Goal: Task Accomplishment & Management: Manage account settings

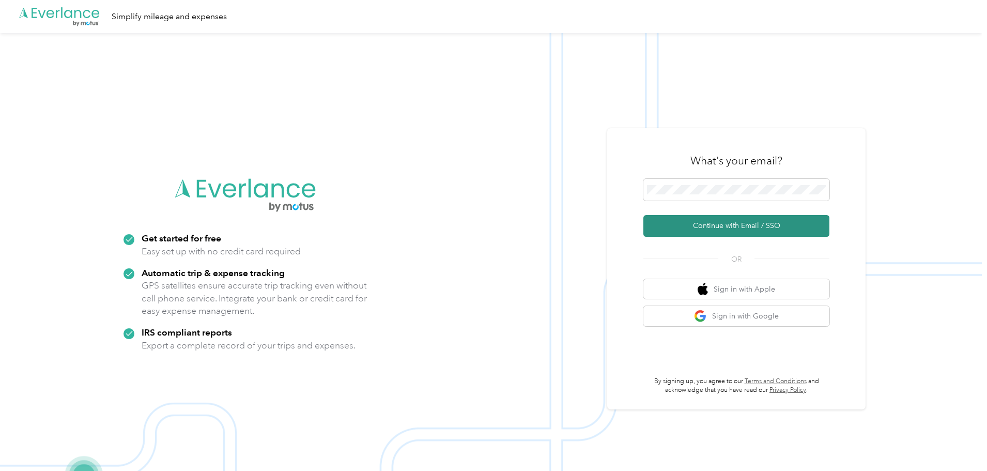
click at [750, 226] on button "Continue with Email / SSO" at bounding box center [736, 226] width 186 height 22
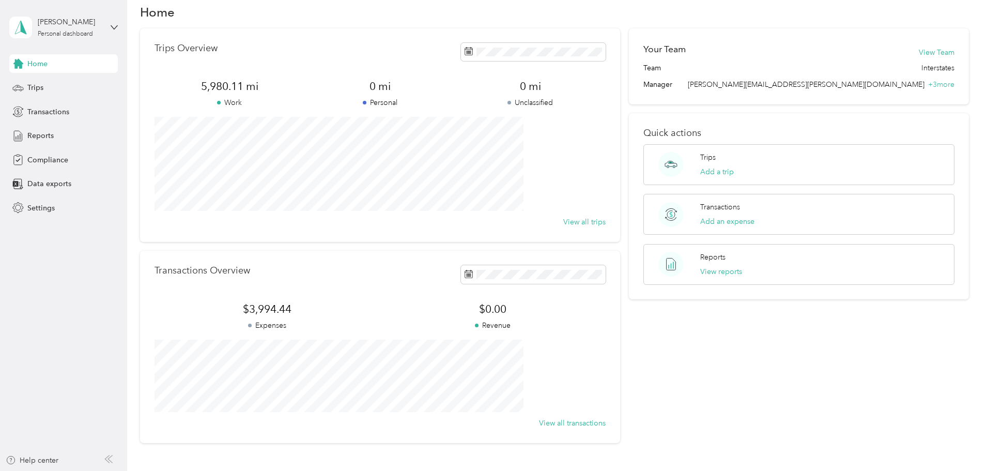
scroll to position [35, 0]
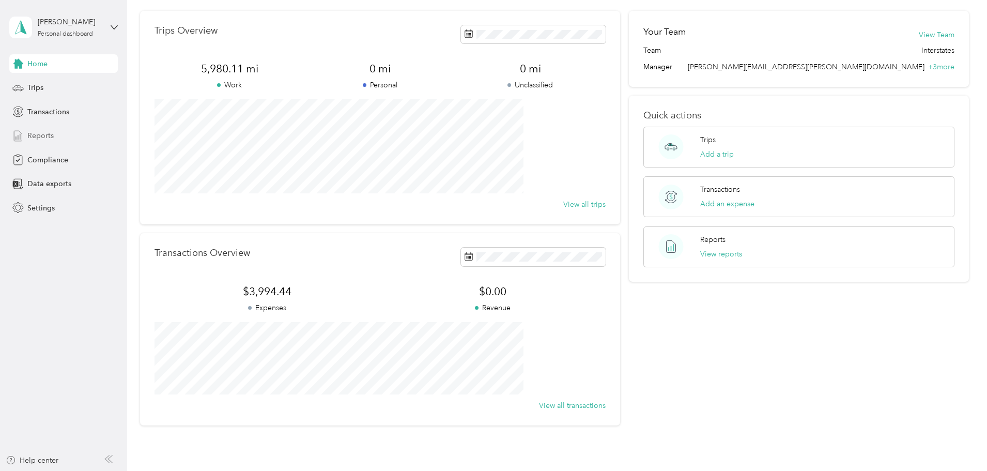
click at [38, 136] on span "Reports" at bounding box center [40, 135] width 26 height 11
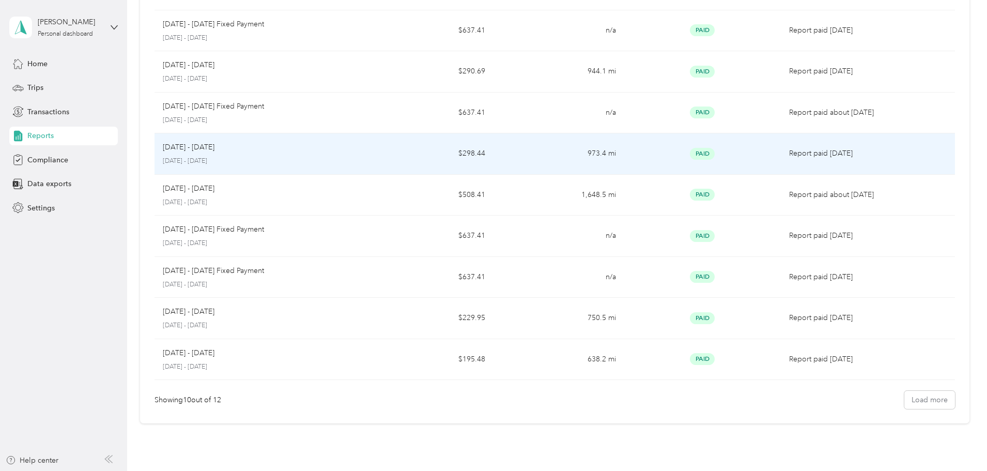
scroll to position [148, 0]
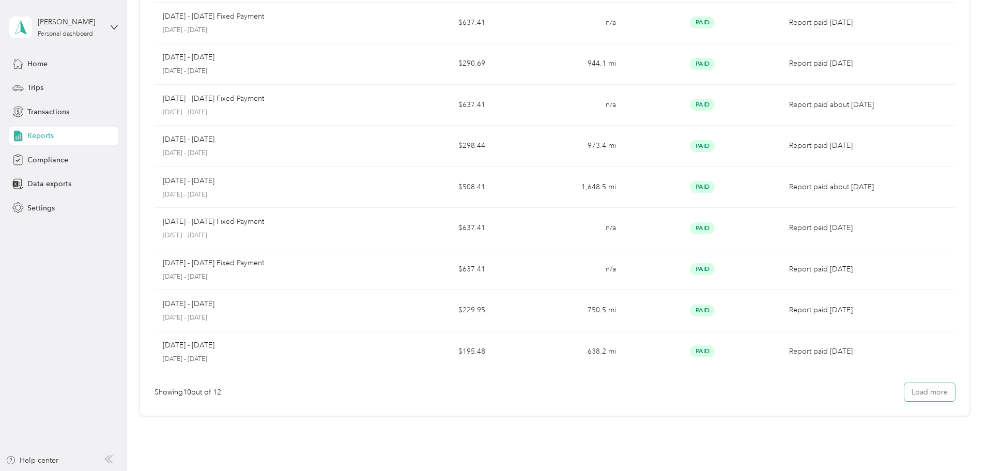
drag, startPoint x: 858, startPoint y: 389, endPoint x: 785, endPoint y: 411, distance: 76.7
click at [904, 390] on button "Load more" at bounding box center [929, 392] width 51 height 18
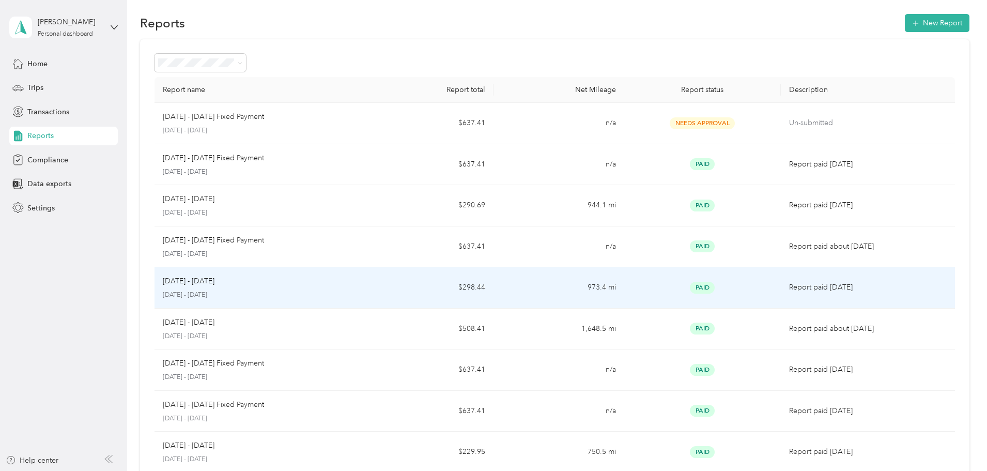
scroll to position [0, 0]
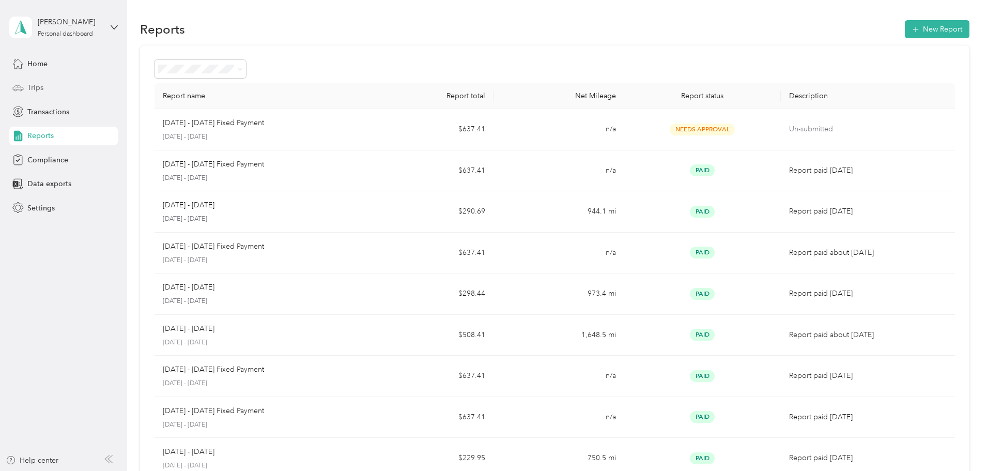
click at [33, 86] on span "Trips" at bounding box center [35, 87] width 16 height 11
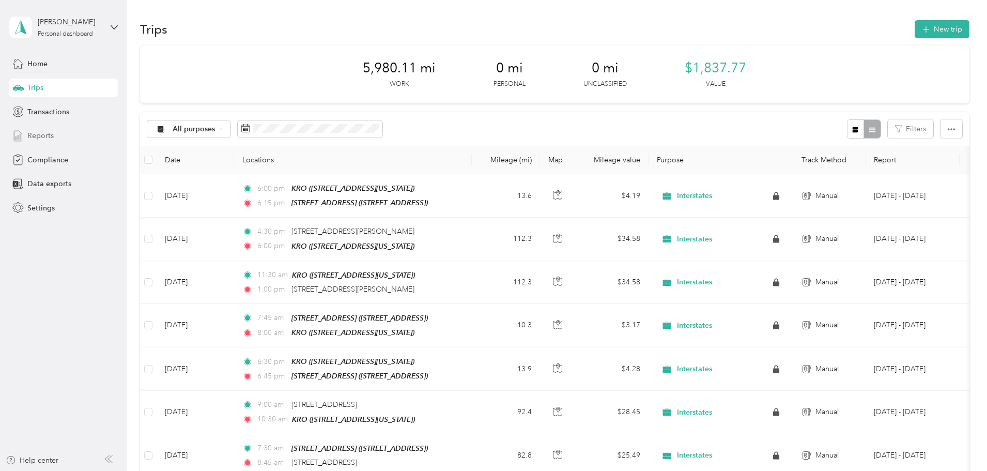
click at [39, 130] on div "Reports" at bounding box center [63, 136] width 109 height 19
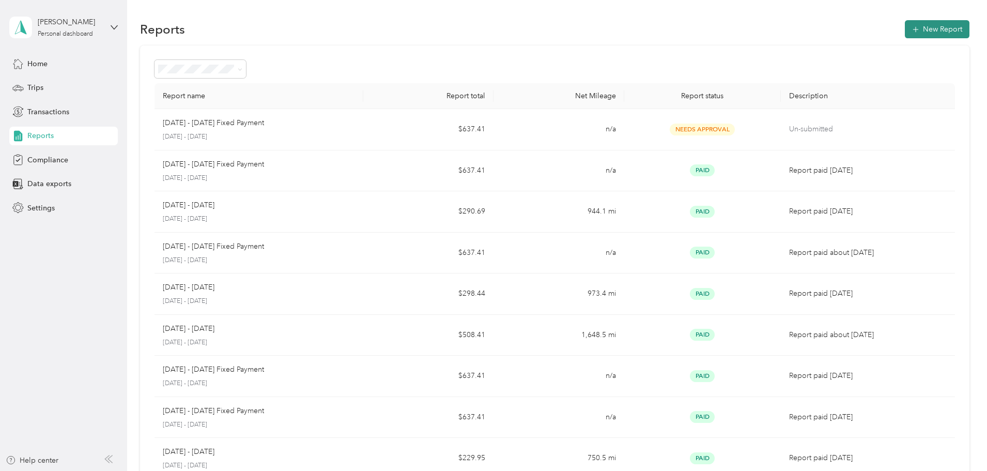
click at [905, 29] on button "New Report" at bounding box center [937, 29] width 65 height 18
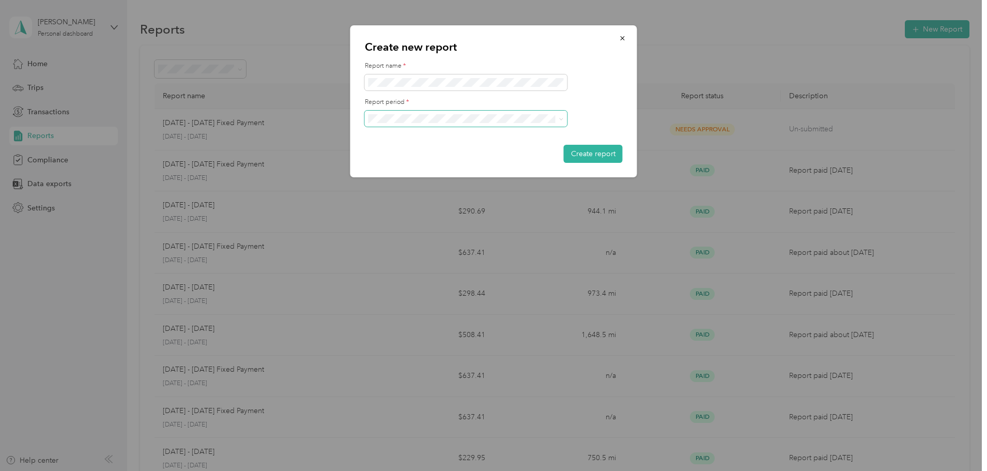
click at [559, 121] on icon at bounding box center [561, 119] width 5 height 5
click at [417, 158] on li "[DATE] - [DATE]" at bounding box center [466, 155] width 203 height 18
click at [581, 160] on button "Create report" at bounding box center [593, 154] width 59 height 18
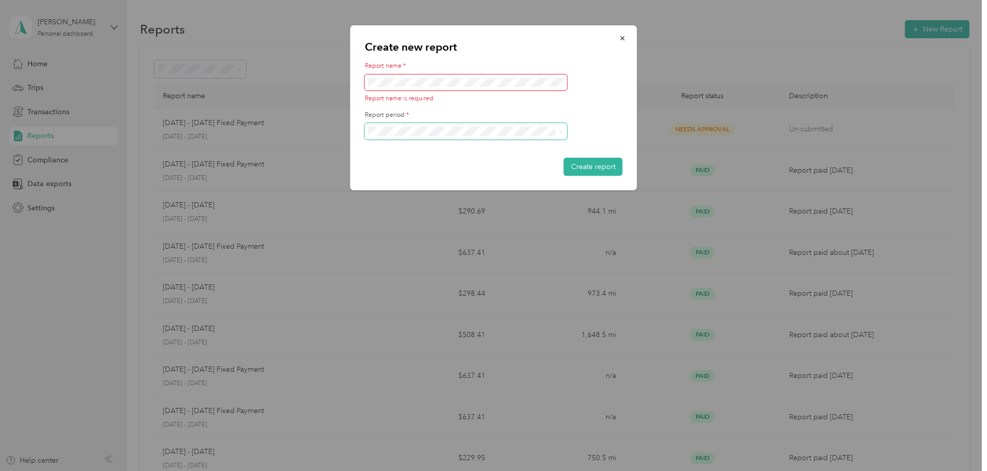
click at [406, 164] on div "Create report" at bounding box center [494, 167] width 258 height 18
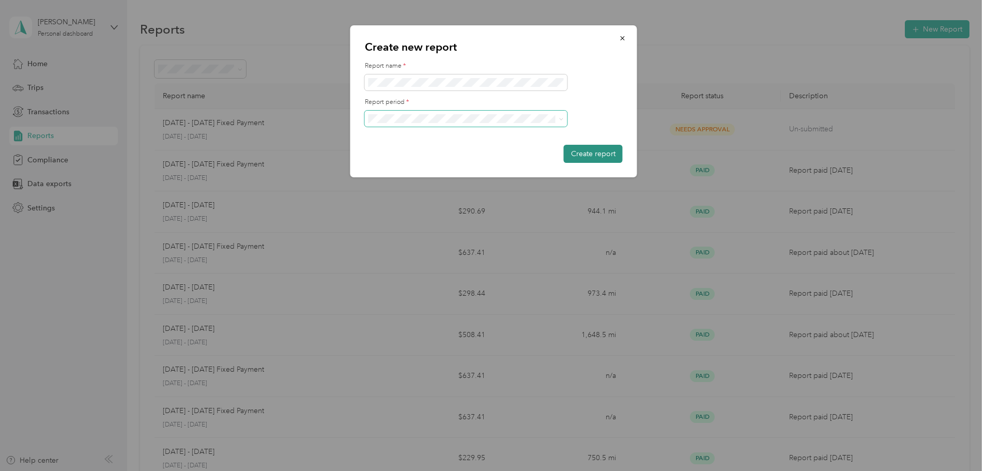
drag, startPoint x: 625, startPoint y: 156, endPoint x: 615, endPoint y: 159, distance: 10.9
click at [624, 156] on div "Create new report Report name * Report period * Create report" at bounding box center [493, 101] width 287 height 152
click at [612, 159] on button "Create report" at bounding box center [593, 154] width 59 height 18
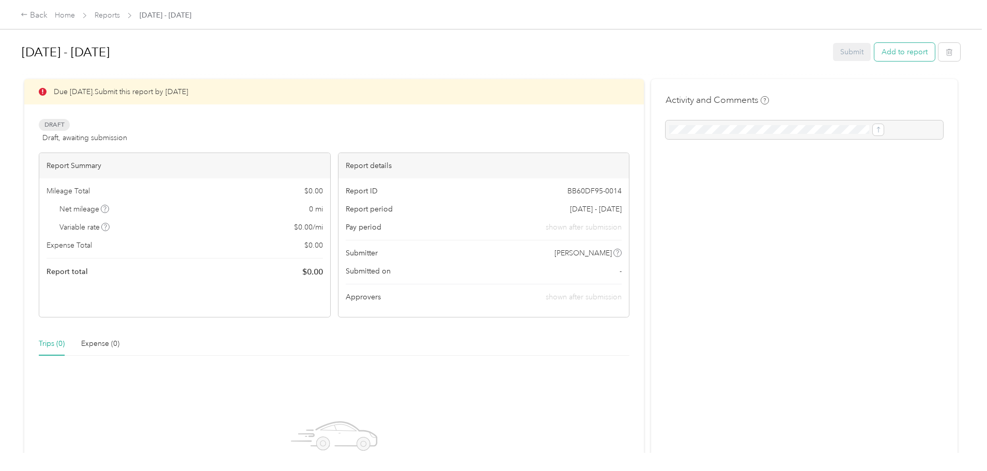
click at [874, 54] on button "Add to report" at bounding box center [904, 52] width 60 height 18
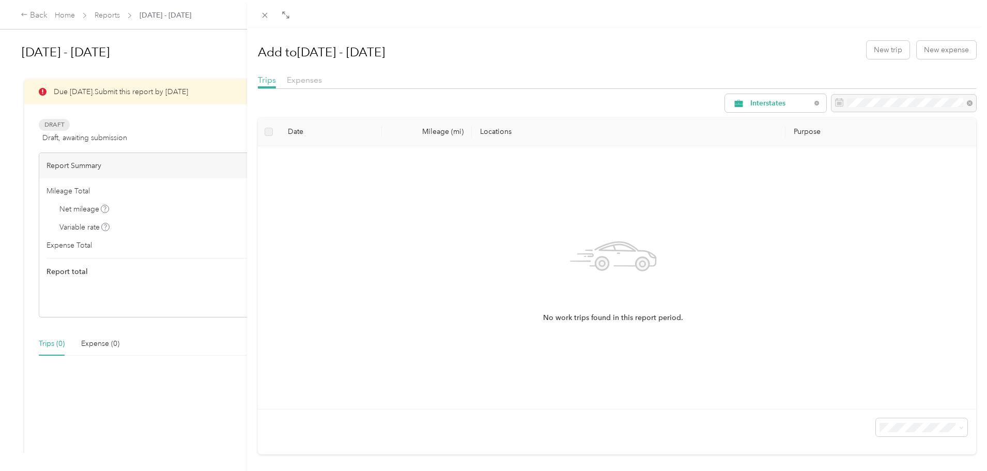
click at [796, 131] on th "Purpose" at bounding box center [880, 132] width 191 height 28
click at [858, 53] on div "Add to [DATE] - [DATE] New trip New expense" at bounding box center [617, 50] width 719 height 30
click at [869, 50] on button "New trip" at bounding box center [888, 50] width 43 height 18
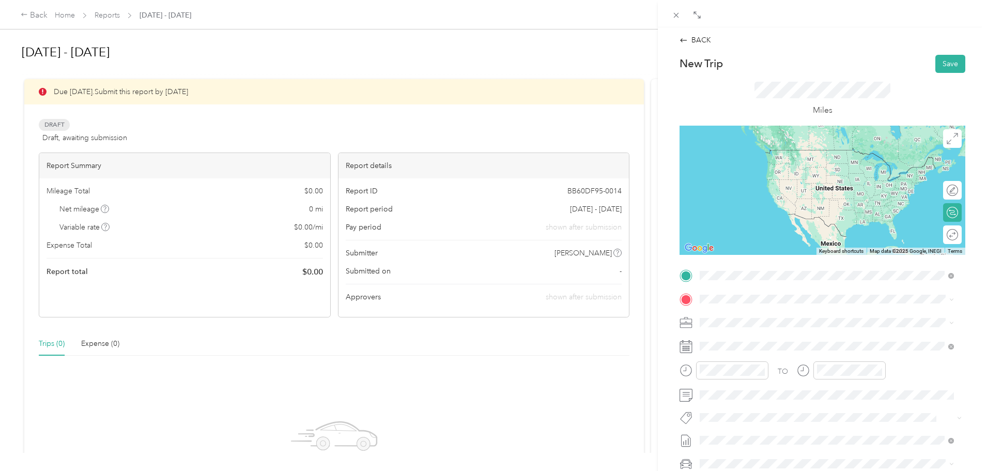
click at [762, 328] on span "[STREET_ADDRESS][US_STATE]" at bounding box center [770, 331] width 103 height 9
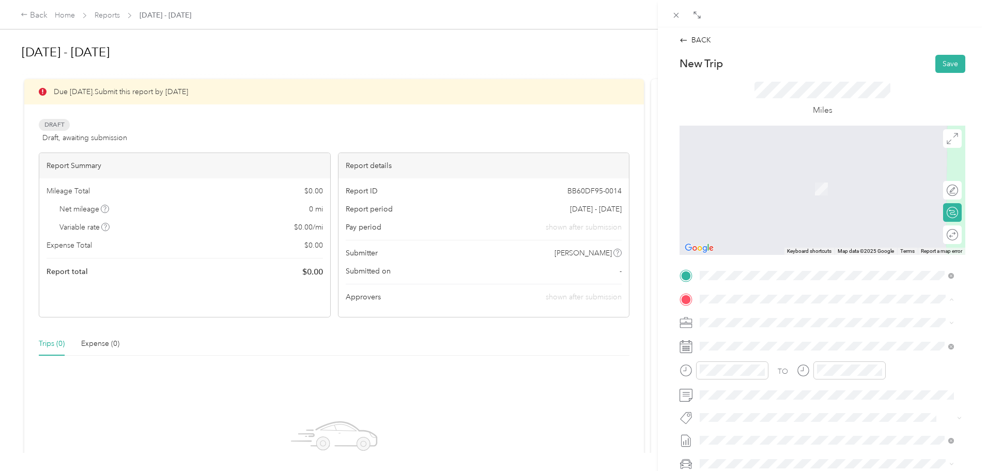
click at [753, 337] on span "[STREET_ADDRESS][PERSON_NAME][US_STATE]" at bounding box center [799, 336] width 161 height 9
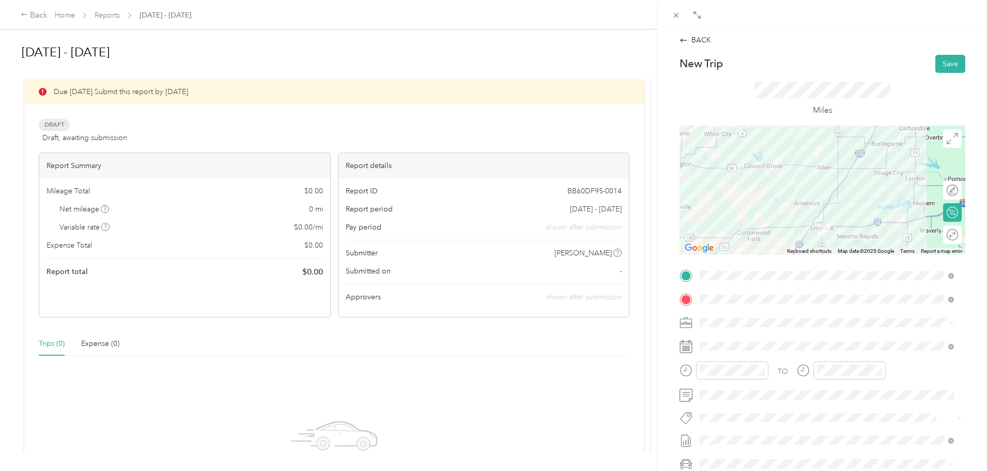
drag, startPoint x: 774, startPoint y: 223, endPoint x: 768, endPoint y: 206, distance: 17.8
click at [768, 205] on div at bounding box center [822, 190] width 286 height 129
drag, startPoint x: 803, startPoint y: 205, endPoint x: 811, endPoint y: 214, distance: 12.1
click at [803, 205] on div at bounding box center [822, 190] width 286 height 129
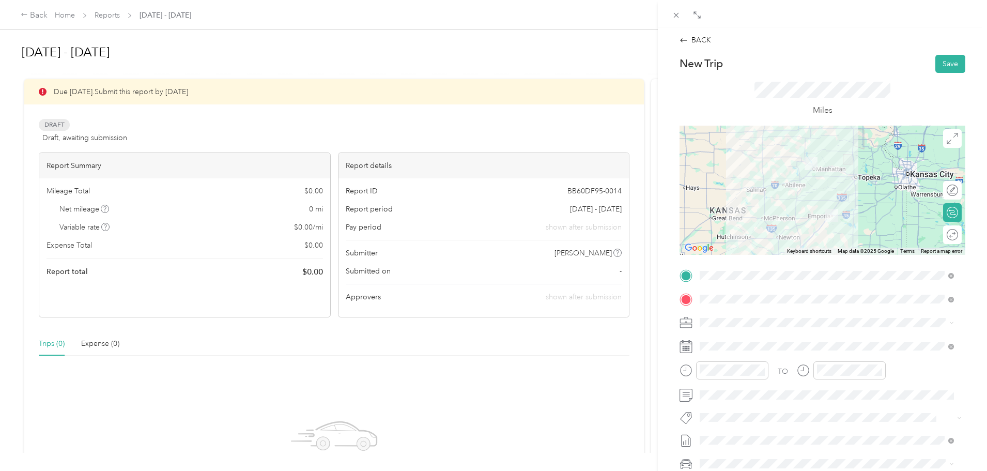
click at [833, 202] on div at bounding box center [822, 190] width 286 height 129
click at [832, 198] on div at bounding box center [822, 190] width 286 height 129
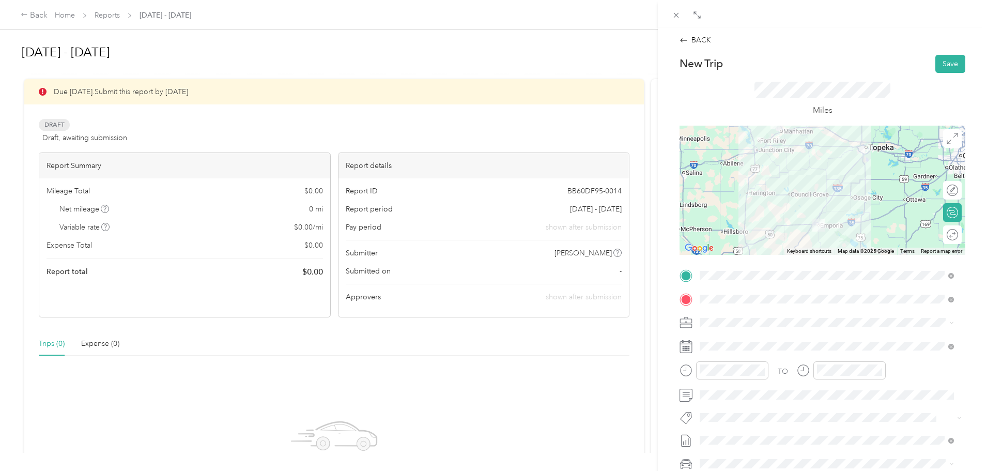
click at [815, 200] on div at bounding box center [822, 190] width 286 height 129
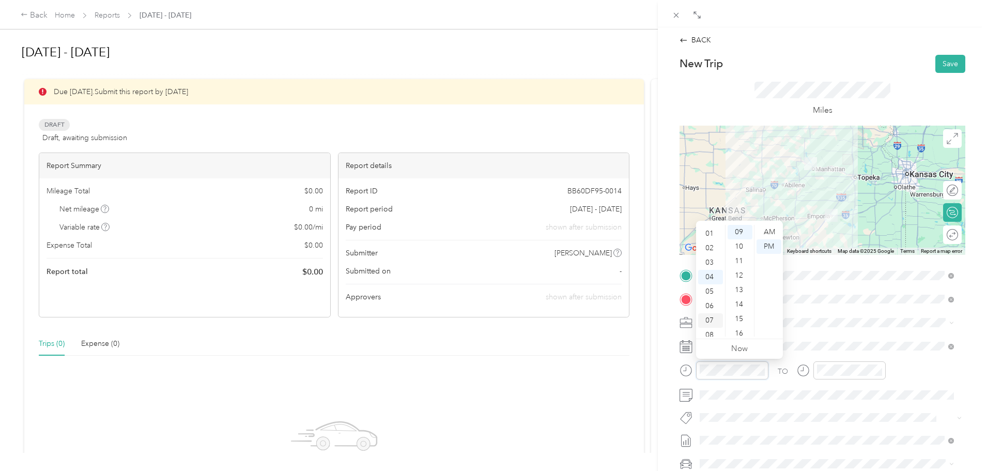
scroll to position [6, 0]
click at [708, 240] on div "01" at bounding box center [710, 240] width 25 height 14
click at [741, 230] on div "00" at bounding box center [740, 232] width 25 height 14
click at [770, 244] on div "PM" at bounding box center [768, 246] width 25 height 14
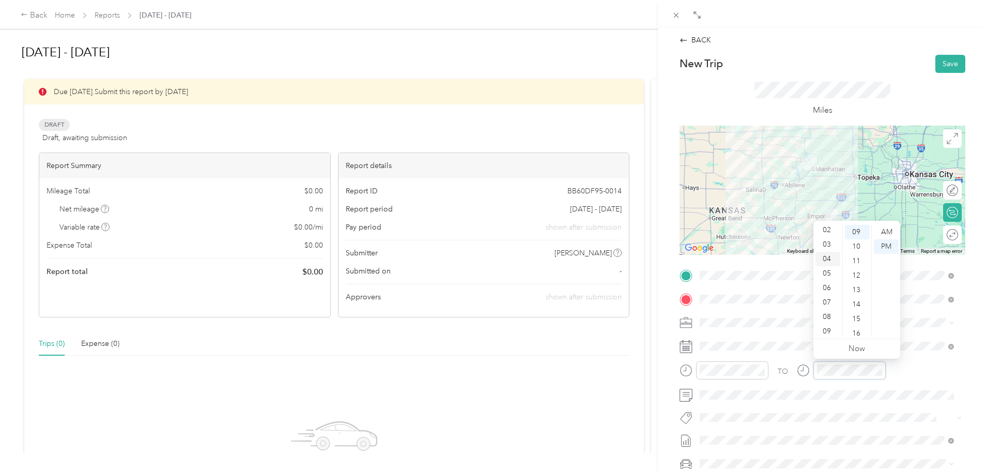
scroll to position [6, 0]
click at [826, 254] on div "02" at bounding box center [827, 254] width 25 height 14
click at [855, 233] on div "00" at bounding box center [857, 232] width 25 height 14
click at [887, 245] on div "PM" at bounding box center [886, 246] width 25 height 14
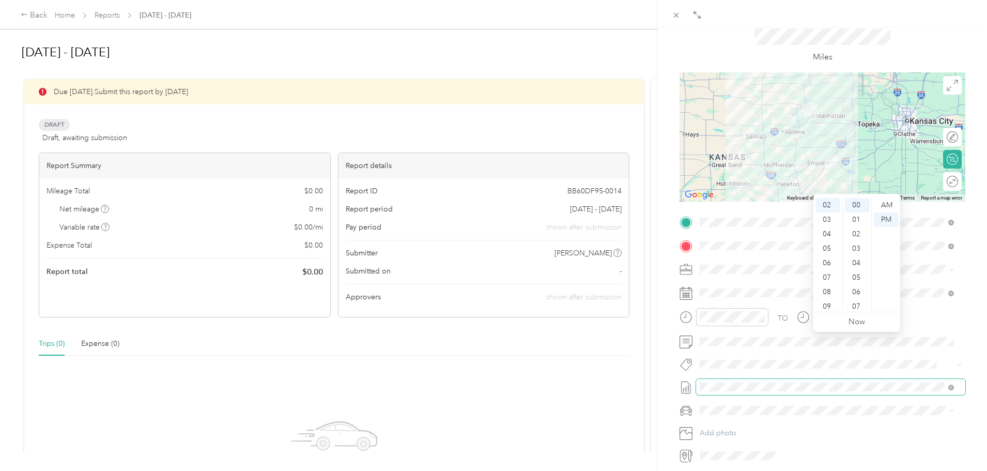
scroll to position [69, 0]
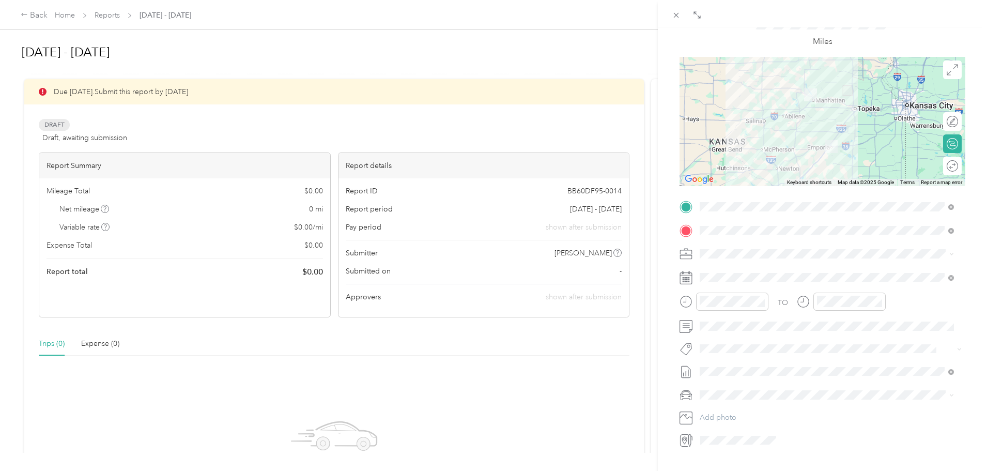
click at [733, 403] on span "[DATE] - [DATE]" at bounding box center [726, 405] width 52 height 11
drag, startPoint x: 772, startPoint y: 366, endPoint x: 778, endPoint y: 372, distance: 8.0
click at [772, 367] on div "4" at bounding box center [774, 371] width 13 height 13
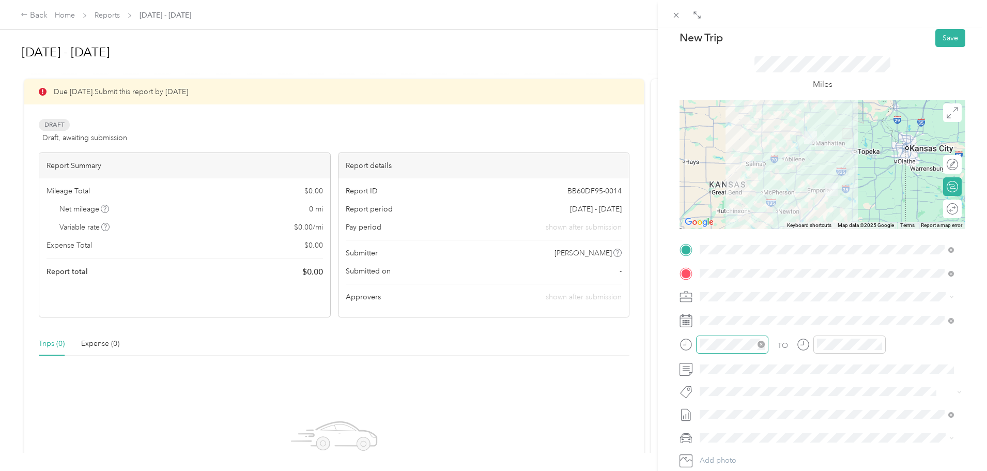
scroll to position [24, 0]
click at [943, 42] on button "Save" at bounding box center [950, 39] width 30 height 18
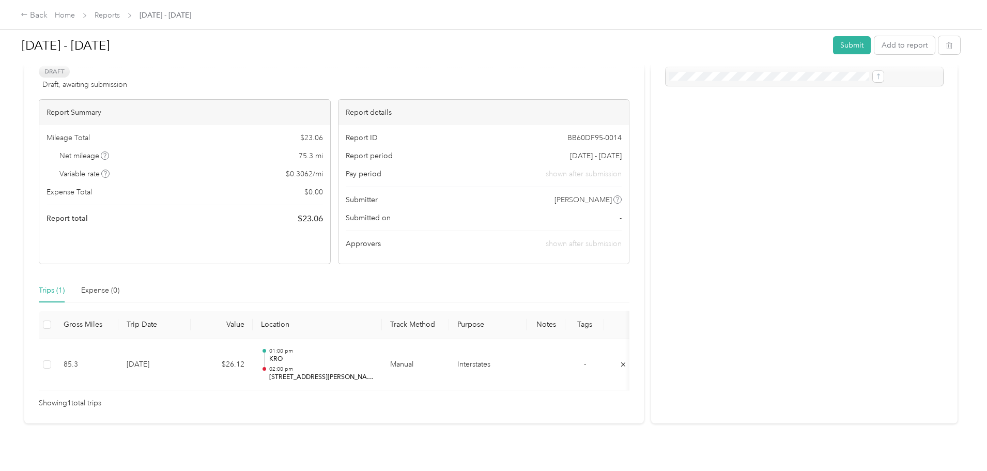
scroll to position [69, 0]
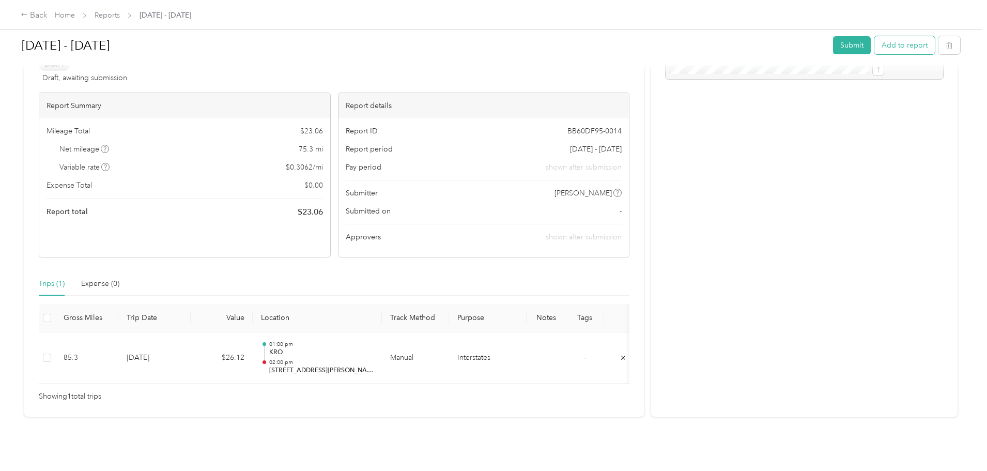
click at [874, 47] on button "Add to report" at bounding box center [904, 45] width 60 height 18
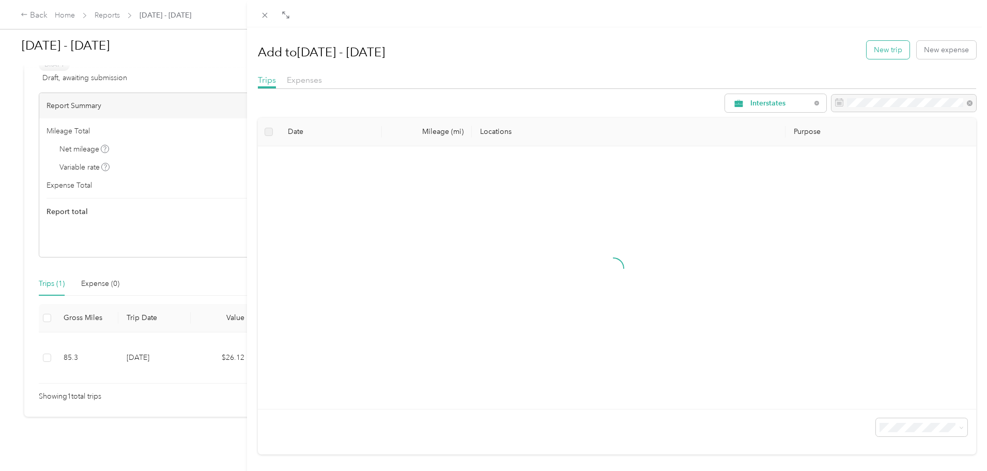
click at [879, 50] on button "New trip" at bounding box center [888, 50] width 43 height 18
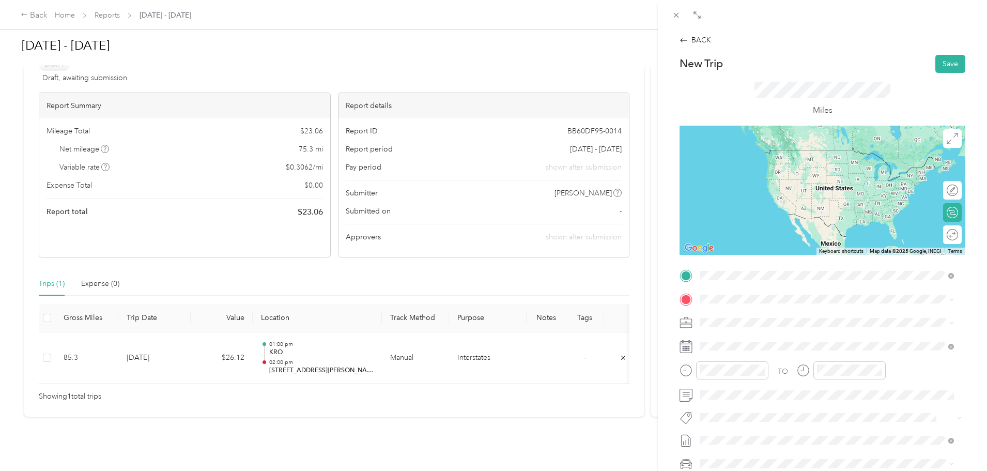
click at [767, 314] on span "[STREET_ADDRESS][PERSON_NAME][US_STATE]" at bounding box center [799, 312] width 161 height 9
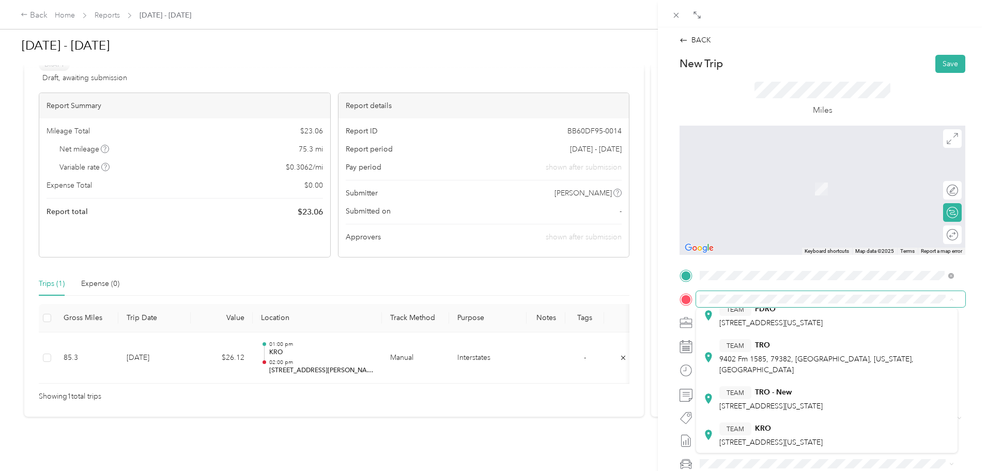
scroll to position [282, 0]
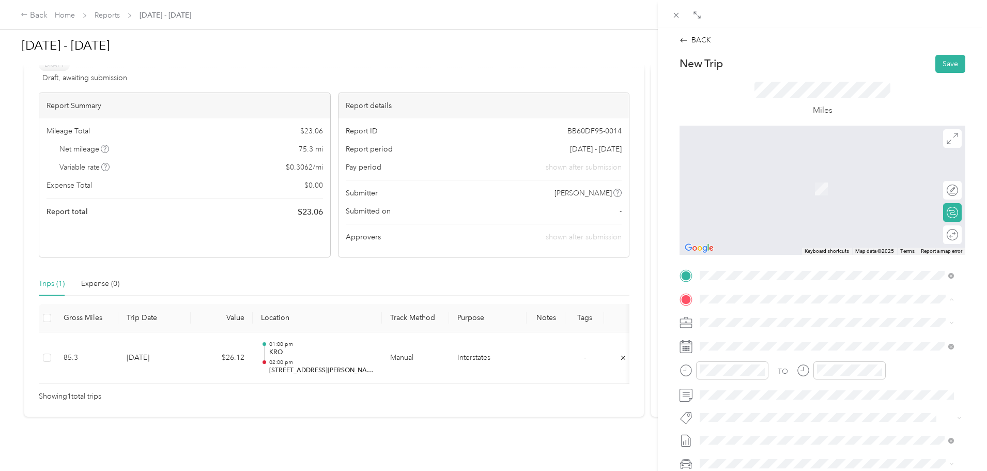
click at [757, 416] on ol "From your Favorite places TEAM SDRO [STREET_ADDRESS][US_STATE] TEAM MRO [STREET…" at bounding box center [826, 380] width 261 height 145
click at [764, 436] on div "TEAM KRO [STREET_ADDRESS][US_STATE]" at bounding box center [770, 434] width 103 height 25
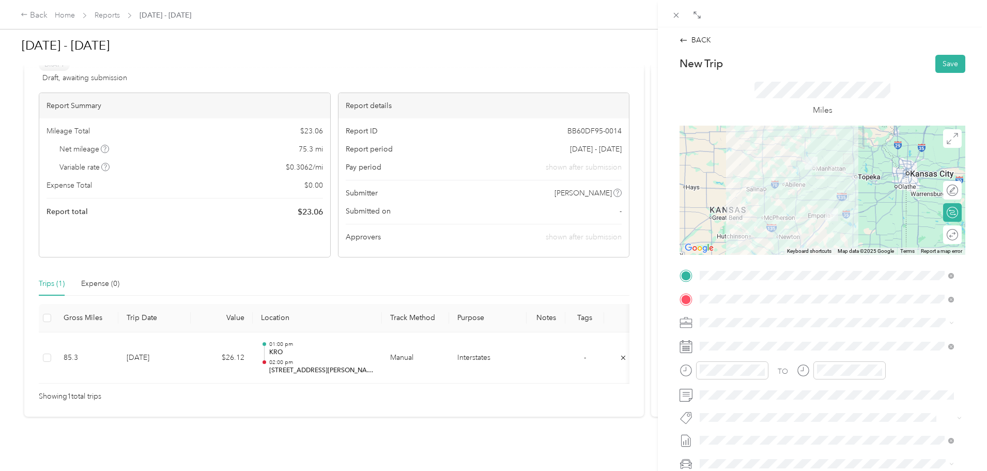
click at [823, 207] on div at bounding box center [822, 190] width 286 height 129
click at [828, 204] on div at bounding box center [822, 190] width 286 height 129
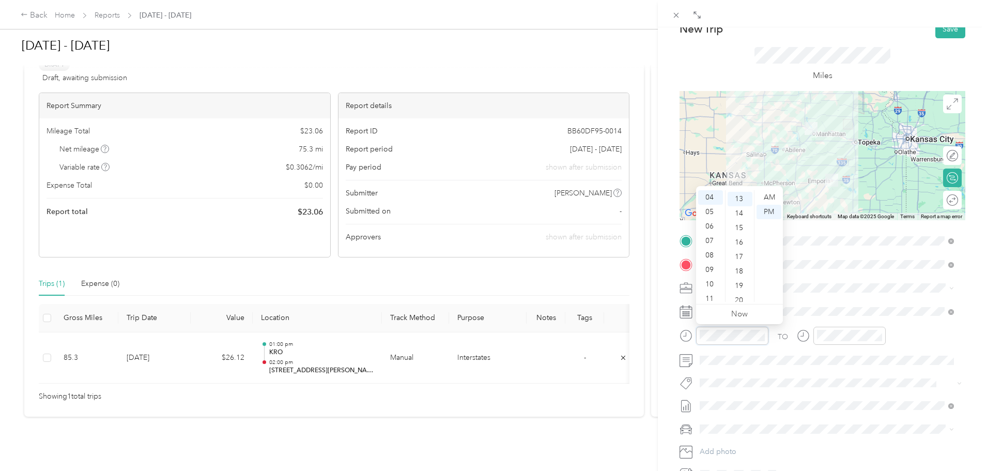
scroll to position [188, 0]
click at [740, 311] on link "Now" at bounding box center [739, 314] width 17 height 10
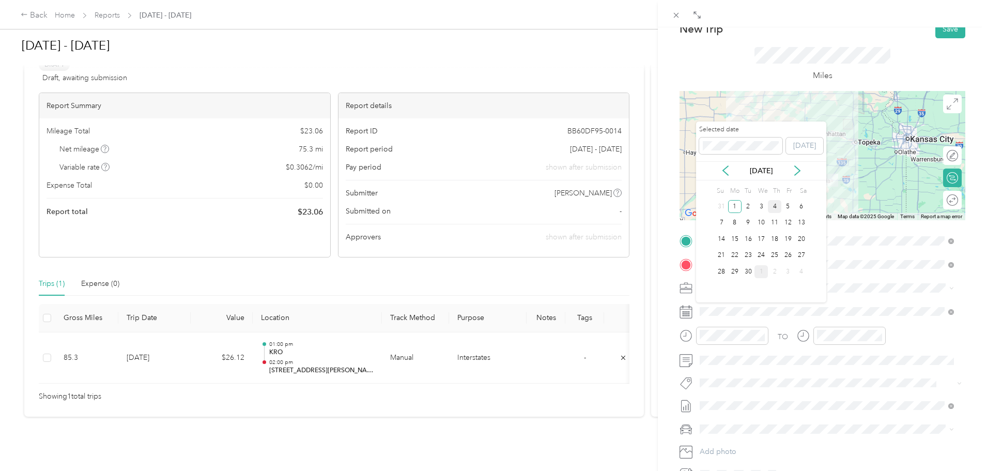
click at [776, 208] on div "4" at bounding box center [774, 206] width 13 height 13
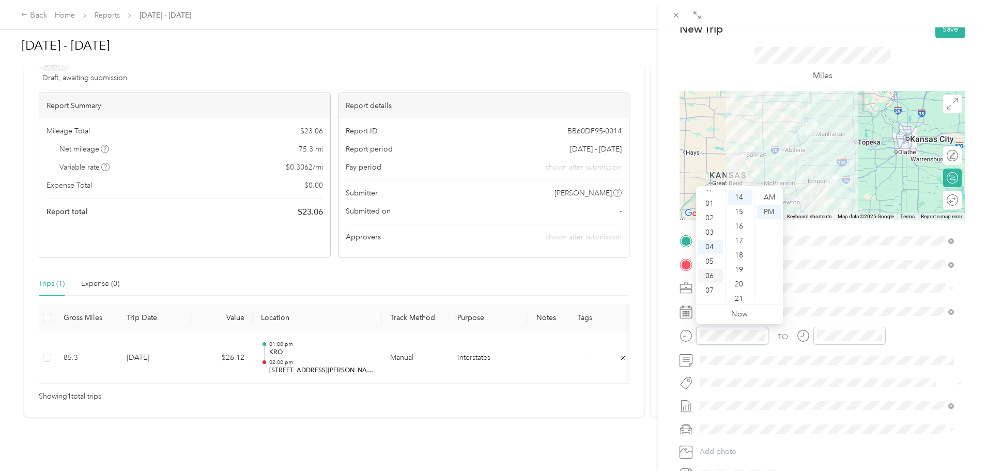
scroll to position [6, 0]
click at [709, 232] on div "03" at bounding box center [710, 234] width 25 height 14
click at [740, 204] on div "30" at bounding box center [740, 205] width 25 height 14
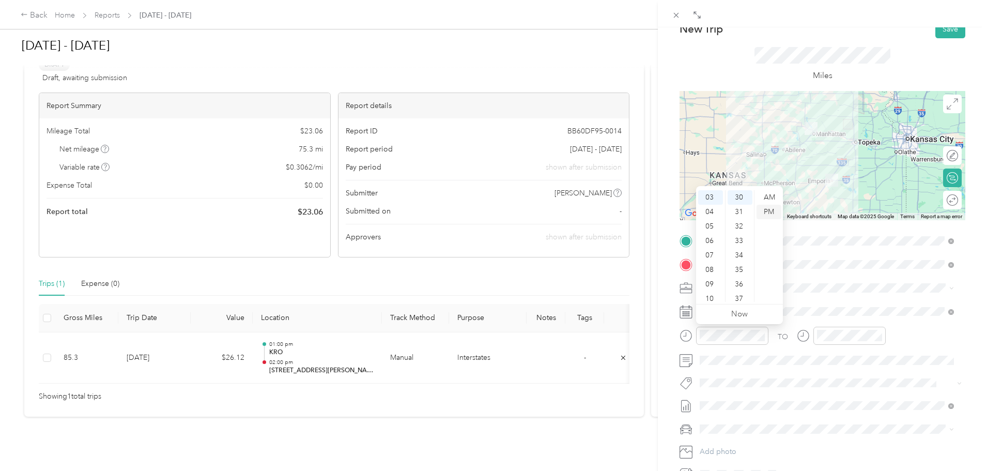
click at [769, 212] on div "PM" at bounding box center [768, 212] width 25 height 14
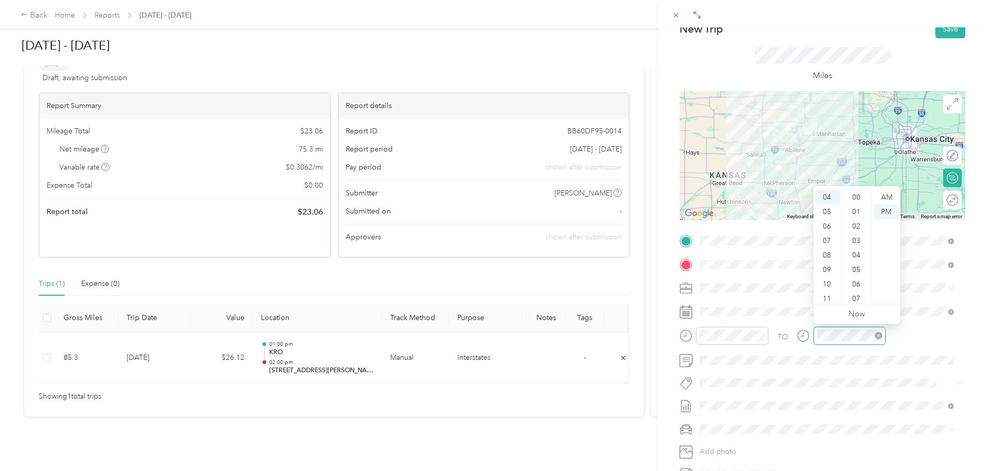
scroll to position [188, 0]
click at [829, 211] on div "05" at bounding box center [827, 212] width 25 height 14
click at [857, 198] on div "00" at bounding box center [857, 197] width 25 height 14
click at [887, 211] on div "PM" at bounding box center [886, 212] width 25 height 14
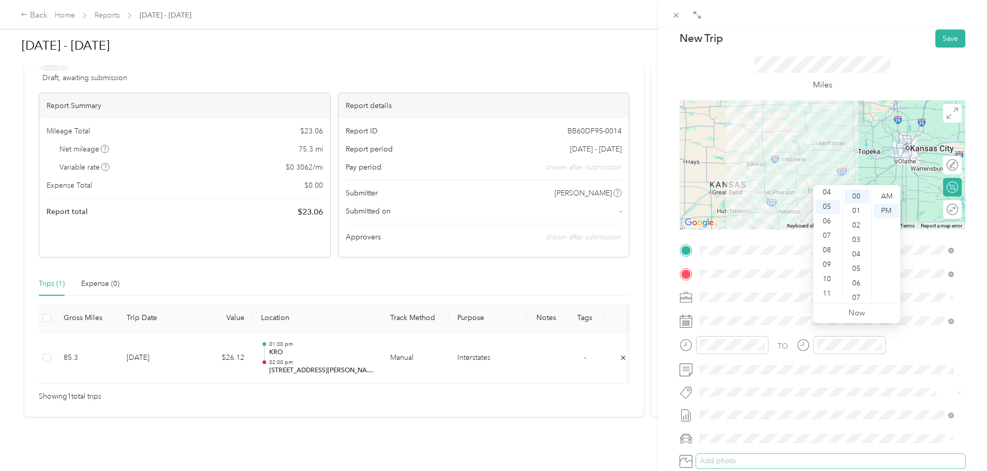
scroll to position [24, 0]
click at [942, 45] on button "Save" at bounding box center [950, 39] width 30 height 18
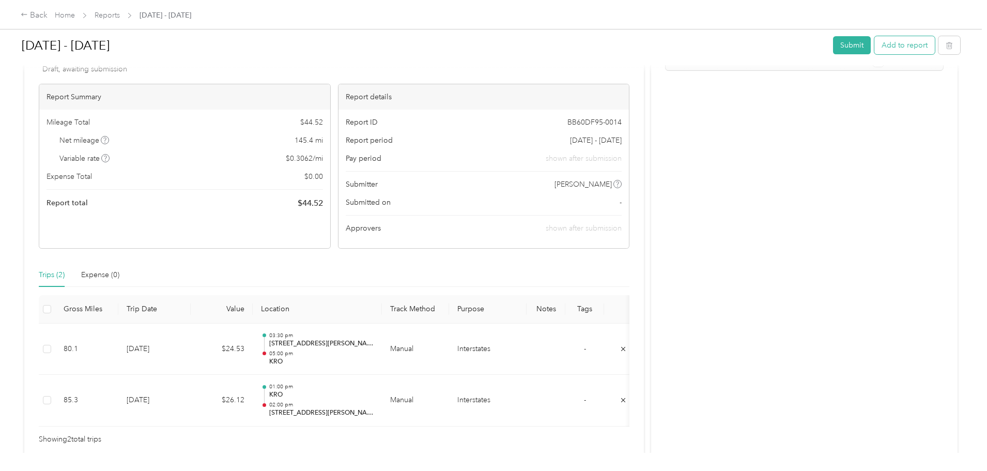
click at [874, 41] on button "Add to report" at bounding box center [904, 45] width 60 height 18
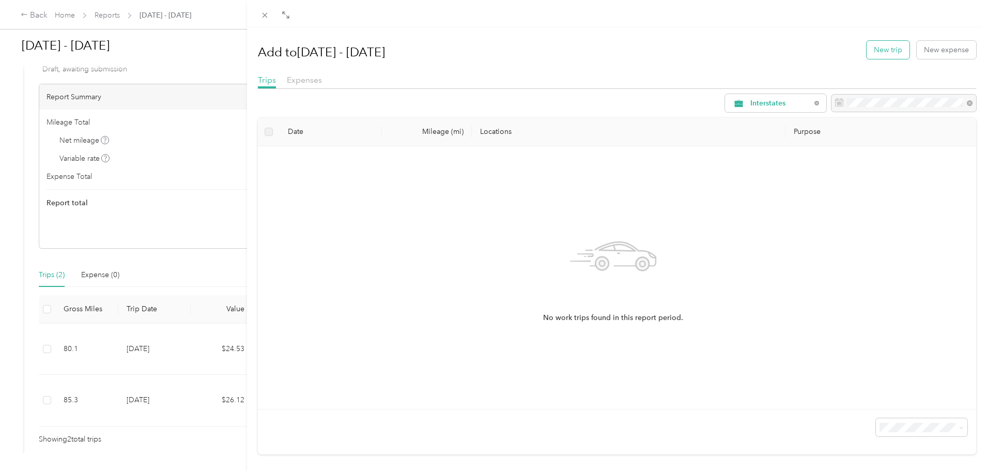
click at [878, 48] on button "New trip" at bounding box center [888, 50] width 43 height 18
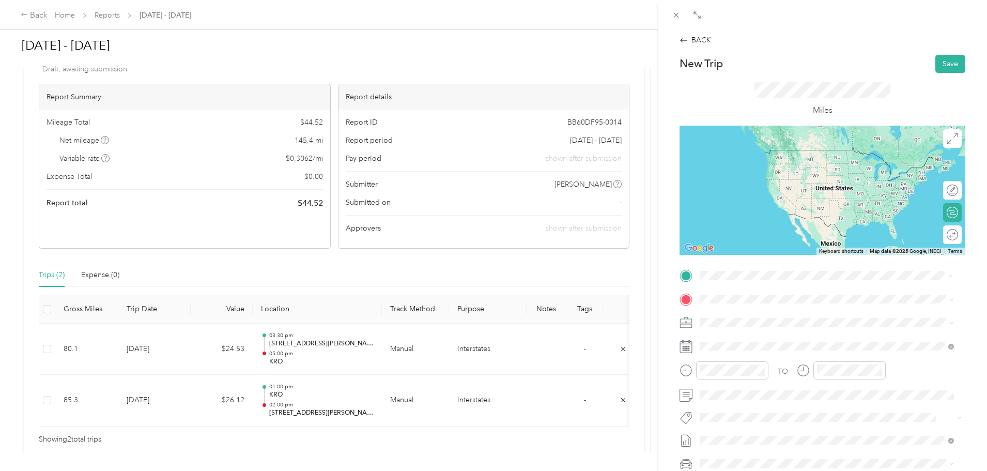
click at [754, 323] on div "[STREET_ADDRESS]" at bounding box center [753, 323] width 69 height 22
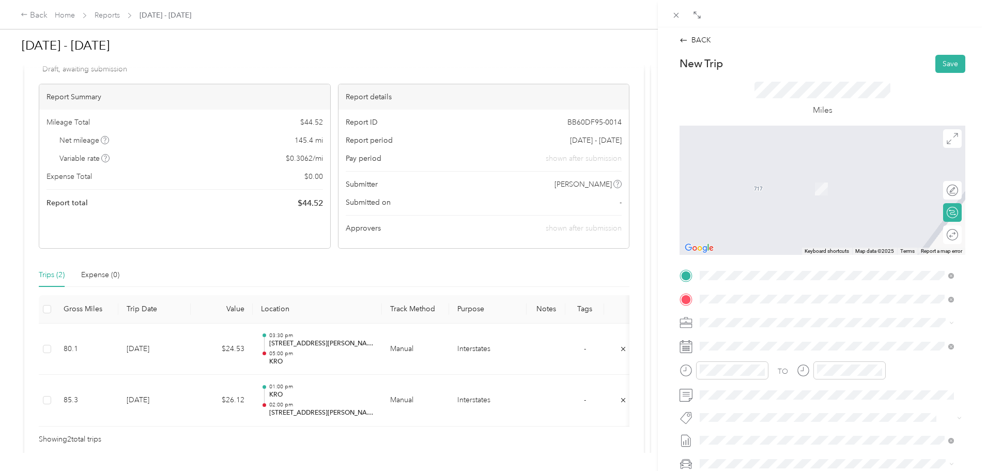
click at [750, 343] on button "TEAM" at bounding box center [735, 341] width 32 height 13
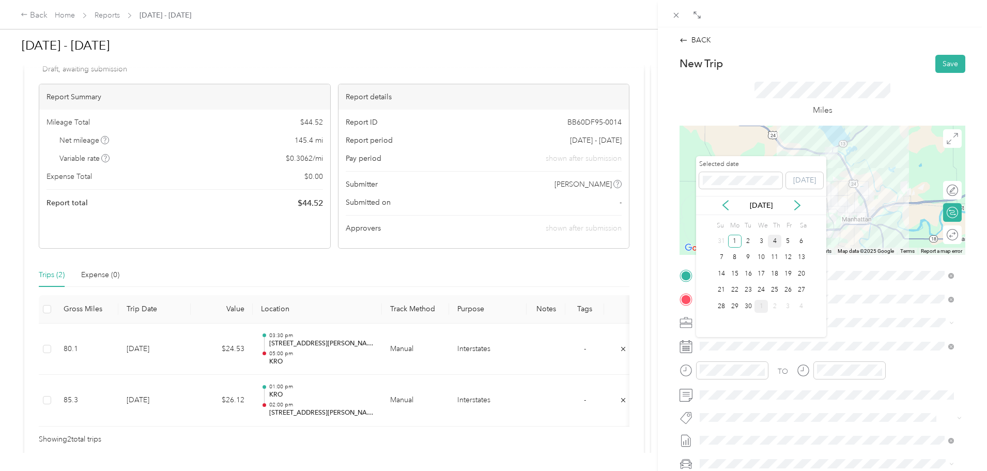
click at [777, 240] on div "4" at bounding box center [774, 241] width 13 height 13
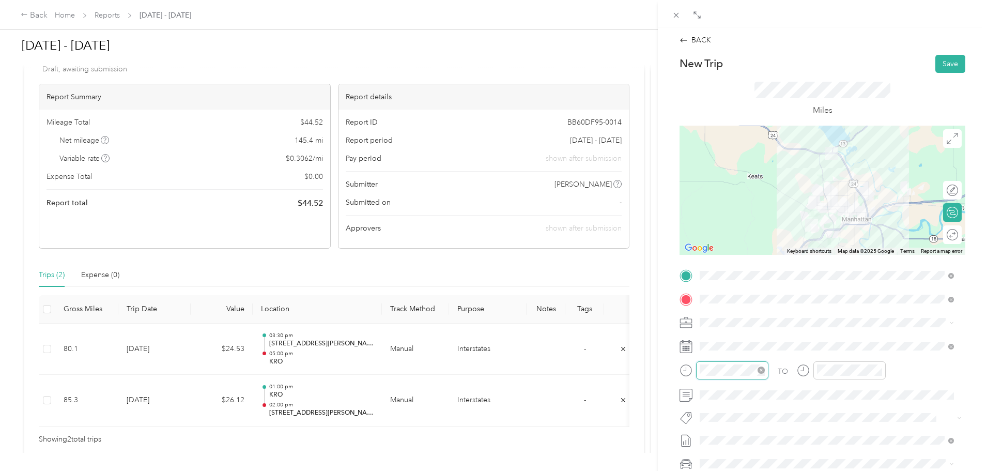
scroll to position [217, 0]
click at [711, 273] on div "07" at bounding box center [710, 275] width 25 height 14
click at [737, 301] on div "40" at bounding box center [740, 300] width 25 height 14
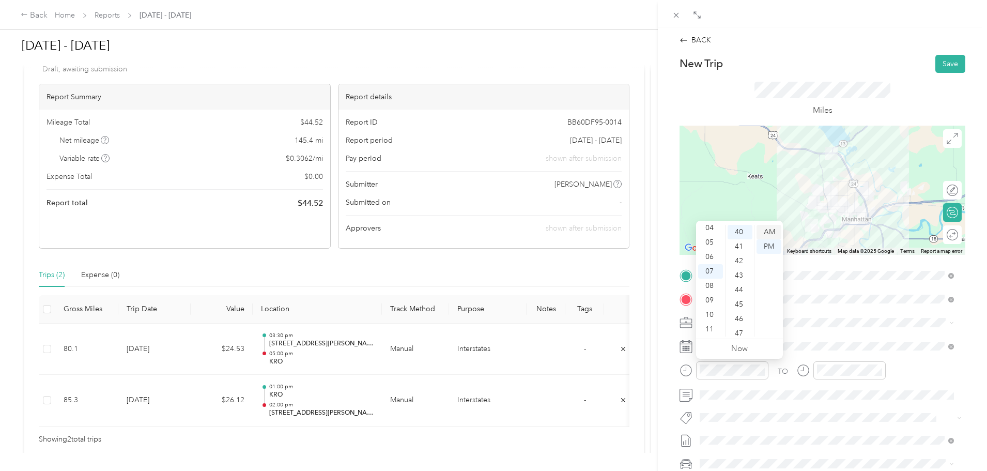
click at [766, 233] on div "AM" at bounding box center [768, 232] width 25 height 14
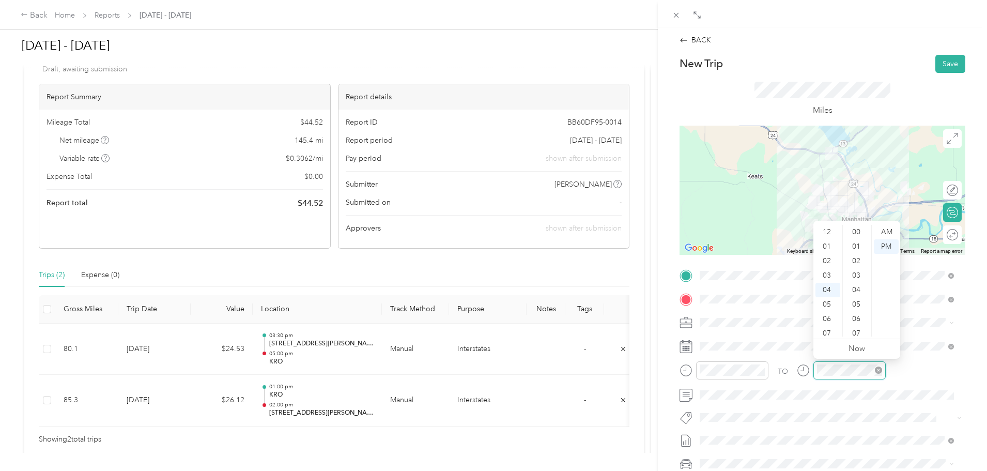
scroll to position [217, 0]
click at [826, 289] on div "08" at bounding box center [827, 290] width 25 height 14
click at [856, 231] on div "00" at bounding box center [857, 232] width 25 height 14
click at [891, 233] on div "AM" at bounding box center [886, 232] width 25 height 14
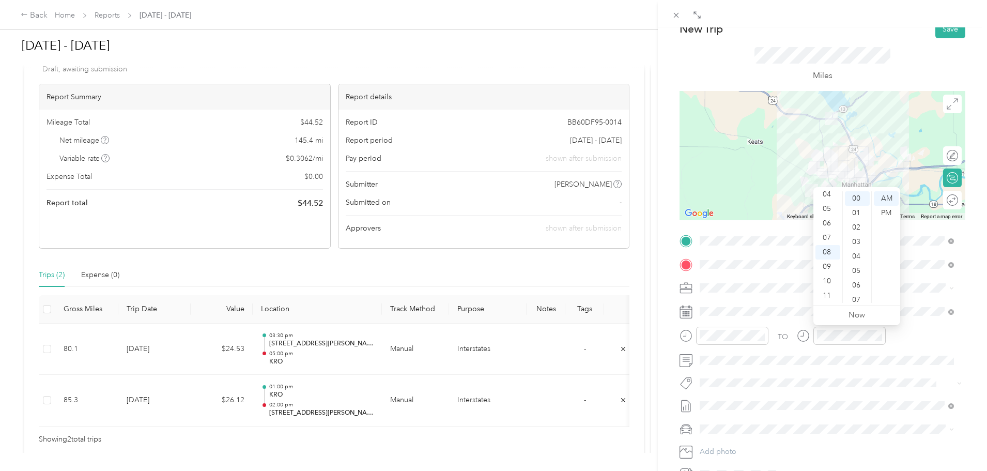
scroll to position [17, 0]
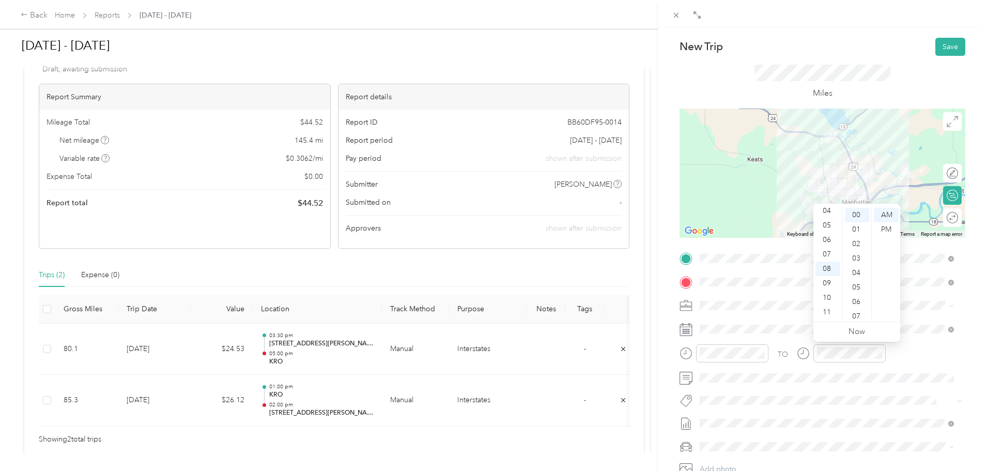
click at [802, 188] on div at bounding box center [822, 173] width 286 height 129
click at [947, 47] on button "Save" at bounding box center [950, 47] width 30 height 18
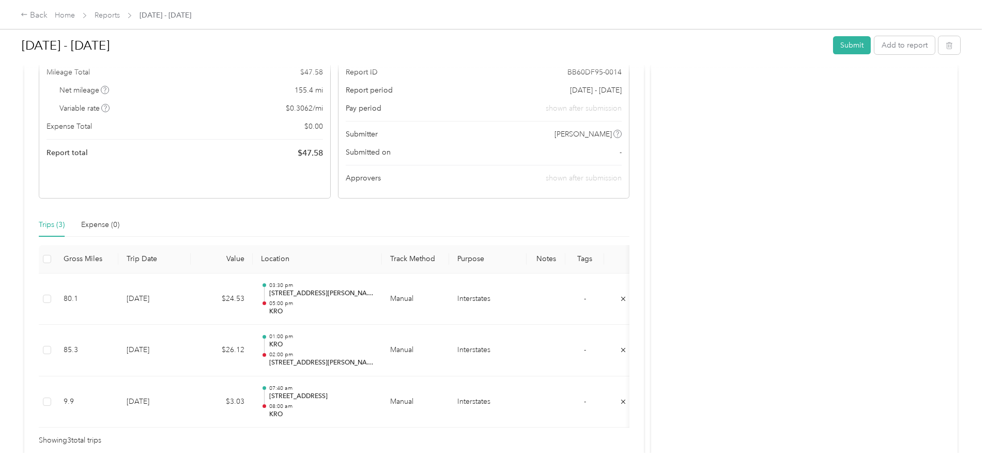
scroll to position [120, 0]
click at [874, 49] on button "Add to report" at bounding box center [904, 45] width 60 height 18
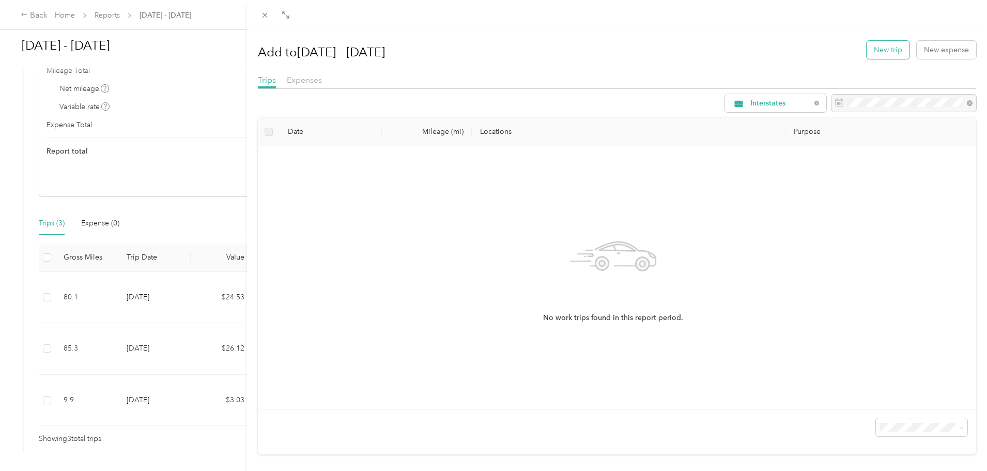
click at [877, 49] on button "New trip" at bounding box center [888, 50] width 43 height 18
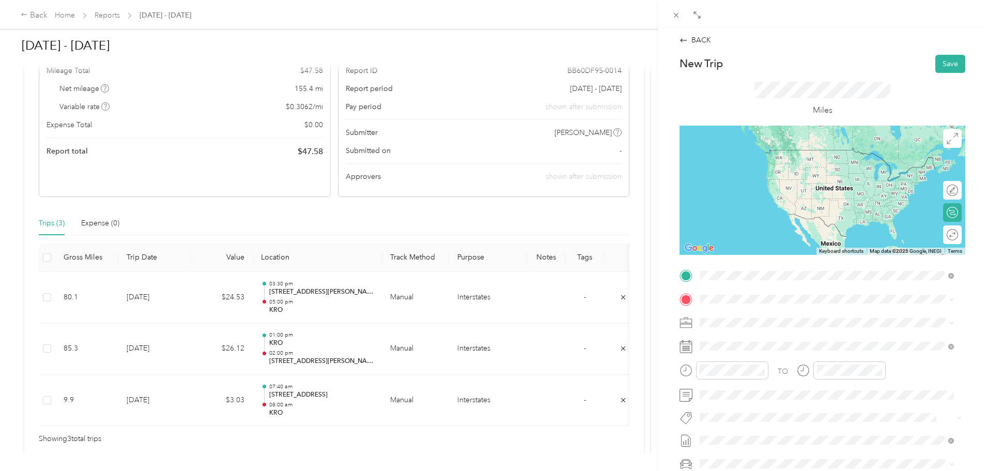
click at [762, 323] on div "TEAM KRO" at bounding box center [770, 318] width 103 height 13
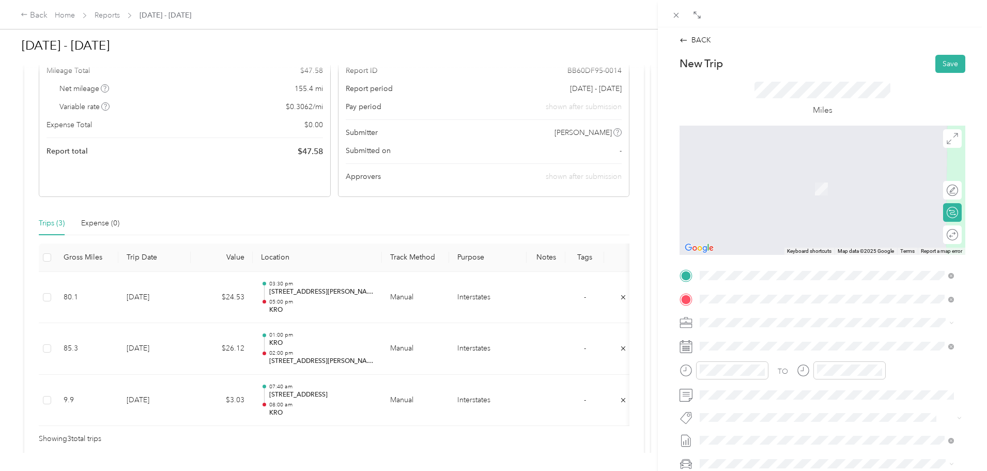
click at [761, 343] on strong "[STREET_ADDRESS]" at bounding box center [753, 339] width 69 height 9
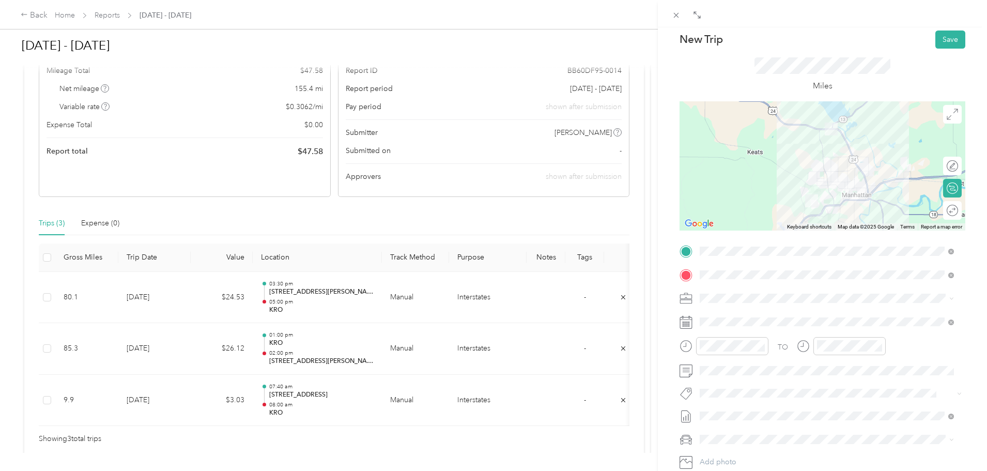
scroll to position [69, 0]
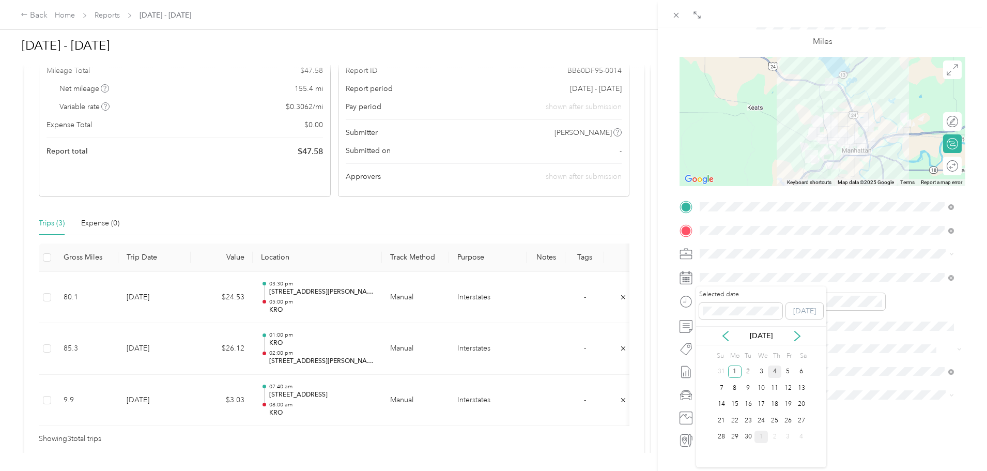
click at [774, 370] on div "4" at bounding box center [774, 371] width 13 height 13
click at [709, 337] on div "05" at bounding box center [710, 338] width 25 height 14
click at [739, 361] on div "30" at bounding box center [740, 361] width 25 height 14
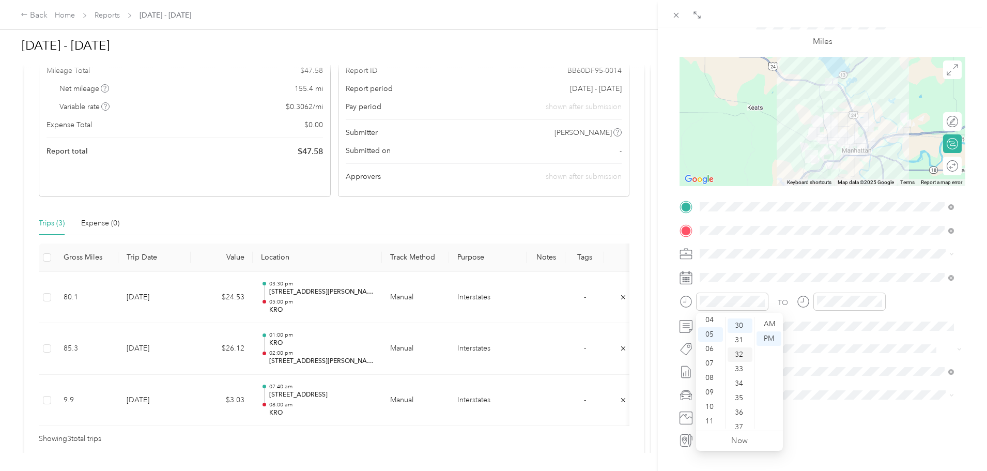
scroll to position [434, 0]
click at [767, 339] on div "PM" at bounding box center [768, 338] width 25 height 14
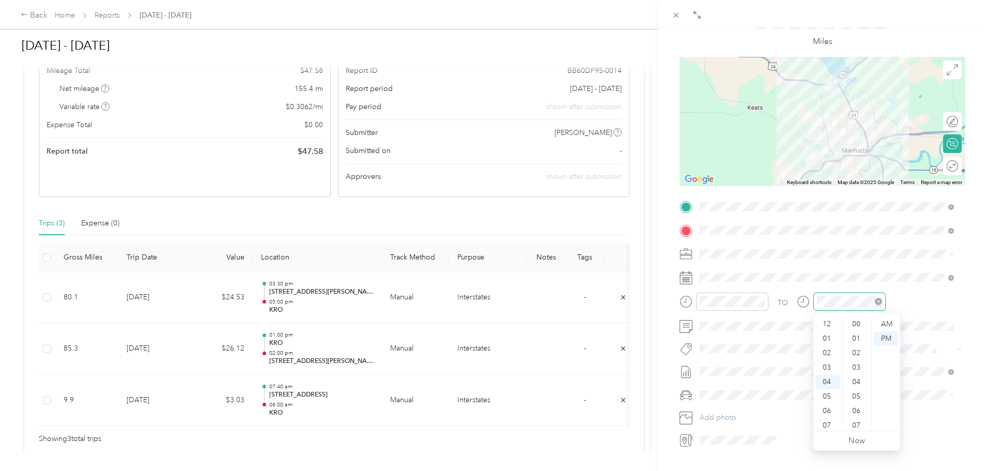
scroll to position [231, 0]
click at [826, 351] on div "06" at bounding box center [827, 353] width 25 height 14
click at [856, 323] on div "00" at bounding box center [857, 324] width 25 height 14
click at [887, 339] on div "PM" at bounding box center [886, 338] width 25 height 14
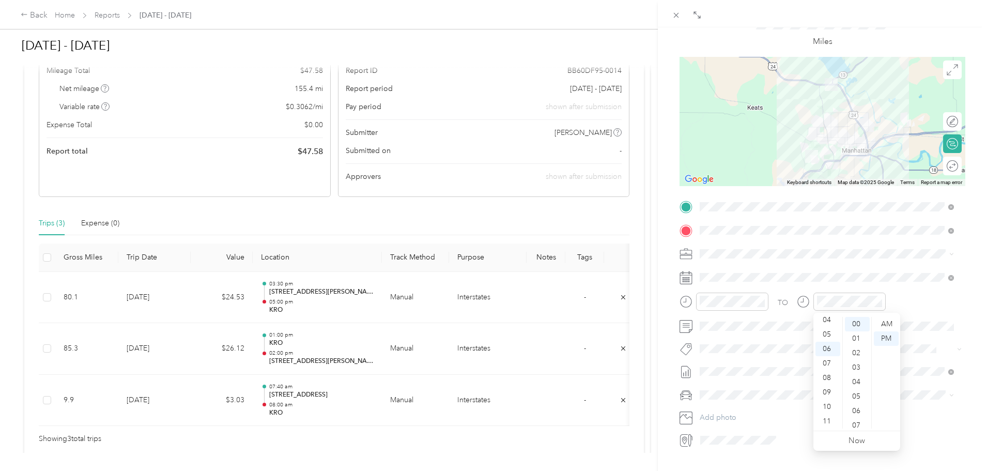
click at [807, 132] on div at bounding box center [822, 121] width 286 height 129
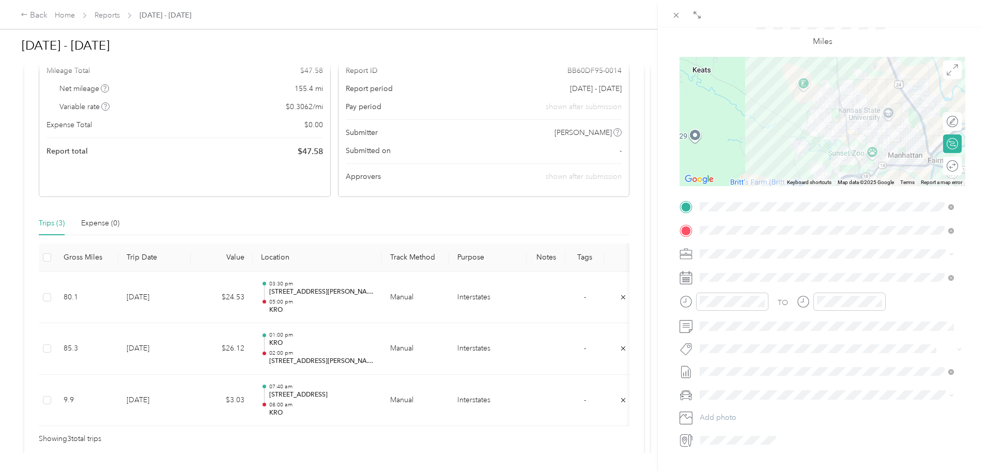
click at [815, 109] on div at bounding box center [822, 121] width 286 height 129
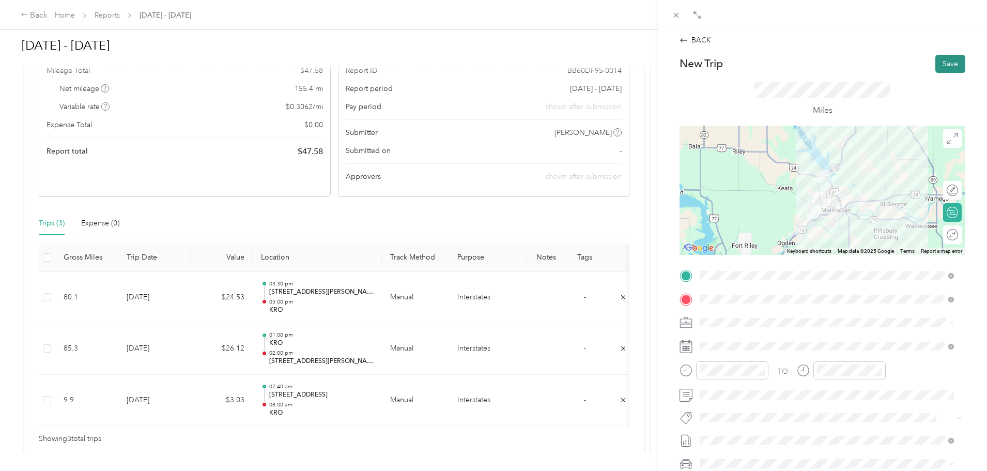
click at [946, 63] on button "Save" at bounding box center [950, 64] width 30 height 18
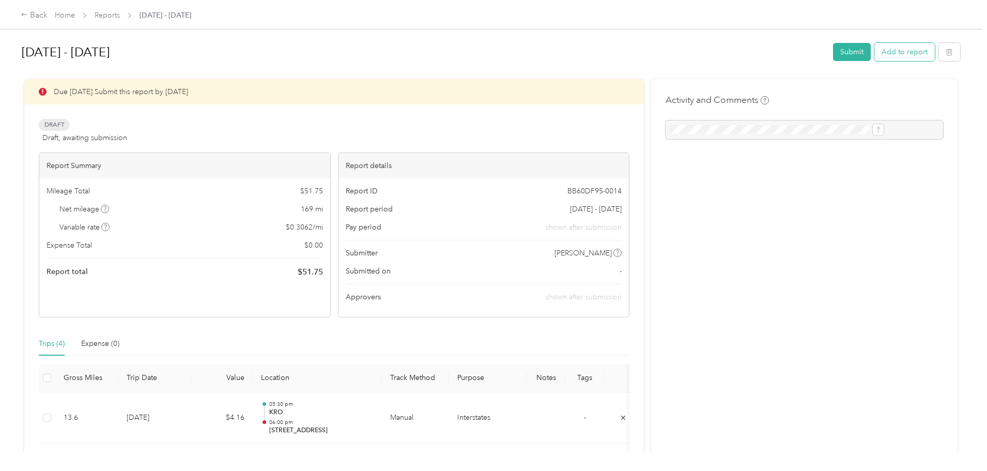
click at [874, 53] on button "Add to report" at bounding box center [904, 52] width 60 height 18
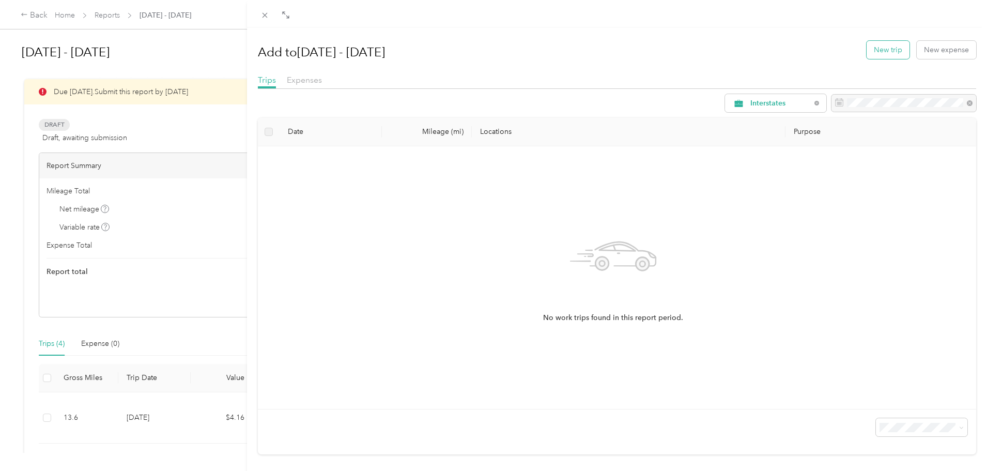
click at [876, 48] on button "New trip" at bounding box center [888, 50] width 43 height 18
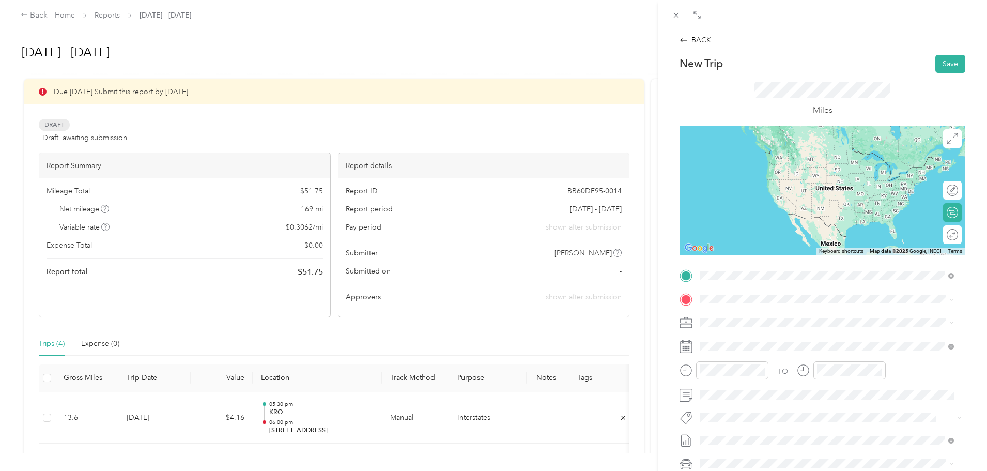
click at [752, 317] on strong "[STREET_ADDRESS]" at bounding box center [753, 316] width 69 height 9
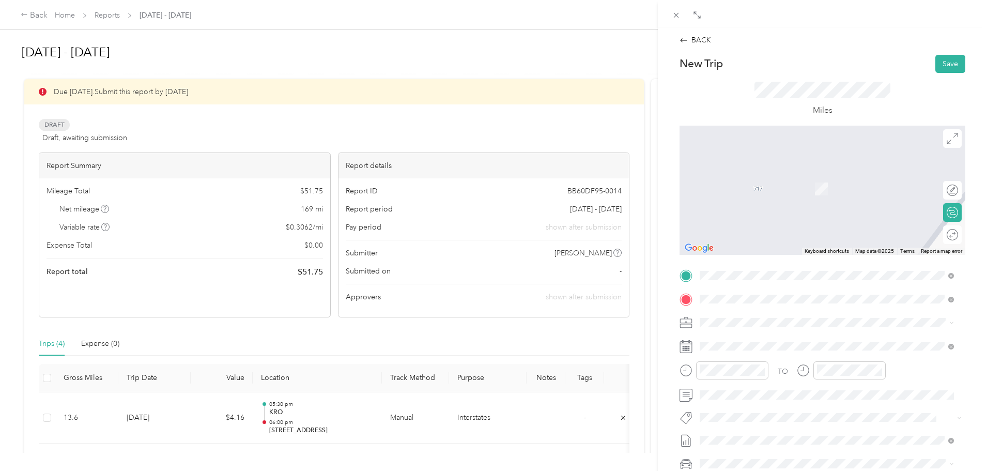
click at [756, 353] on span "[STREET_ADDRESS][US_STATE]" at bounding box center [770, 355] width 103 height 9
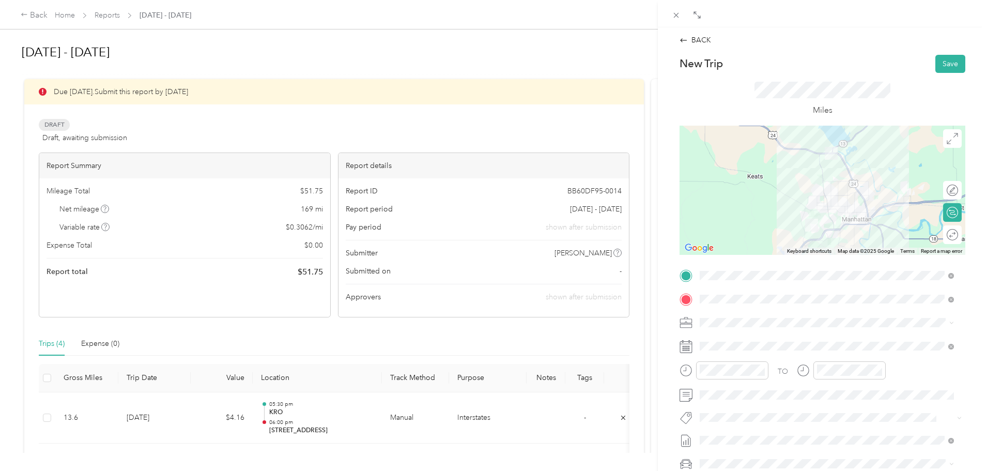
click at [810, 199] on div at bounding box center [822, 190] width 286 height 129
click at [812, 196] on div at bounding box center [822, 190] width 286 height 129
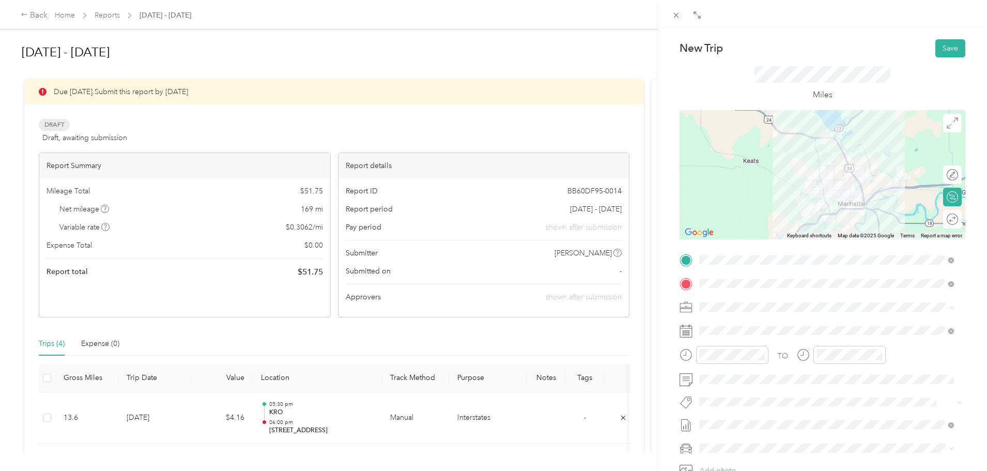
scroll to position [35, 0]
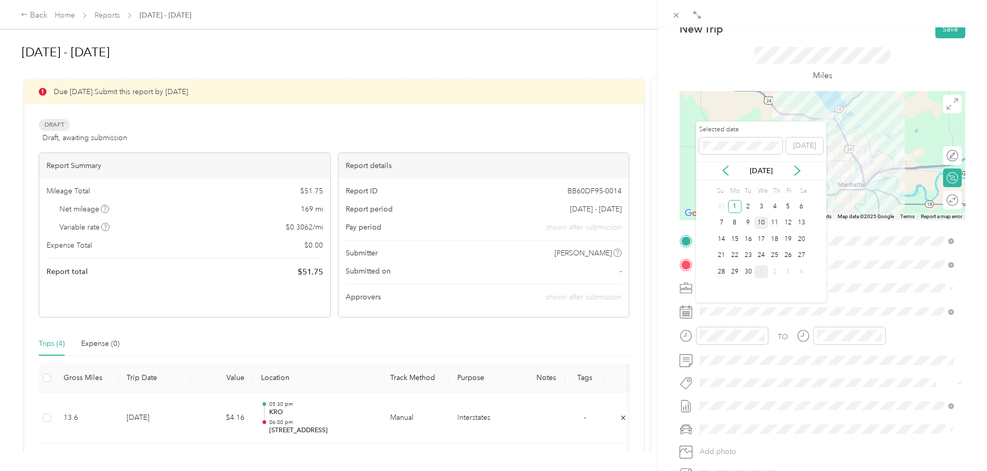
click at [761, 221] on div "10" at bounding box center [760, 222] width 13 height 13
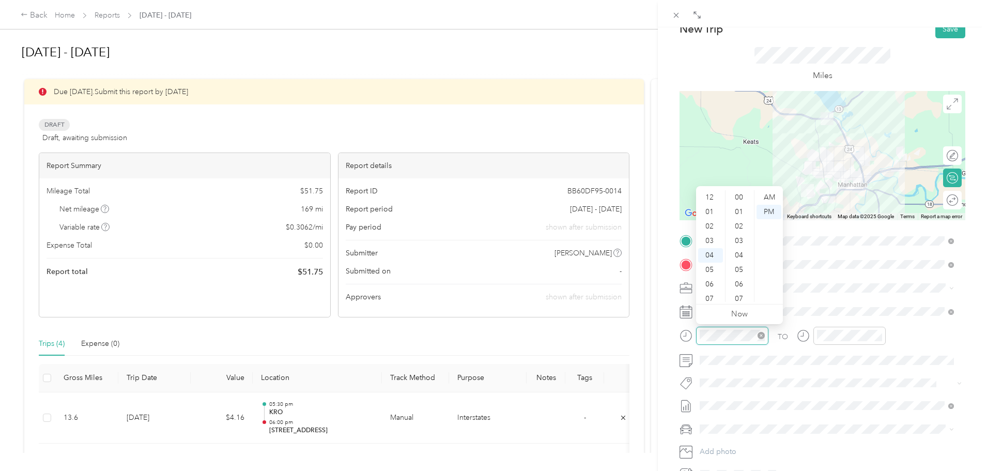
scroll to position [58, 0]
click at [712, 239] on div "07" at bounding box center [710, 241] width 25 height 14
click at [739, 289] on div "30" at bounding box center [740, 290] width 25 height 14
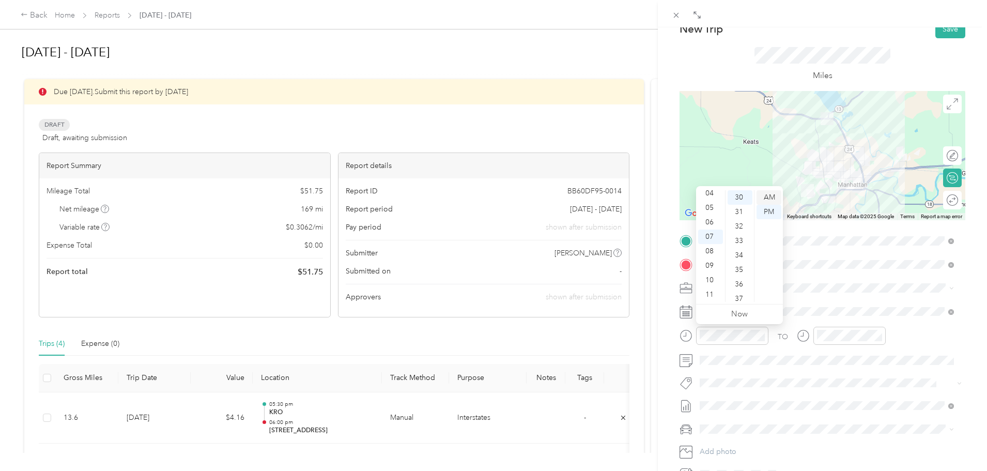
click at [771, 198] on div "AM" at bounding box center [768, 197] width 25 height 14
click at [768, 197] on div "AM" at bounding box center [768, 197] width 25 height 14
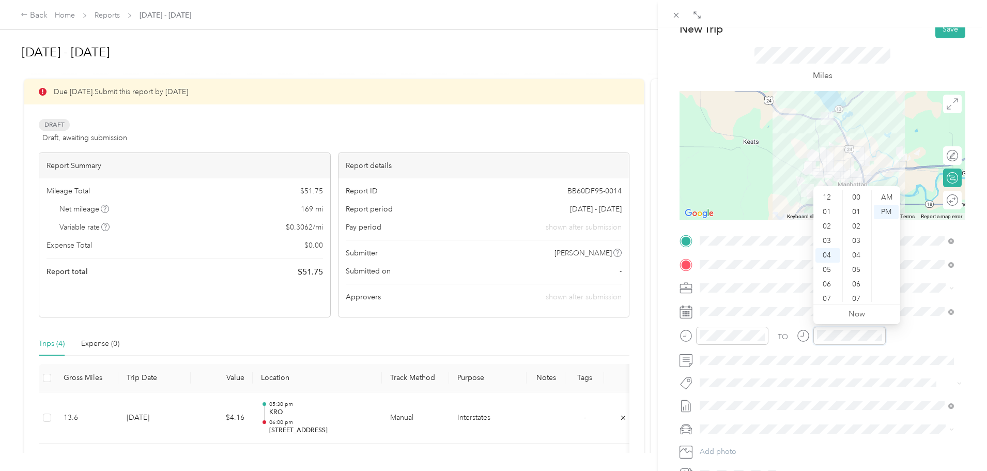
scroll to position [289, 0]
click at [826, 254] on div "08" at bounding box center [827, 255] width 25 height 14
click at [855, 194] on div "00" at bounding box center [857, 197] width 25 height 14
click at [885, 197] on div "AM" at bounding box center [886, 197] width 25 height 14
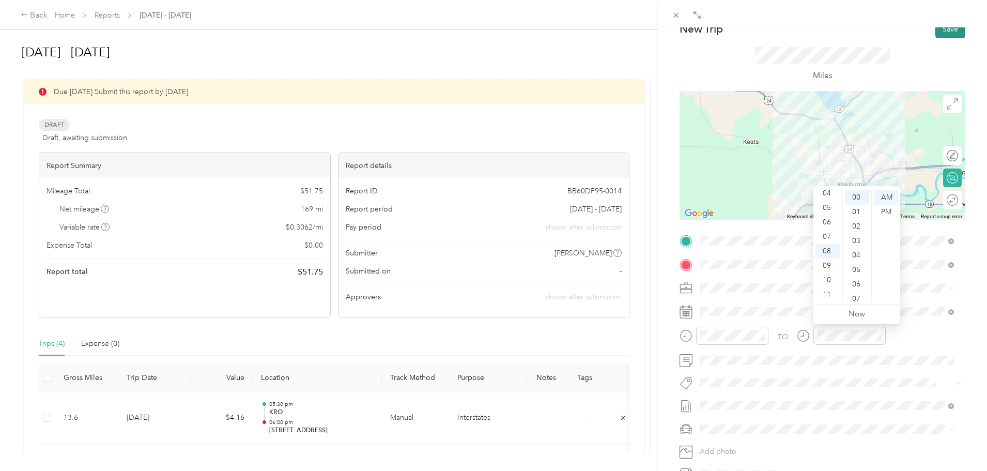
click at [953, 33] on button "Save" at bounding box center [950, 29] width 30 height 18
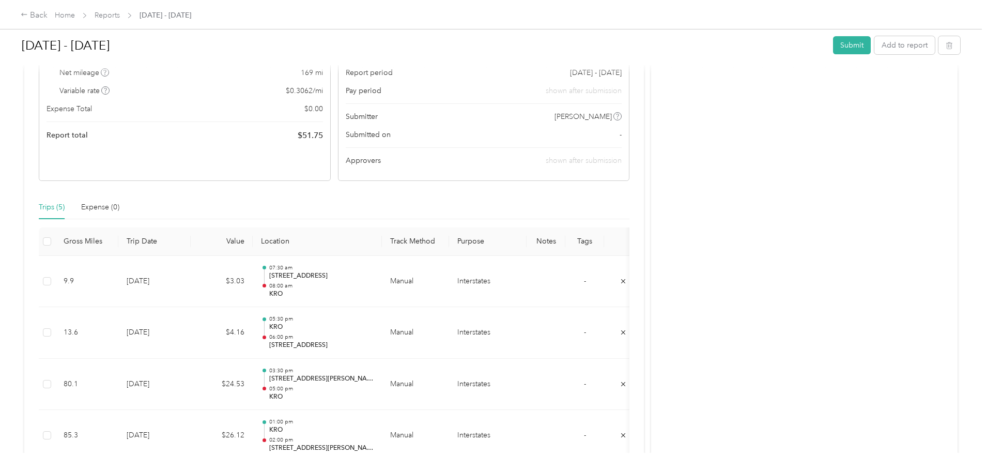
scroll to position [138, 0]
click at [874, 45] on button "Add to report" at bounding box center [904, 45] width 60 height 18
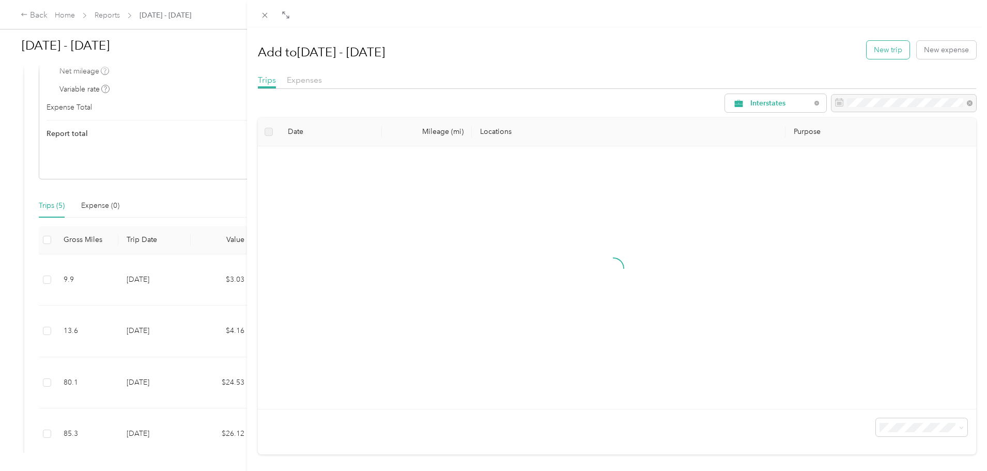
click at [883, 50] on button "New trip" at bounding box center [888, 50] width 43 height 18
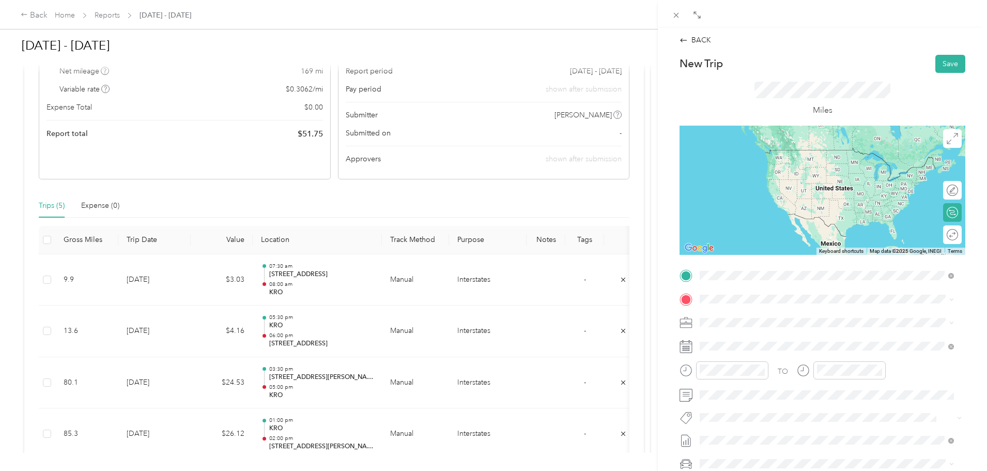
click at [758, 323] on div "TEAM KRO" at bounding box center [770, 318] width 103 height 13
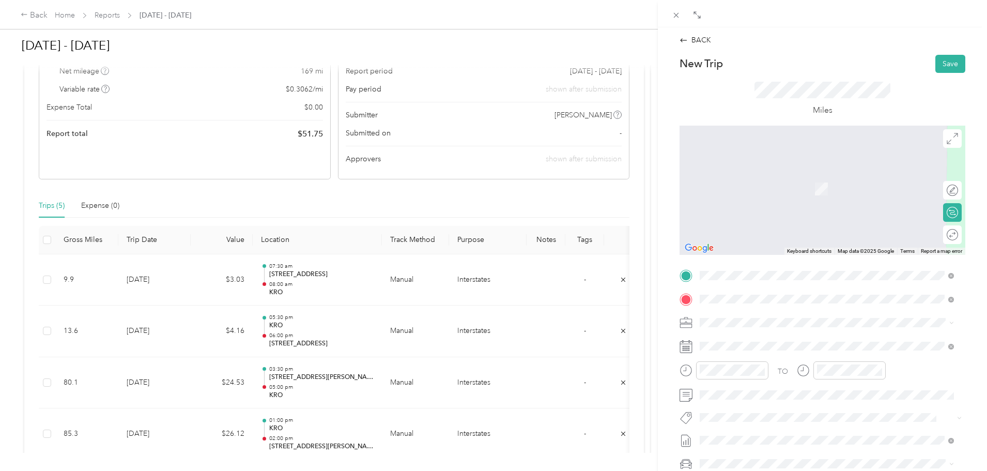
click at [756, 336] on span "[STREET_ADDRESS][US_STATE]" at bounding box center [770, 336] width 103 height 9
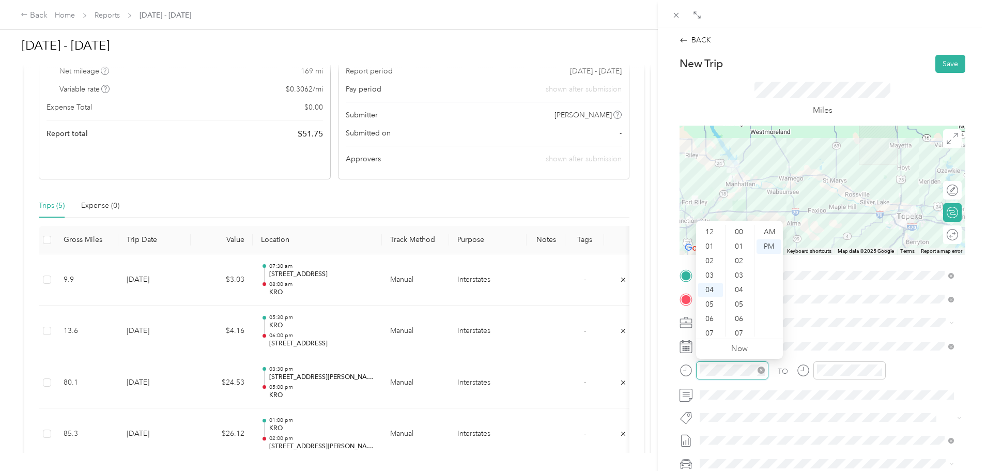
scroll to position [304, 0]
click at [710, 303] on div "09" at bounding box center [710, 304] width 25 height 14
click at [739, 234] on div "00" at bounding box center [740, 232] width 25 height 14
click at [770, 235] on div "AM" at bounding box center [768, 232] width 25 height 14
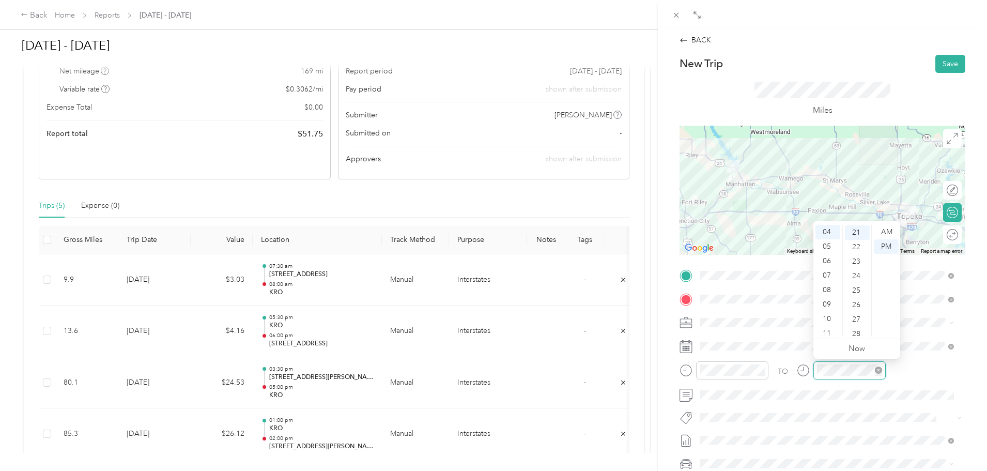
scroll to position [304, 0]
click at [825, 318] on div "10" at bounding box center [827, 319] width 25 height 14
click at [858, 229] on div "00" at bounding box center [857, 232] width 25 height 14
click at [886, 231] on div "AM" at bounding box center [886, 232] width 25 height 14
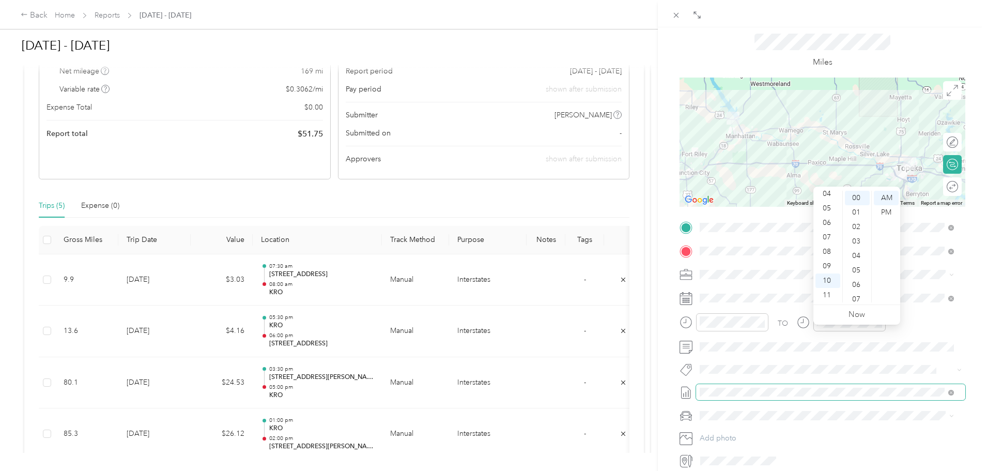
scroll to position [52, 0]
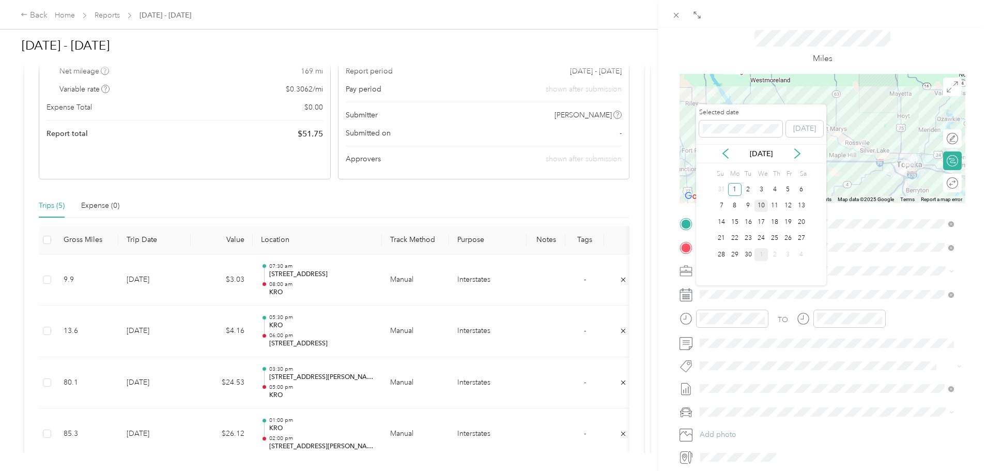
click at [763, 204] on div "10" at bounding box center [760, 205] width 13 height 13
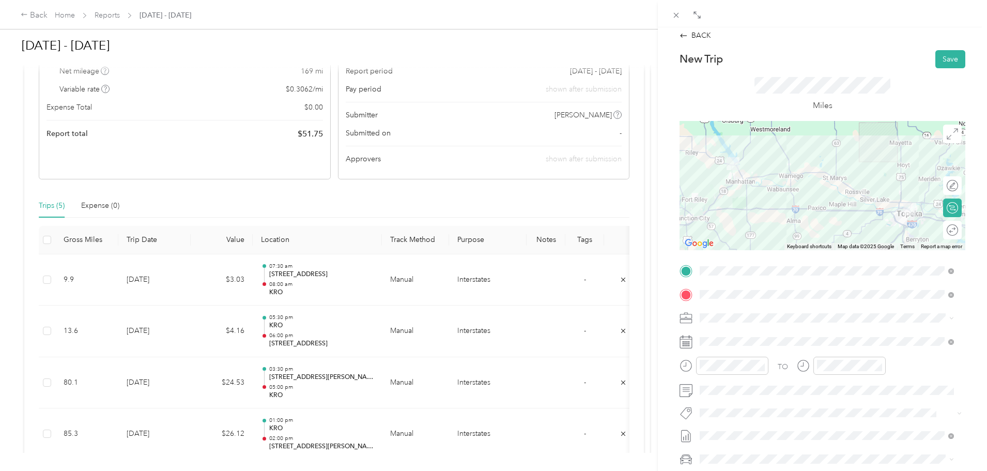
scroll to position [0, 0]
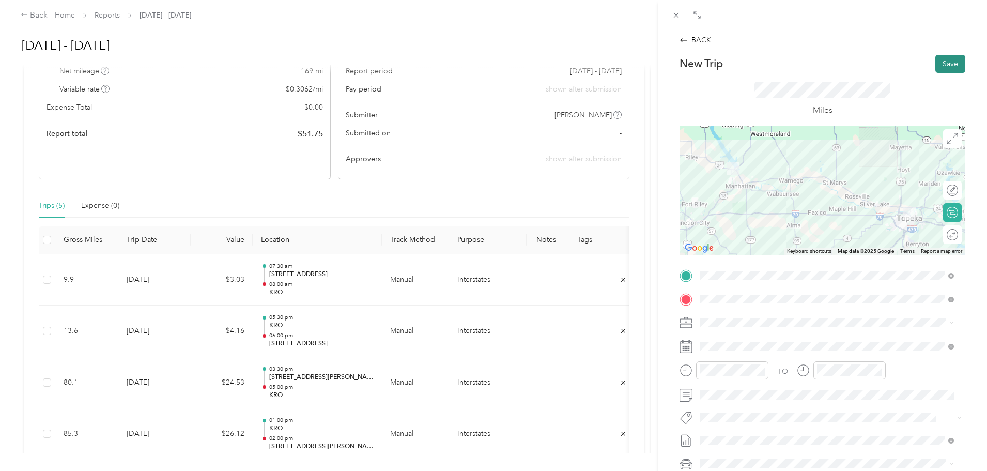
click at [938, 63] on button "Save" at bounding box center [950, 64] width 30 height 18
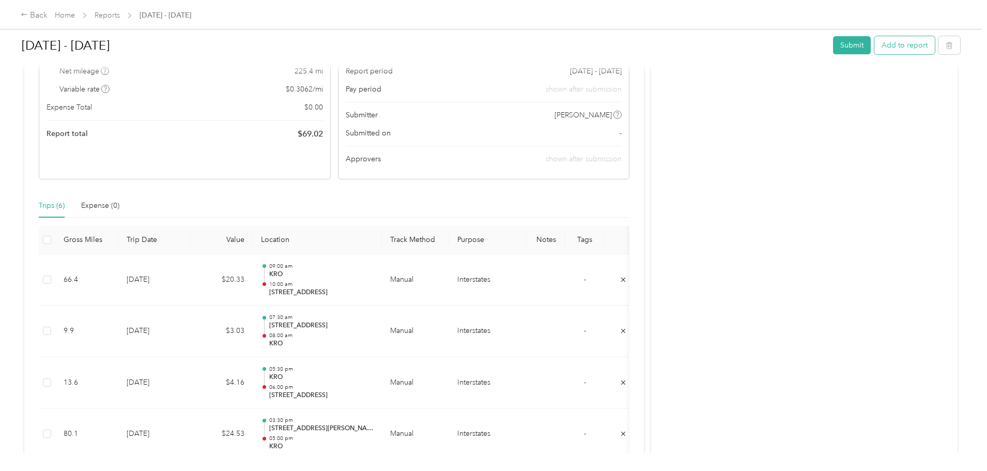
click at [874, 46] on button "Add to report" at bounding box center [904, 45] width 60 height 18
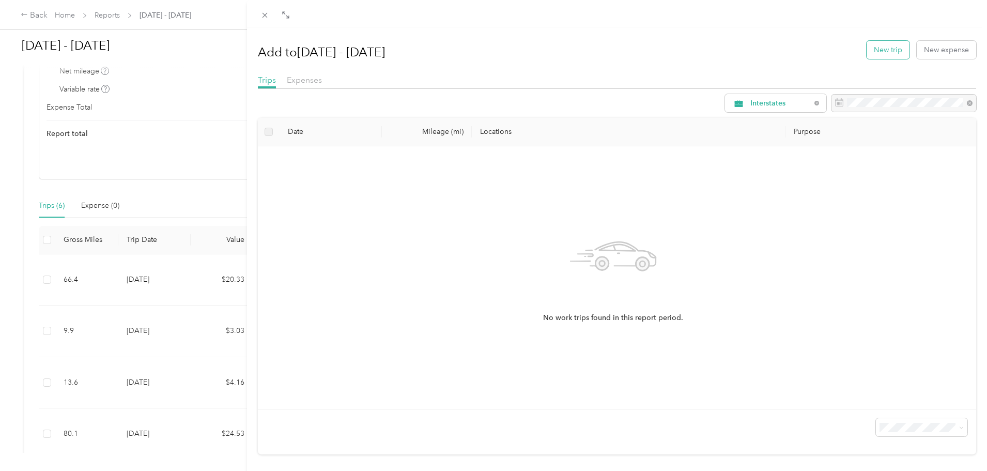
click at [877, 48] on button "New trip" at bounding box center [888, 50] width 43 height 18
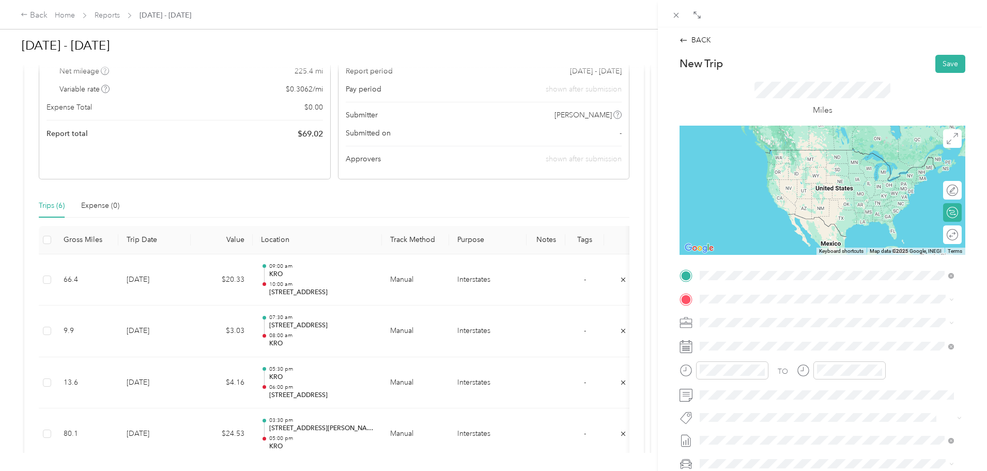
click at [759, 313] on span "[STREET_ADDRESS][US_STATE]" at bounding box center [770, 312] width 103 height 9
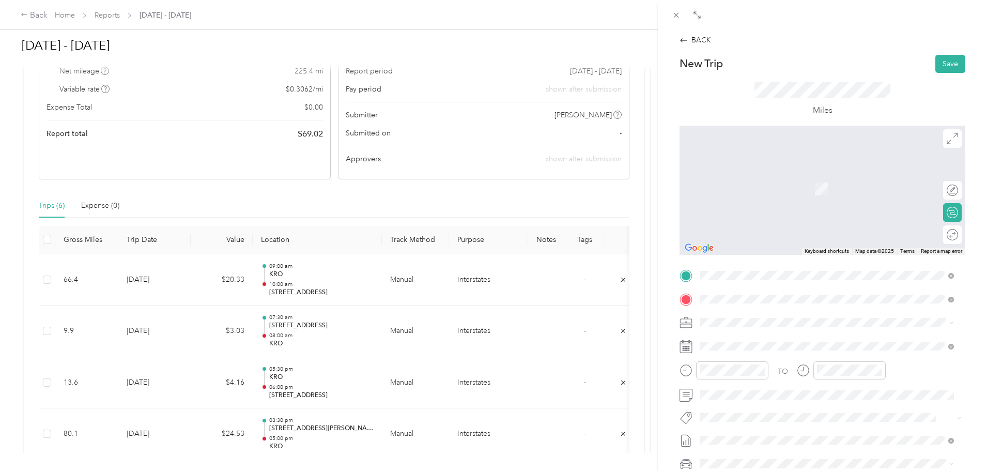
click at [753, 332] on span "[STREET_ADDRESS][PERSON_NAME][US_STATE]" at bounding box center [799, 336] width 161 height 9
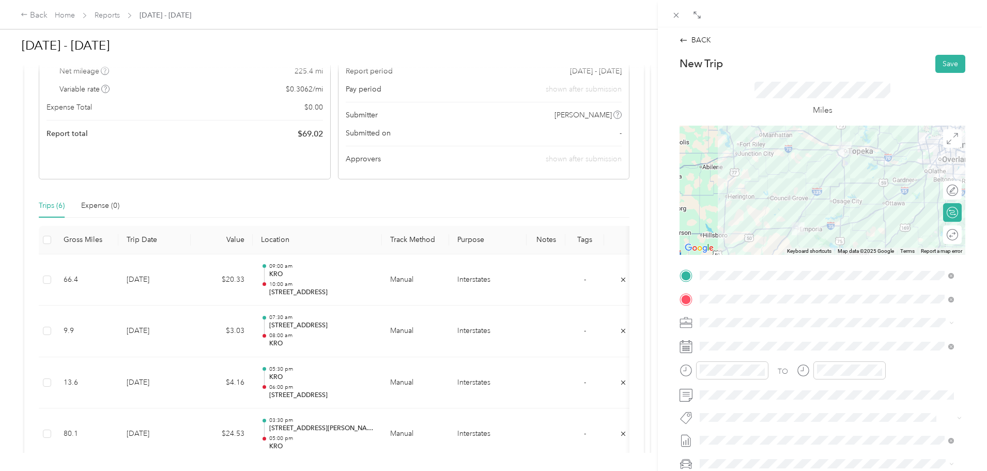
click at [840, 190] on div at bounding box center [822, 190] width 286 height 129
click at [802, 180] on div at bounding box center [822, 190] width 286 height 129
click at [841, 190] on div at bounding box center [822, 190] width 286 height 129
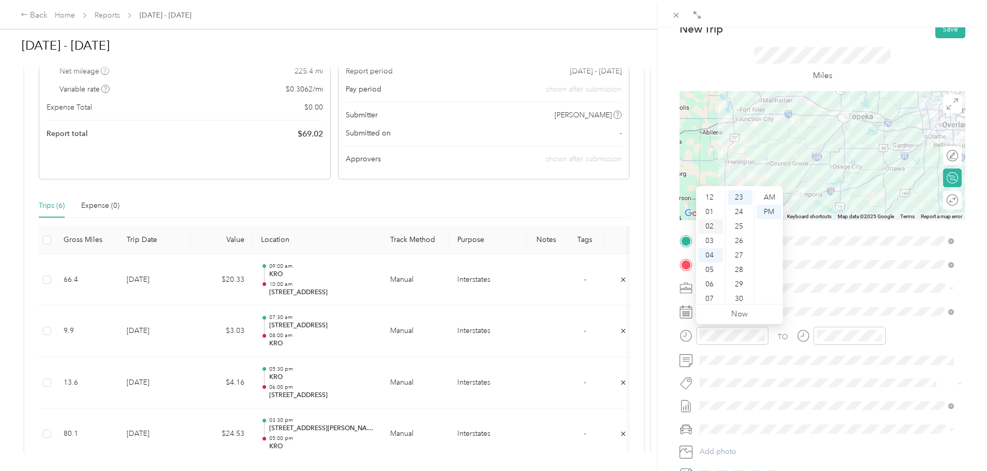
click at [710, 226] on div "02" at bounding box center [710, 226] width 25 height 14
click at [740, 195] on div "00" at bounding box center [740, 197] width 25 height 14
click at [769, 210] on div "PM" at bounding box center [768, 212] width 25 height 14
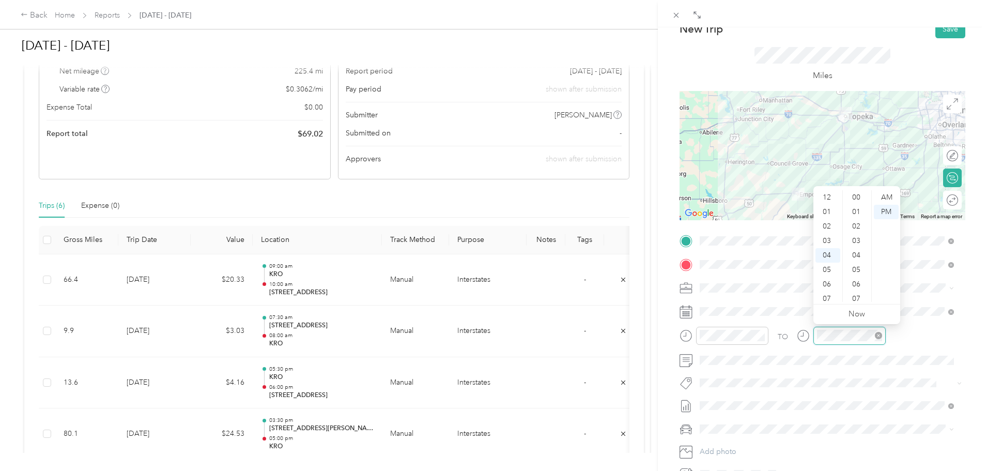
scroll to position [333, 0]
click at [825, 236] on div "03" at bounding box center [827, 234] width 25 height 14
click at [856, 197] on div "00" at bounding box center [857, 197] width 25 height 14
click at [888, 208] on div "PM" at bounding box center [886, 212] width 25 height 14
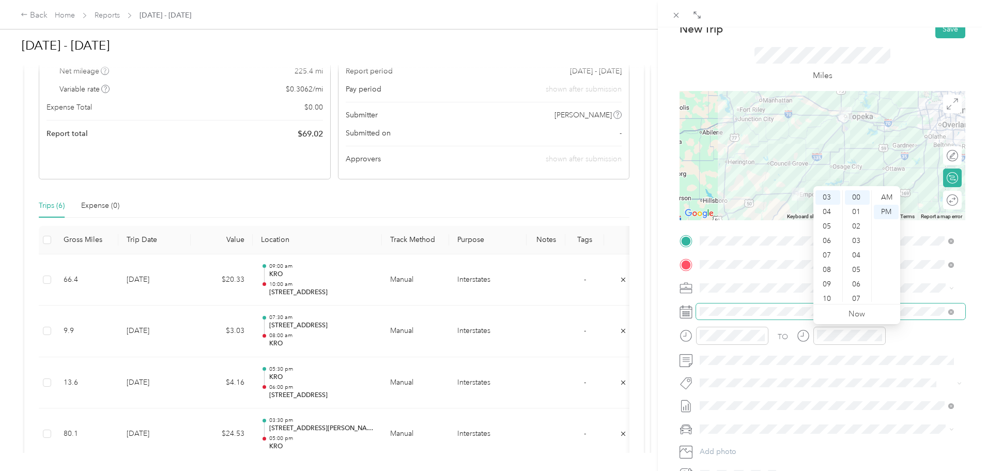
click at [726, 316] on span at bounding box center [830, 311] width 269 height 17
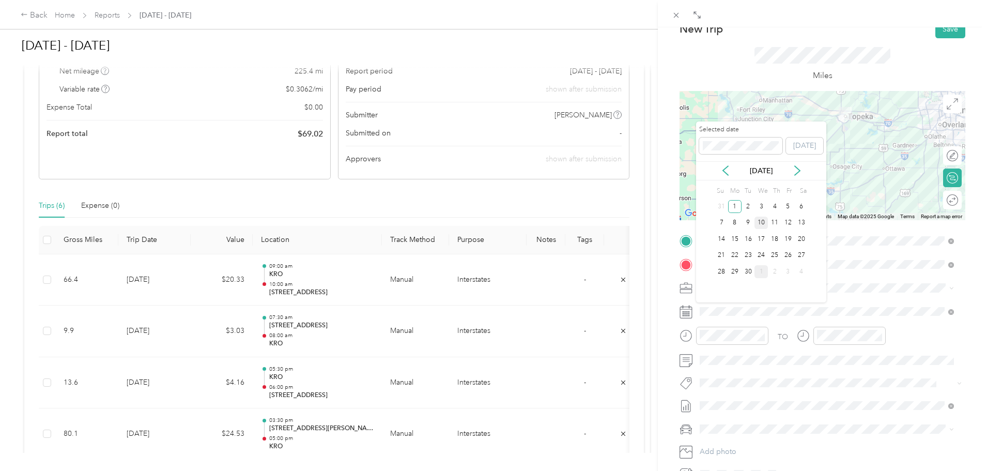
click at [762, 218] on div "10" at bounding box center [760, 222] width 13 height 13
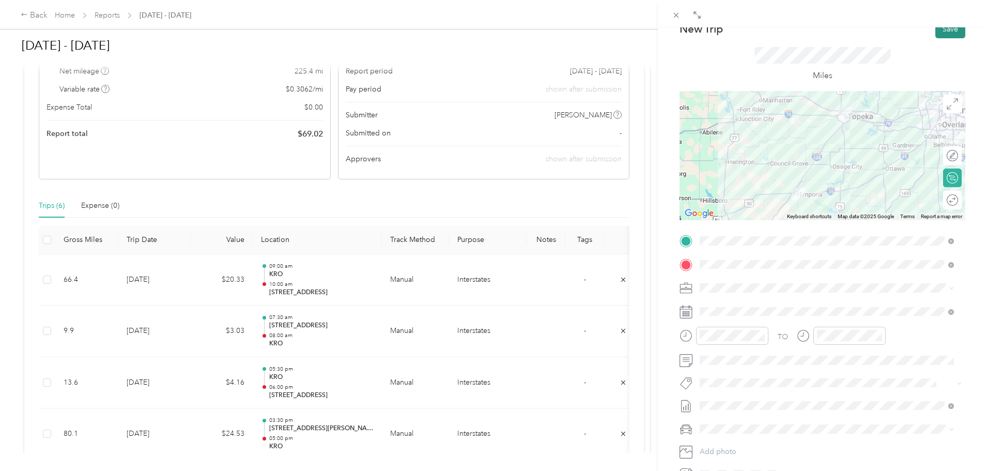
click at [943, 29] on button "Save" at bounding box center [950, 29] width 30 height 18
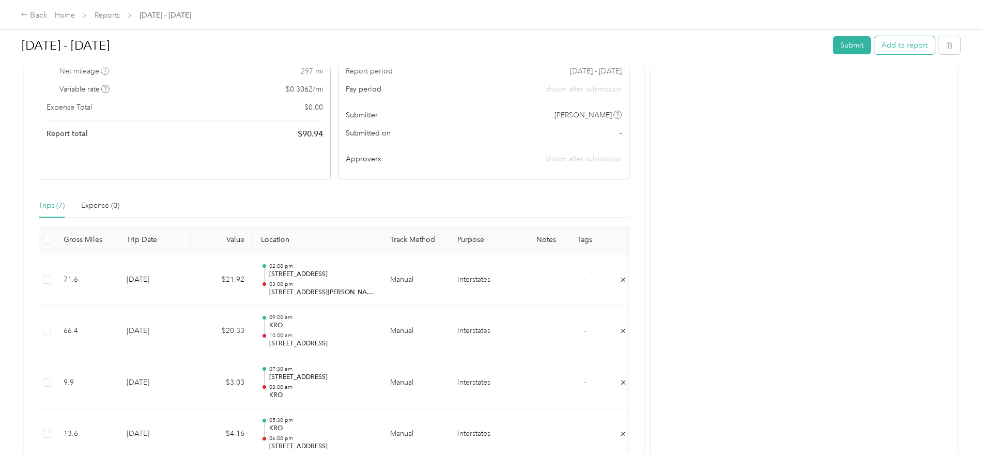
click at [874, 44] on button "Add to report" at bounding box center [904, 45] width 60 height 18
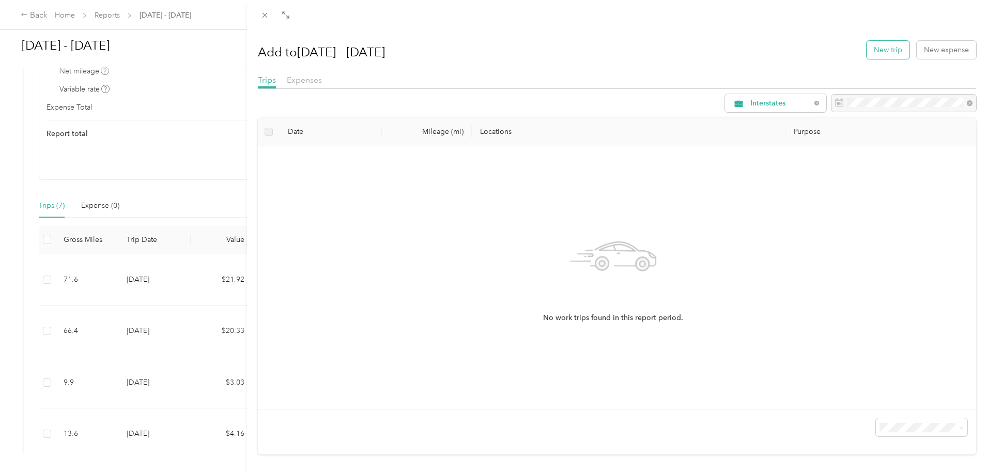
click at [889, 49] on button "New trip" at bounding box center [888, 50] width 43 height 18
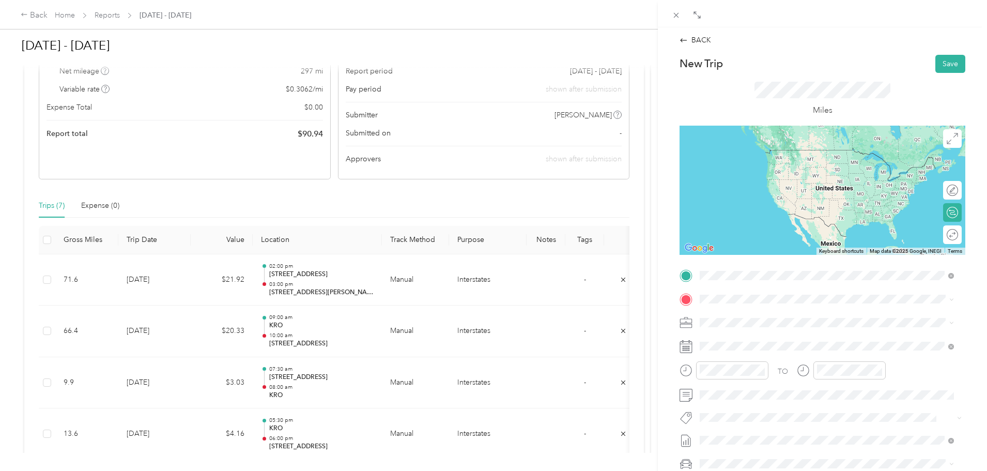
drag, startPoint x: 765, startPoint y: 312, endPoint x: 773, endPoint y: 318, distance: 10.3
click at [765, 314] on span "[STREET_ADDRESS][PERSON_NAME][US_STATE]" at bounding box center [799, 312] width 161 height 9
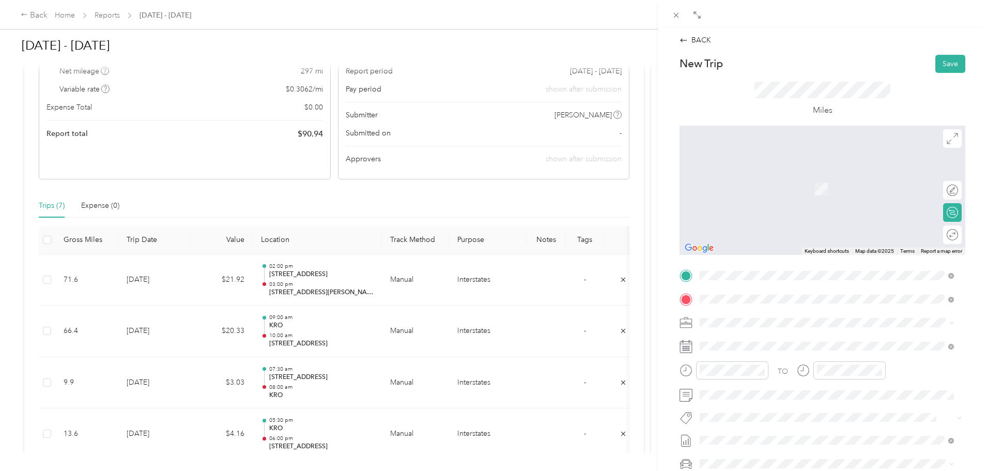
click at [765, 348] on div "TEAM KRO [STREET_ADDRESS][US_STATE]" at bounding box center [770, 347] width 103 height 25
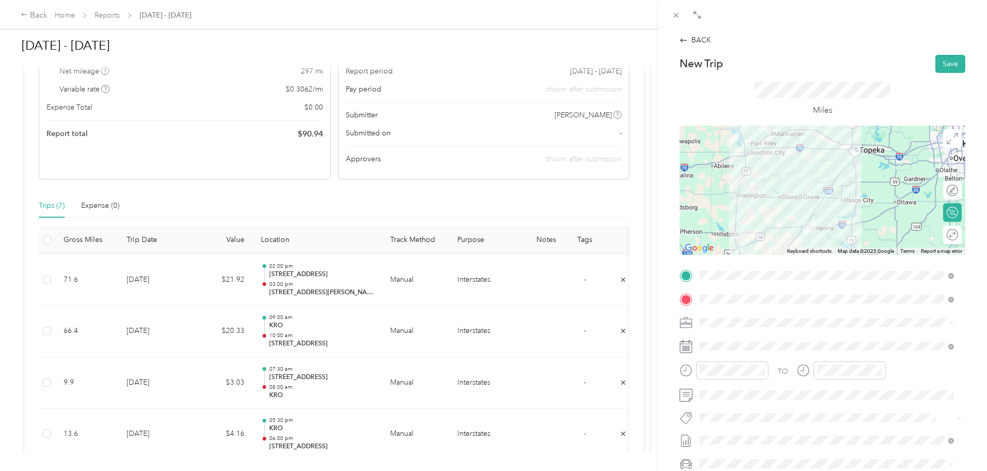
click at [798, 211] on div at bounding box center [822, 190] width 286 height 129
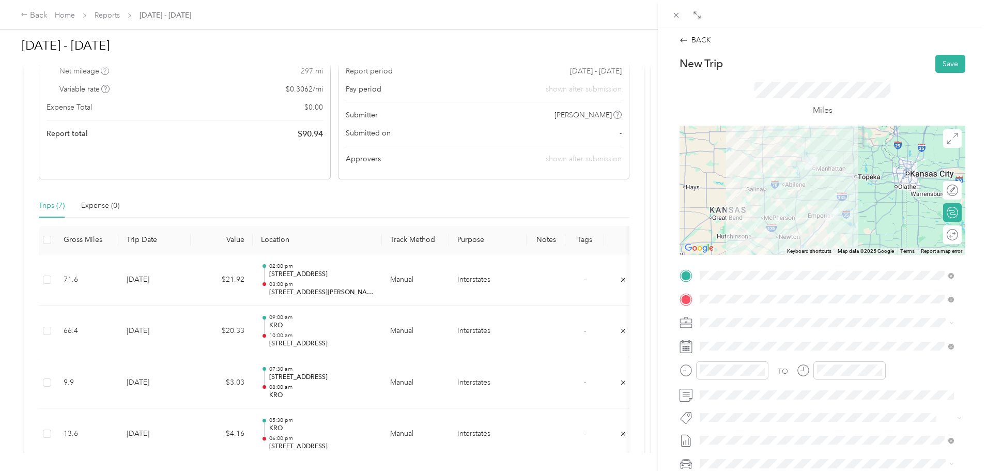
click at [831, 203] on div at bounding box center [822, 190] width 286 height 129
click at [826, 201] on div at bounding box center [822, 190] width 286 height 129
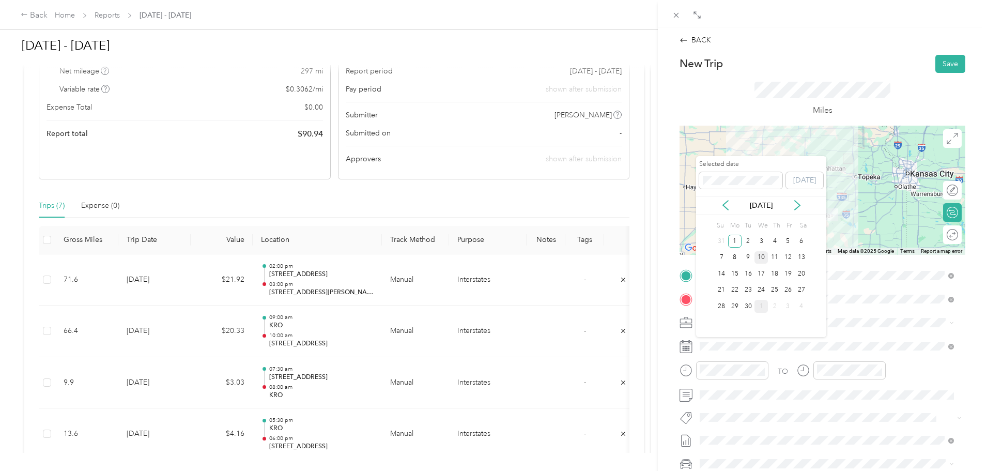
click at [762, 257] on div "10" at bounding box center [760, 257] width 13 height 13
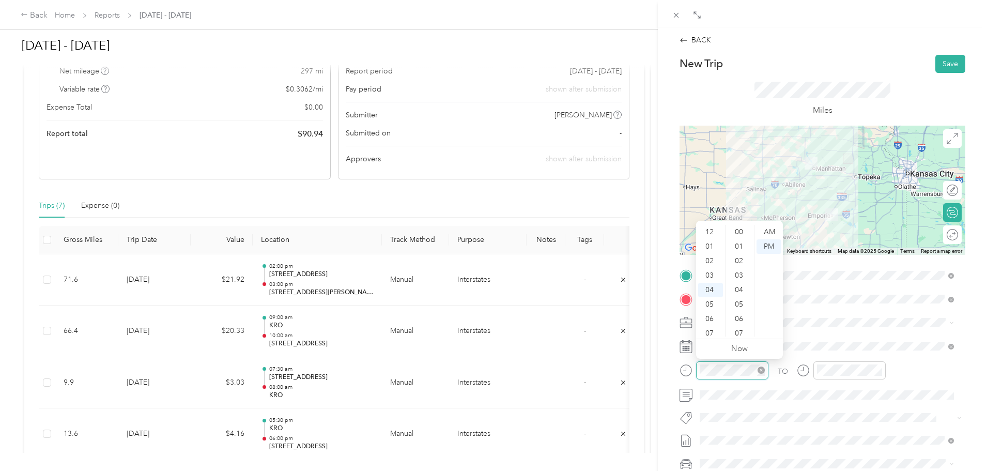
scroll to position [347, 0]
click at [709, 260] on div "06" at bounding box center [710, 261] width 25 height 14
click at [738, 231] on div "00" at bounding box center [740, 232] width 25 height 14
click at [769, 244] on div "PM" at bounding box center [768, 246] width 25 height 14
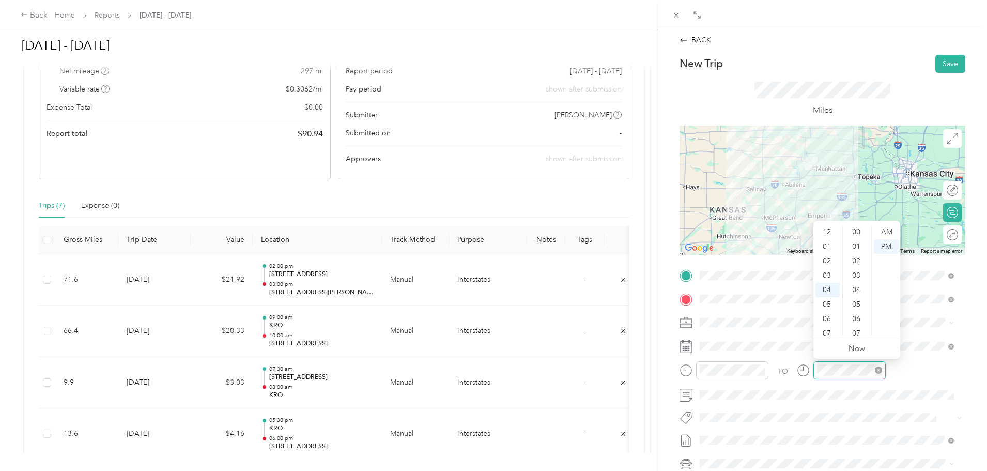
scroll to position [347, 0]
click at [824, 275] on div "07" at bounding box center [827, 275] width 25 height 14
click at [856, 316] on div "30" at bounding box center [857, 319] width 25 height 14
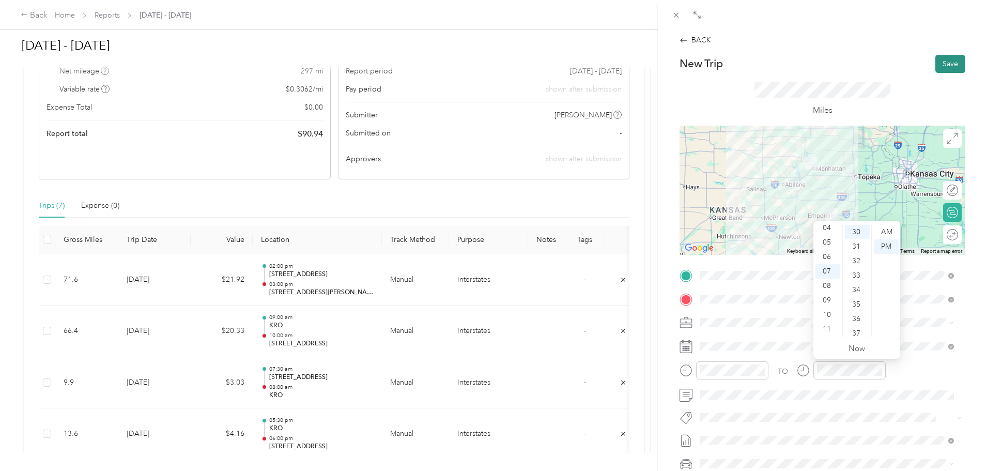
click at [941, 61] on button "Save" at bounding box center [950, 64] width 30 height 18
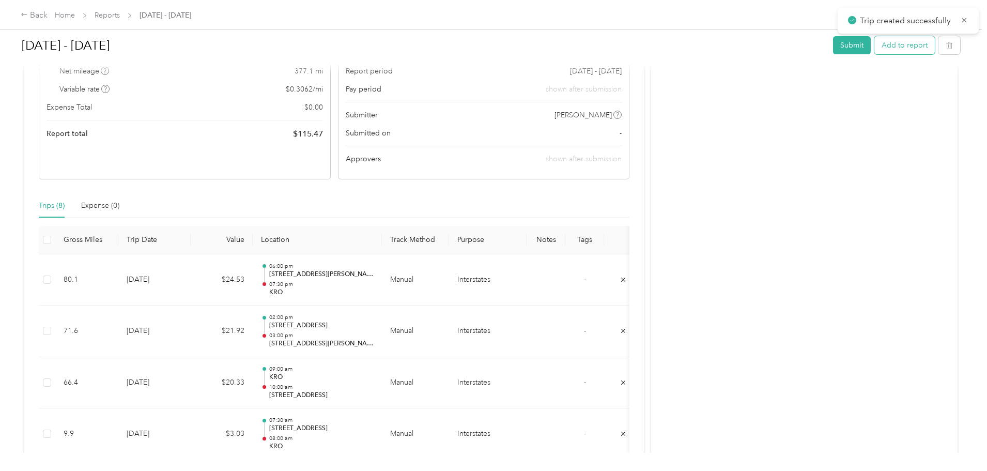
click at [874, 50] on button "Add to report" at bounding box center [904, 45] width 60 height 18
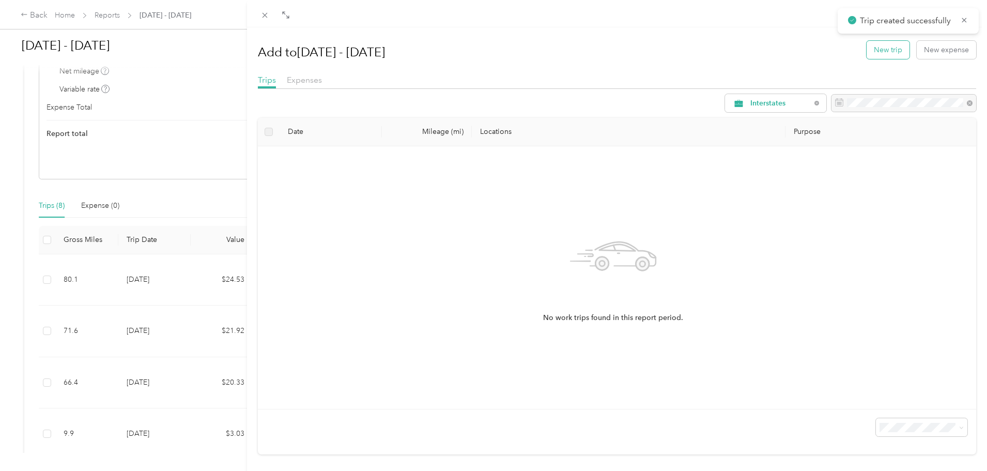
click at [878, 50] on button "New trip" at bounding box center [888, 50] width 43 height 18
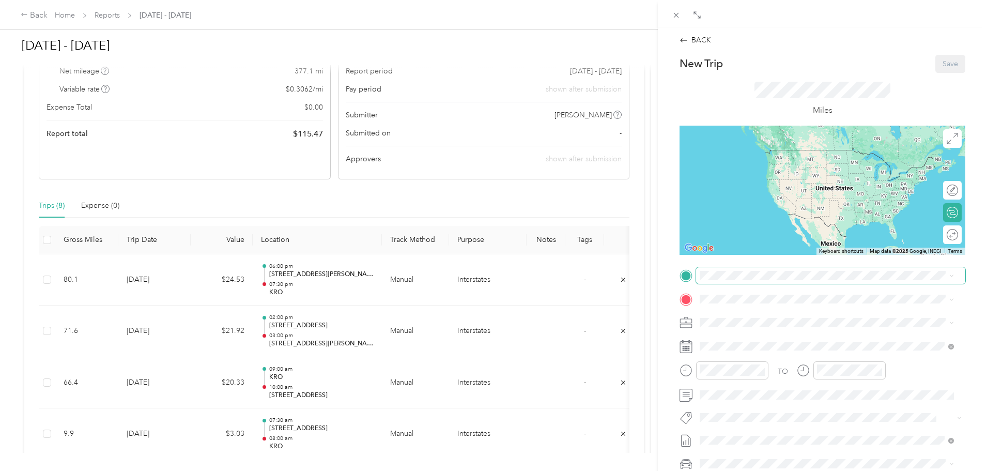
click at [743, 281] on span at bounding box center [830, 275] width 269 height 17
click at [779, 317] on div "TEAM KRO" at bounding box center [770, 318] width 103 height 13
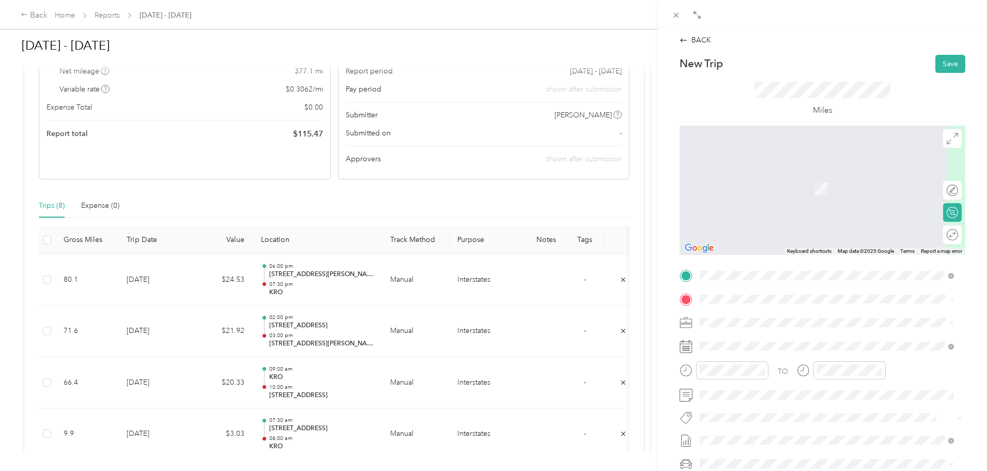
click at [744, 345] on div "[STREET_ADDRESS]" at bounding box center [753, 346] width 69 height 22
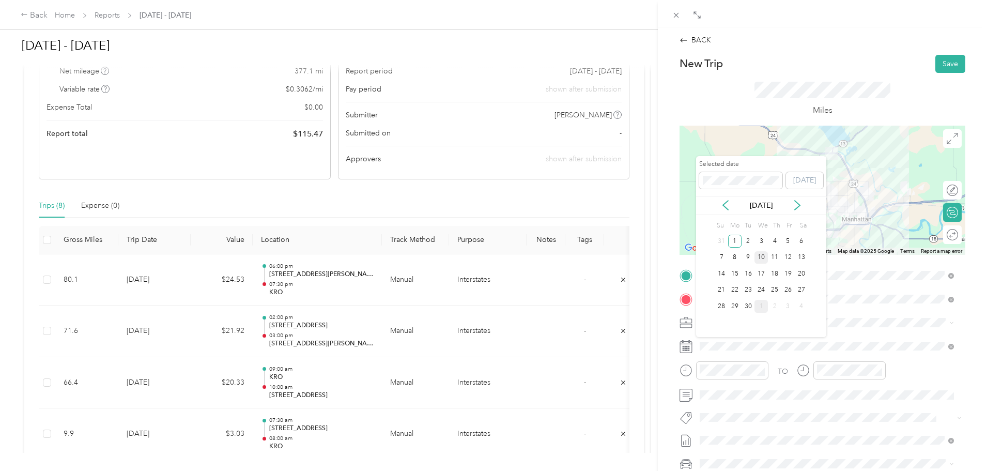
click at [760, 254] on div "10" at bounding box center [760, 257] width 13 height 13
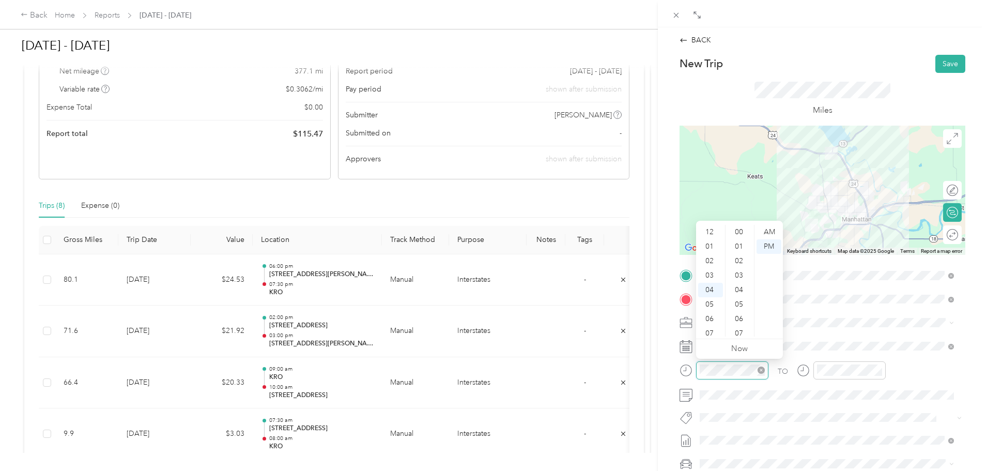
scroll to position [376, 0]
click at [708, 275] on div "07" at bounding box center [710, 275] width 25 height 14
click at [737, 288] on div "30" at bounding box center [740, 290] width 25 height 14
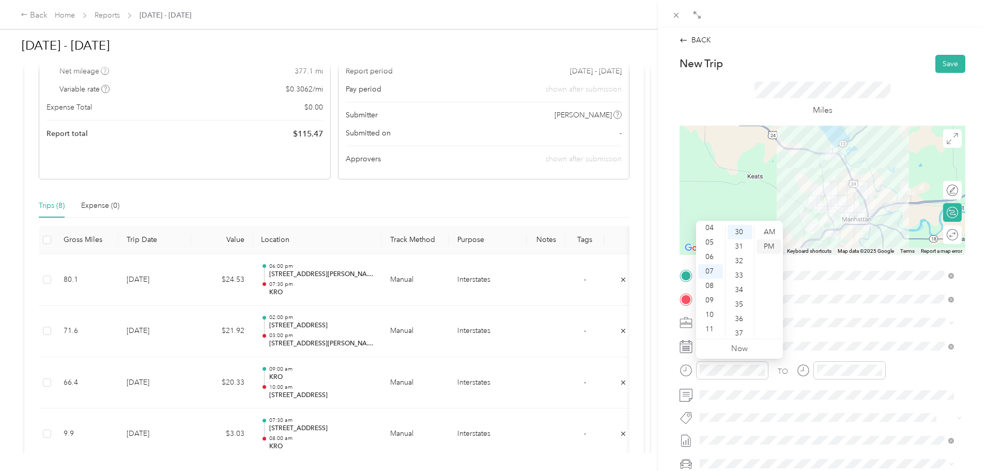
click at [771, 243] on div "PM" at bounding box center [768, 246] width 25 height 14
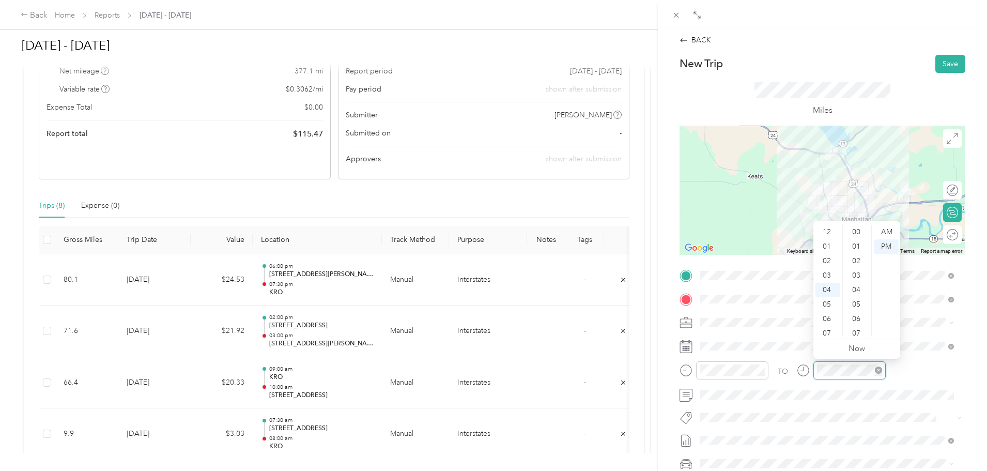
scroll to position [376, 0]
click at [827, 285] on div "08" at bounding box center [827, 290] width 25 height 14
click at [857, 231] on div "00" at bounding box center [857, 232] width 25 height 14
click at [888, 245] on div "PM" at bounding box center [886, 246] width 25 height 14
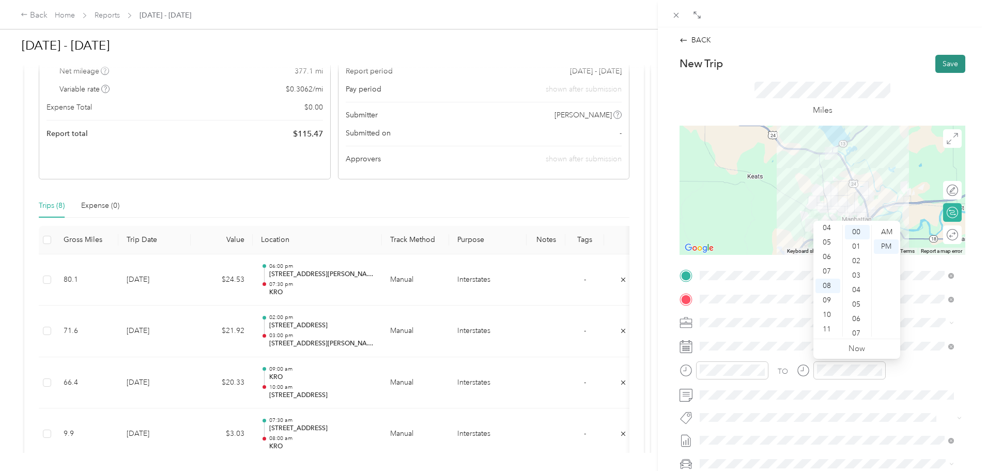
click at [949, 63] on button "Save" at bounding box center [950, 64] width 30 height 18
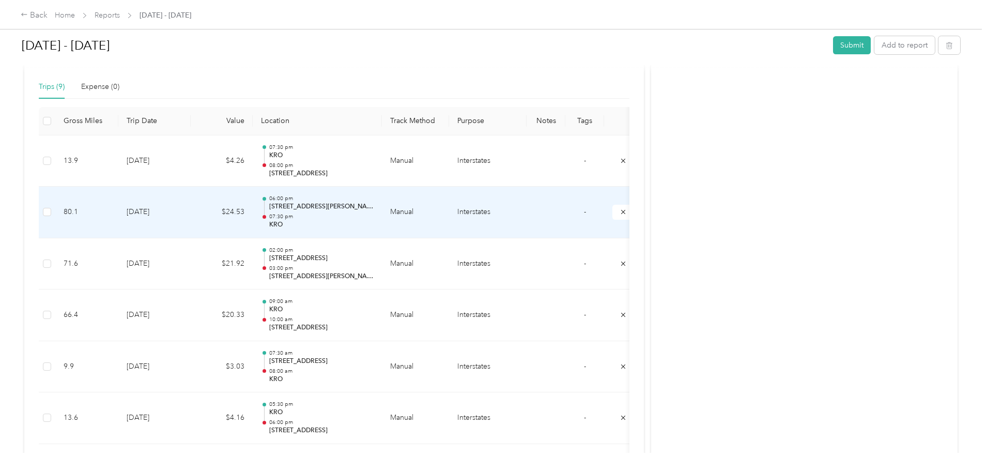
scroll to position [275, 0]
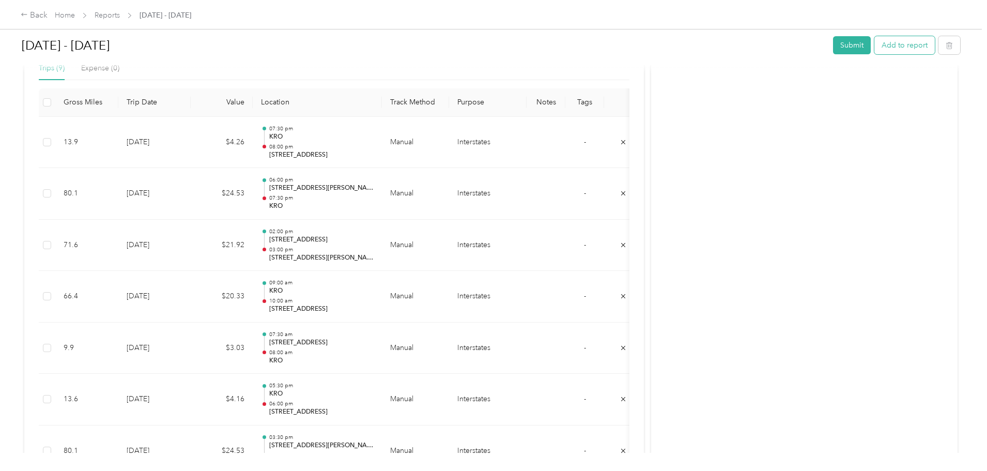
click at [874, 48] on button "Add to report" at bounding box center [904, 45] width 60 height 18
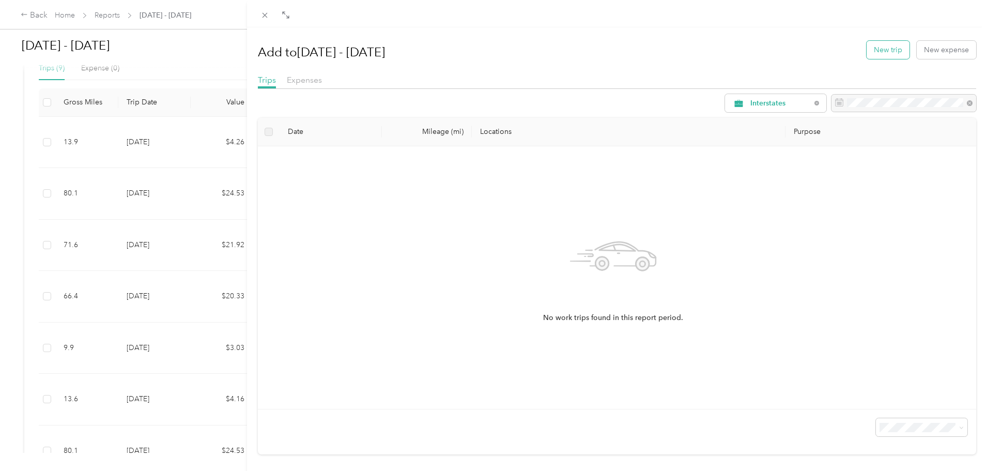
click at [870, 50] on button "New trip" at bounding box center [888, 50] width 43 height 18
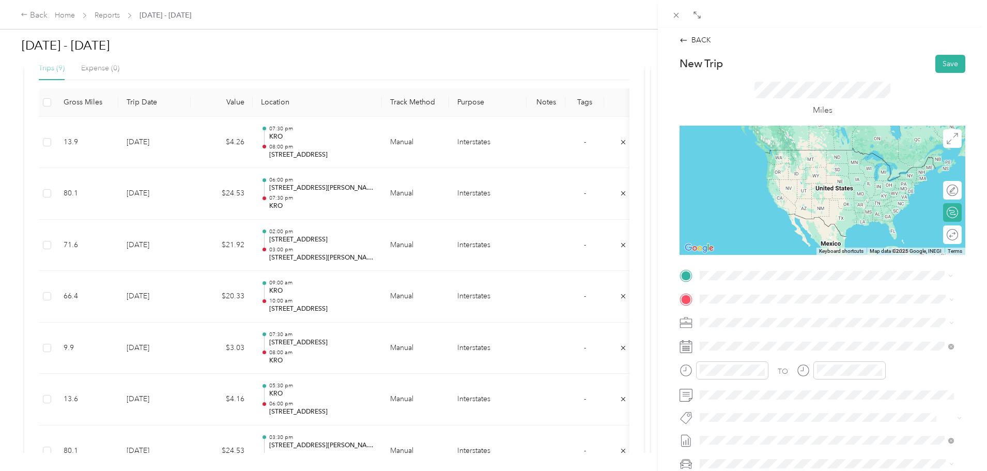
click at [735, 318] on strong "[STREET_ADDRESS]" at bounding box center [753, 315] width 69 height 9
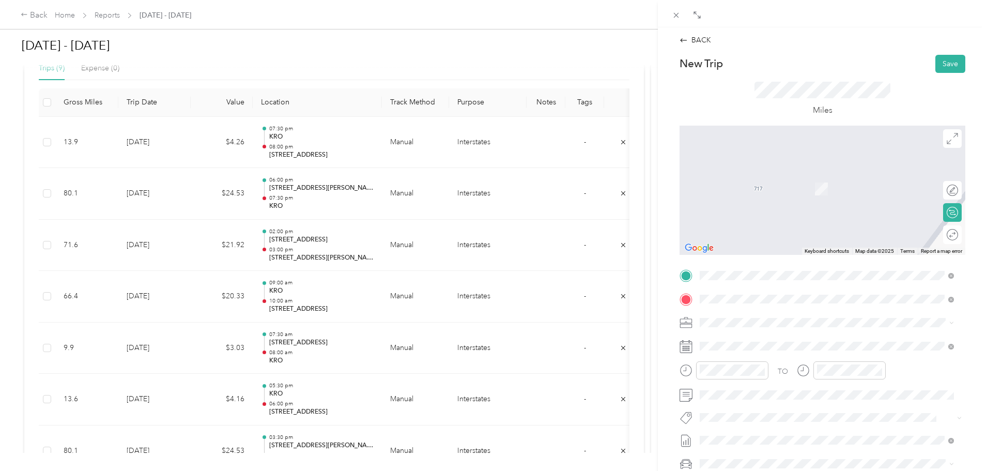
click at [754, 345] on div "TEAM KRO" at bounding box center [770, 341] width 103 height 13
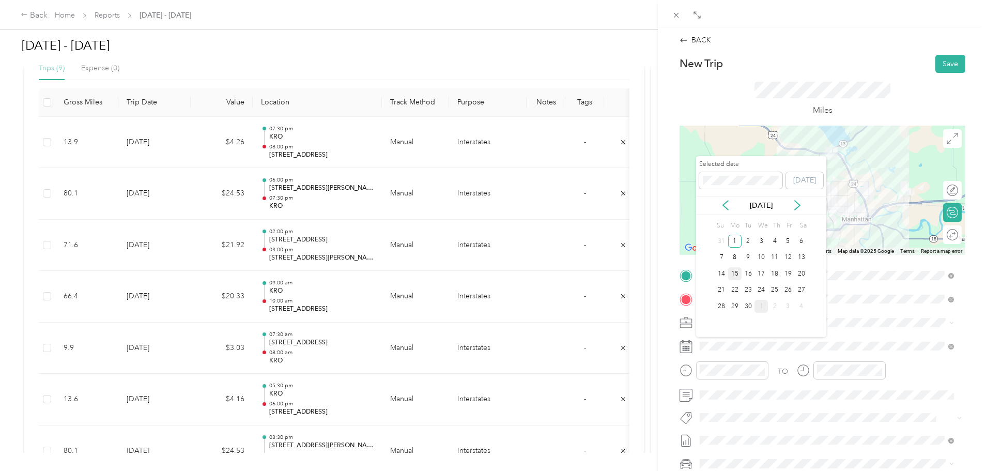
click at [738, 274] on div "15" at bounding box center [734, 273] width 13 height 13
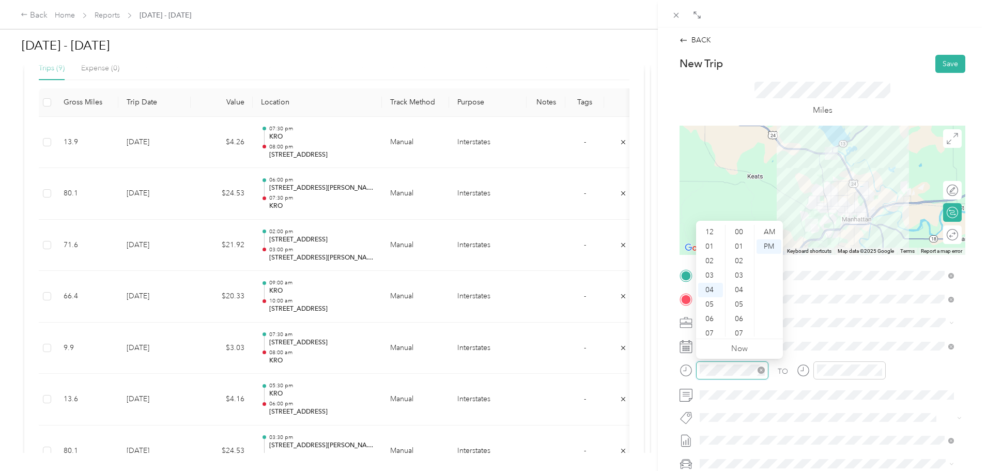
scroll to position [391, 0]
click at [712, 273] on div "07" at bounding box center [710, 275] width 25 height 14
click at [735, 275] on div "30" at bounding box center [740, 275] width 25 height 14
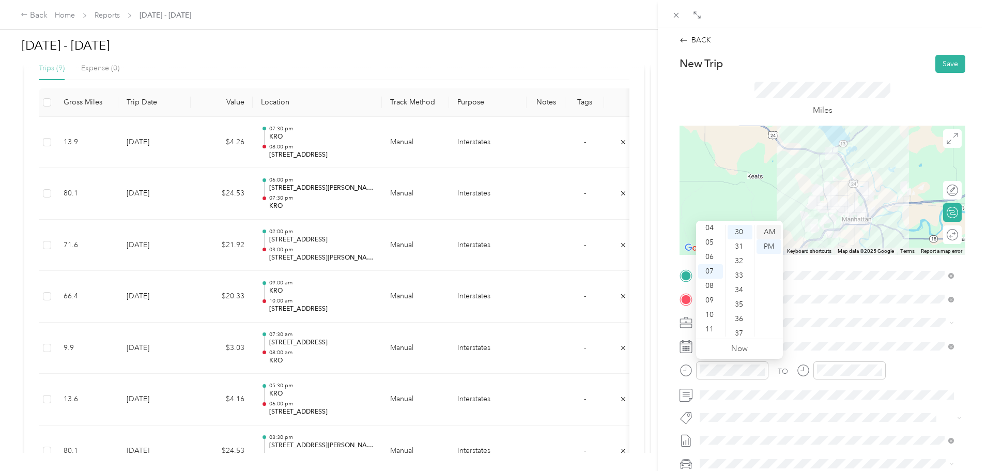
click at [772, 230] on div "AM" at bounding box center [768, 232] width 25 height 14
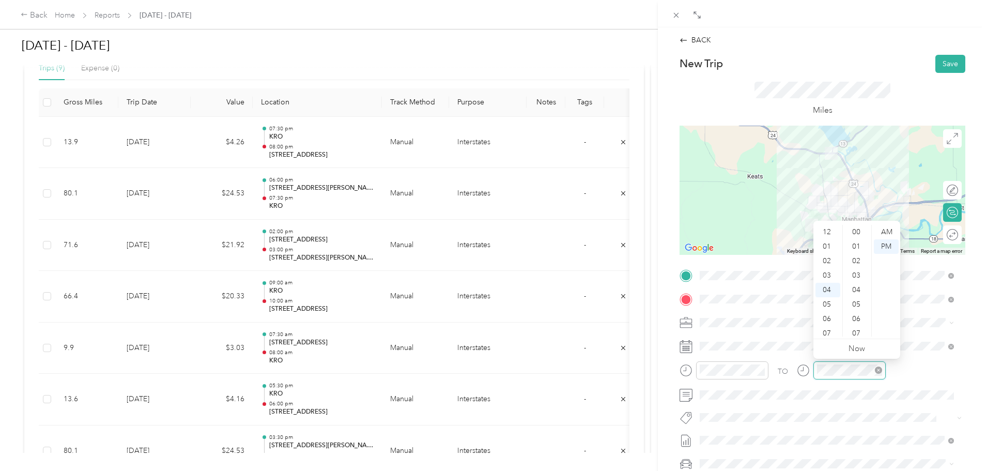
scroll to position [391, 0]
click at [825, 284] on div "08" at bounding box center [827, 290] width 25 height 14
click at [858, 233] on div "00" at bounding box center [857, 232] width 25 height 14
click at [890, 230] on div "AM" at bounding box center [886, 232] width 25 height 14
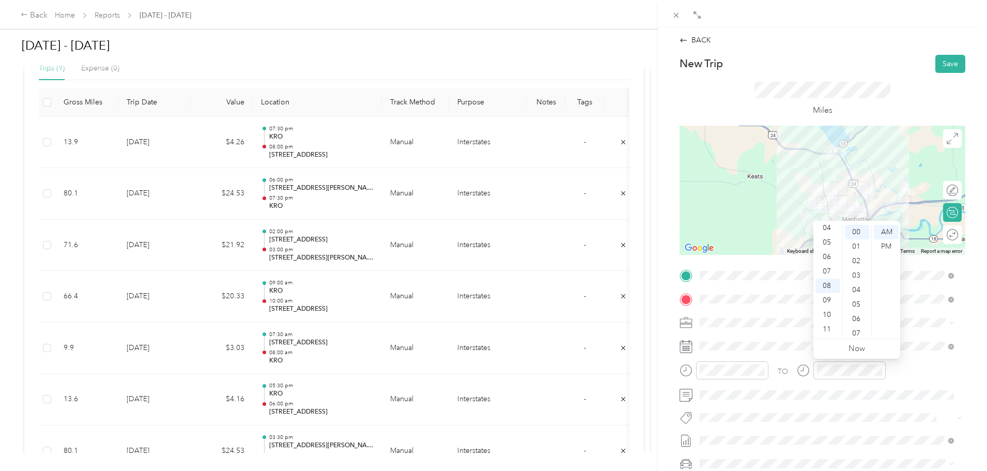
click at [809, 195] on div at bounding box center [822, 190] width 286 height 129
click at [946, 64] on button "Save" at bounding box center [950, 64] width 30 height 18
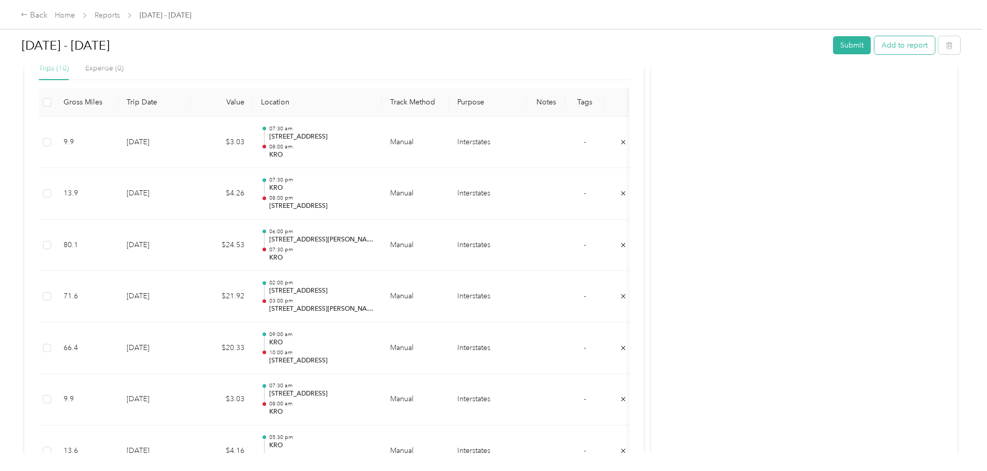
click at [874, 50] on button "Add to report" at bounding box center [904, 45] width 60 height 18
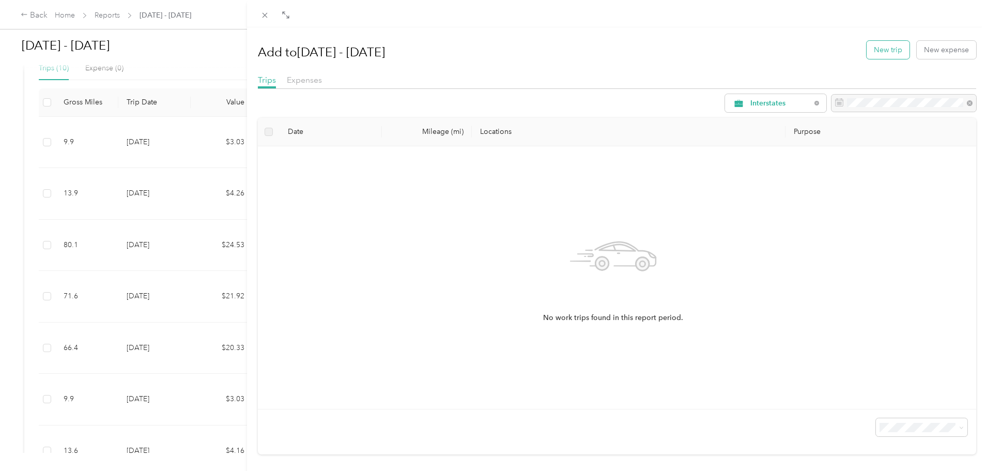
click at [886, 54] on button "New trip" at bounding box center [888, 50] width 43 height 18
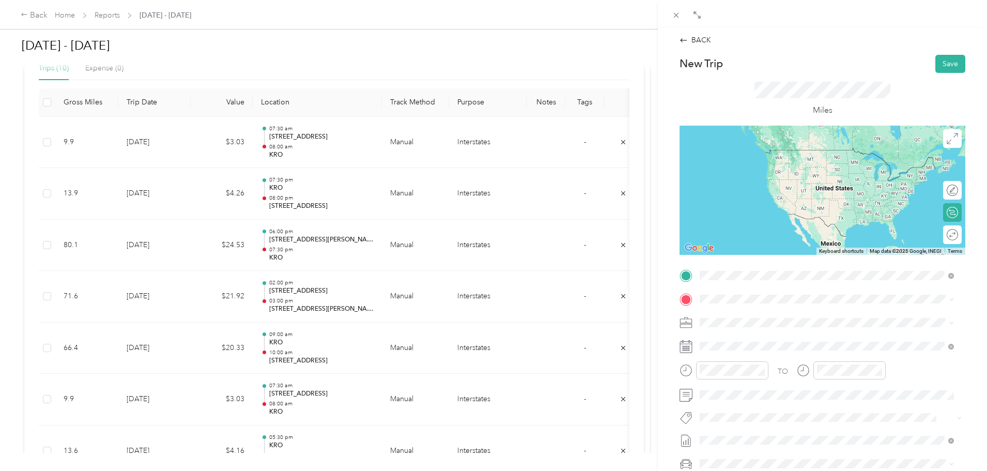
click at [785, 318] on div "TEAM KRO" at bounding box center [770, 318] width 103 height 13
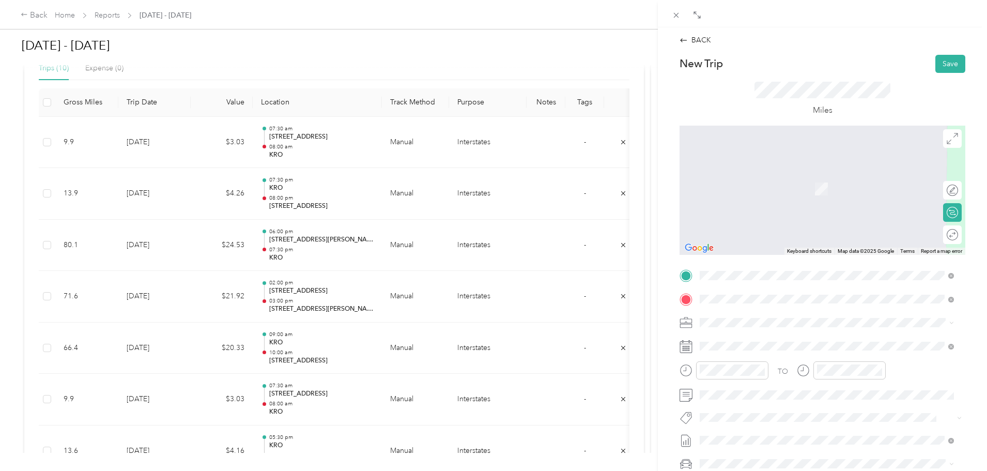
click at [759, 349] on div "TEAM ORO [STREET_ADDRESS][US_STATE]" at bounding box center [770, 347] width 103 height 25
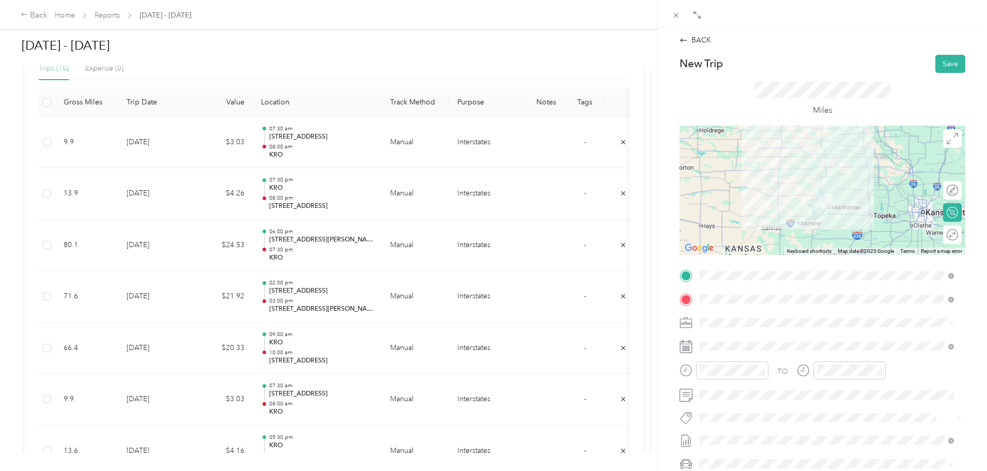
drag, startPoint x: 850, startPoint y: 230, endPoint x: 847, endPoint y: 178, distance: 52.3
click at [847, 178] on div at bounding box center [822, 190] width 286 height 129
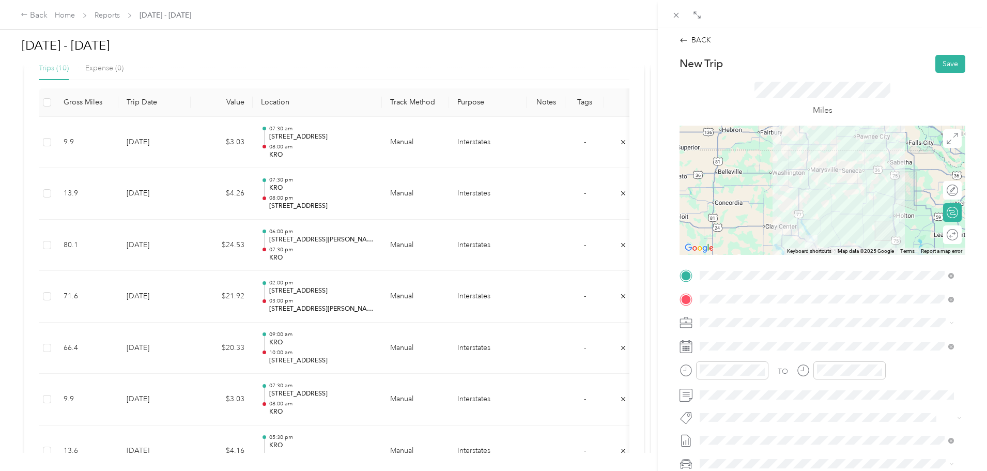
drag, startPoint x: 857, startPoint y: 176, endPoint x: 849, endPoint y: 212, distance: 36.4
click at [849, 212] on div at bounding box center [822, 190] width 286 height 129
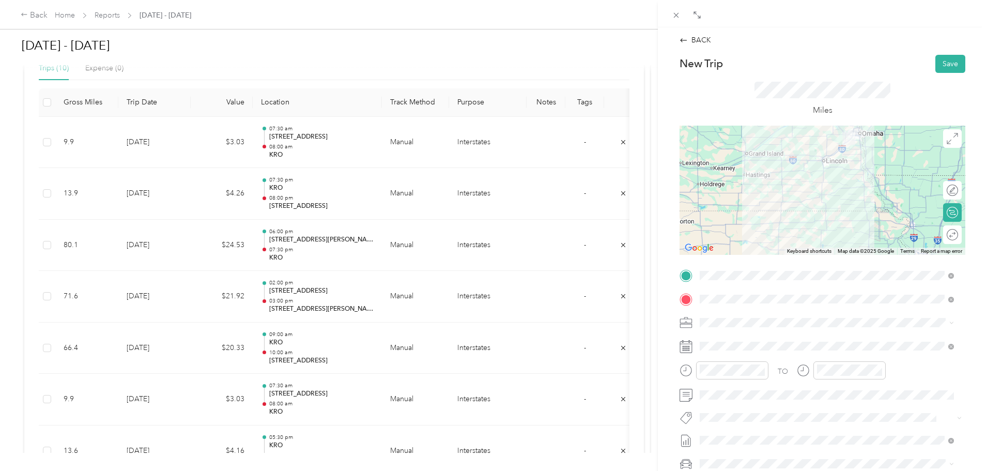
drag, startPoint x: 856, startPoint y: 173, endPoint x: 855, endPoint y: 210, distance: 37.2
click at [855, 210] on div at bounding box center [822, 190] width 286 height 129
click at [822, 212] on div at bounding box center [822, 190] width 286 height 129
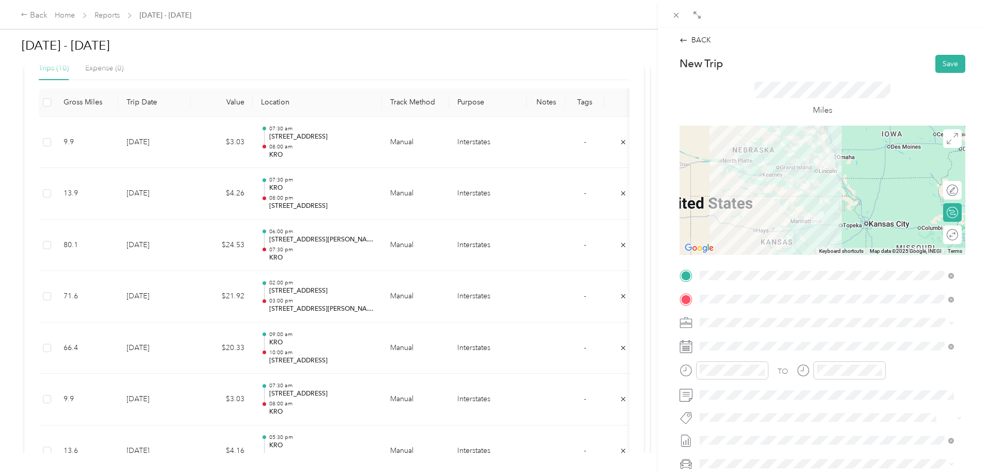
click at [807, 199] on div at bounding box center [822, 190] width 286 height 129
click at [809, 197] on div at bounding box center [822, 190] width 286 height 129
click at [823, 192] on div at bounding box center [822, 190] width 286 height 129
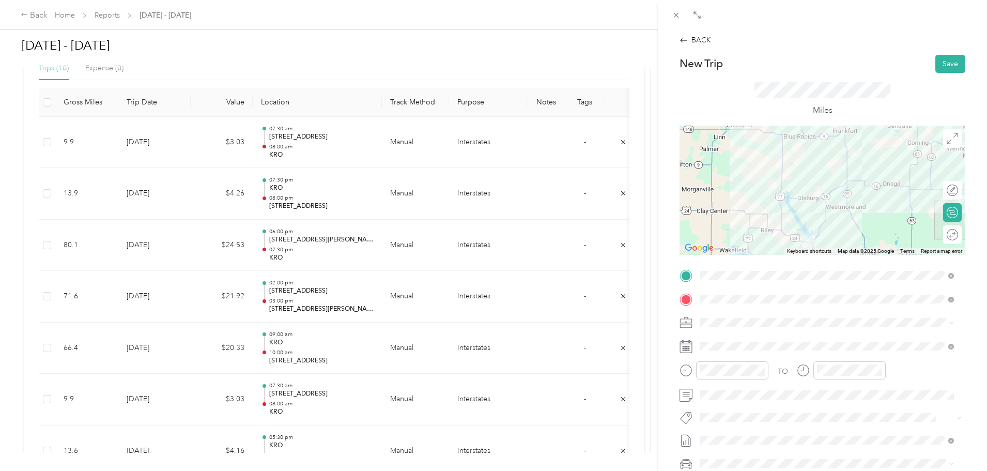
drag, startPoint x: 819, startPoint y: 216, endPoint x: 818, endPoint y: 175, distance: 41.4
click at [818, 175] on div at bounding box center [822, 190] width 286 height 129
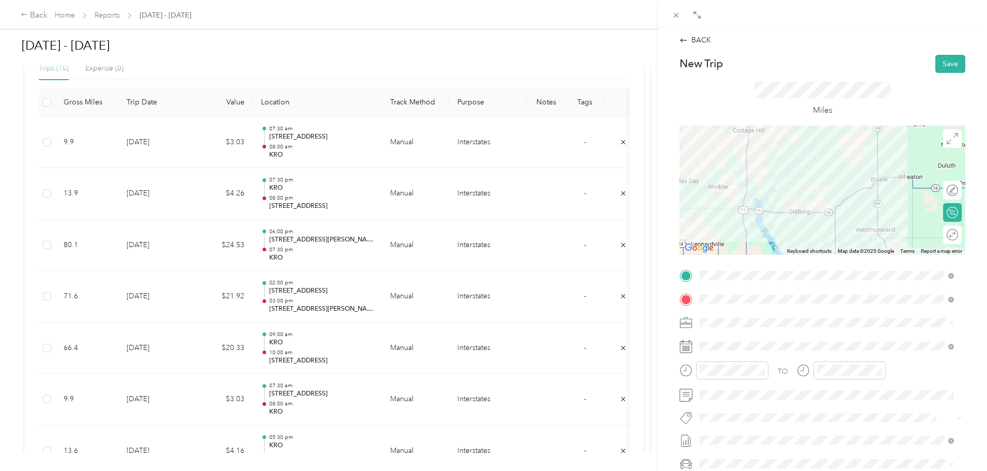
drag, startPoint x: 802, startPoint y: 178, endPoint x: 801, endPoint y: 236, distance: 58.4
click at [801, 236] on div at bounding box center [822, 190] width 286 height 129
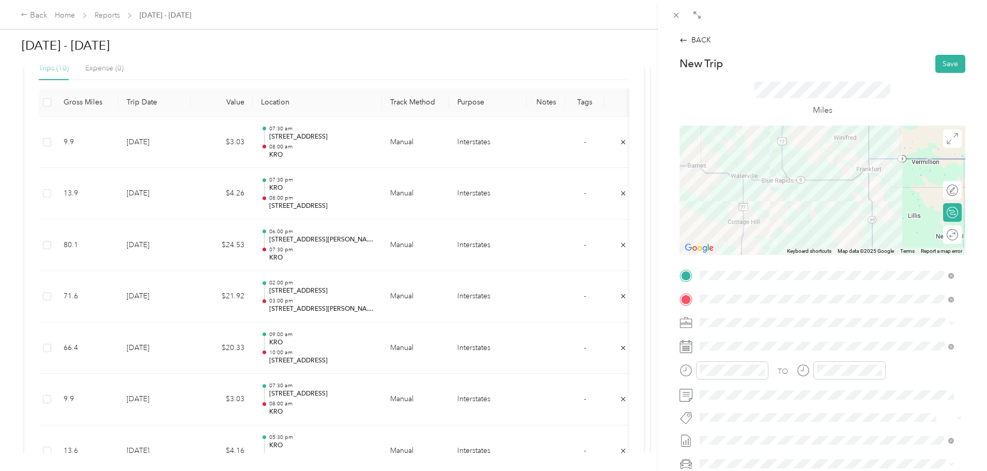
drag, startPoint x: 799, startPoint y: 147, endPoint x: 794, endPoint y: 239, distance: 91.6
click at [794, 239] on div at bounding box center [822, 190] width 286 height 129
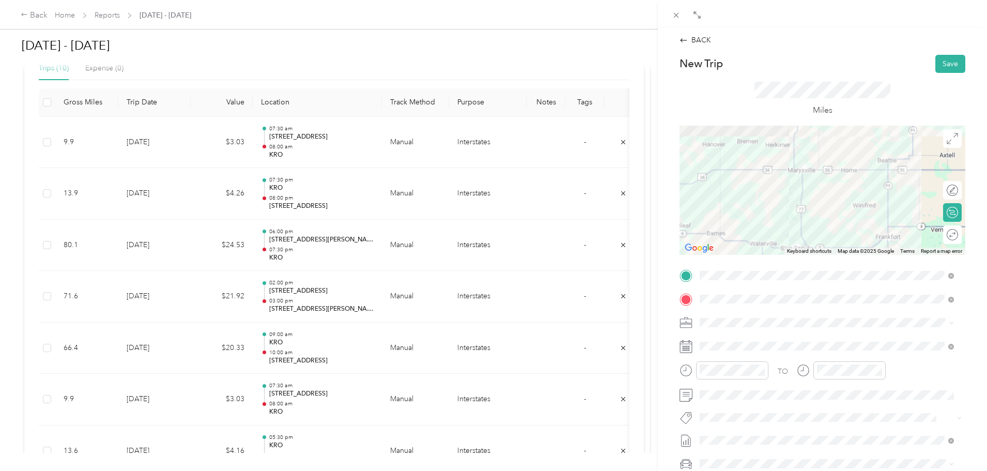
drag, startPoint x: 832, startPoint y: 152, endPoint x: 830, endPoint y: 226, distance: 73.9
click at [830, 226] on div at bounding box center [822, 190] width 286 height 129
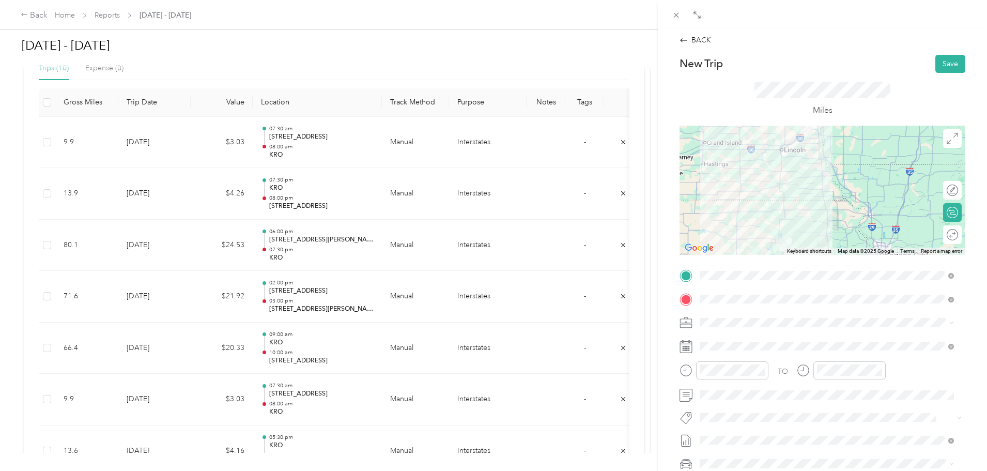
drag, startPoint x: 888, startPoint y: 178, endPoint x: 837, endPoint y: 198, distance: 55.0
click at [837, 198] on div at bounding box center [822, 190] width 286 height 129
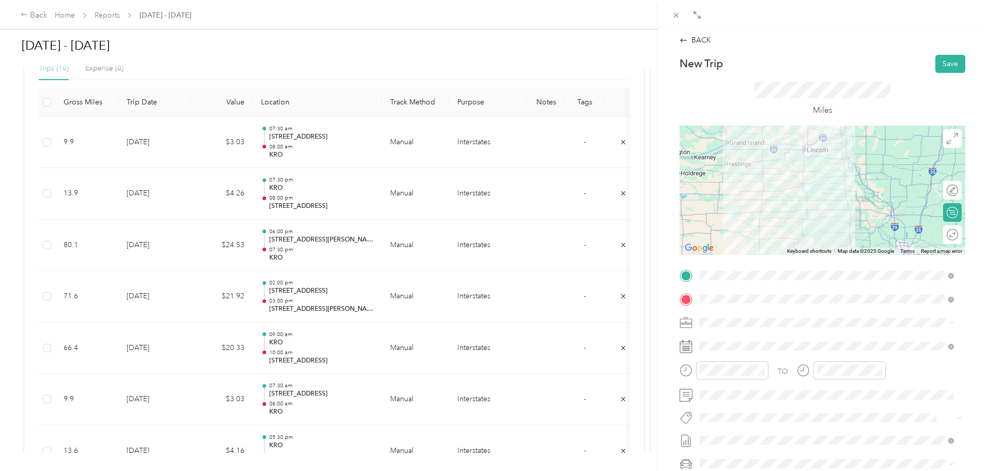
drag, startPoint x: 833, startPoint y: 187, endPoint x: 862, endPoint y: 189, distance: 29.0
click at [862, 189] on div at bounding box center [822, 190] width 286 height 129
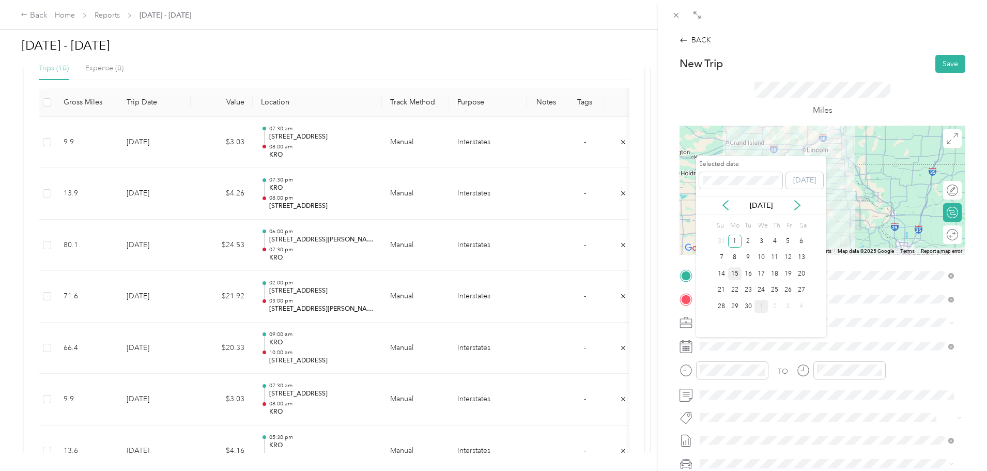
click at [734, 274] on div "15" at bounding box center [734, 273] width 13 height 13
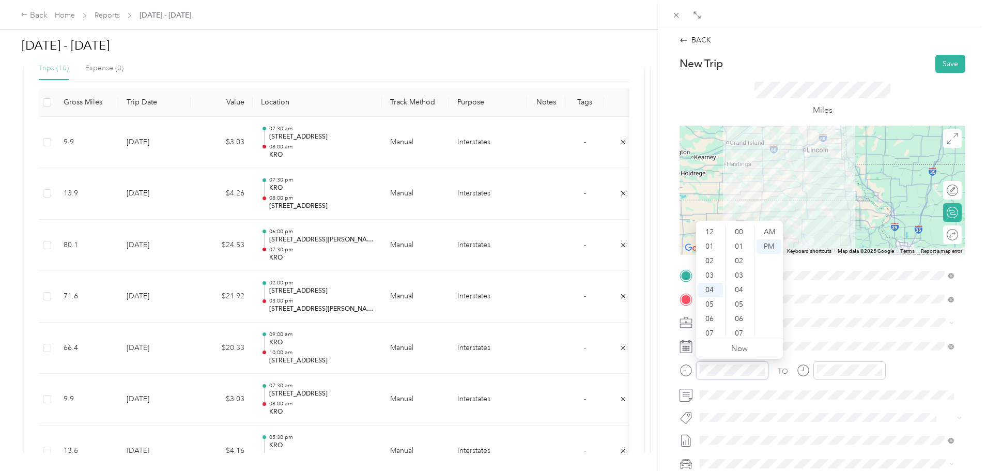
scroll to position [405, 0]
click at [714, 316] on div "10" at bounding box center [710, 319] width 25 height 14
click at [743, 228] on div "00" at bounding box center [740, 232] width 25 height 14
click at [774, 232] on div "AM" at bounding box center [768, 232] width 25 height 14
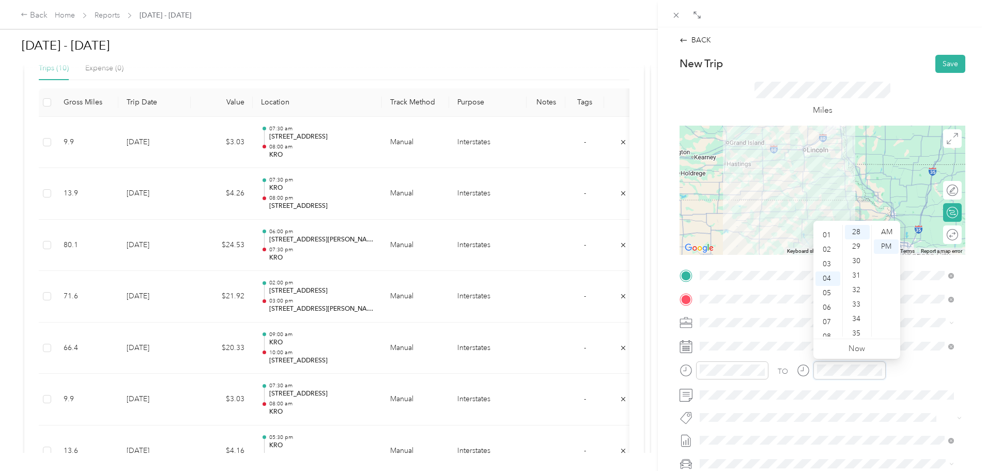
scroll to position [10, 0]
click at [827, 235] on div "01" at bounding box center [827, 236] width 25 height 14
click at [855, 231] on div "00" at bounding box center [857, 232] width 25 height 14
click at [889, 246] on div "PM" at bounding box center [886, 246] width 25 height 14
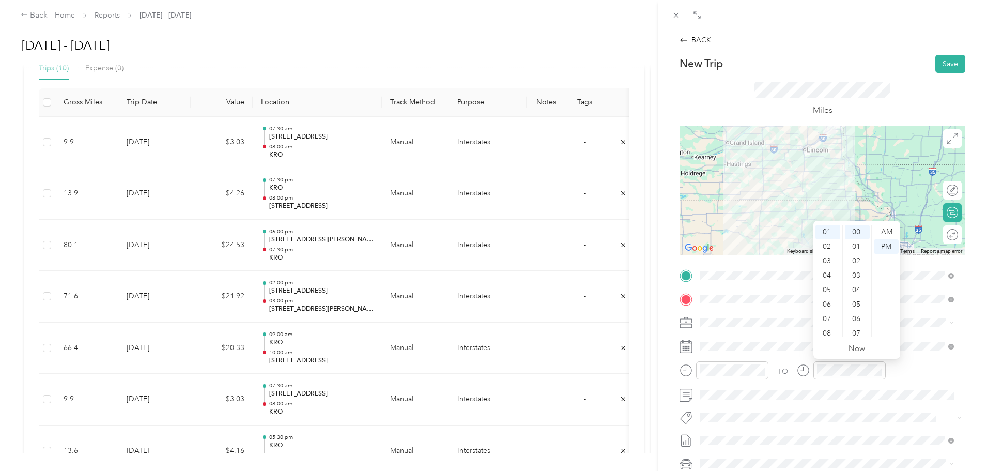
click at [798, 225] on div at bounding box center [822, 190] width 286 height 129
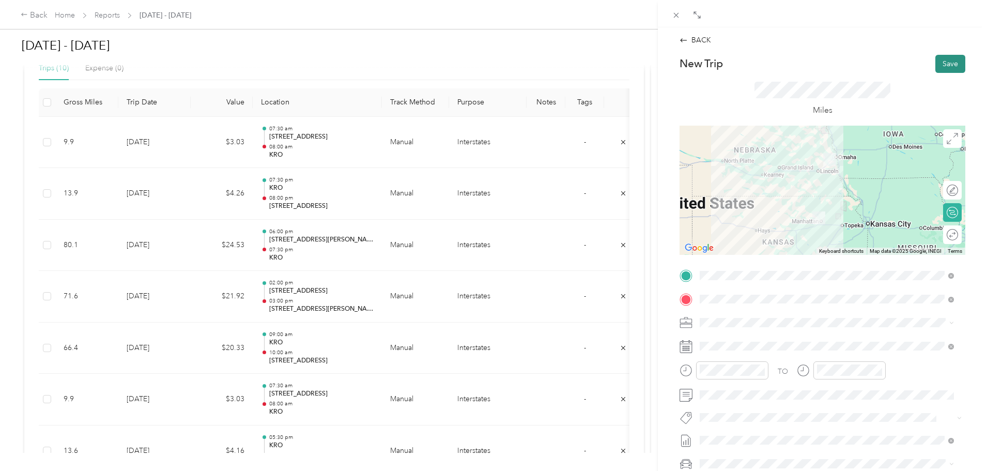
click at [941, 63] on button "Save" at bounding box center [950, 64] width 30 height 18
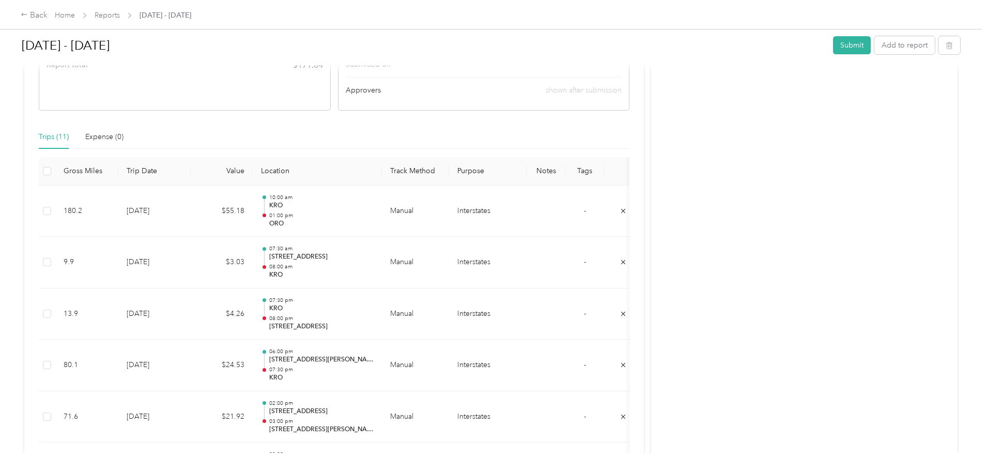
scroll to position [190, 0]
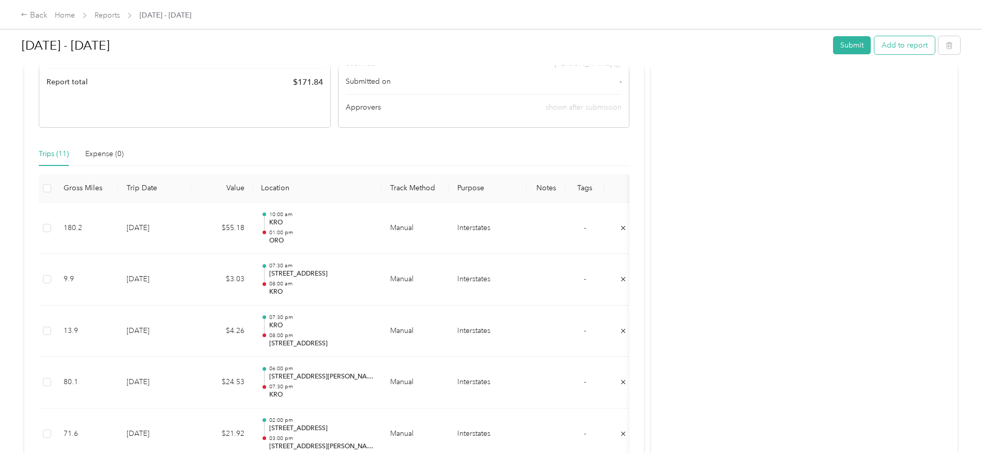
click at [874, 40] on button "Add to report" at bounding box center [904, 45] width 60 height 18
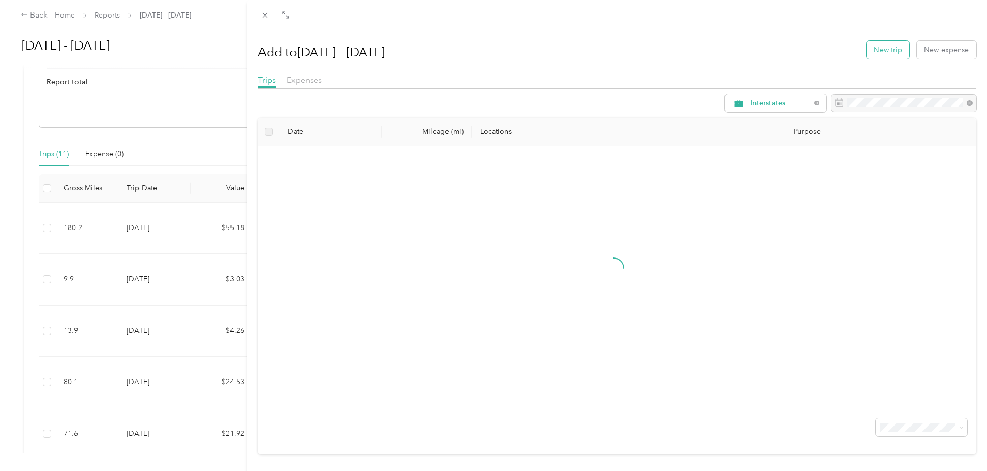
click at [877, 51] on button "New trip" at bounding box center [888, 50] width 43 height 18
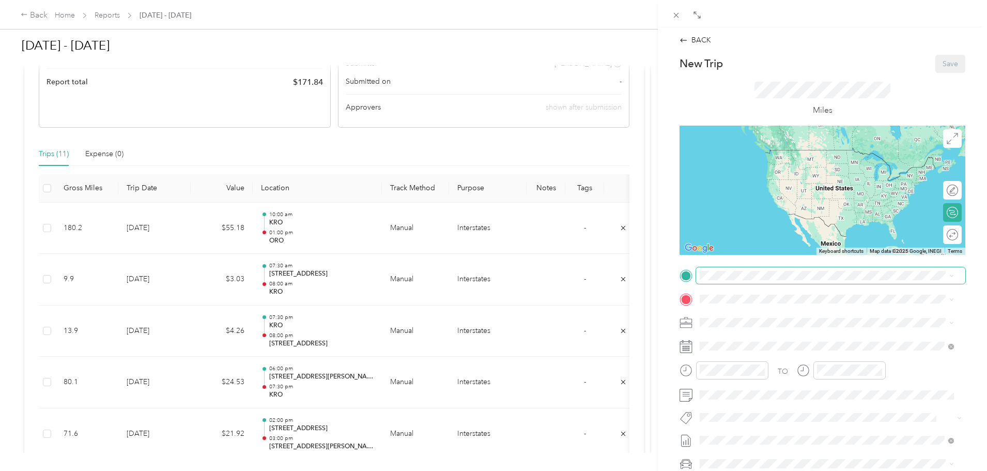
click at [734, 470] on div "Drag to resize Click to close BACK New Trip Save This trip cannot be edited bec…" at bounding box center [491, 471] width 982 height 0
click at [761, 323] on div "TEAM ORO" at bounding box center [770, 318] width 103 height 13
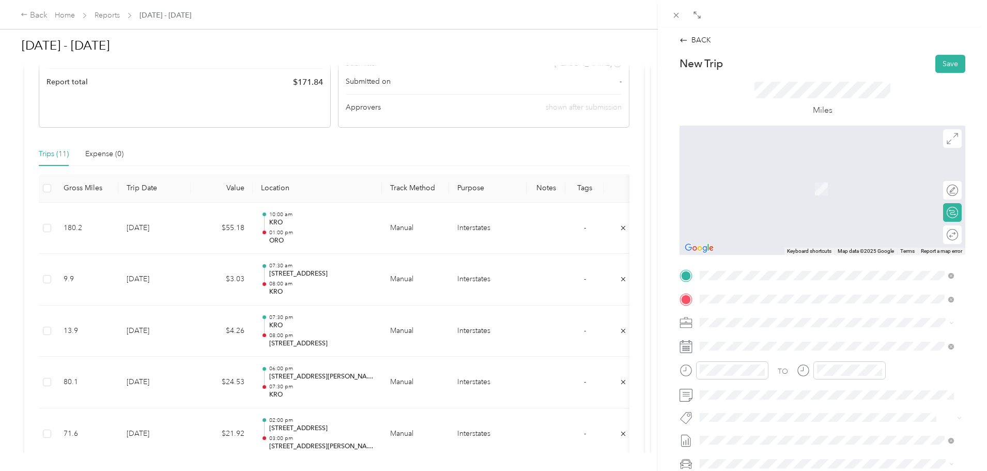
click at [755, 338] on span "[STREET_ADDRESS][PERSON_NAME][US_STATE]" at bounding box center [799, 336] width 161 height 9
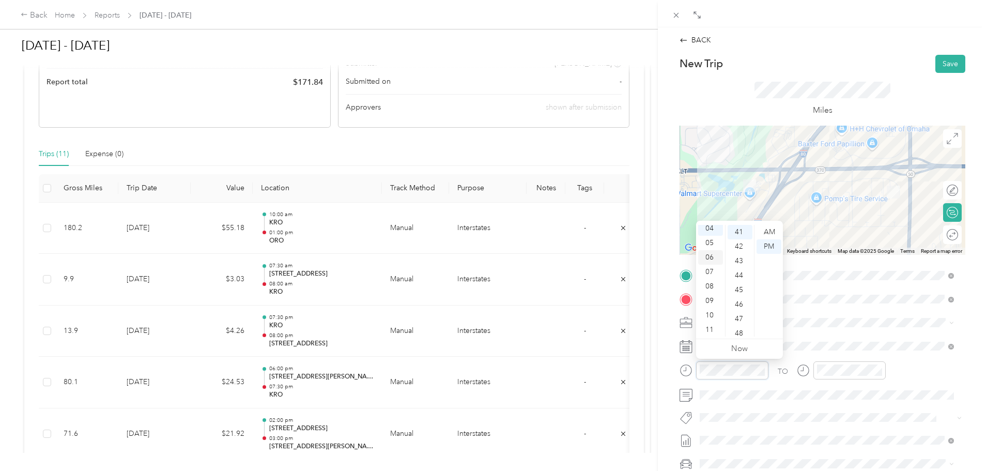
scroll to position [62, 0]
click at [709, 242] on div "05" at bounding box center [710, 242] width 25 height 14
click at [738, 230] on div "00" at bounding box center [740, 232] width 25 height 14
click at [772, 249] on div "PM" at bounding box center [768, 246] width 25 height 14
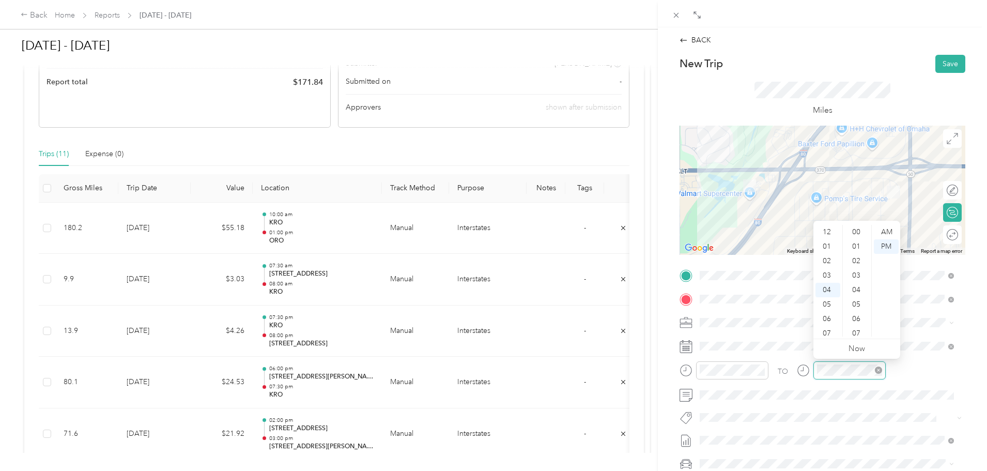
scroll to position [58, 0]
click at [829, 247] on div "05" at bounding box center [827, 246] width 25 height 14
click at [859, 293] on div "10" at bounding box center [857, 295] width 25 height 14
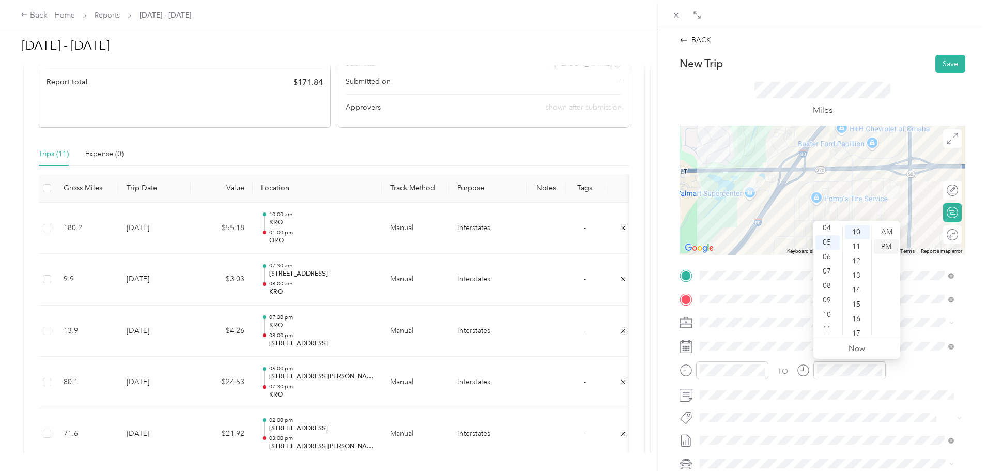
click at [886, 249] on div "PM" at bounding box center [886, 246] width 25 height 14
click at [887, 246] on div "PM" at bounding box center [886, 246] width 25 height 14
click at [886, 247] on div "PM" at bounding box center [886, 246] width 25 height 14
click at [887, 245] on div "PM" at bounding box center [886, 246] width 25 height 14
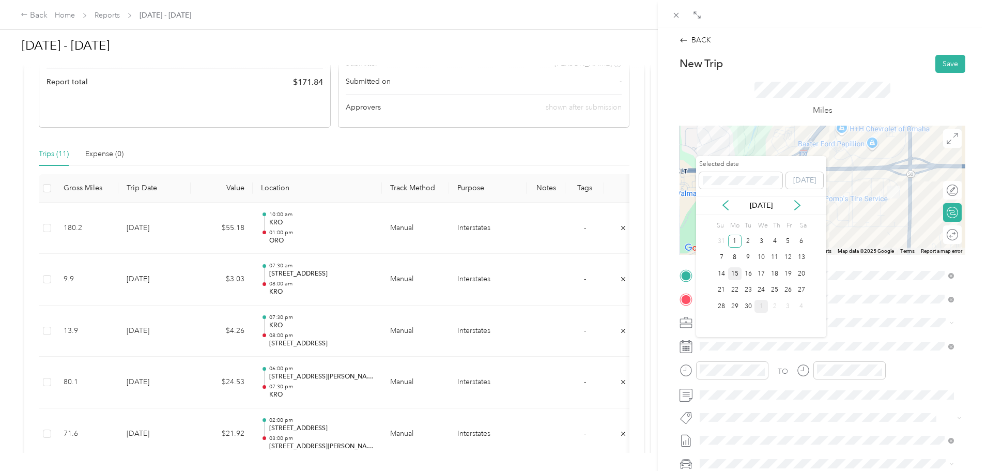
click at [736, 272] on div "15" at bounding box center [734, 273] width 13 height 13
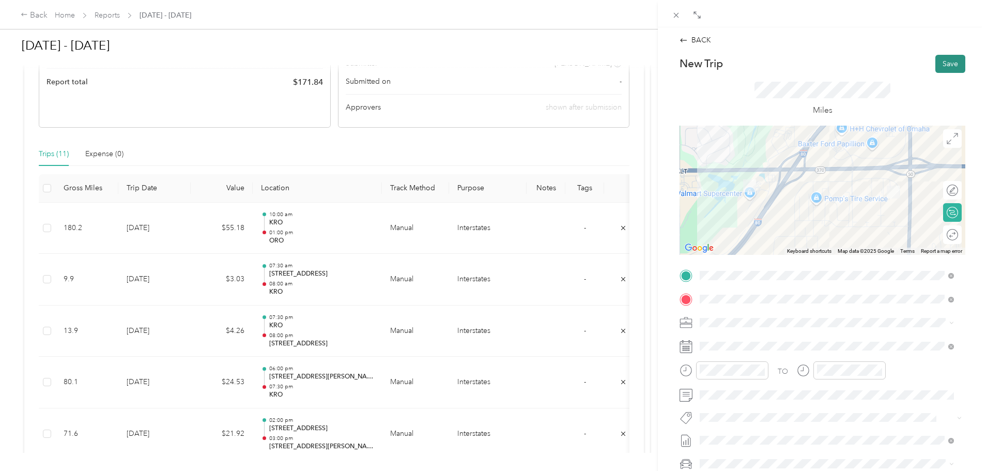
click at [944, 61] on button "Save" at bounding box center [950, 64] width 30 height 18
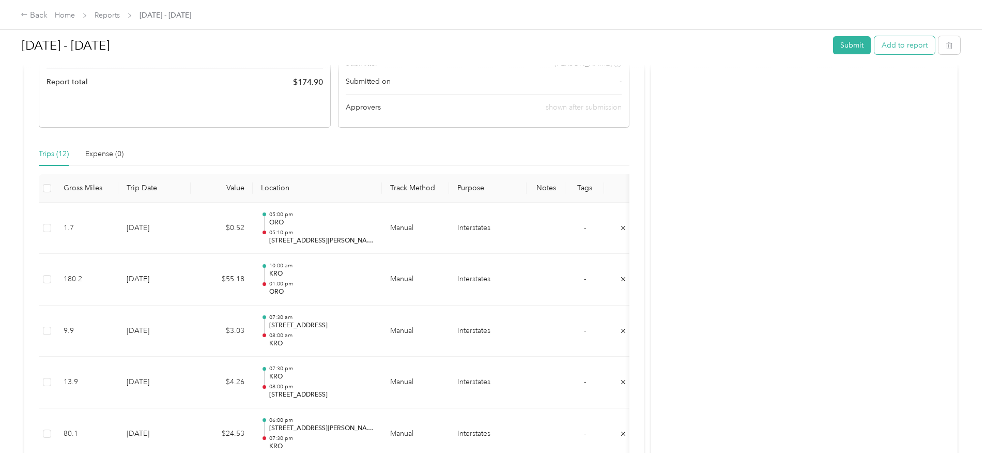
click at [874, 47] on button "Add to report" at bounding box center [904, 45] width 60 height 18
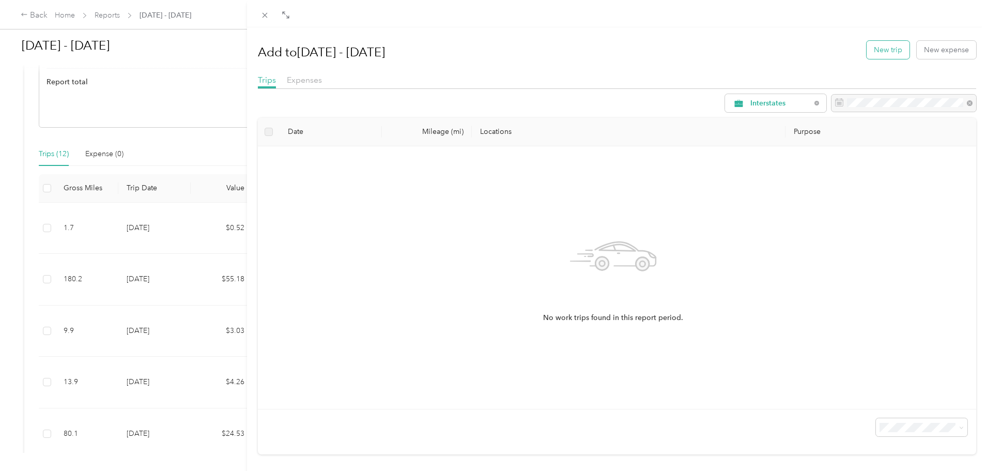
click at [883, 53] on button "New trip" at bounding box center [888, 50] width 43 height 18
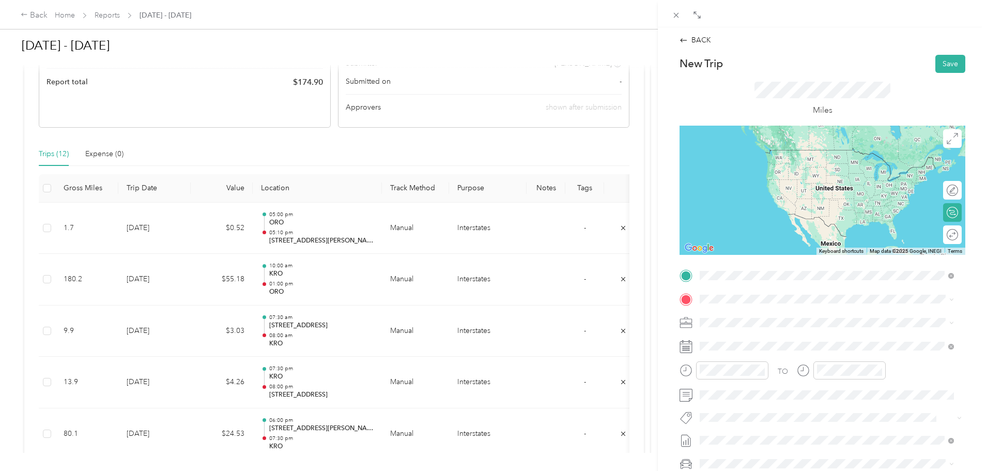
click at [756, 315] on span "[STREET_ADDRESS][PERSON_NAME][US_STATE]" at bounding box center [799, 312] width 161 height 9
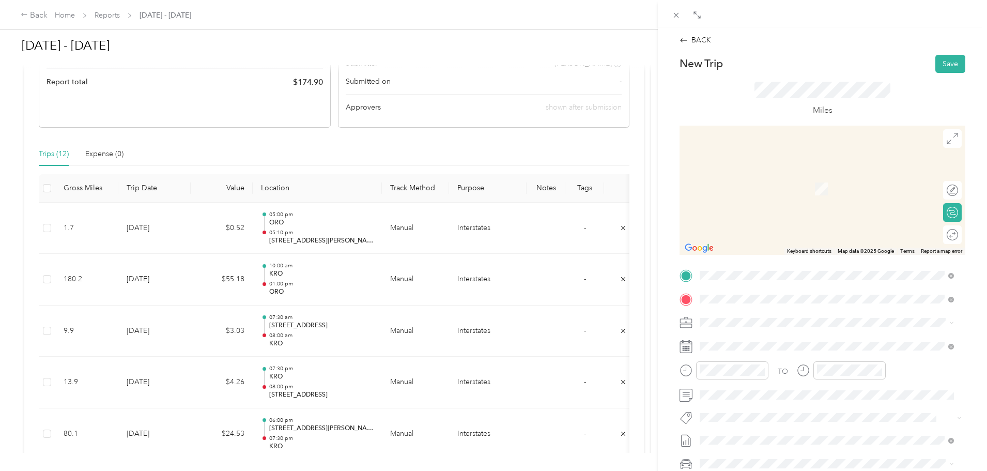
click at [770, 349] on div "TEAM ORO [STREET_ADDRESS][US_STATE]" at bounding box center [770, 347] width 103 height 25
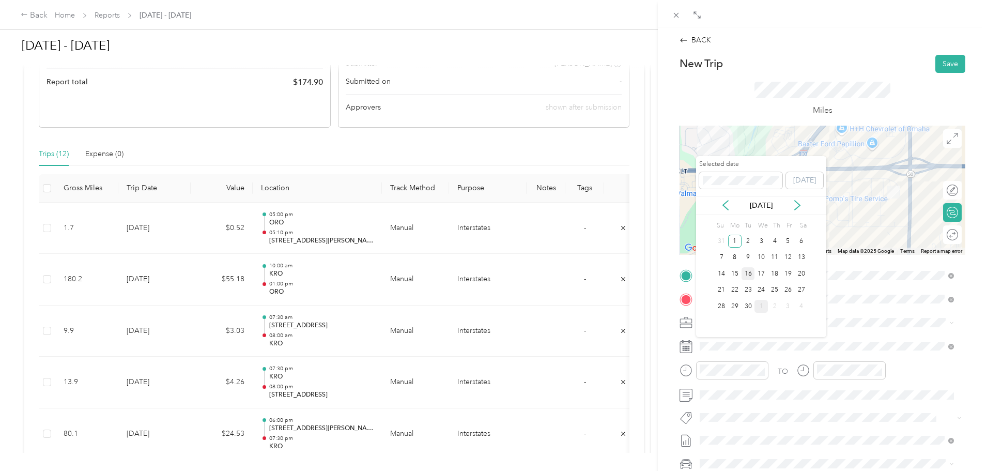
click at [750, 275] on div "16" at bounding box center [747, 273] width 13 height 13
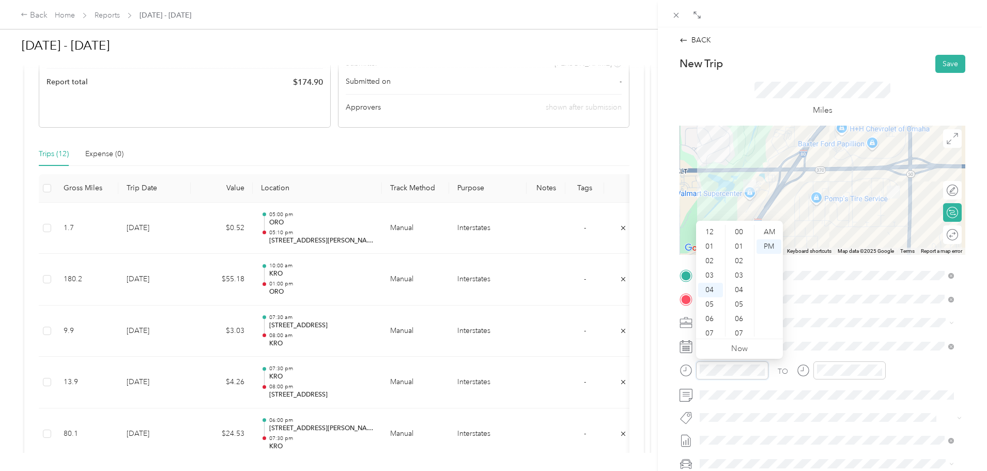
scroll to position [58, 0]
click at [712, 274] on div "07" at bounding box center [710, 275] width 25 height 14
click at [740, 253] on div "30" at bounding box center [740, 253] width 25 height 14
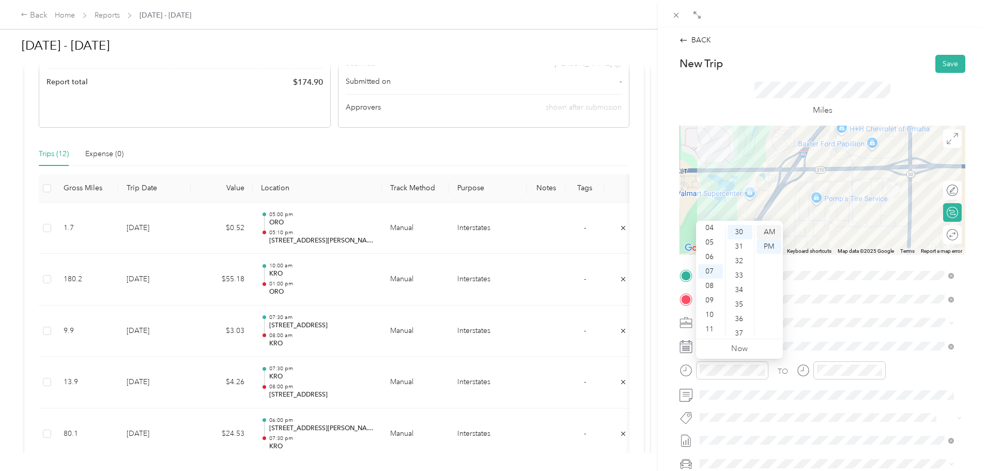
click at [770, 233] on div "AM" at bounding box center [768, 232] width 25 height 14
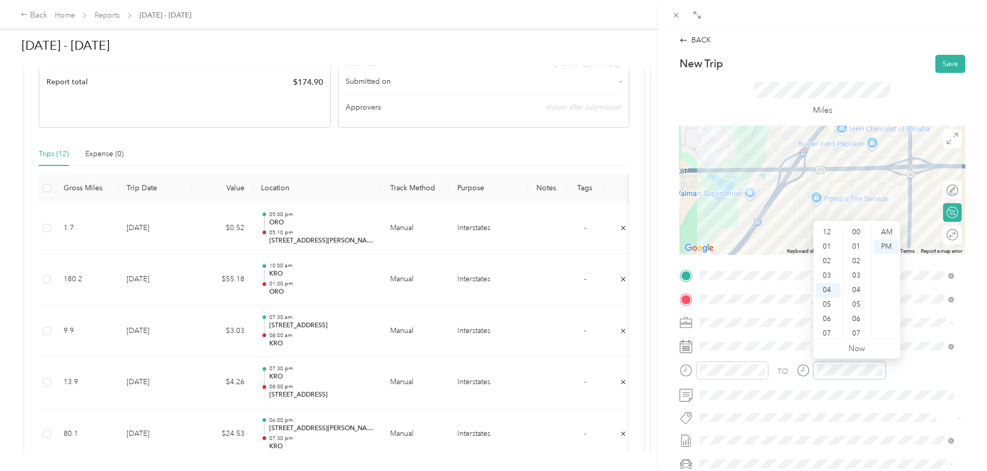
scroll to position [58, 0]
click at [829, 275] on div "07" at bounding box center [827, 275] width 25 height 14
click at [856, 241] on div "45" at bounding box center [857, 246] width 25 height 14
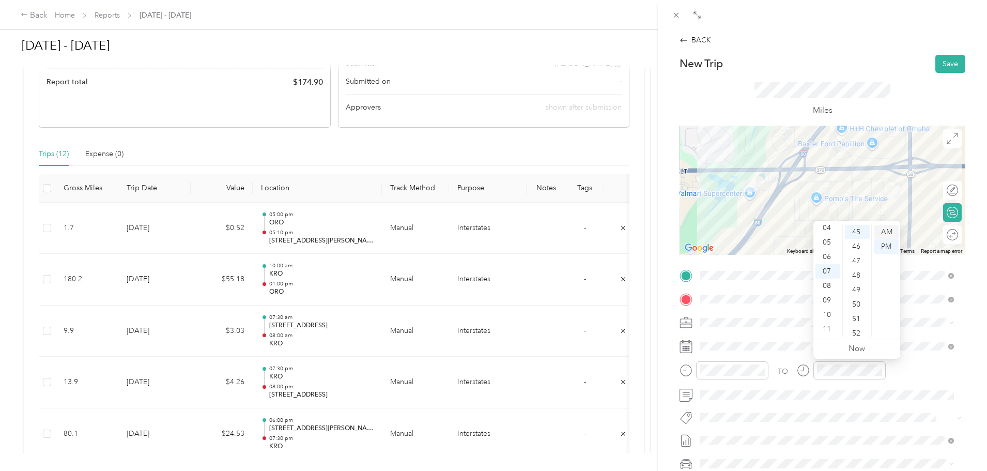
click at [888, 232] on div "AM" at bounding box center [886, 232] width 25 height 14
click at [941, 61] on button "Save" at bounding box center [950, 64] width 30 height 18
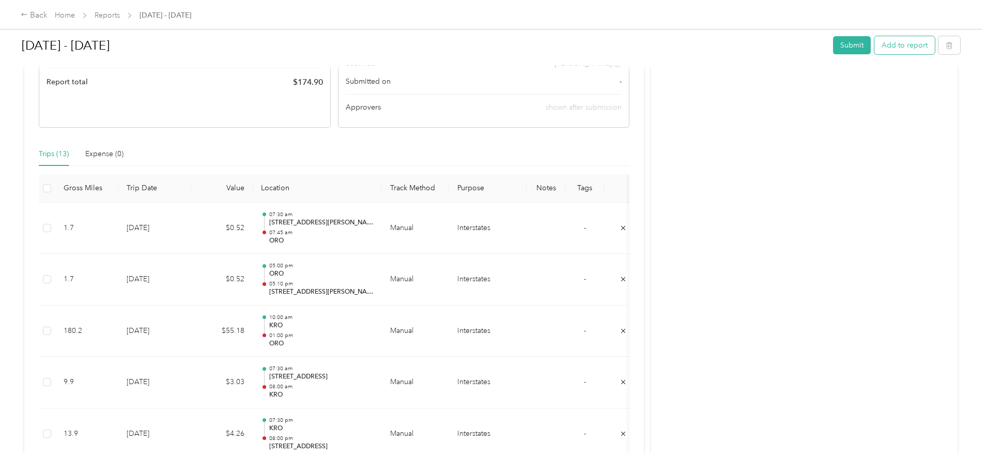
click at [874, 42] on button "Add to report" at bounding box center [904, 45] width 60 height 18
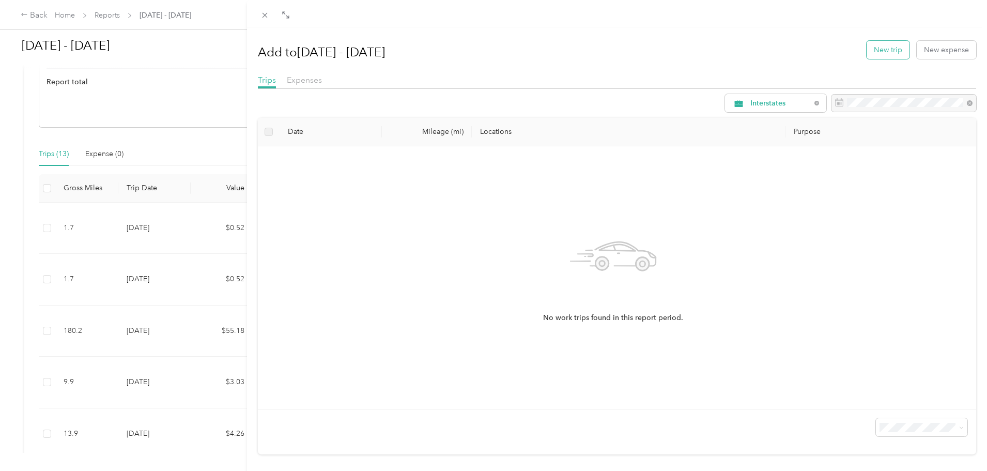
click at [888, 48] on button "New trip" at bounding box center [888, 50] width 43 height 18
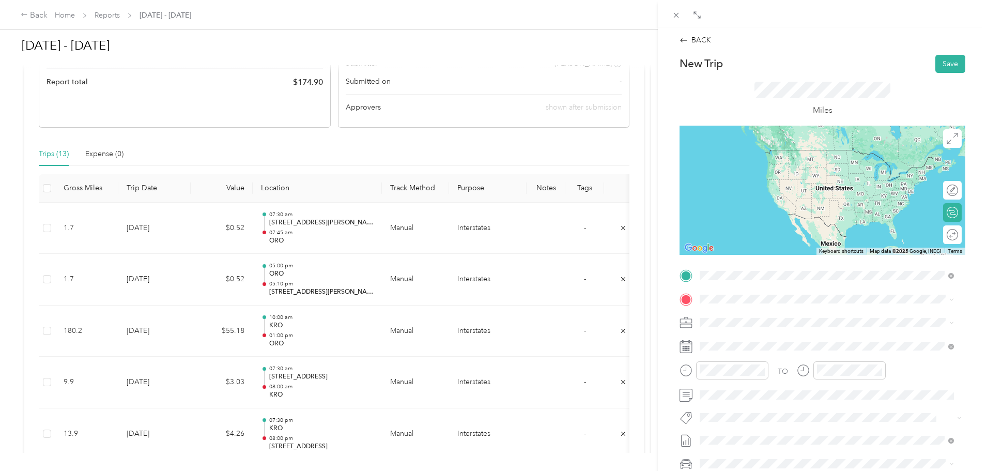
click at [764, 322] on div "TEAM ORO" at bounding box center [770, 318] width 103 height 13
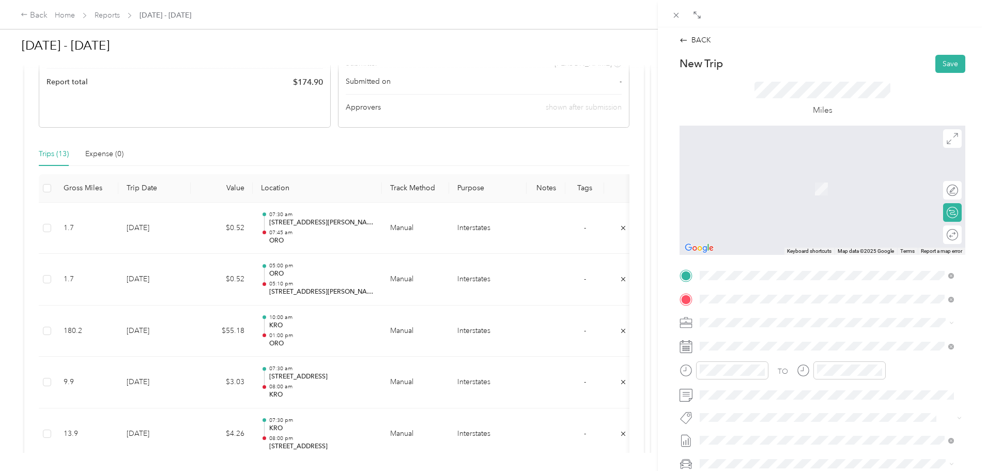
click at [763, 337] on span "[STREET_ADDRESS][US_STATE]" at bounding box center [770, 336] width 103 height 9
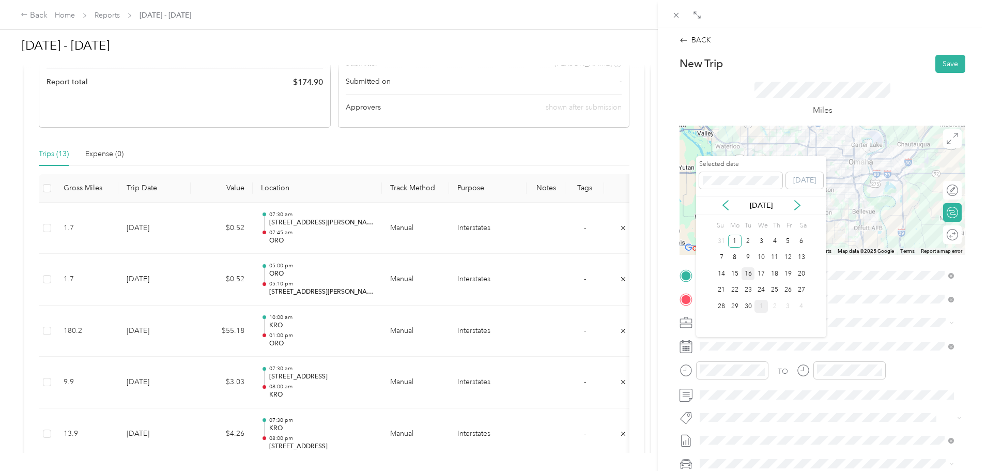
click at [748, 273] on div "16" at bounding box center [747, 273] width 13 height 13
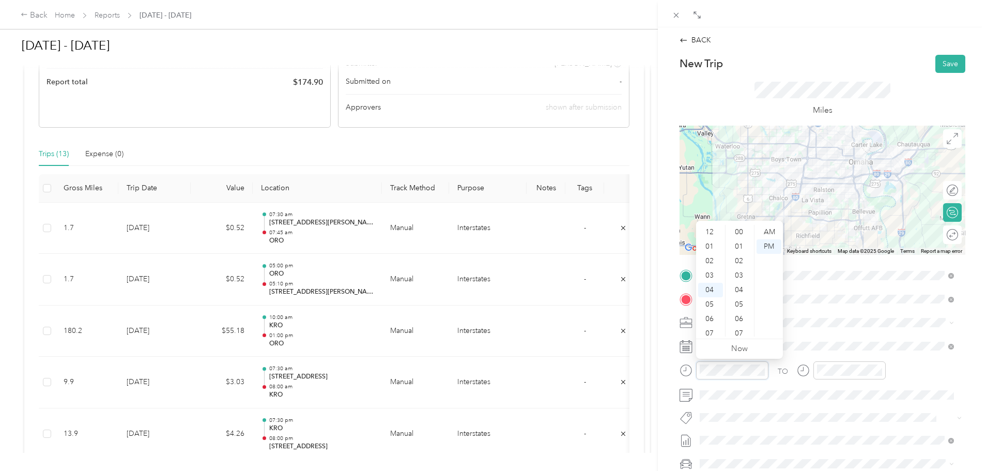
scroll to position [651, 0]
click at [709, 268] on div "03" at bounding box center [710, 269] width 25 height 14
click at [738, 230] on div "00" at bounding box center [740, 232] width 25 height 14
click at [768, 244] on div "PM" at bounding box center [768, 246] width 25 height 14
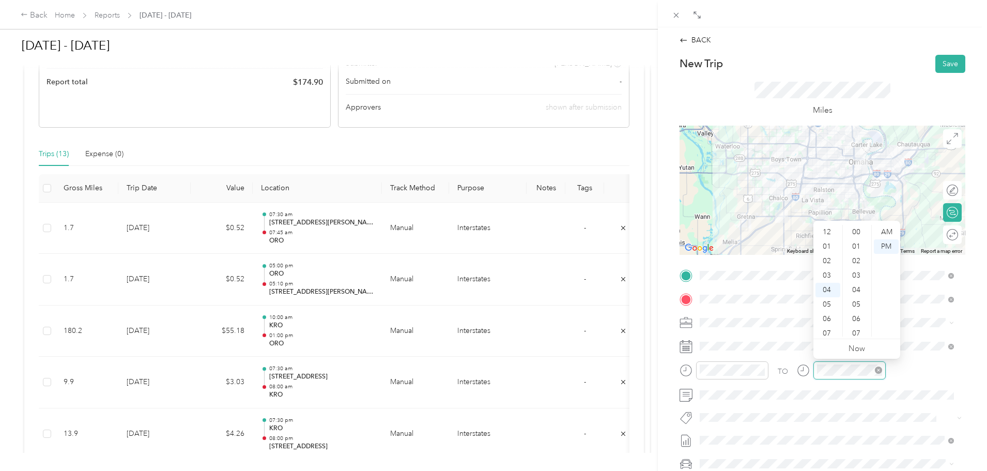
scroll to position [651, 0]
click at [831, 235] on div "03" at bounding box center [827, 234] width 25 height 14
click at [858, 239] on div "30" at bounding box center [857, 238] width 25 height 14
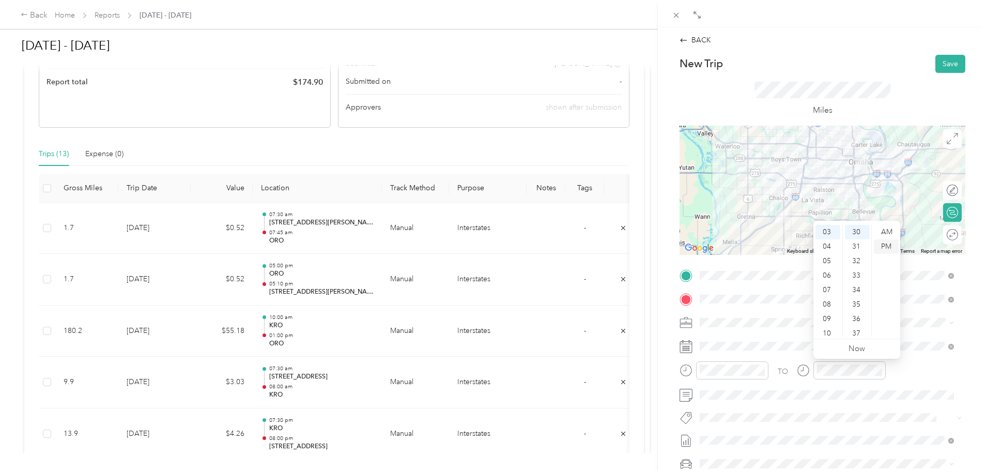
click at [884, 245] on div "PM" at bounding box center [886, 246] width 25 height 14
click at [943, 65] on button "Save" at bounding box center [950, 64] width 30 height 18
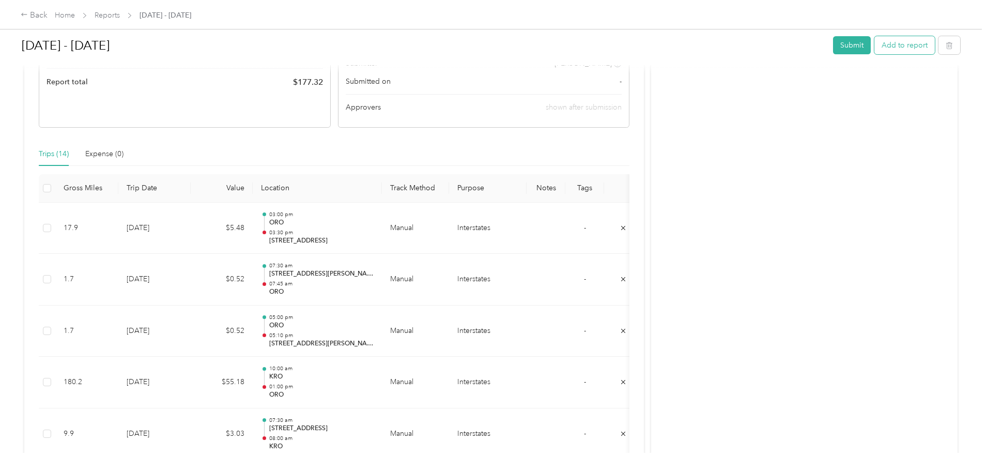
click at [874, 45] on button "Add to report" at bounding box center [904, 45] width 60 height 18
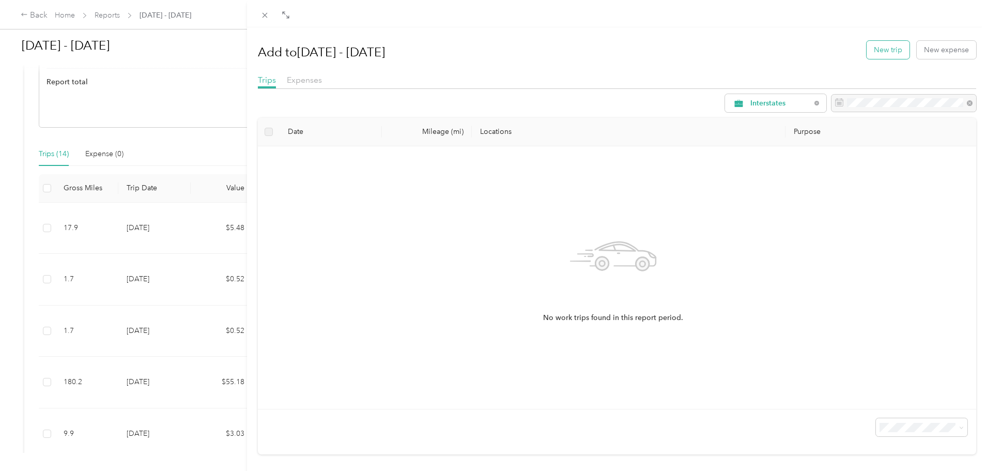
click at [874, 51] on button "New trip" at bounding box center [888, 50] width 43 height 18
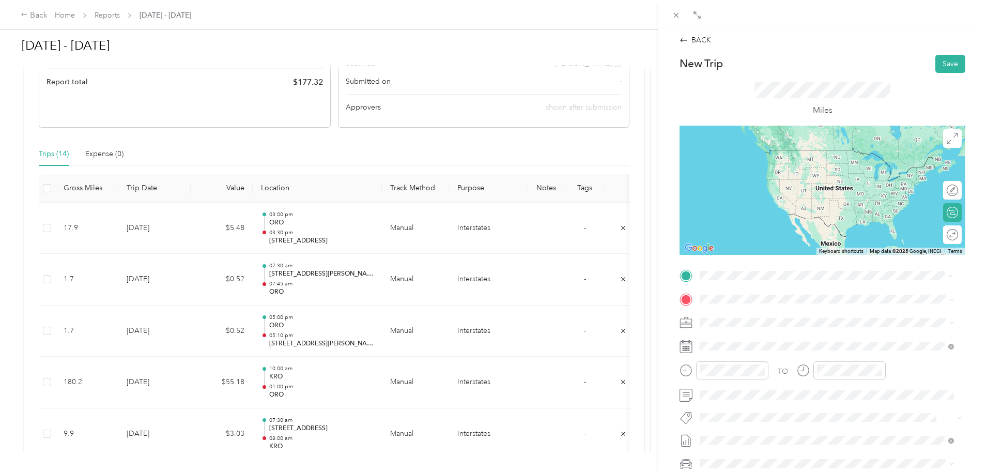
click at [758, 313] on span "[STREET_ADDRESS][US_STATE]" at bounding box center [770, 311] width 103 height 9
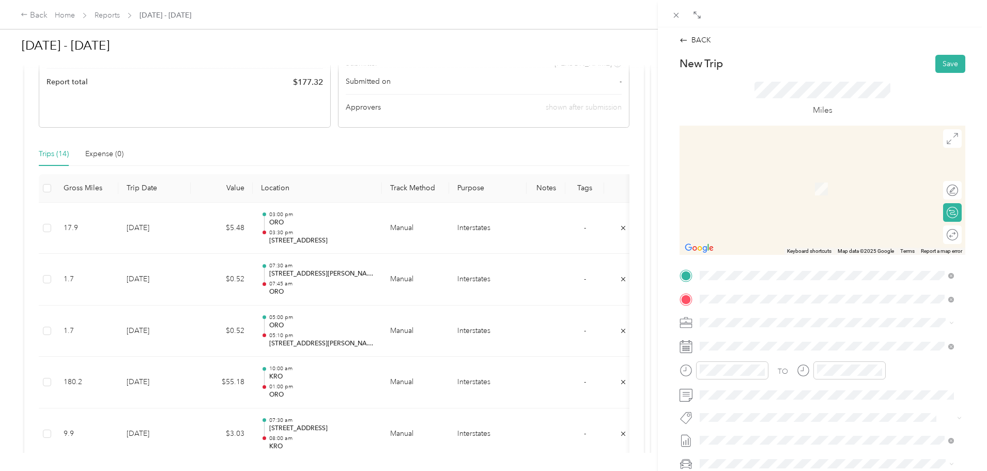
click at [766, 349] on div "TEAM KRO [STREET_ADDRESS][US_STATE]" at bounding box center [770, 347] width 103 height 25
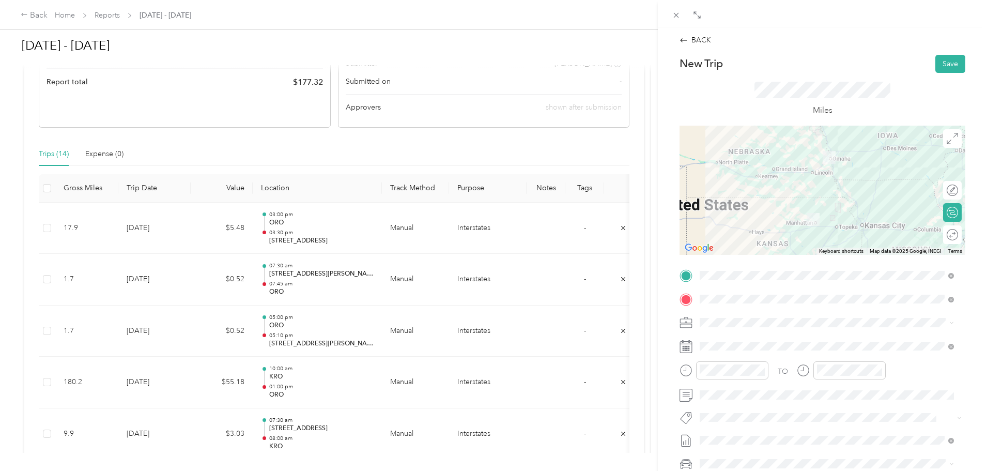
click at [807, 175] on div at bounding box center [822, 190] width 286 height 129
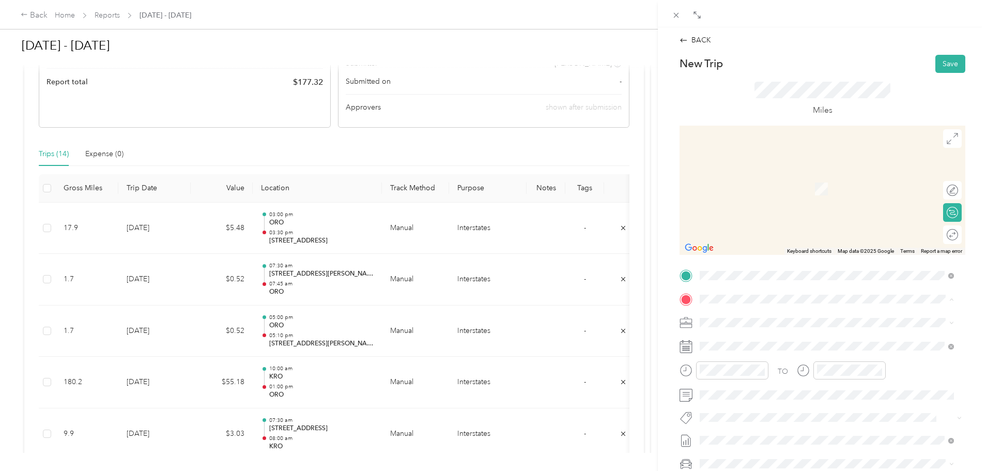
click at [763, 342] on strong "ORO" at bounding box center [763, 341] width 17 height 9
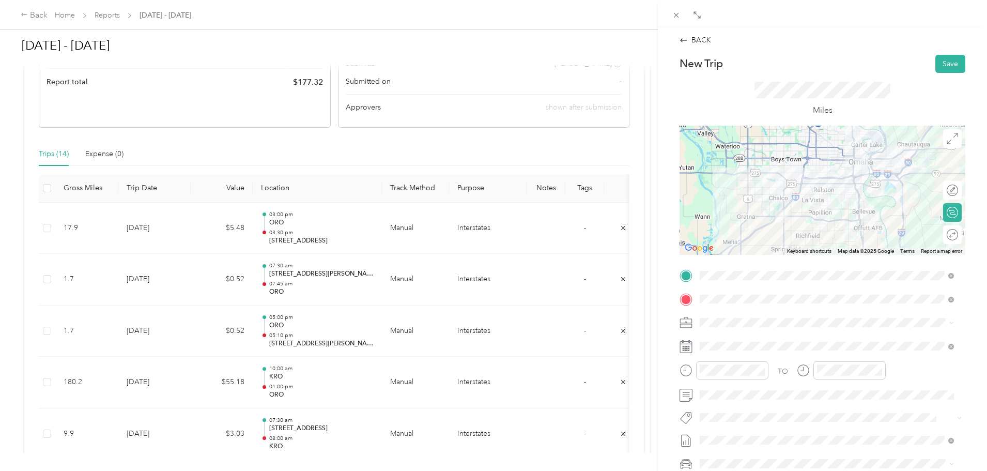
click at [824, 222] on div at bounding box center [822, 190] width 286 height 129
click at [795, 190] on div at bounding box center [822, 190] width 286 height 129
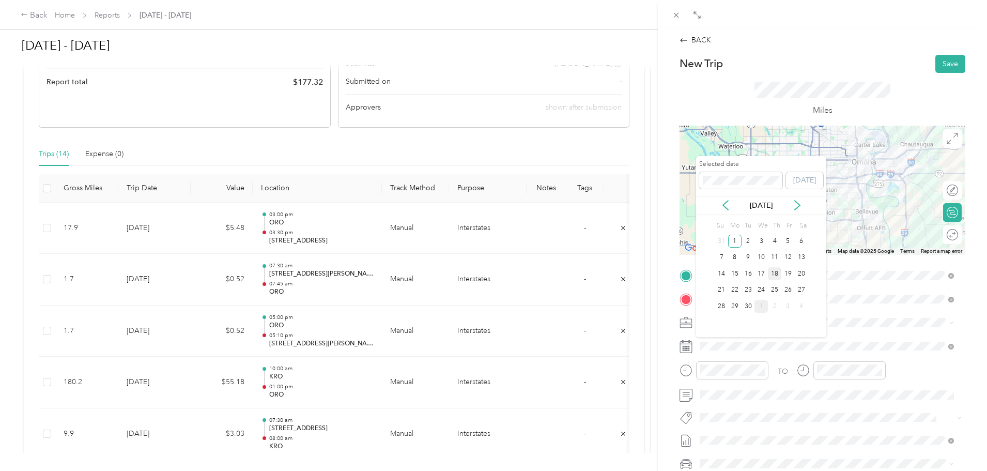
click at [773, 273] on div "18" at bounding box center [774, 273] width 13 height 13
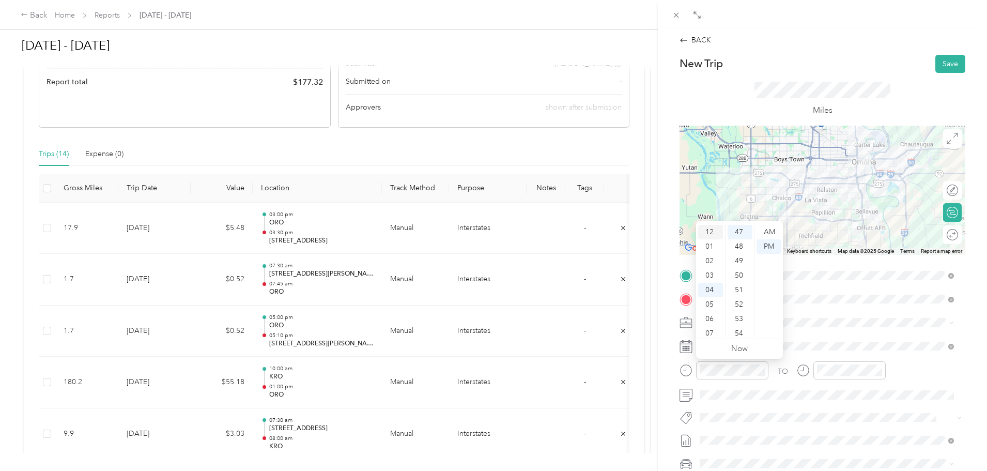
click at [709, 233] on div "12" at bounding box center [710, 232] width 25 height 14
click at [739, 241] on div "30" at bounding box center [740, 244] width 25 height 14
click at [769, 243] on div "PM" at bounding box center [768, 246] width 25 height 14
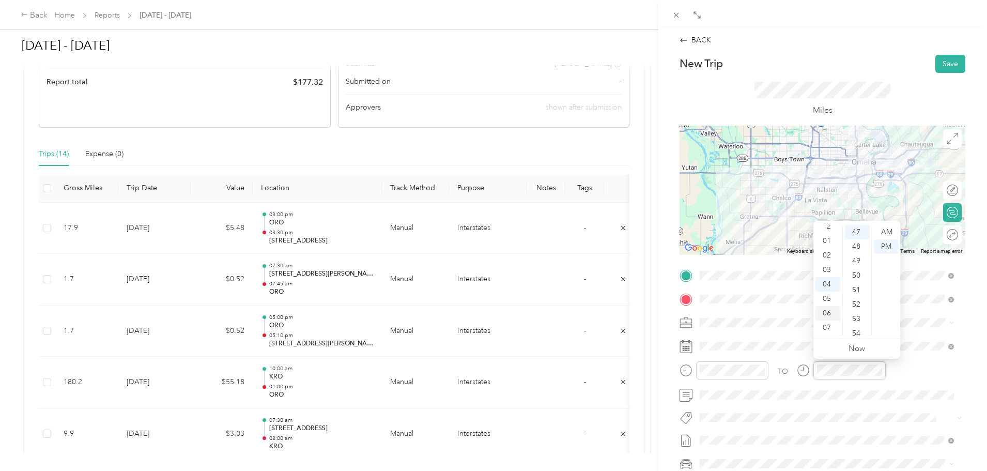
scroll to position [0, 0]
click at [826, 245] on div "01" at bounding box center [827, 246] width 25 height 14
click at [852, 228] on div "00" at bounding box center [857, 232] width 25 height 14
click at [888, 244] on div "PM" at bounding box center [886, 246] width 25 height 14
click at [950, 63] on button "Save" at bounding box center [950, 64] width 30 height 18
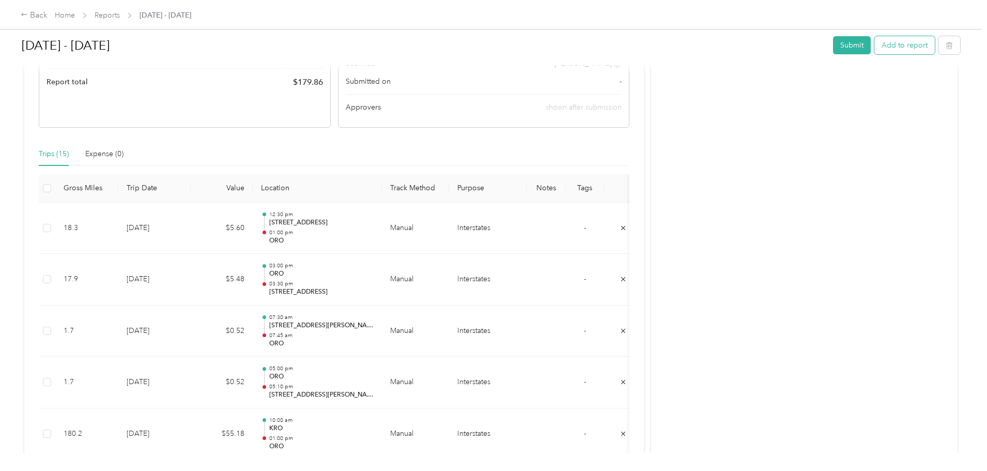
click at [874, 50] on button "Add to report" at bounding box center [904, 45] width 60 height 18
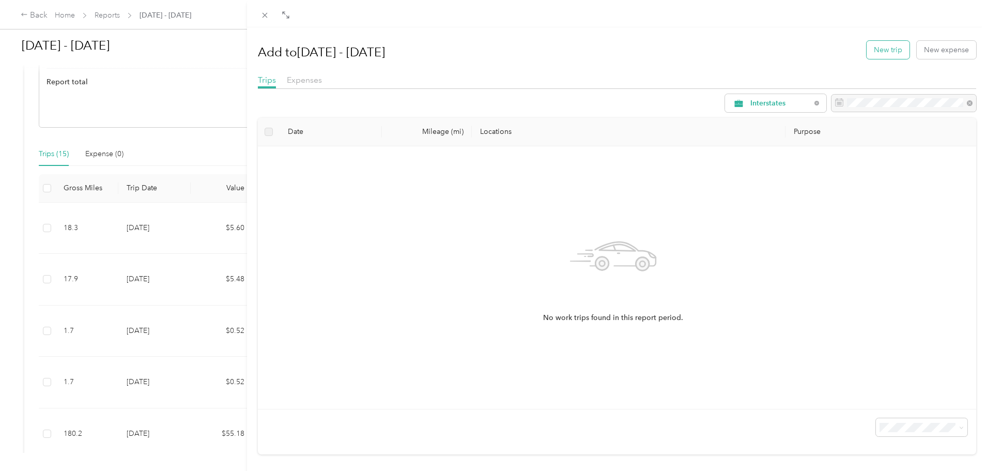
click at [884, 48] on button "New trip" at bounding box center [888, 50] width 43 height 18
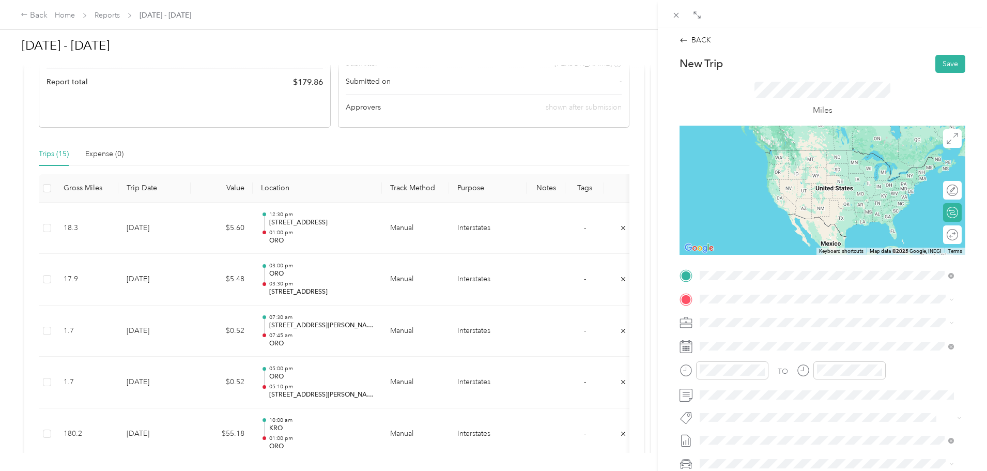
click at [777, 327] on div "TEAM ORO [STREET_ADDRESS][US_STATE]" at bounding box center [770, 324] width 103 height 25
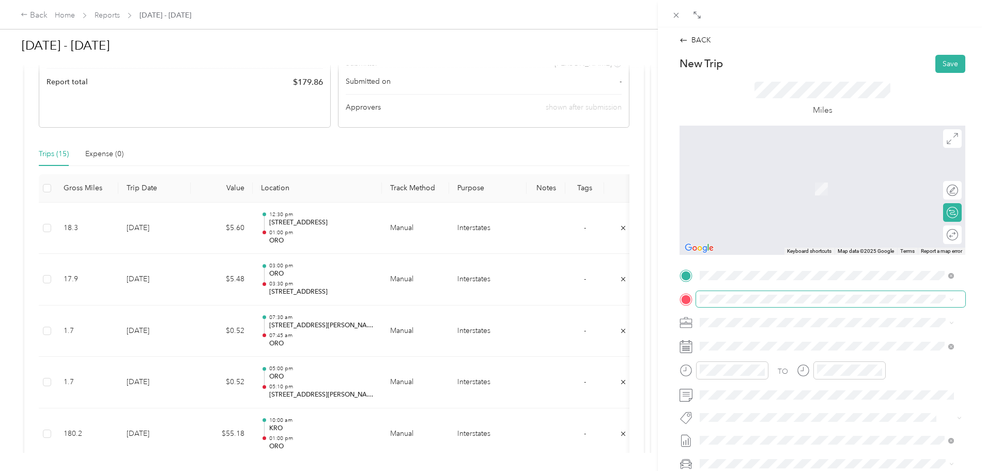
click at [734, 292] on span at bounding box center [830, 299] width 269 height 17
click at [752, 348] on div "TEAM KRO [STREET_ADDRESS][US_STATE]" at bounding box center [770, 347] width 103 height 25
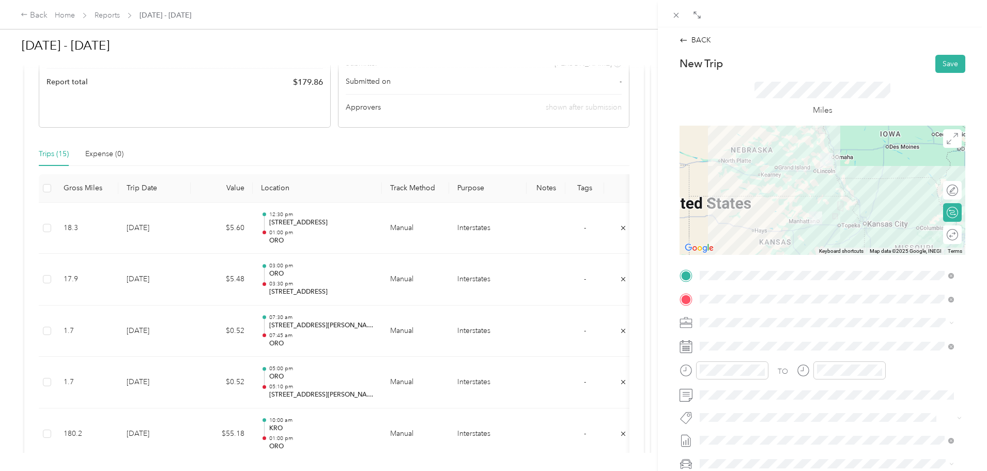
click at [810, 185] on div at bounding box center [822, 190] width 286 height 129
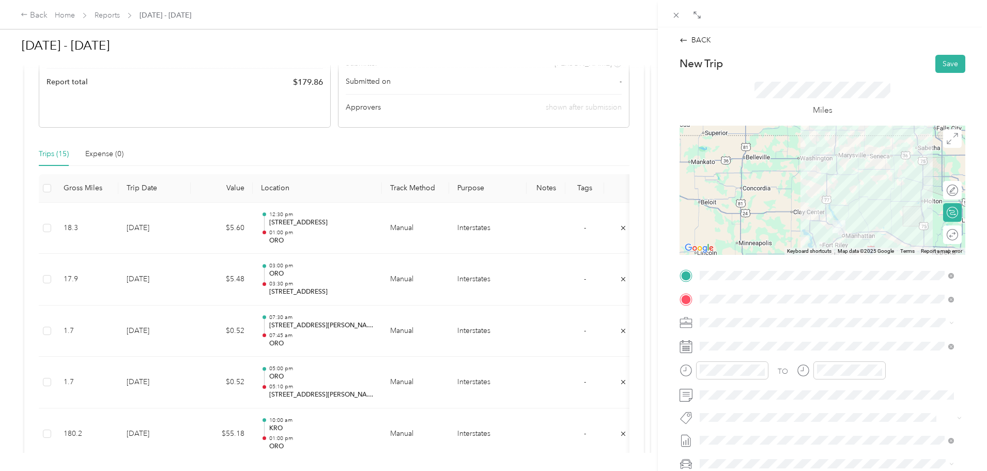
drag, startPoint x: 862, startPoint y: 223, endPoint x: 852, endPoint y: 145, distance: 79.1
click at [852, 145] on div at bounding box center [822, 190] width 286 height 129
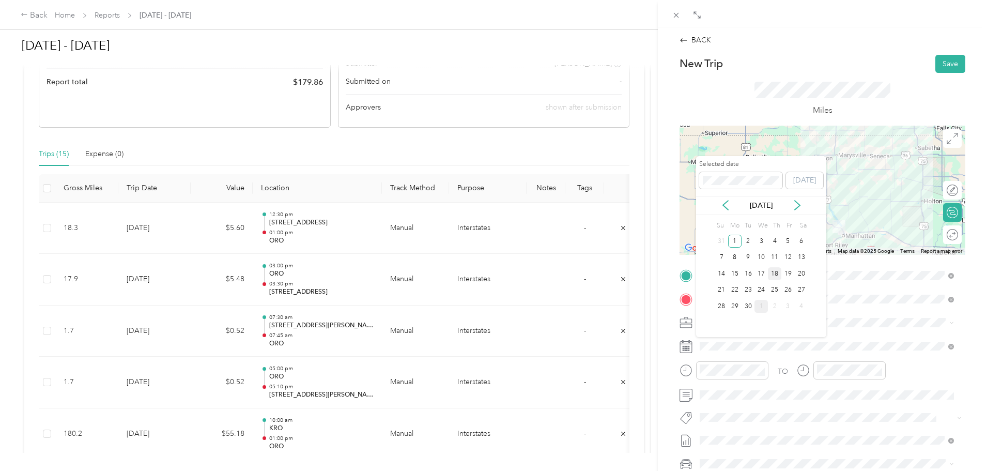
click at [776, 273] on div "18" at bounding box center [774, 273] width 13 height 13
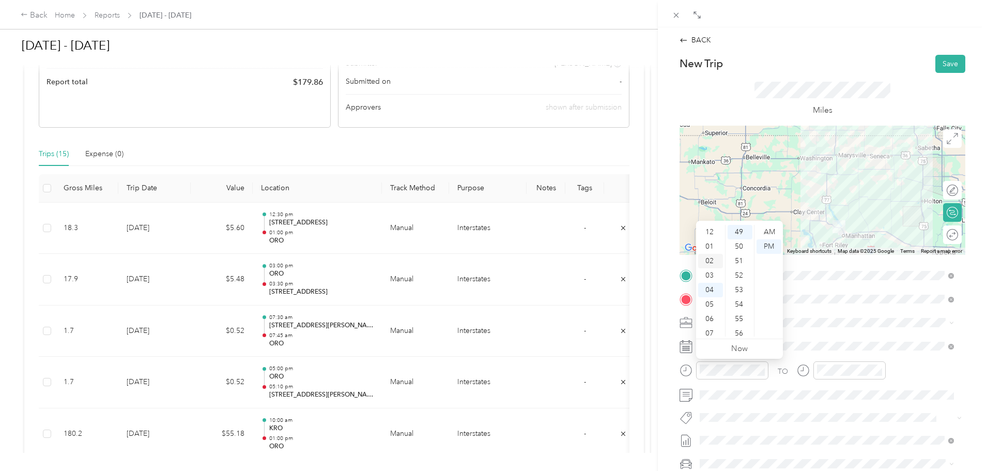
click at [711, 260] on div "02" at bounding box center [710, 261] width 25 height 14
click at [746, 231] on div "00" at bounding box center [740, 232] width 25 height 14
click at [745, 231] on div "00" at bounding box center [740, 232] width 25 height 14
click at [768, 244] on div "PM" at bounding box center [768, 246] width 25 height 14
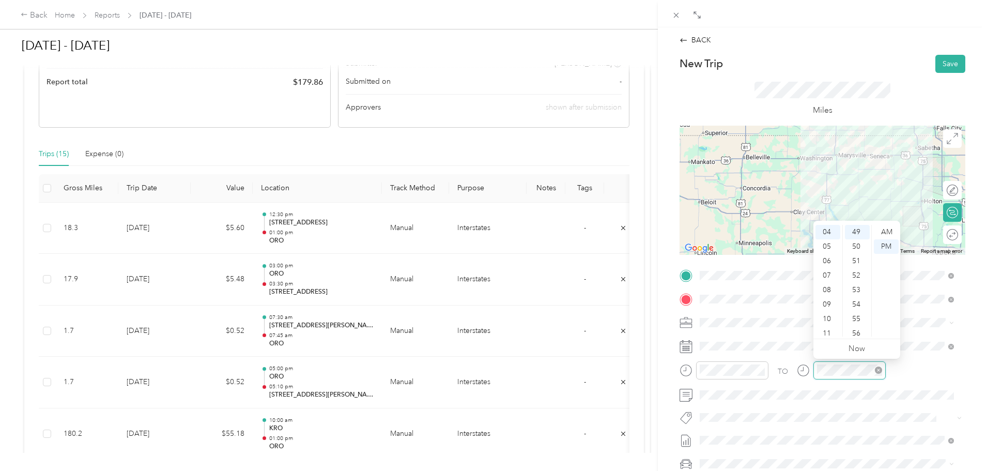
scroll to position [709, 0]
click at [828, 245] on div "05" at bounding box center [827, 246] width 25 height 14
click at [858, 230] on div "00" at bounding box center [857, 232] width 25 height 14
click at [886, 245] on div "PM" at bounding box center [886, 246] width 25 height 14
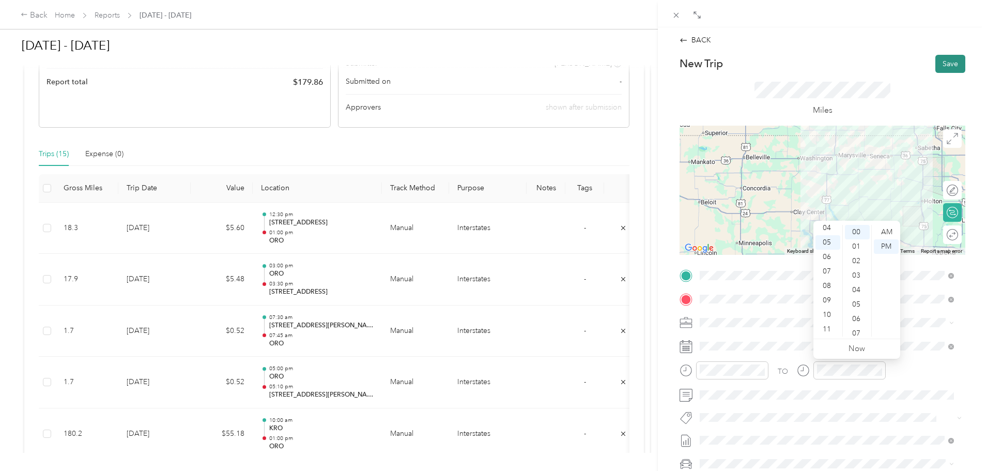
click at [939, 59] on button "Save" at bounding box center [950, 64] width 30 height 18
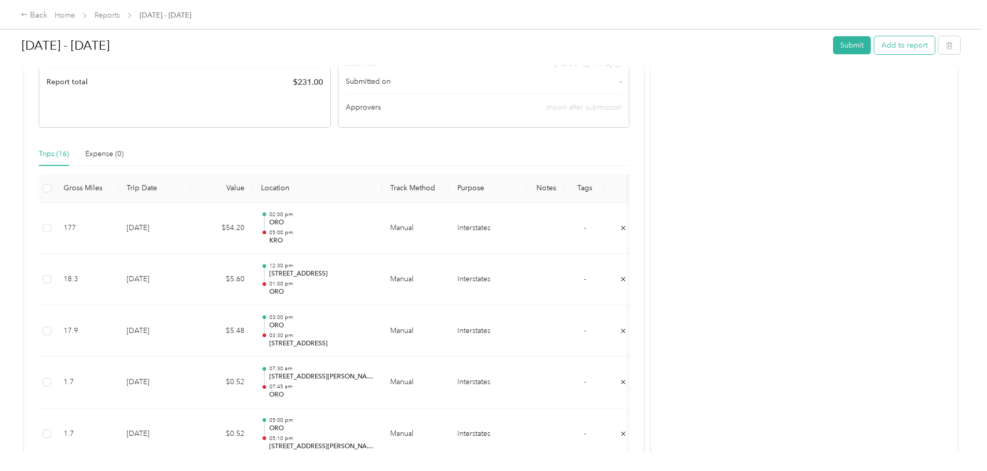
click at [874, 49] on button "Add to report" at bounding box center [904, 45] width 60 height 18
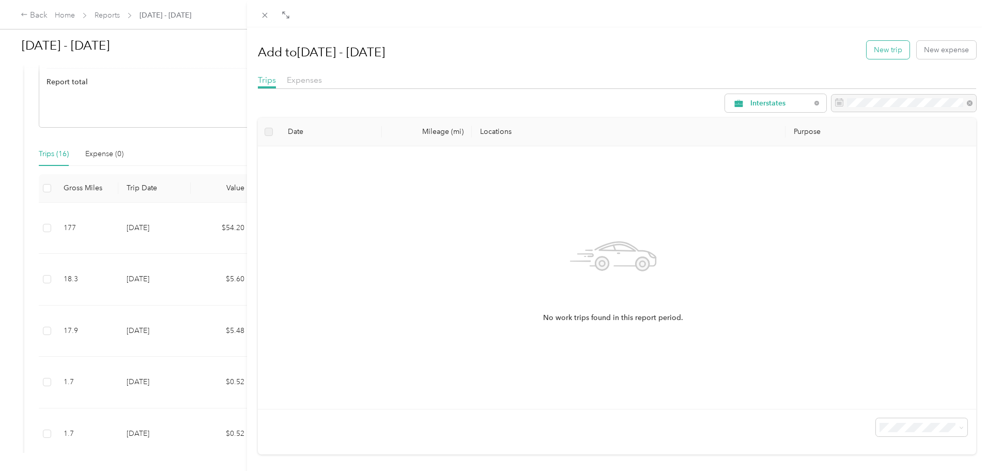
click at [888, 51] on button "New trip" at bounding box center [888, 50] width 43 height 18
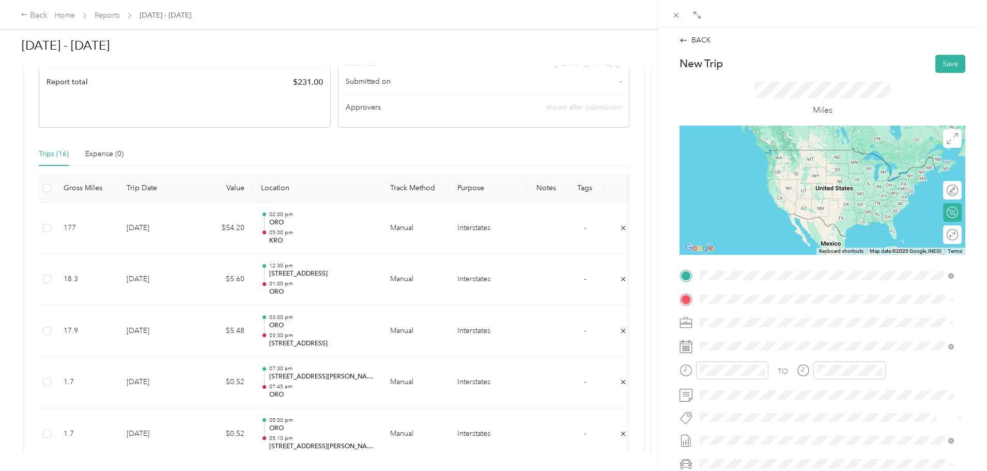
click at [760, 336] on div "TEAM KRO [STREET_ADDRESS][US_STATE]" at bounding box center [770, 324] width 103 height 25
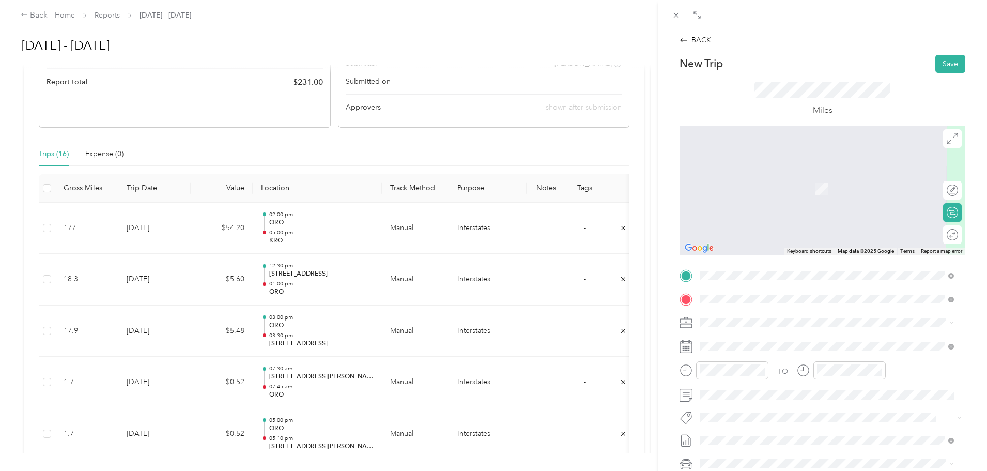
click at [769, 342] on strong "[STREET_ADDRESS]" at bounding box center [753, 339] width 69 height 9
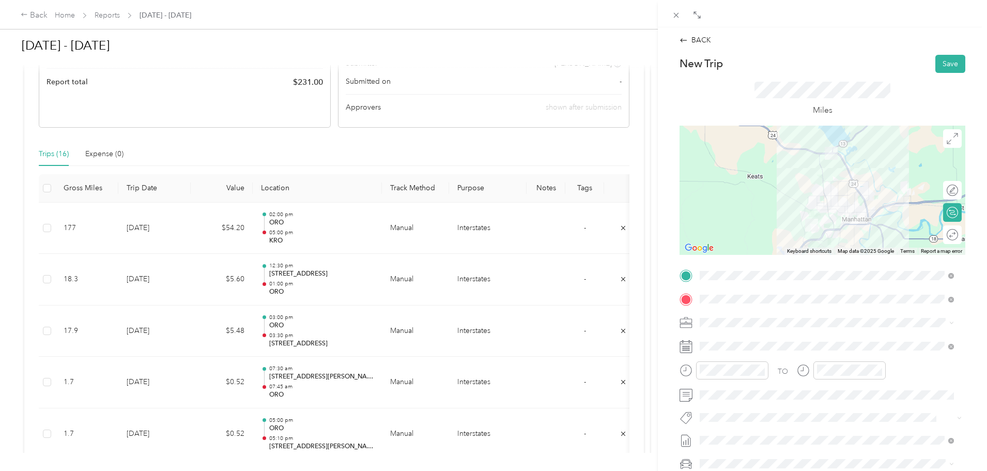
click at [803, 197] on div at bounding box center [822, 190] width 286 height 129
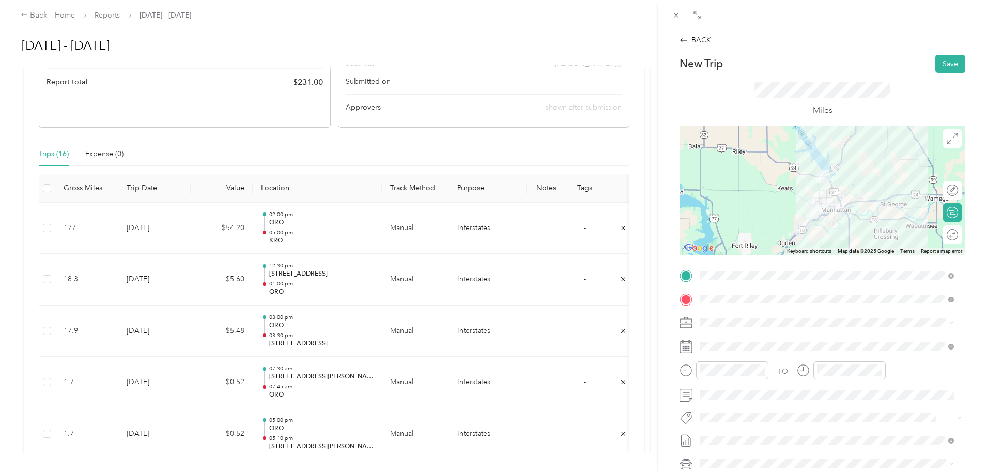
click at [816, 191] on div at bounding box center [822, 190] width 286 height 129
click at [824, 197] on div at bounding box center [822, 190] width 286 height 129
click at [803, 197] on div at bounding box center [822, 190] width 286 height 129
click at [713, 242] on div "05" at bounding box center [710, 242] width 25 height 14
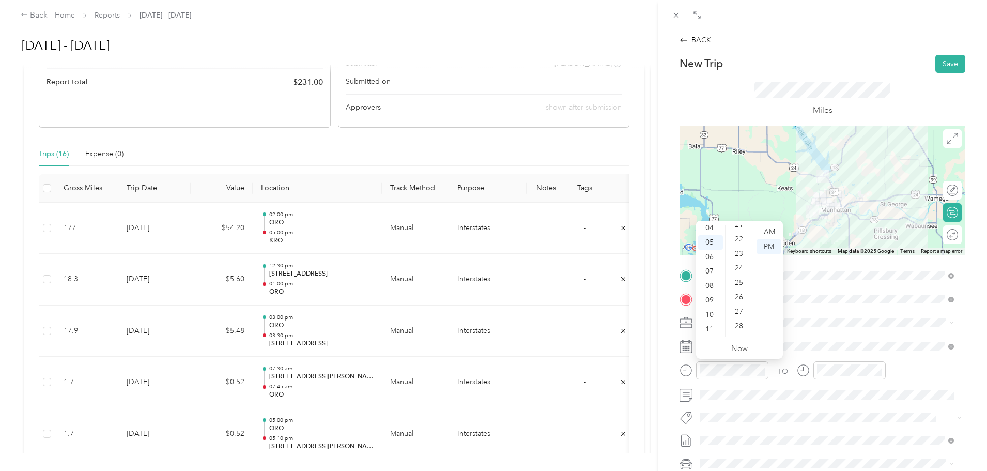
scroll to position [393, 0]
click at [739, 273] on div "30" at bounding box center [740, 273] width 25 height 14
click at [770, 245] on div "PM" at bounding box center [768, 246] width 25 height 14
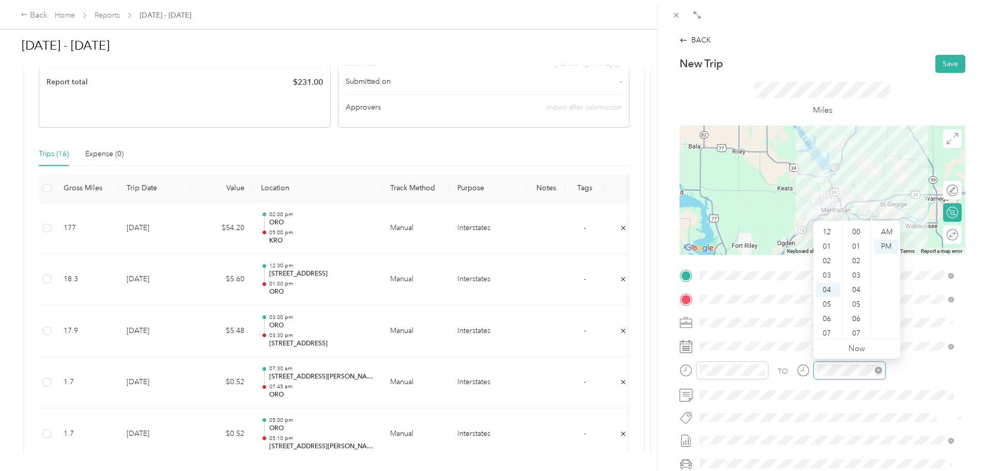
scroll to position [723, 0]
click at [827, 260] on div "06" at bounding box center [827, 261] width 25 height 14
click at [860, 233] on div "00" at bounding box center [857, 232] width 25 height 14
click at [887, 244] on div "PM" at bounding box center [886, 246] width 25 height 14
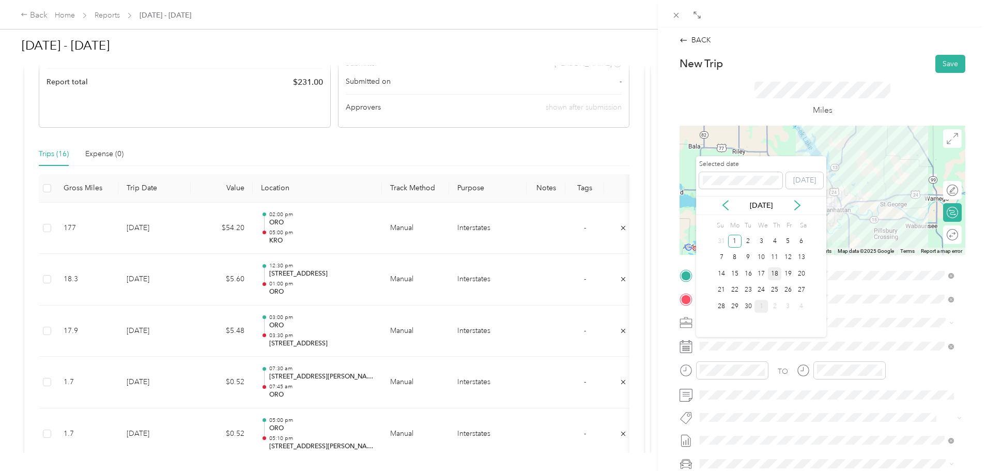
click at [775, 273] on div "18" at bounding box center [774, 273] width 13 height 13
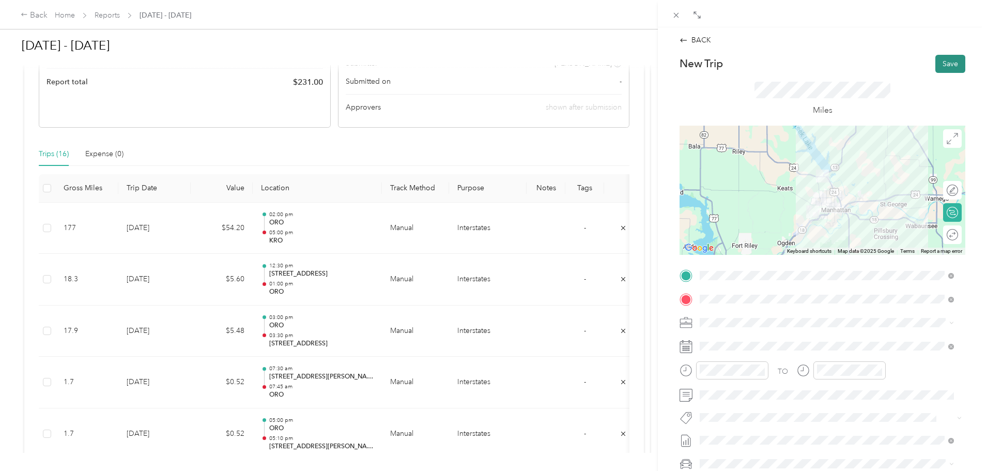
click at [935, 61] on button "Save" at bounding box center [950, 64] width 30 height 18
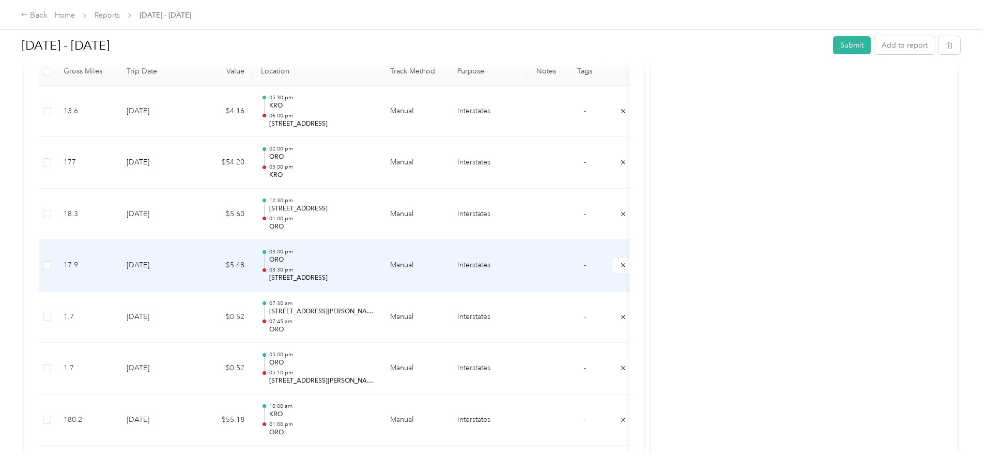
scroll to position [310, 0]
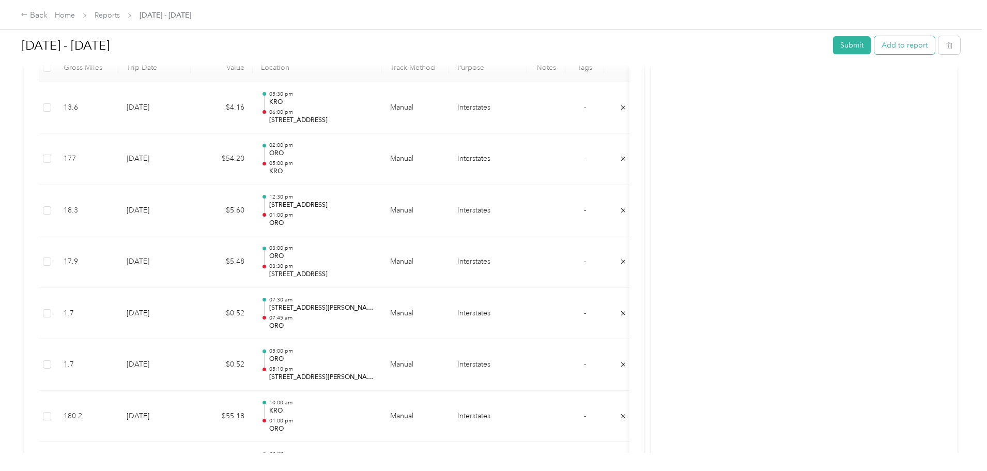
click at [874, 44] on button "Add to report" at bounding box center [904, 45] width 60 height 18
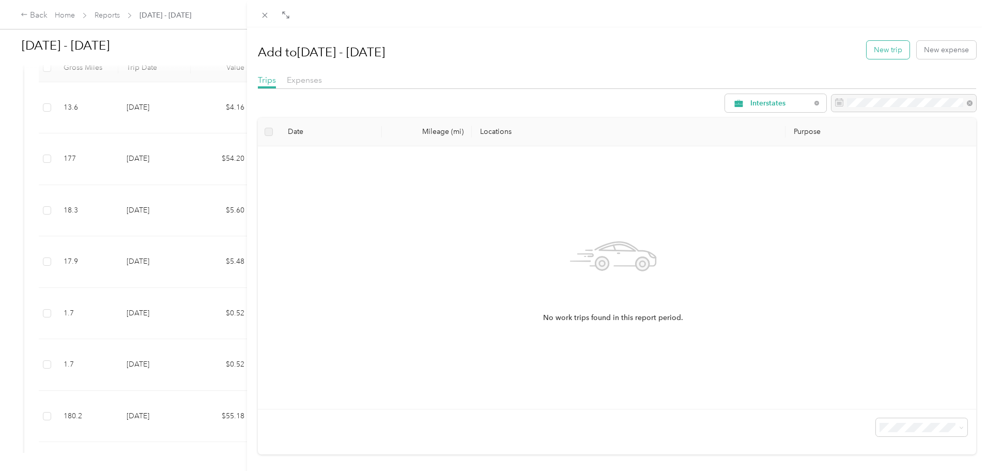
click at [885, 49] on button "New trip" at bounding box center [888, 50] width 43 height 18
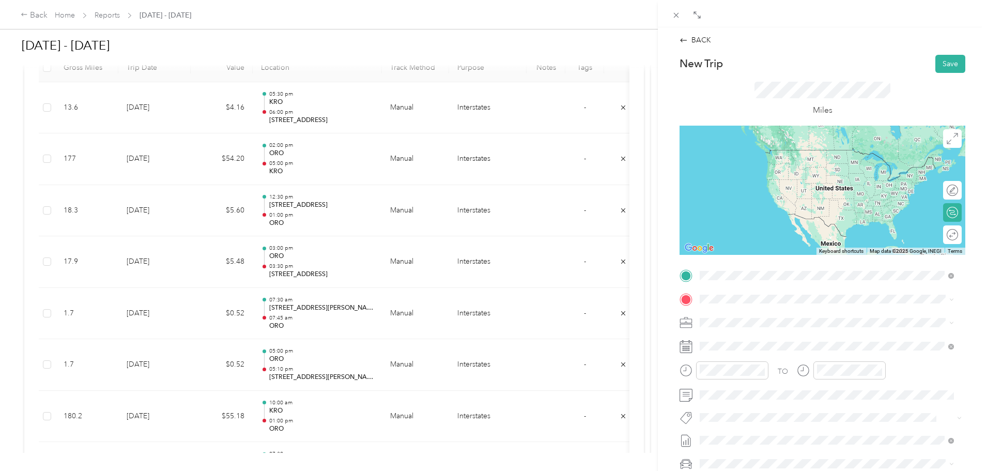
click at [750, 323] on div "[STREET_ADDRESS]" at bounding box center [753, 323] width 69 height 22
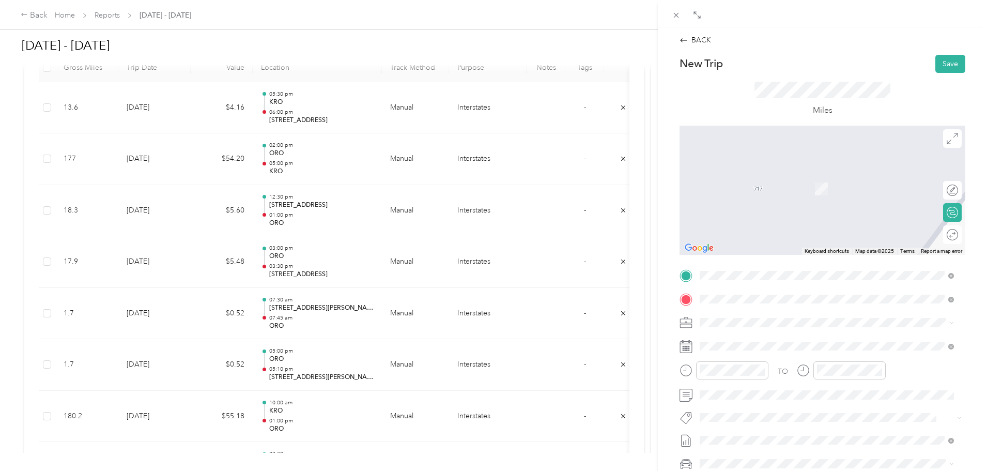
click at [765, 352] on span "[STREET_ADDRESS][US_STATE]" at bounding box center [770, 355] width 103 height 9
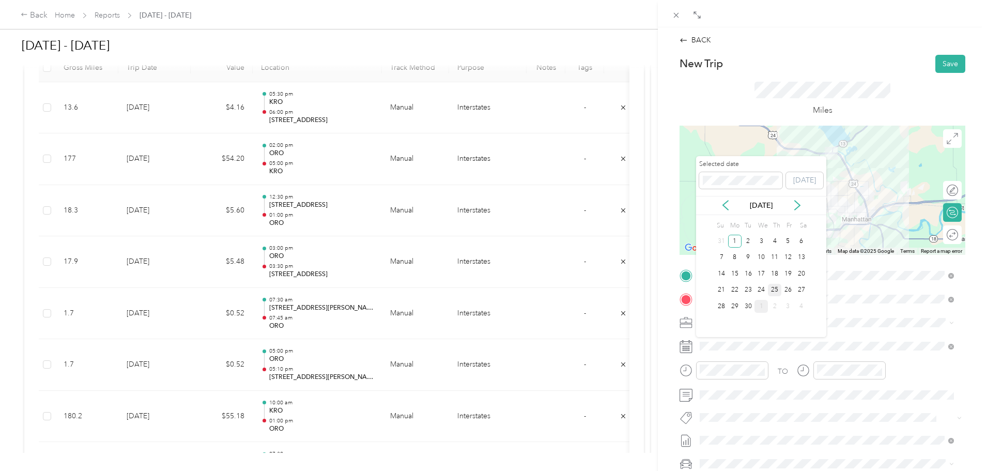
click at [774, 288] on div "25" at bounding box center [774, 290] width 13 height 13
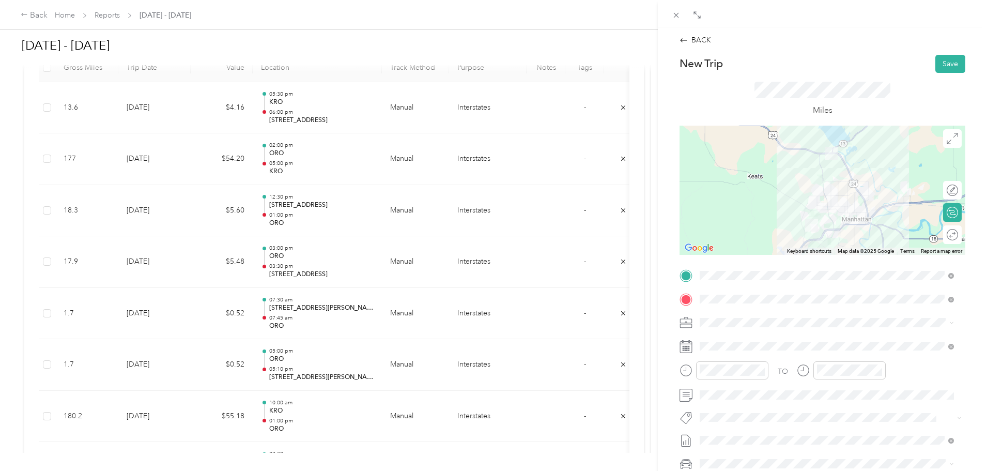
click at [810, 196] on div at bounding box center [822, 190] width 286 height 129
click at [726, 377] on div at bounding box center [732, 370] width 72 height 18
click at [711, 274] on div "07" at bounding box center [710, 275] width 25 height 14
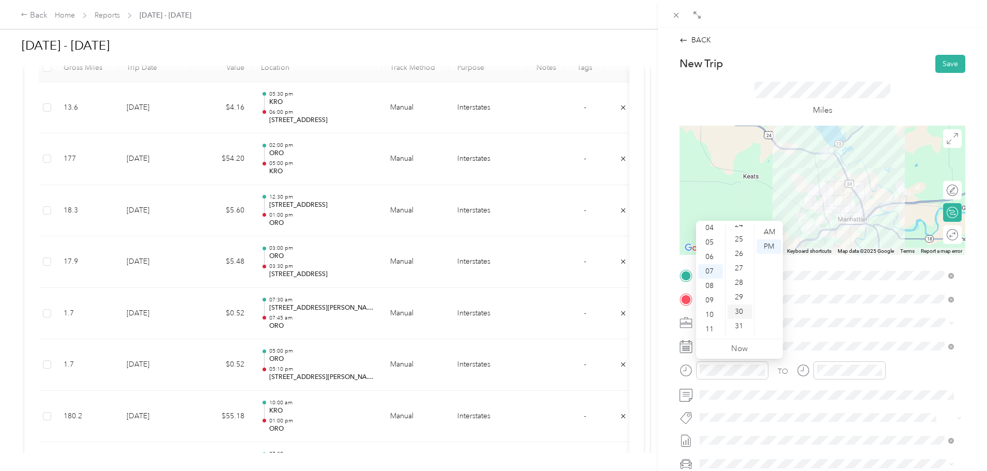
click at [735, 311] on div "30" at bounding box center [740, 311] width 25 height 14
click at [740, 231] on div "00" at bounding box center [740, 232] width 25 height 14
click at [768, 231] on div "AM" at bounding box center [768, 232] width 25 height 14
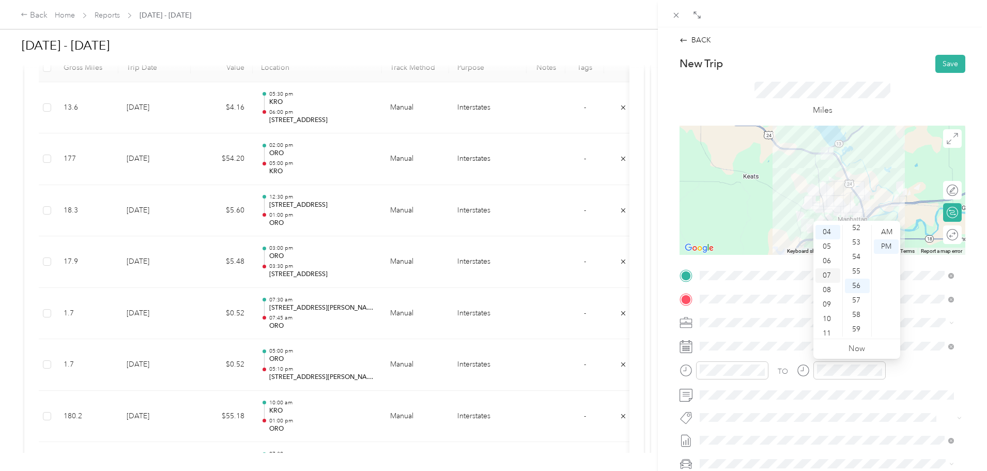
click at [824, 273] on div "07" at bounding box center [827, 275] width 25 height 14
click at [857, 235] on div "30" at bounding box center [857, 236] width 25 height 14
click at [888, 232] on div "AM" at bounding box center [886, 232] width 25 height 14
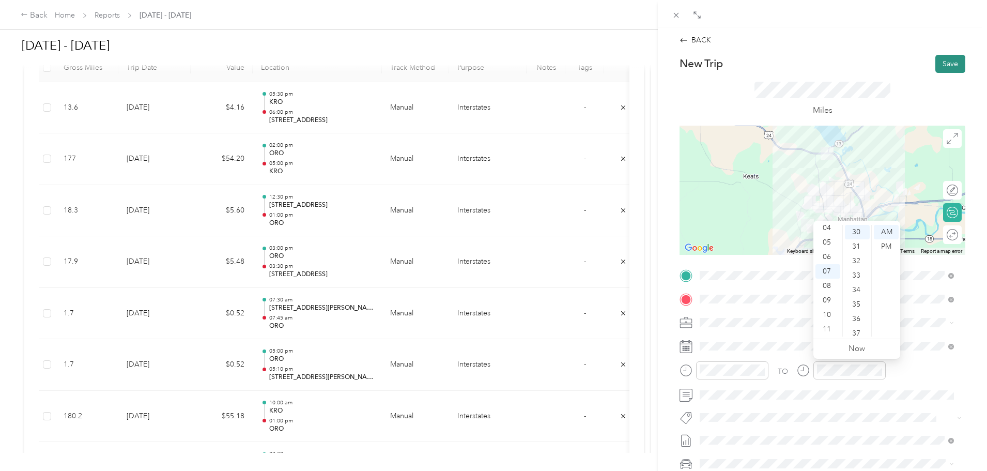
click at [943, 65] on button "Save" at bounding box center [950, 64] width 30 height 18
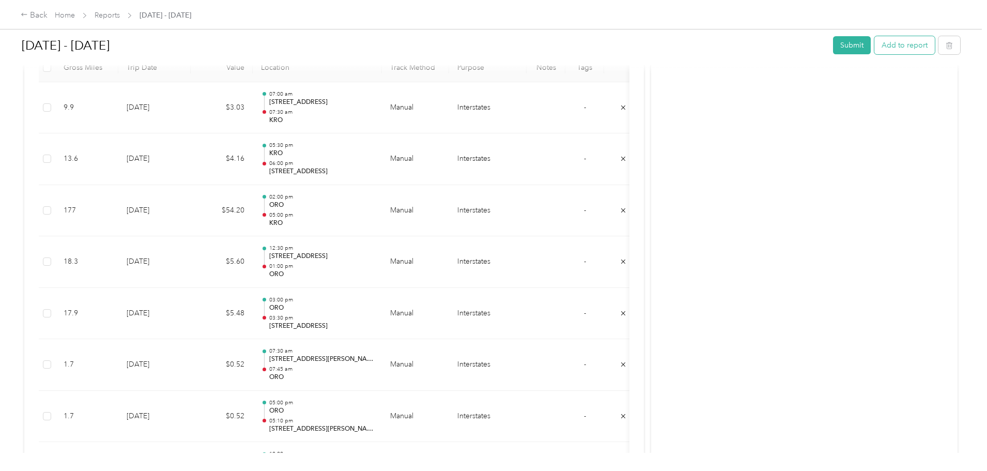
click at [874, 44] on button "Add to report" at bounding box center [904, 45] width 60 height 18
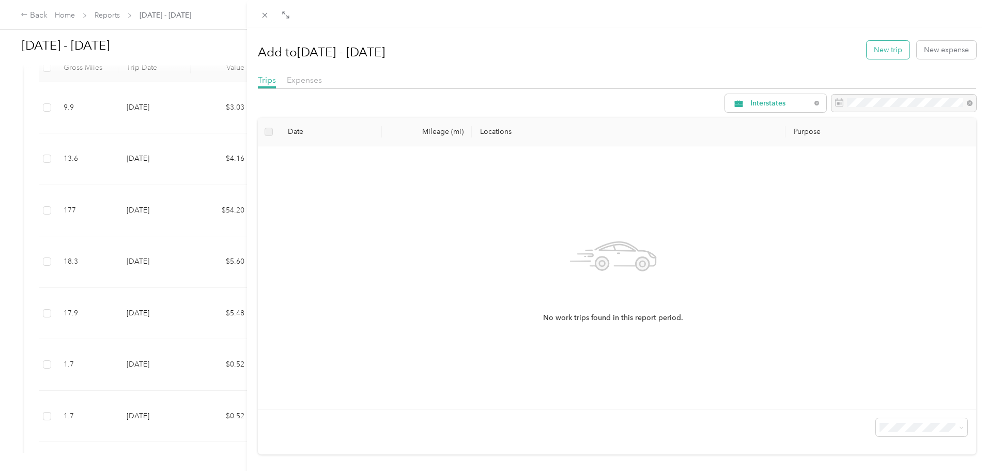
click at [877, 52] on button "New trip" at bounding box center [888, 50] width 43 height 18
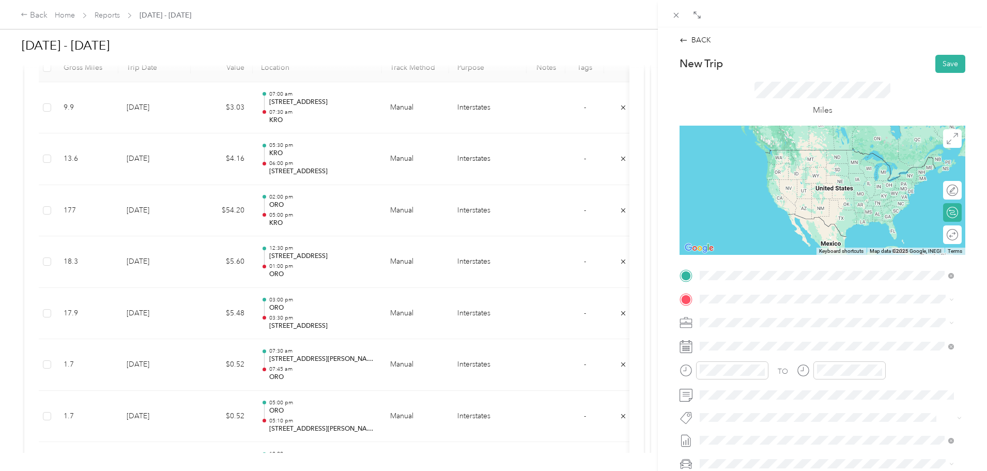
click at [776, 323] on div "TEAM KRO" at bounding box center [770, 318] width 103 height 13
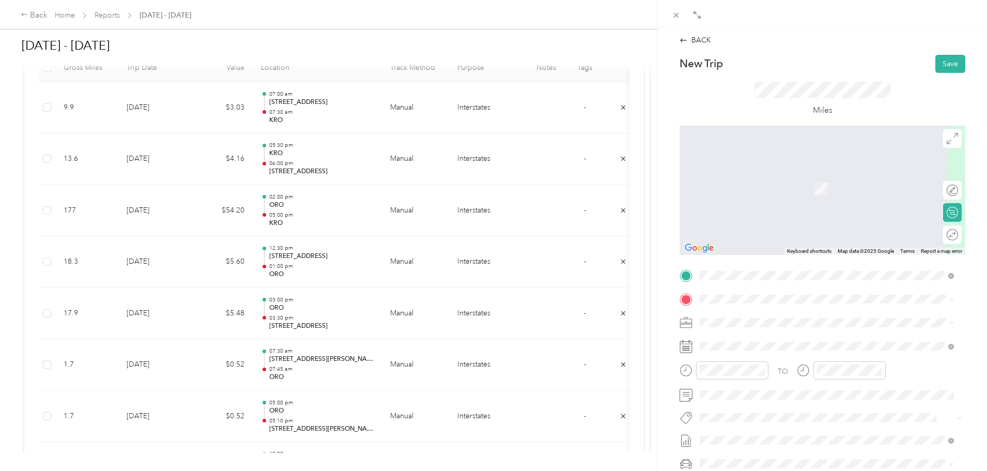
click at [755, 339] on span "[STREET_ADDRESS][PERSON_NAME][US_STATE]" at bounding box center [799, 336] width 161 height 9
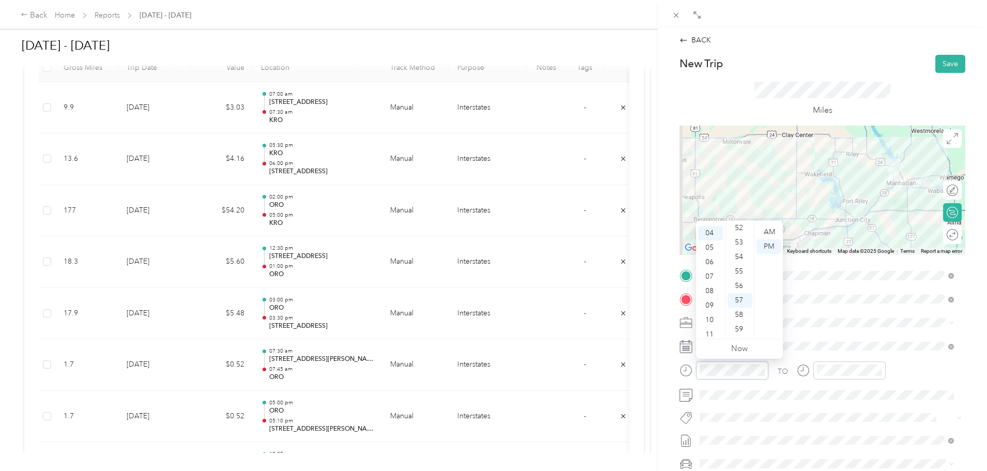
scroll to position [62, 0]
click at [708, 238] on div "01" at bounding box center [710, 236] width 25 height 14
click at [708, 232] on div "01" at bounding box center [710, 232] width 25 height 14
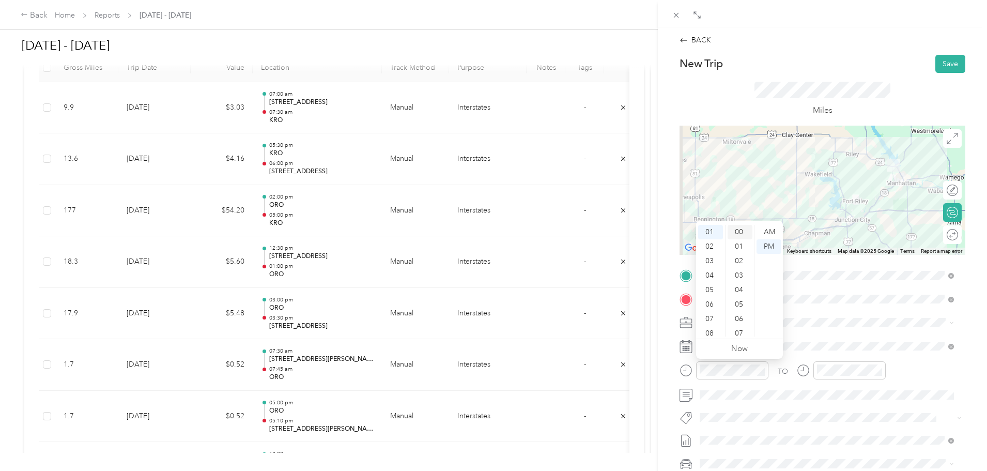
click at [740, 231] on div "00" at bounding box center [740, 232] width 25 height 14
click at [770, 245] on div "PM" at bounding box center [768, 246] width 25 height 14
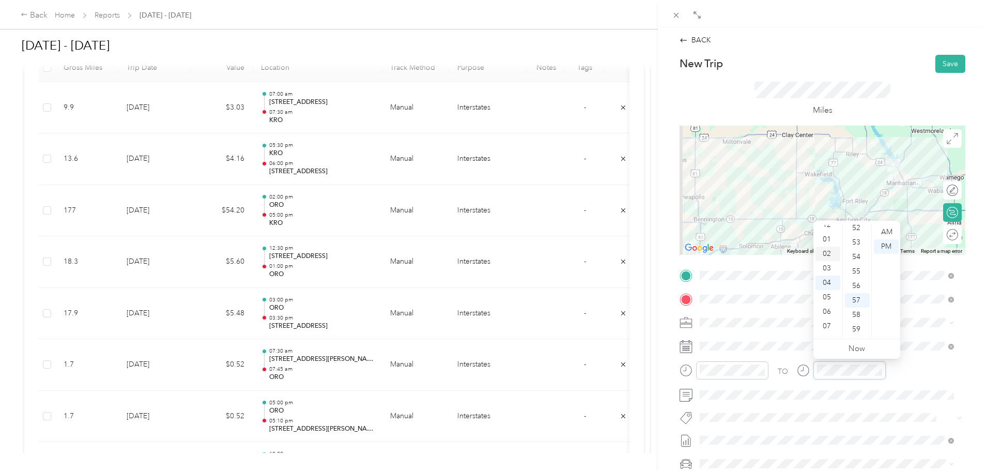
scroll to position [6, 0]
click at [827, 242] on div "02" at bounding box center [827, 244] width 25 height 14
click at [854, 230] on div "00" at bounding box center [857, 232] width 25 height 14
click at [886, 244] on div "PM" at bounding box center [886, 246] width 25 height 14
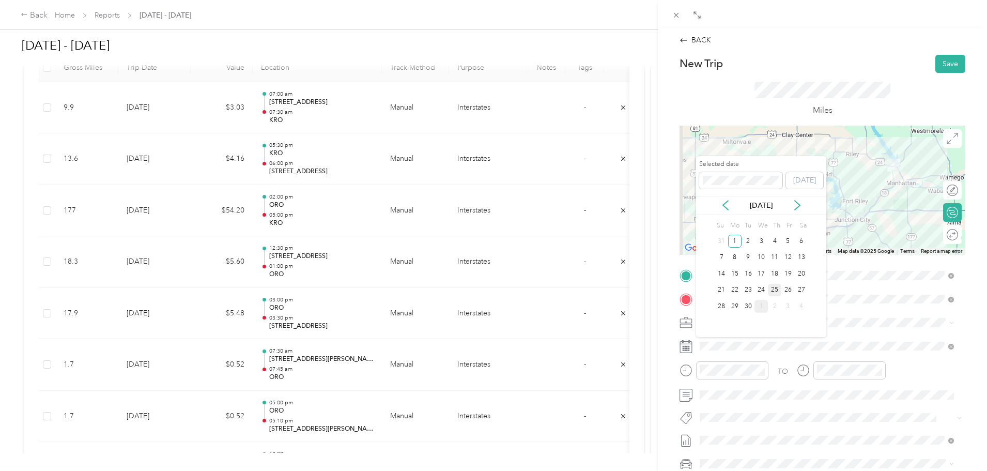
click at [776, 289] on div "25" at bounding box center [774, 290] width 13 height 13
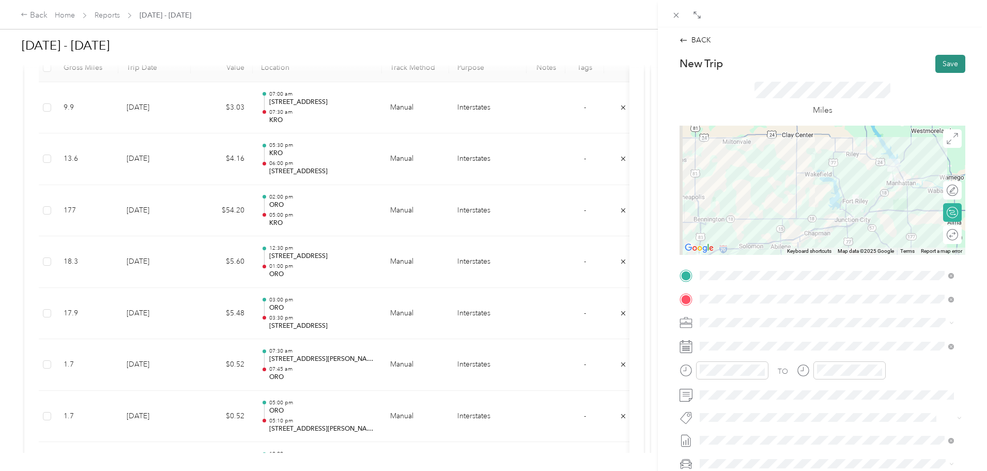
click at [943, 63] on button "Save" at bounding box center [950, 64] width 30 height 18
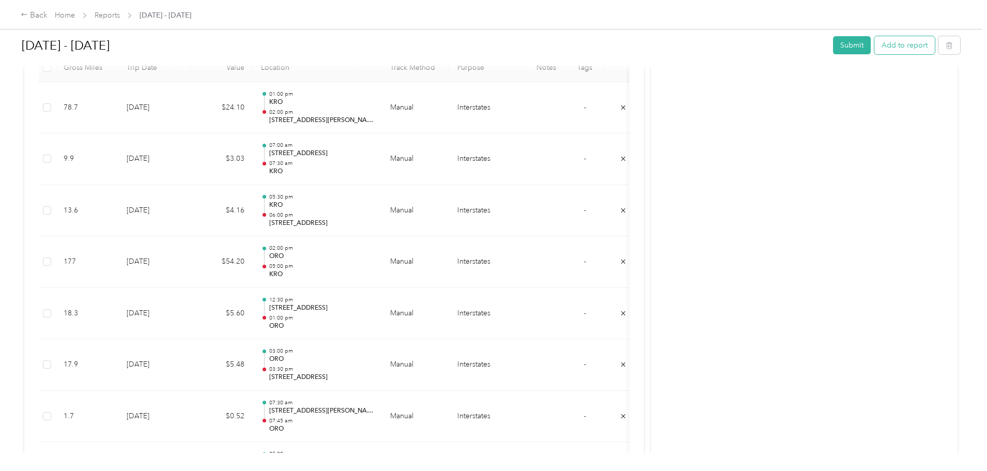
click at [874, 43] on button "Add to report" at bounding box center [904, 45] width 60 height 18
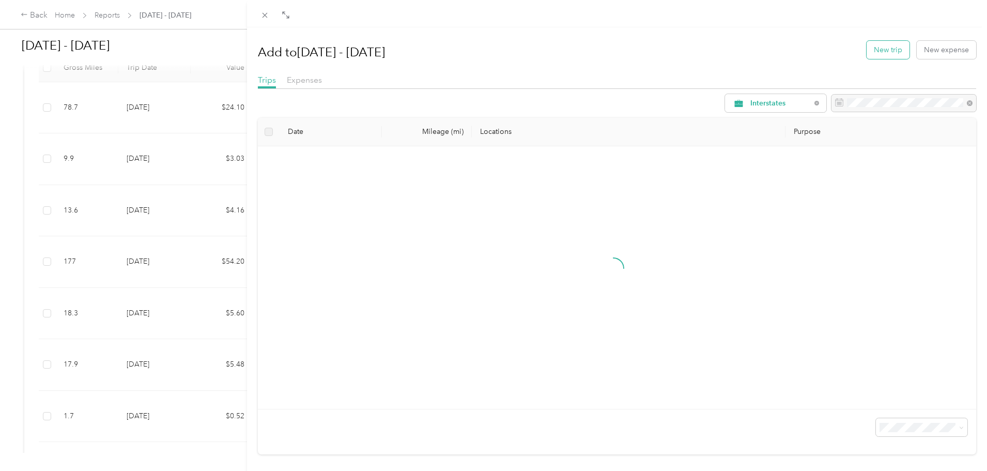
click at [877, 47] on button "New trip" at bounding box center [888, 50] width 43 height 18
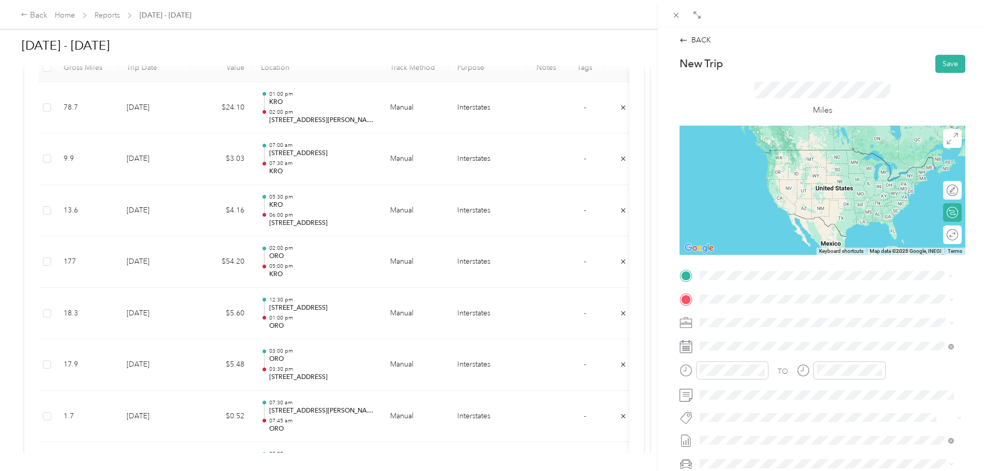
click at [757, 317] on span "[STREET_ADDRESS][PERSON_NAME][US_STATE]" at bounding box center [799, 312] width 161 height 9
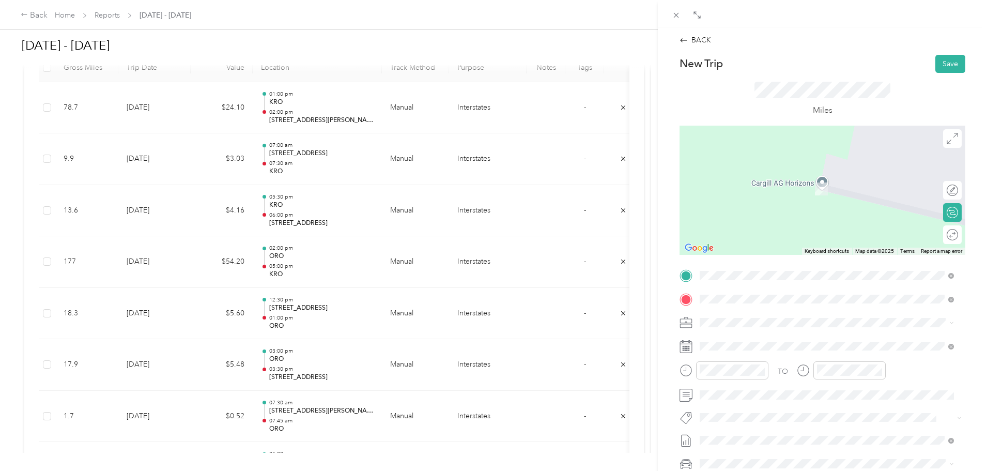
click at [741, 344] on strong "[STREET_ADDRESS]" at bounding box center [753, 339] width 69 height 9
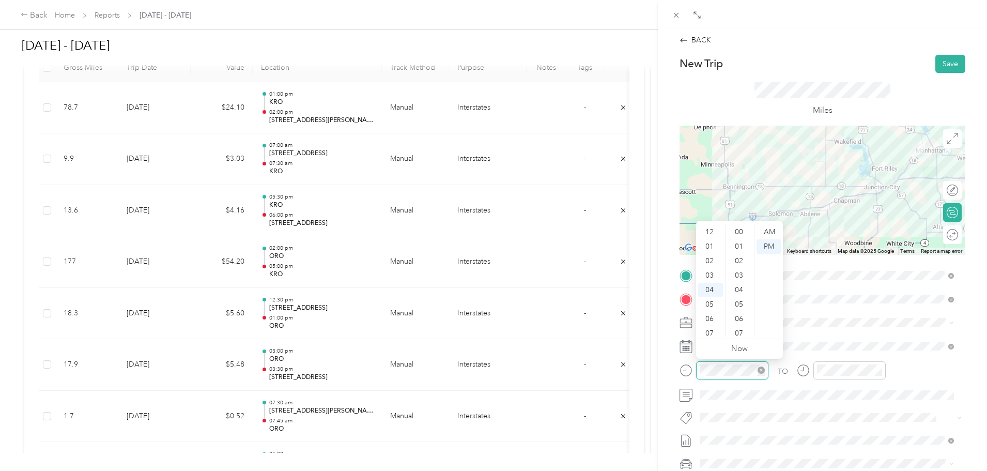
scroll to position [756, 0]
click at [710, 230] on div "04" at bounding box center [710, 232] width 25 height 14
click at [742, 229] on div "00" at bounding box center [740, 232] width 25 height 14
click at [771, 245] on div "PM" at bounding box center [768, 246] width 25 height 14
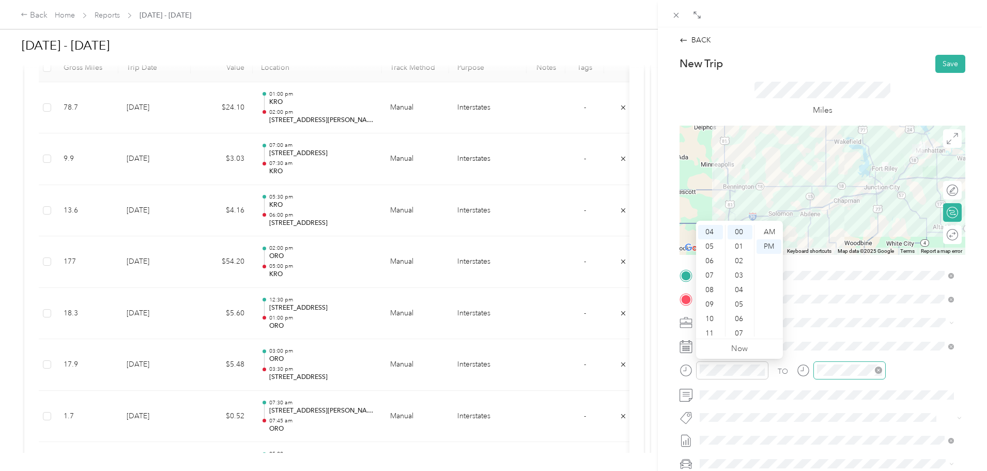
click at [826, 376] on div at bounding box center [849, 370] width 72 height 18
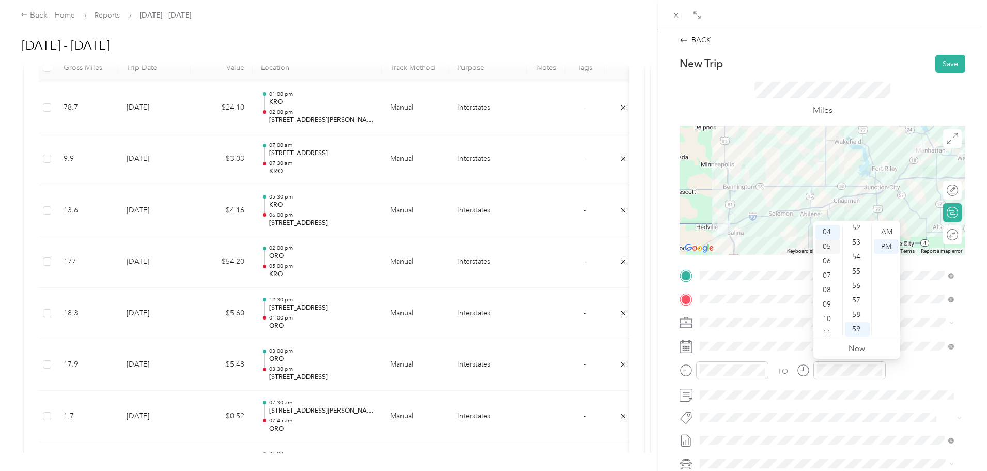
click at [826, 246] on div "05" at bounding box center [827, 246] width 25 height 14
click at [851, 229] on div "00" at bounding box center [857, 232] width 25 height 14
click at [889, 246] on div "PM" at bounding box center [886, 246] width 25 height 14
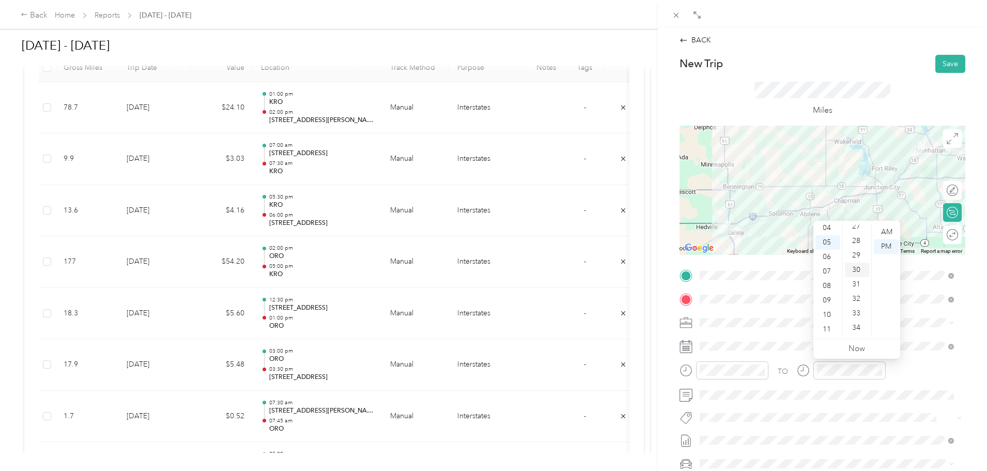
click at [858, 266] on div "30" at bounding box center [857, 269] width 25 height 14
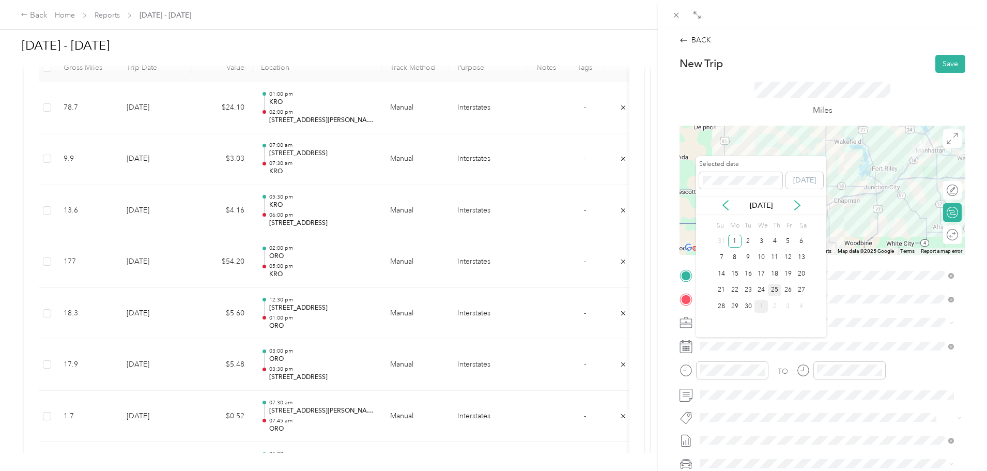
click at [777, 287] on div "25" at bounding box center [774, 290] width 13 height 13
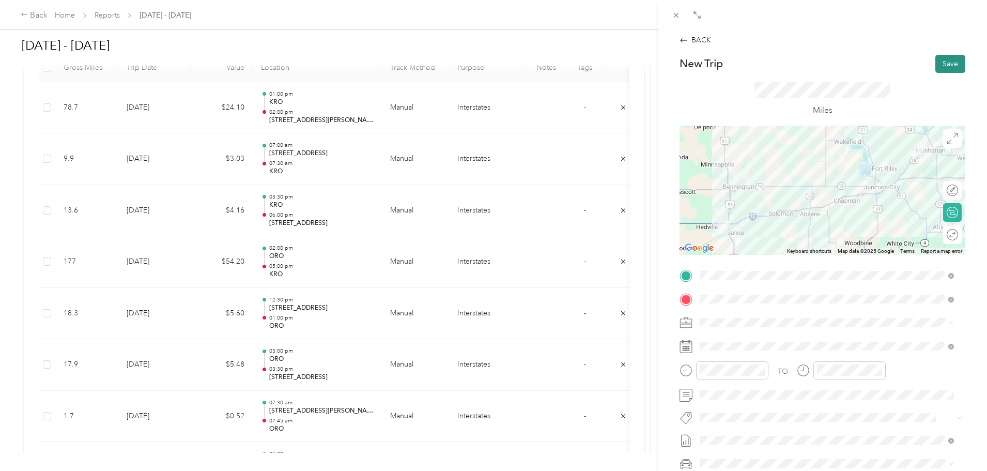
click at [945, 60] on button "Save" at bounding box center [950, 64] width 30 height 18
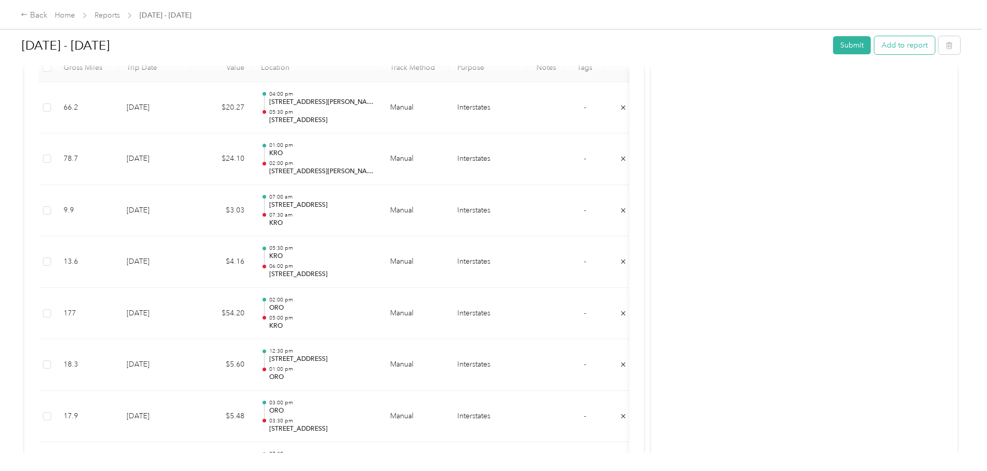
click at [874, 42] on button "Add to report" at bounding box center [904, 45] width 60 height 18
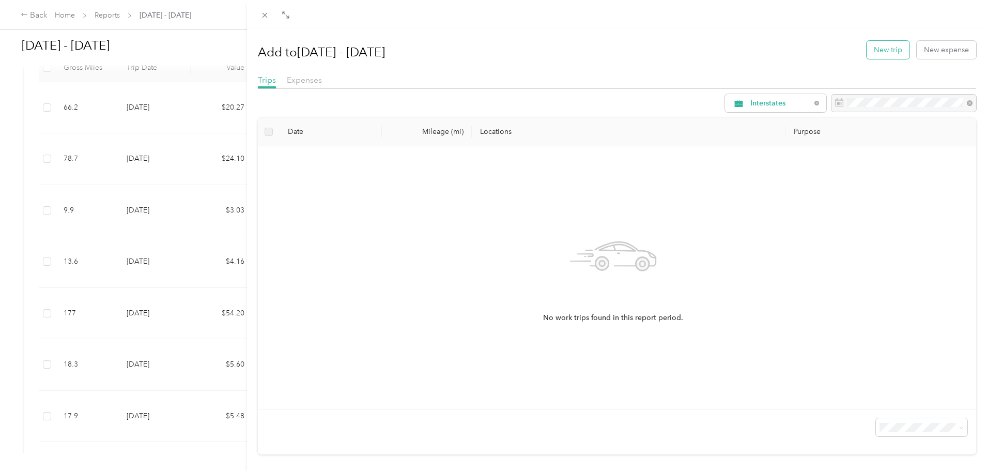
click at [880, 53] on button "New trip" at bounding box center [888, 50] width 43 height 18
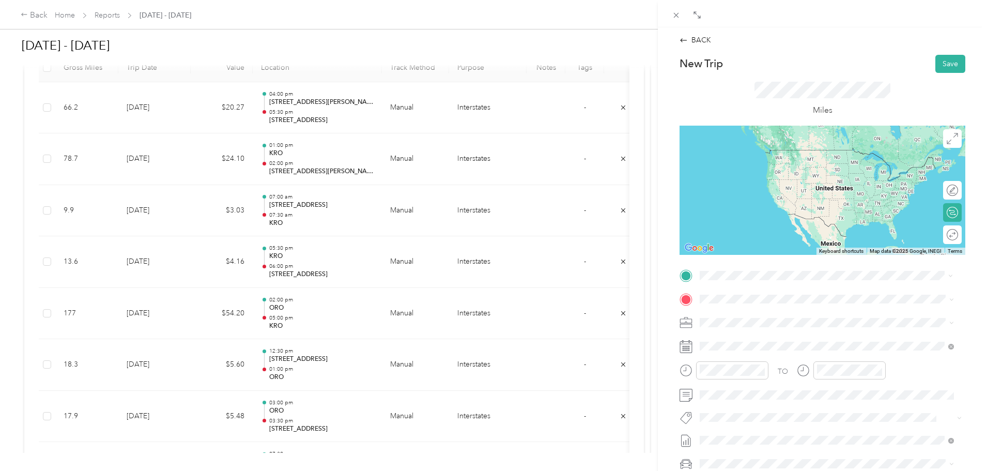
click at [766, 323] on div "[STREET_ADDRESS]" at bounding box center [753, 323] width 69 height 22
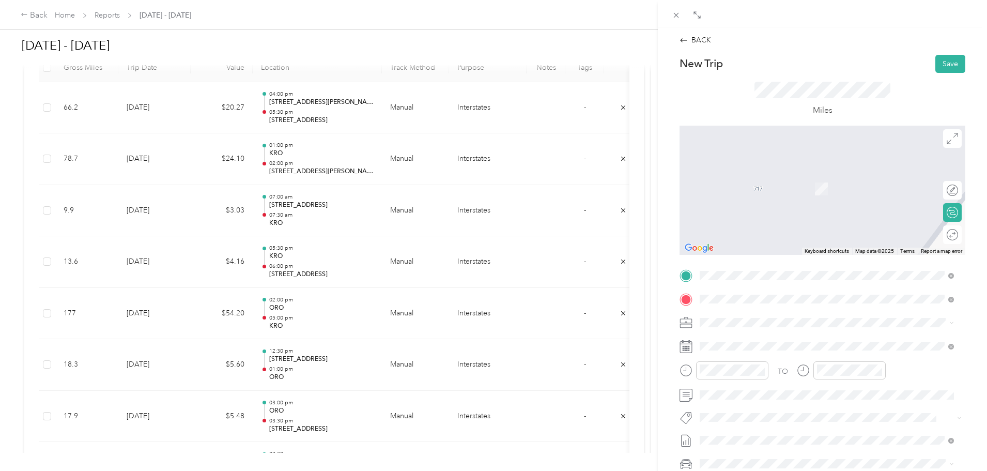
drag, startPoint x: 765, startPoint y: 343, endPoint x: 792, endPoint y: 350, distance: 27.2
click at [766, 344] on strong "KRO" at bounding box center [763, 341] width 16 height 9
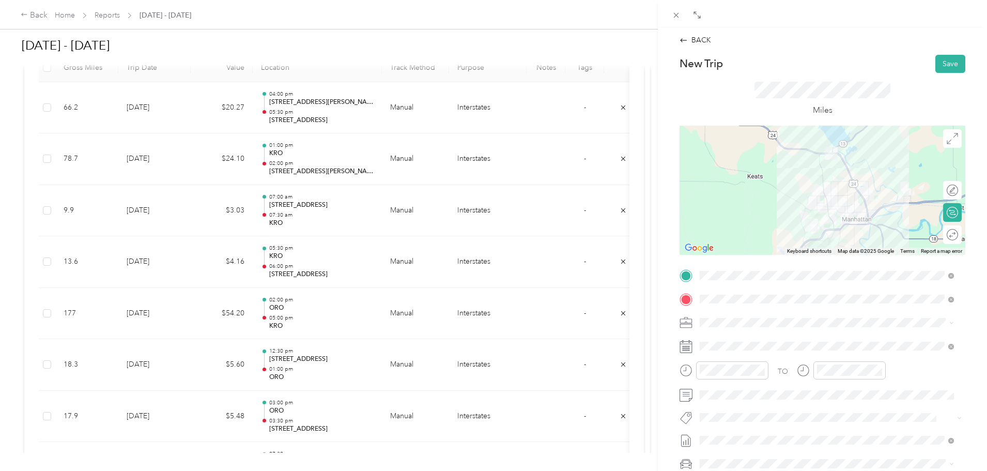
click at [810, 197] on div at bounding box center [822, 190] width 286 height 129
click at [810, 194] on div at bounding box center [822, 190] width 286 height 129
click at [820, 210] on div at bounding box center [822, 190] width 286 height 129
click at [831, 211] on div at bounding box center [822, 190] width 286 height 129
click at [798, 195] on div at bounding box center [822, 190] width 286 height 129
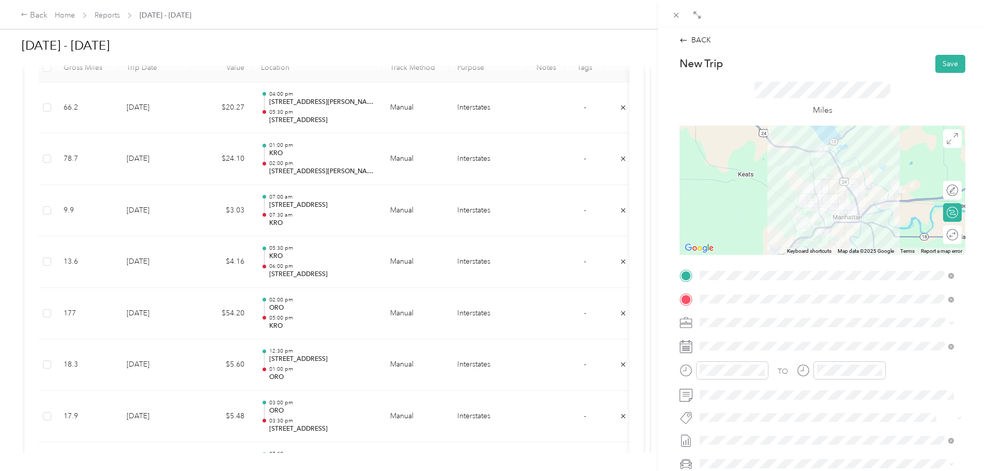
click at [799, 194] on div at bounding box center [822, 190] width 286 height 129
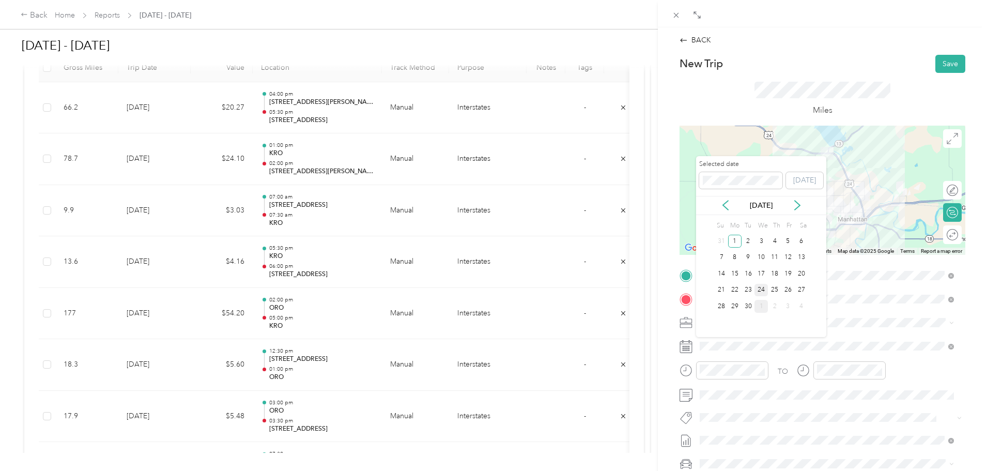
click at [761, 287] on div "24" at bounding box center [760, 290] width 13 height 13
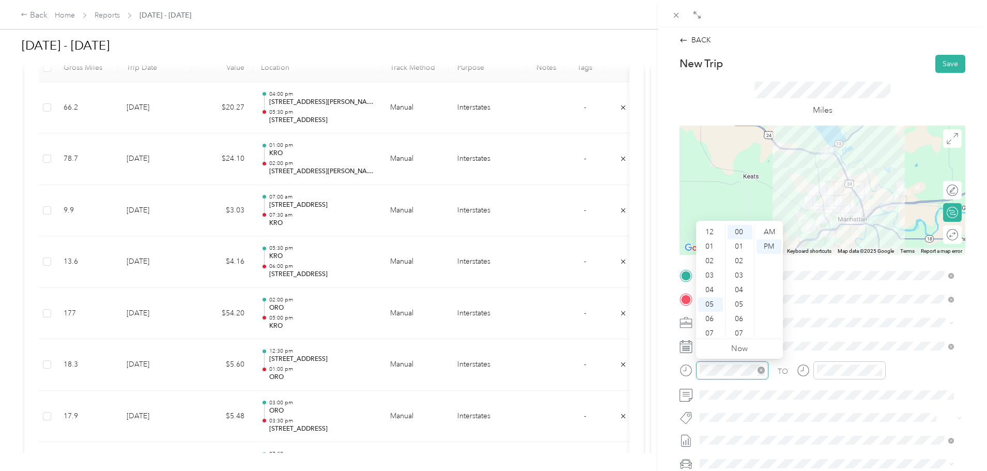
scroll to position [62, 0]
click at [709, 266] on div "07" at bounding box center [710, 271] width 25 height 14
click at [709, 269] on div "07" at bounding box center [710, 271] width 25 height 14
click at [739, 247] on div "30" at bounding box center [740, 252] width 25 height 14
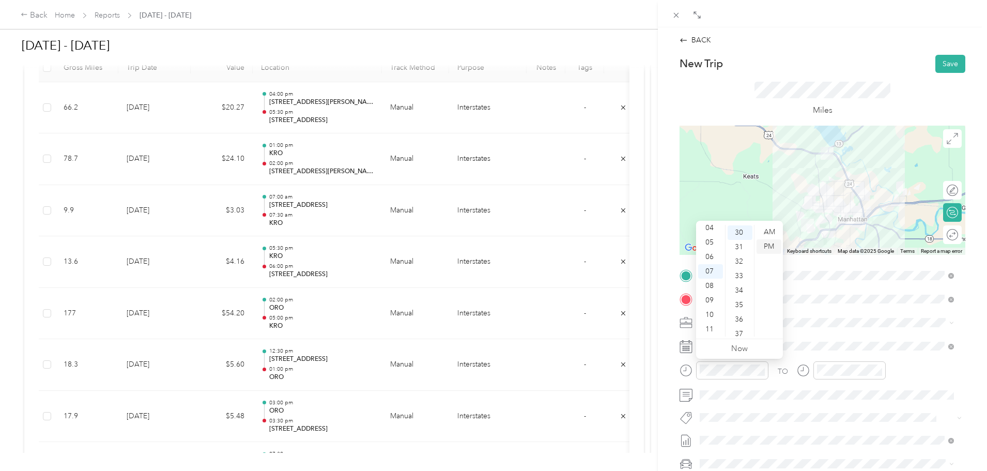
scroll to position [434, 0]
click at [769, 232] on div "AM" at bounding box center [768, 232] width 25 height 14
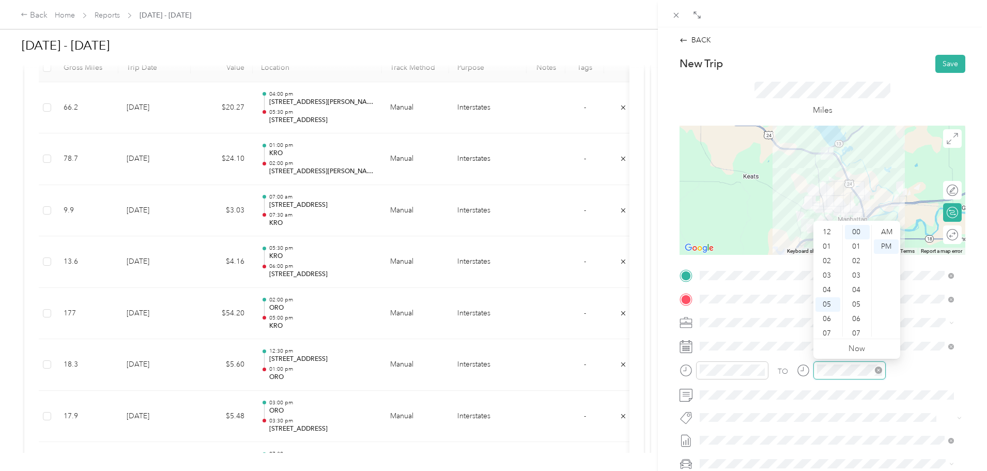
scroll to position [62, 0]
click at [831, 286] on div "08" at bounding box center [827, 286] width 25 height 14
click at [855, 230] on div "00" at bounding box center [857, 232] width 25 height 14
click at [890, 231] on div "AM" at bounding box center [886, 232] width 25 height 14
click at [948, 63] on button "Save" at bounding box center [950, 64] width 30 height 18
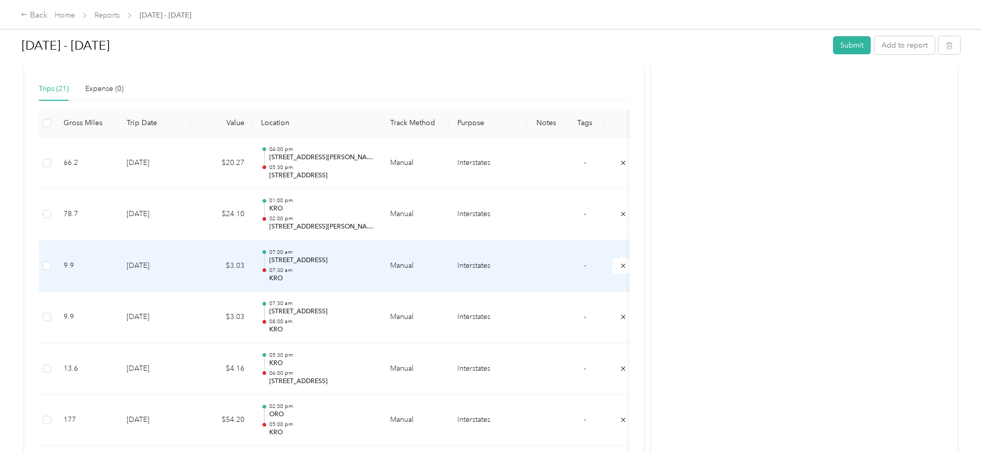
scroll to position [241, 0]
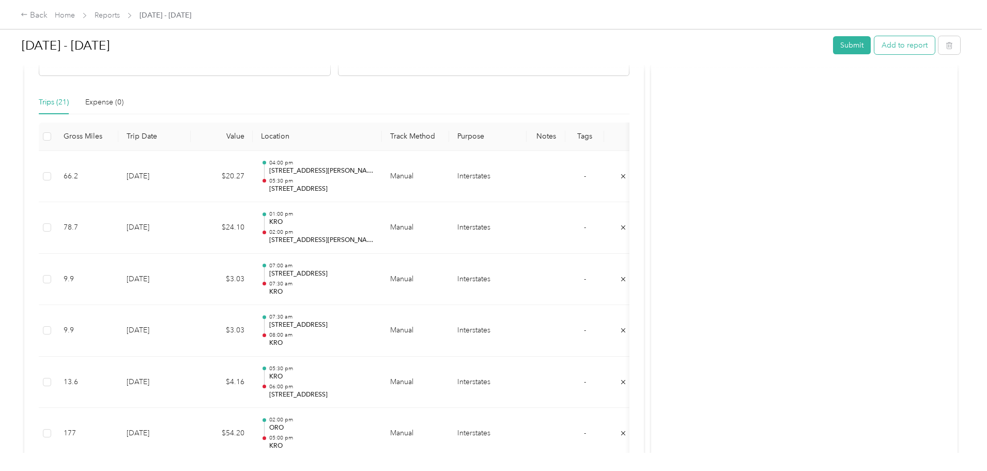
click at [874, 44] on button "Add to report" at bounding box center [904, 45] width 60 height 18
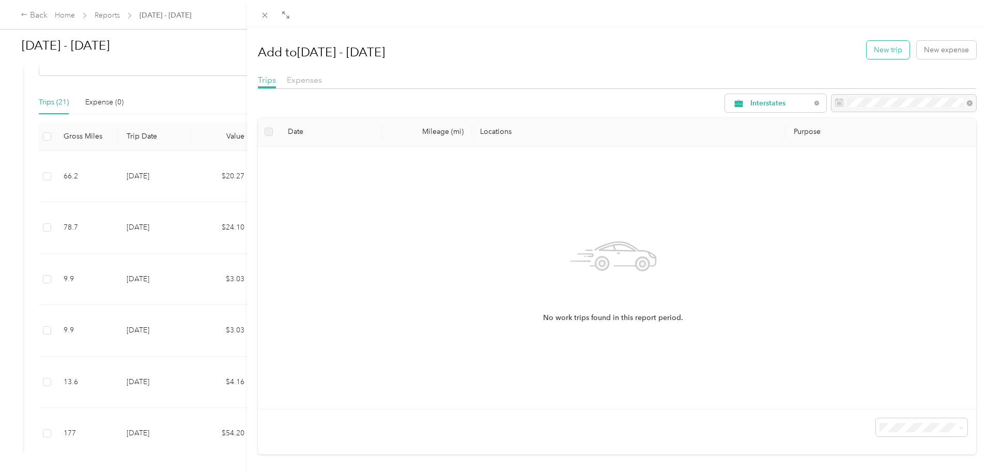
click at [883, 49] on button "New trip" at bounding box center [888, 50] width 43 height 18
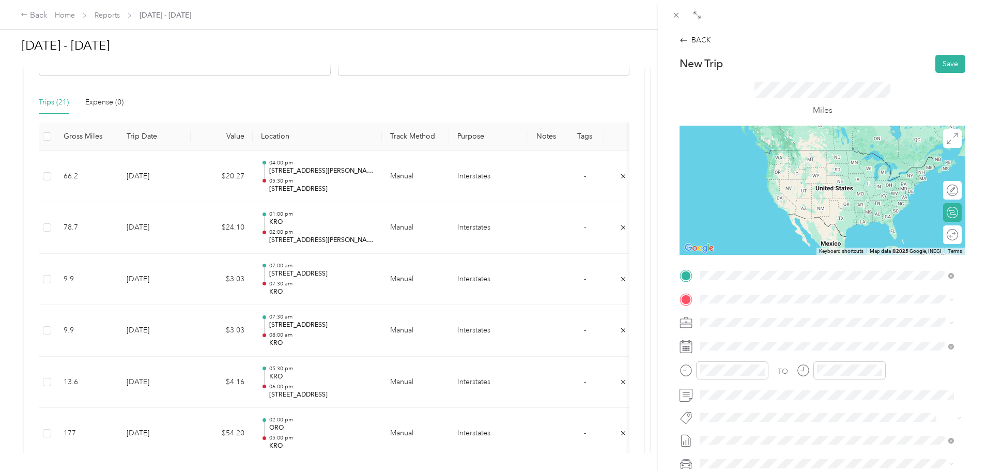
drag, startPoint x: 771, startPoint y: 321, endPoint x: 756, endPoint y: 317, distance: 15.7
click at [770, 321] on div "TEAM KRO" at bounding box center [770, 318] width 103 height 13
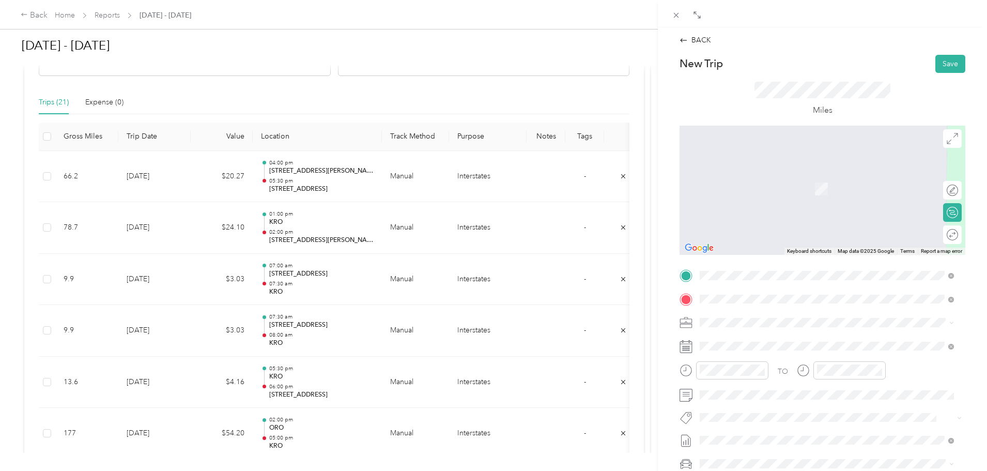
click at [741, 339] on span "[STREET_ADDRESS][US_STATE]" at bounding box center [770, 336] width 103 height 9
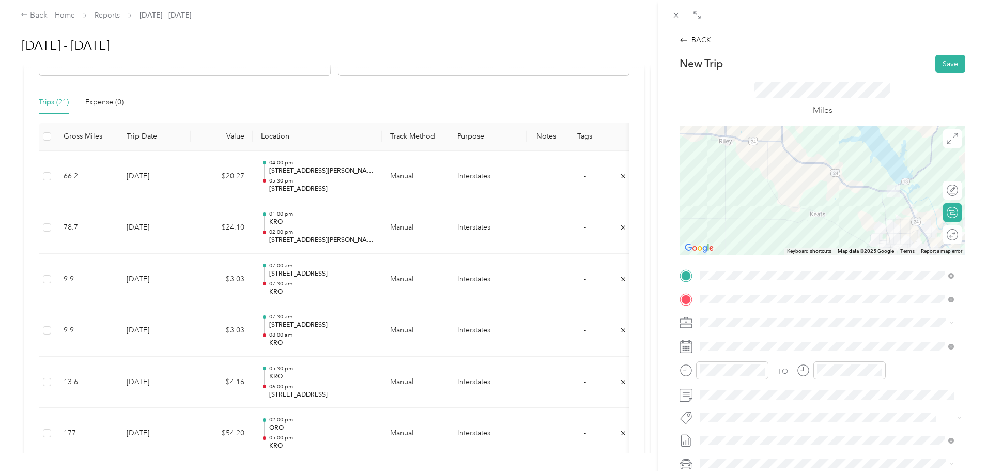
drag, startPoint x: 919, startPoint y: 194, endPoint x: 914, endPoint y: 175, distance: 20.3
click at [914, 175] on div at bounding box center [822, 190] width 286 height 129
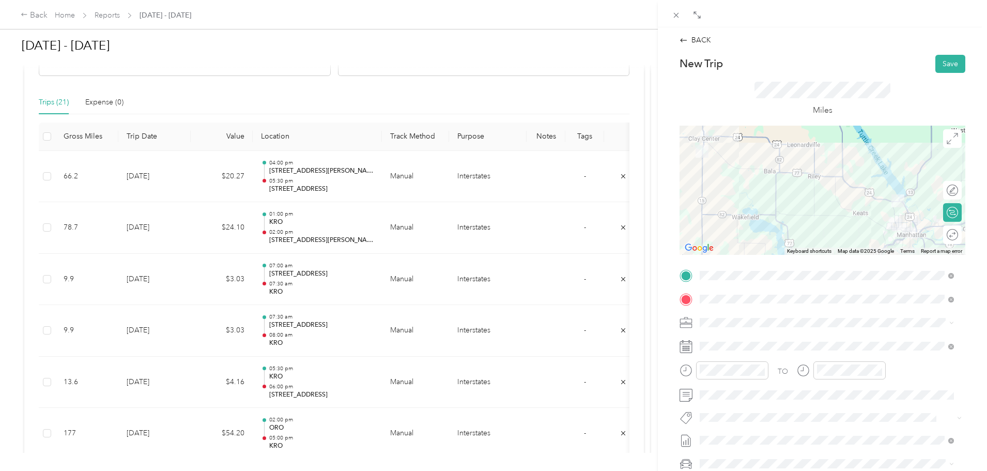
drag, startPoint x: 797, startPoint y: 199, endPoint x: 818, endPoint y: 214, distance: 26.4
click at [818, 214] on div at bounding box center [822, 190] width 286 height 129
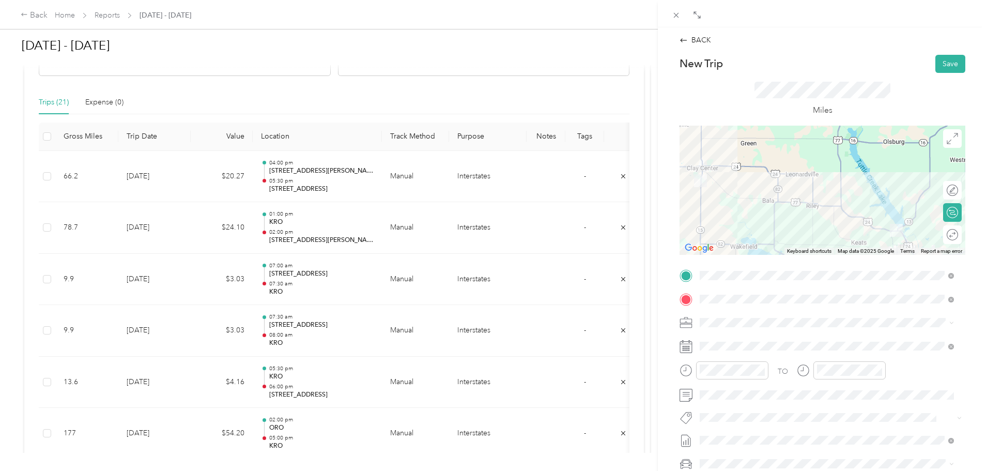
drag, startPoint x: 810, startPoint y: 200, endPoint x: 809, endPoint y: 231, distance: 30.5
click at [809, 231] on div at bounding box center [822, 190] width 286 height 129
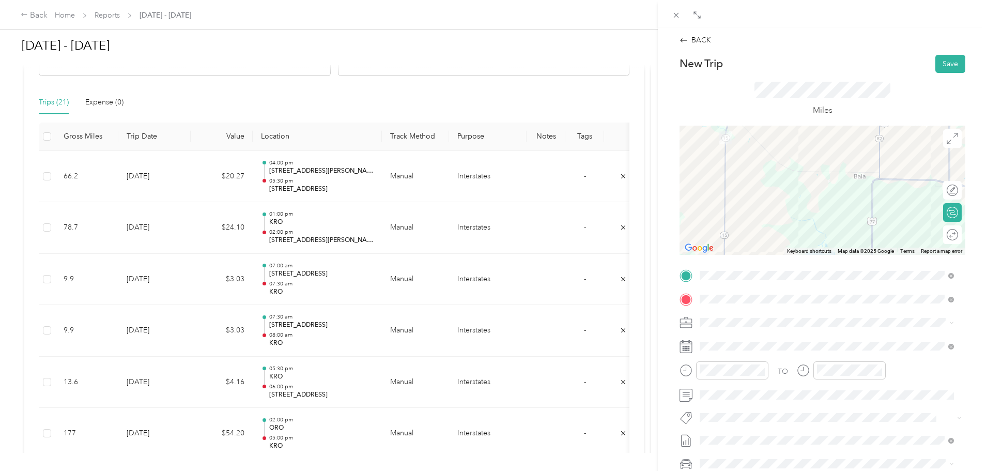
drag, startPoint x: 763, startPoint y: 215, endPoint x: 842, endPoint y: 192, distance: 82.8
click at [842, 192] on div at bounding box center [822, 190] width 286 height 129
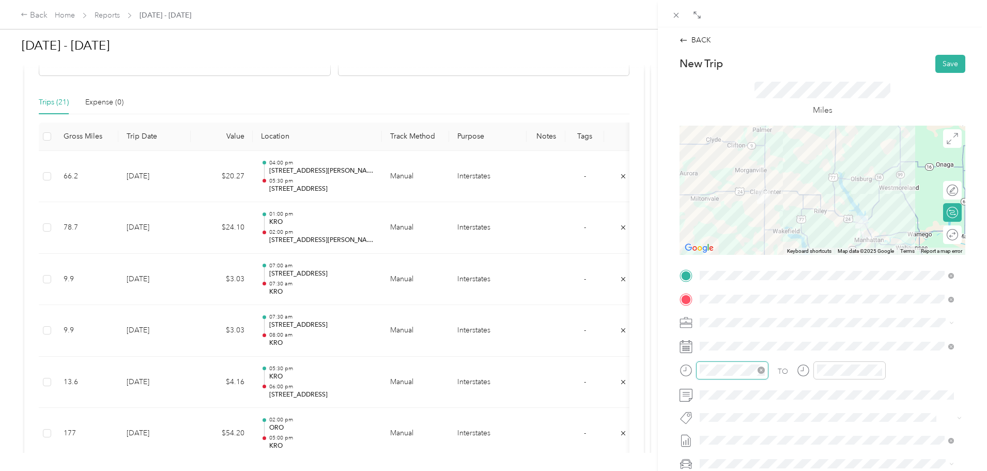
scroll to position [14, 0]
click at [711, 254] on div "06" at bounding box center [710, 257] width 25 height 14
click at [737, 287] on div "30" at bounding box center [740, 290] width 25 height 14
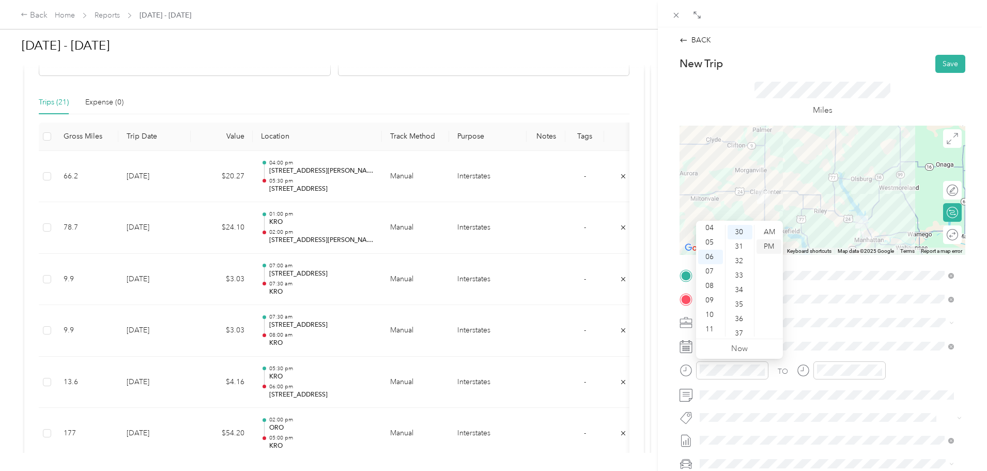
click at [769, 246] on div "PM" at bounding box center [768, 246] width 25 height 14
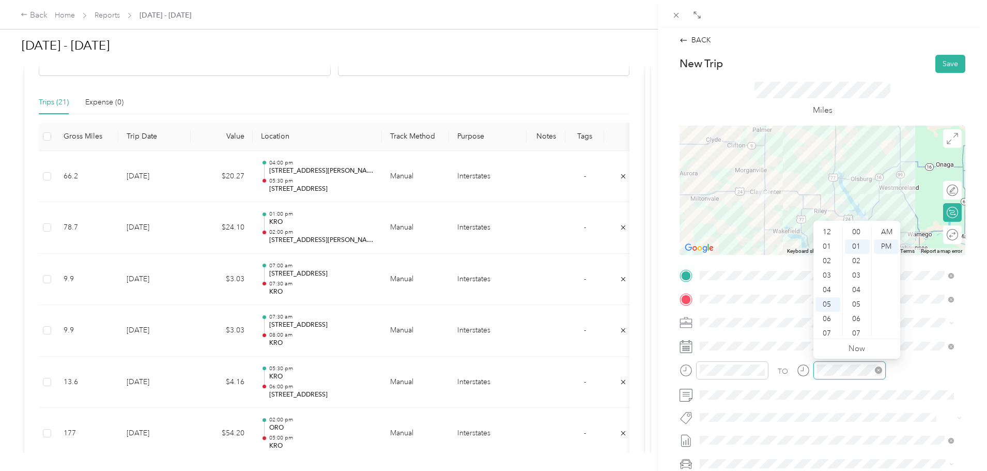
scroll to position [14, 0]
click at [827, 271] on div "07" at bounding box center [827, 271] width 25 height 14
click at [857, 268] on div "30" at bounding box center [857, 269] width 25 height 14
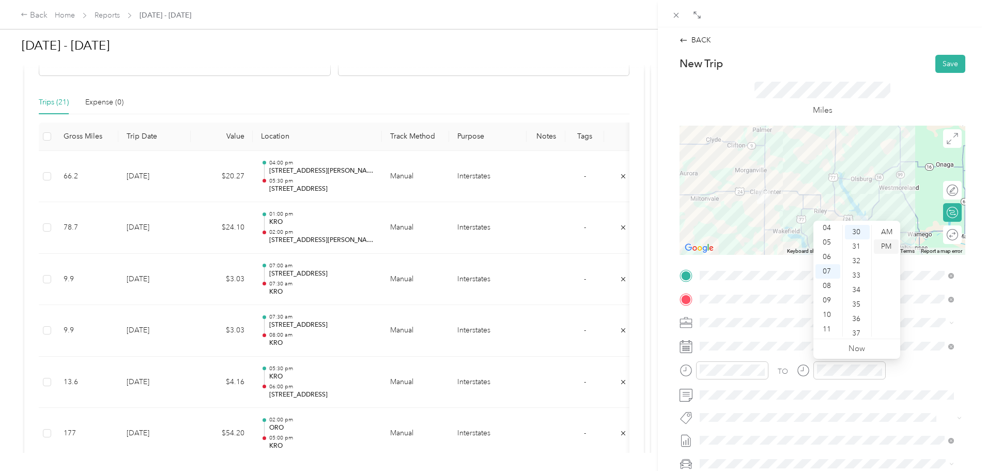
click at [887, 246] on div "PM" at bounding box center [886, 246] width 25 height 14
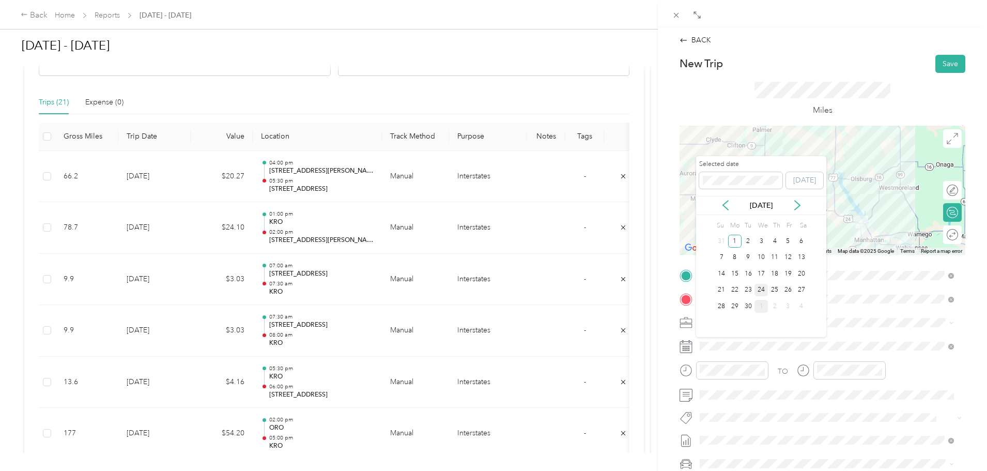
click at [762, 289] on div "24" at bounding box center [760, 290] width 13 height 13
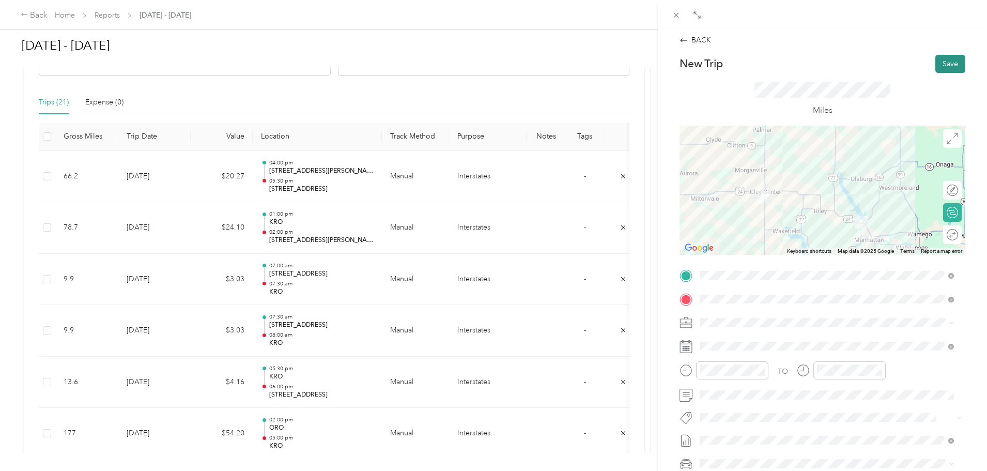
click at [949, 64] on button "Save" at bounding box center [950, 64] width 30 height 18
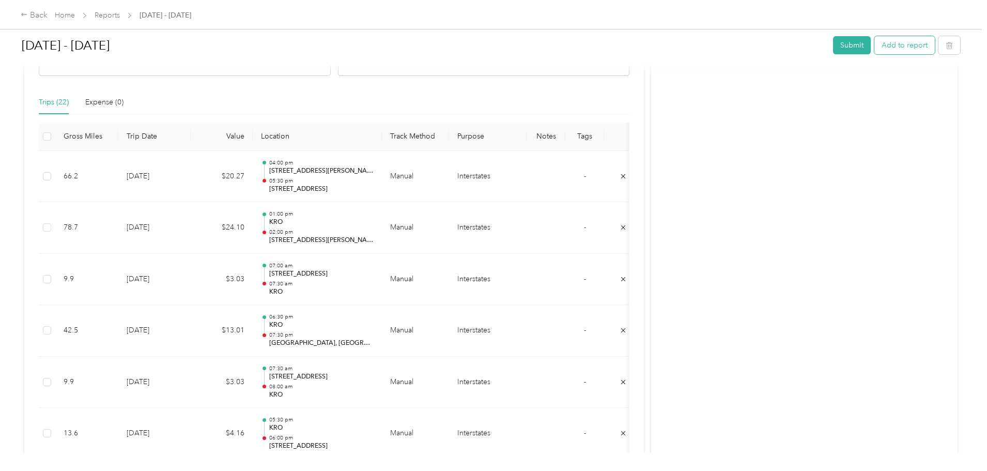
click at [874, 42] on button "Add to report" at bounding box center [904, 45] width 60 height 18
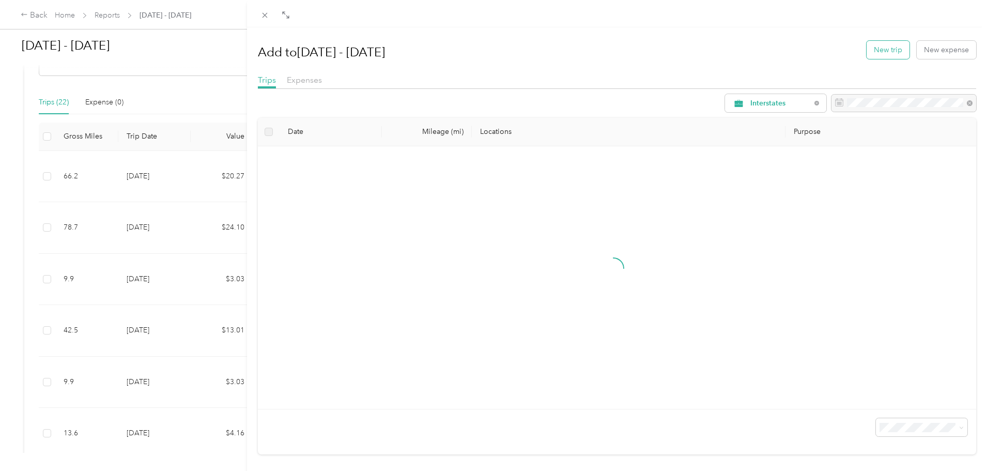
click at [877, 47] on button "New trip" at bounding box center [888, 50] width 43 height 18
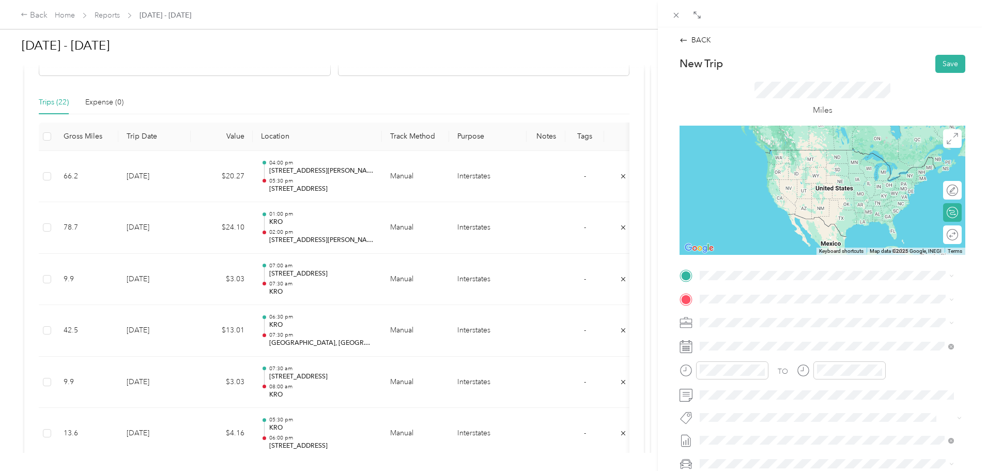
click at [742, 312] on span "[STREET_ADDRESS][US_STATE]" at bounding box center [770, 311] width 103 height 9
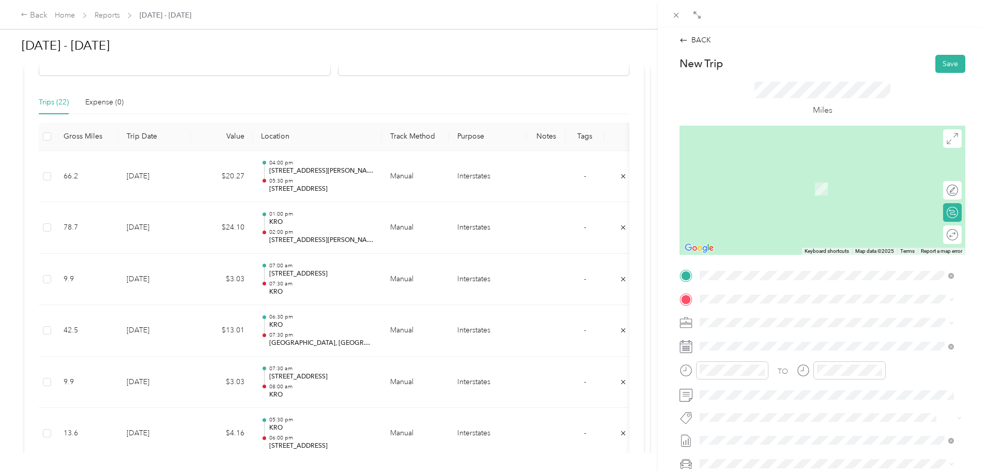
click at [752, 344] on div "TEAM KRO" at bounding box center [770, 340] width 103 height 13
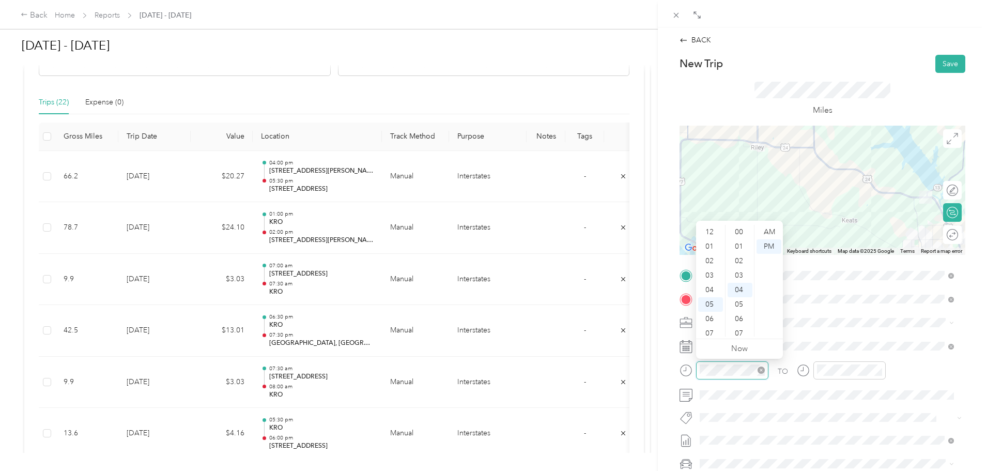
scroll to position [62, 0]
click at [711, 272] on div "07" at bounding box center [710, 271] width 25 height 14
click at [739, 300] on div "30" at bounding box center [740, 304] width 25 height 14
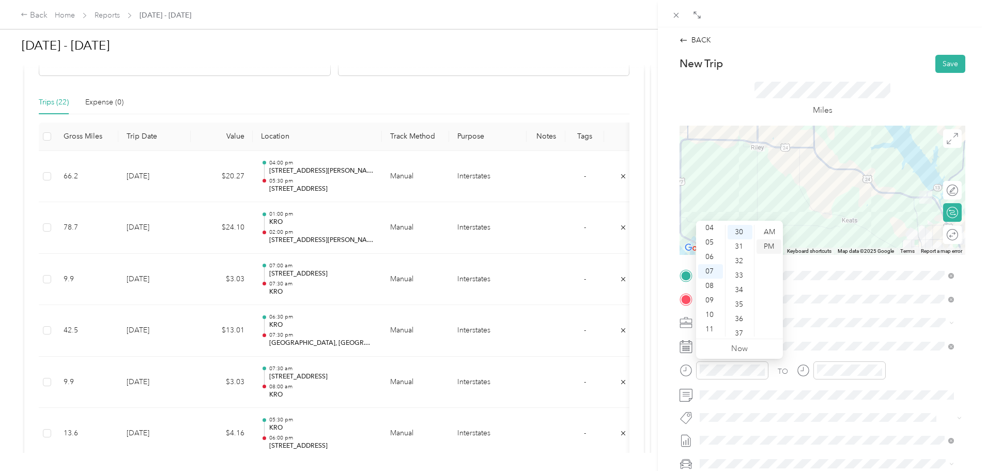
click at [769, 245] on div "PM" at bounding box center [768, 246] width 25 height 14
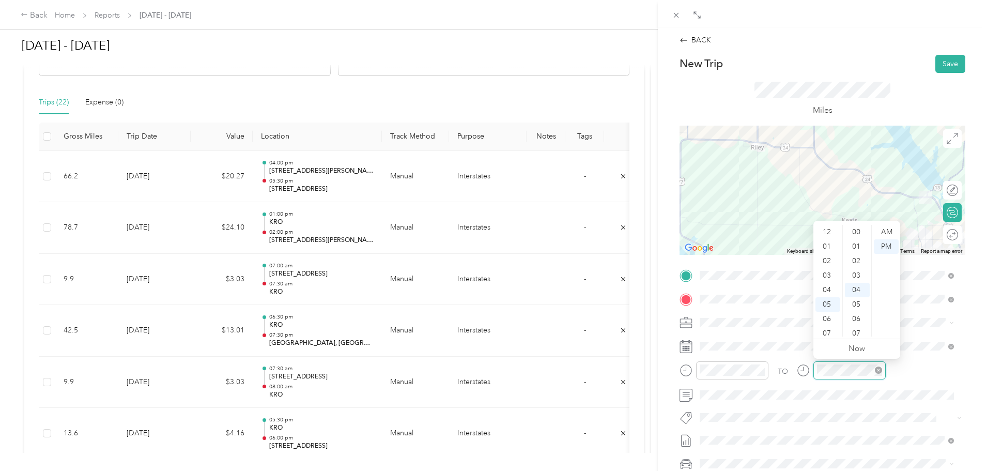
scroll to position [58, 0]
click at [826, 286] on div "08" at bounding box center [827, 286] width 25 height 14
click at [856, 332] on div "30" at bounding box center [857, 333] width 25 height 14
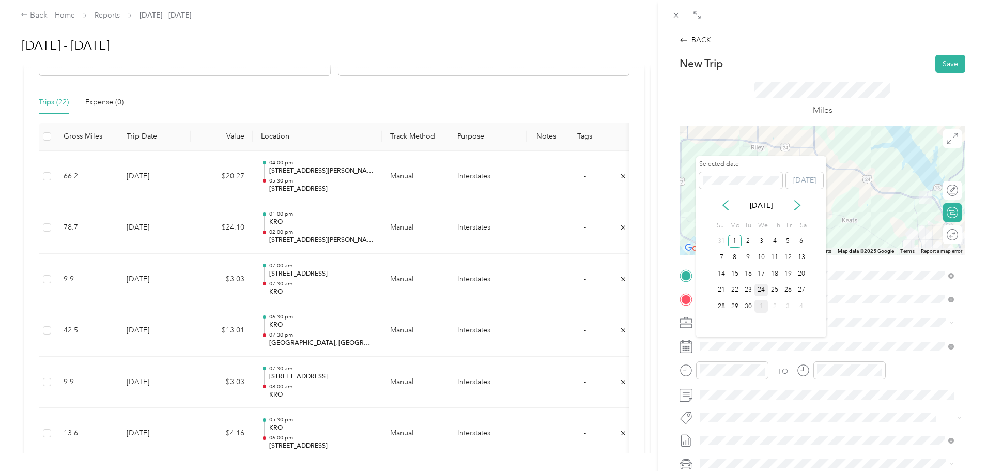
click at [760, 285] on div "24" at bounding box center [760, 290] width 13 height 13
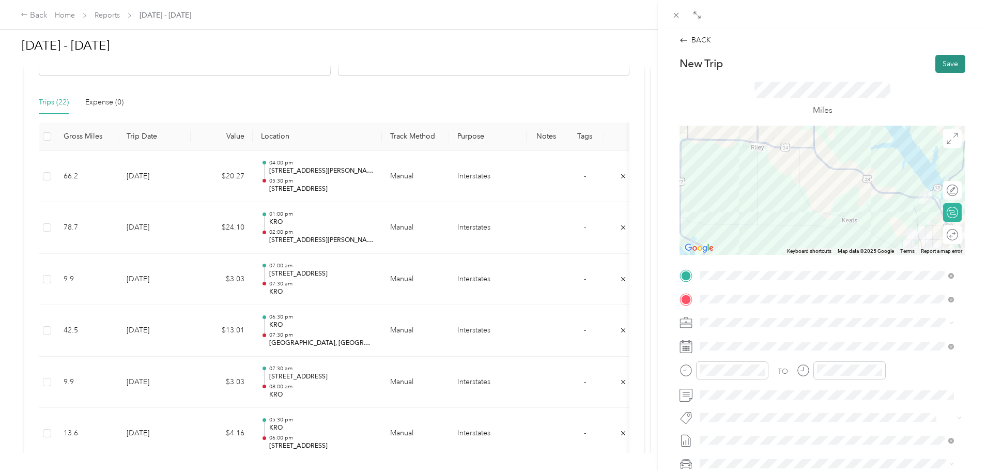
click at [945, 60] on button "Save" at bounding box center [950, 64] width 30 height 18
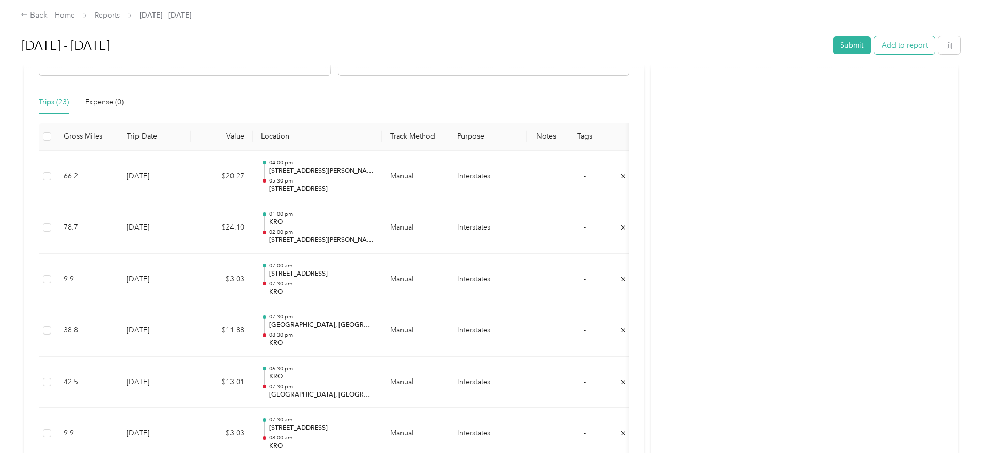
click at [874, 47] on button "Add to report" at bounding box center [904, 45] width 60 height 18
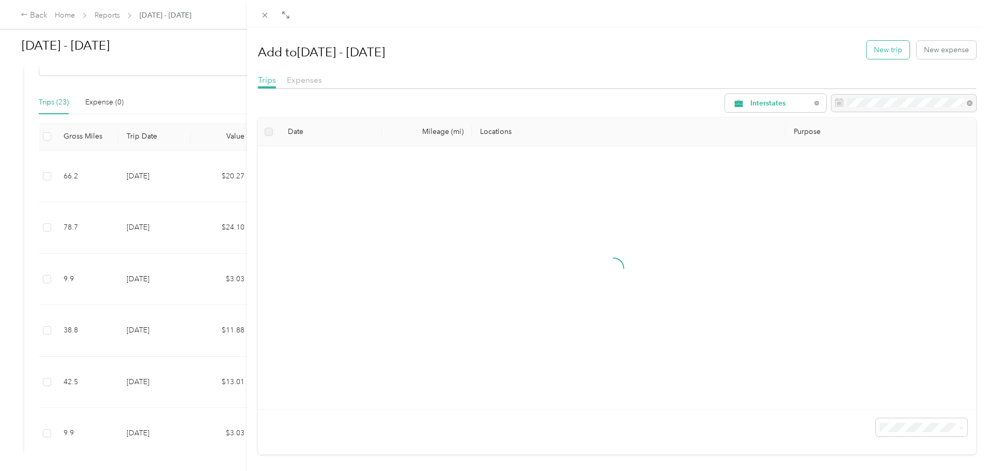
click at [885, 53] on button "New trip" at bounding box center [888, 50] width 43 height 18
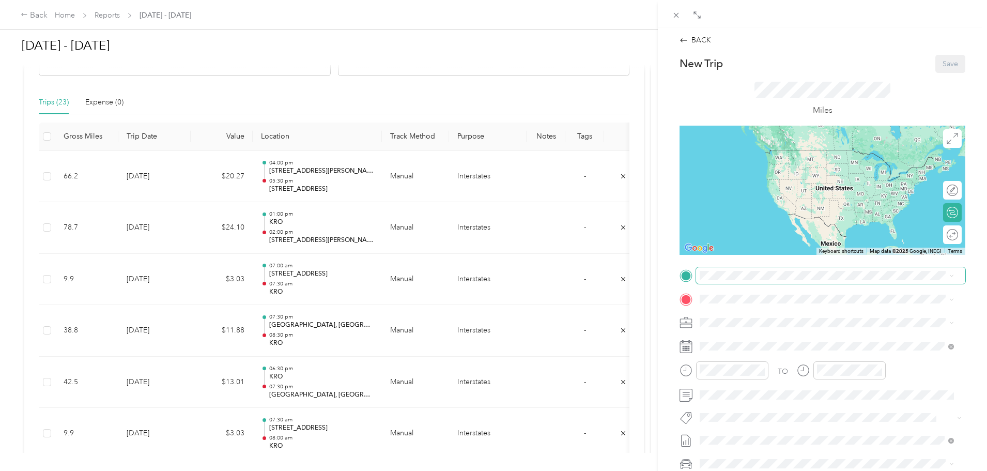
click at [716, 269] on span at bounding box center [830, 275] width 269 height 17
click at [753, 322] on div "TEAM KRO" at bounding box center [770, 318] width 103 height 13
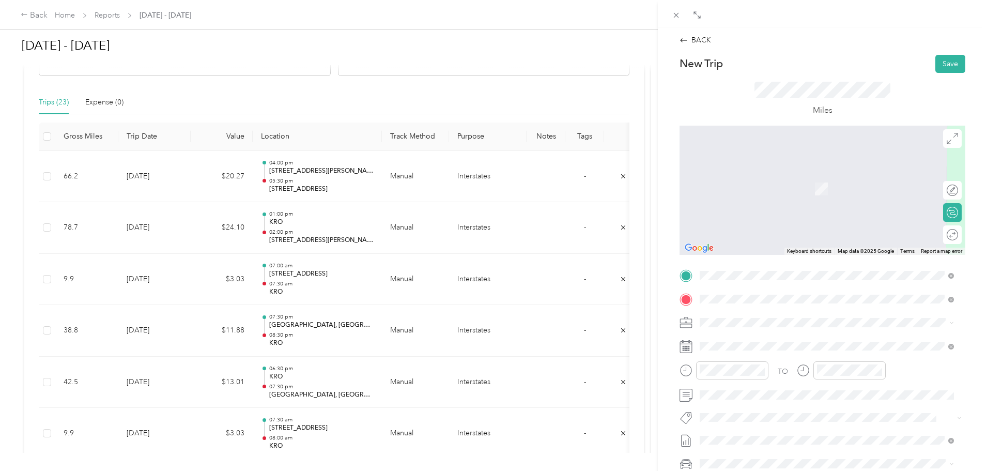
click at [754, 344] on div "[STREET_ADDRESS]" at bounding box center [753, 346] width 69 height 22
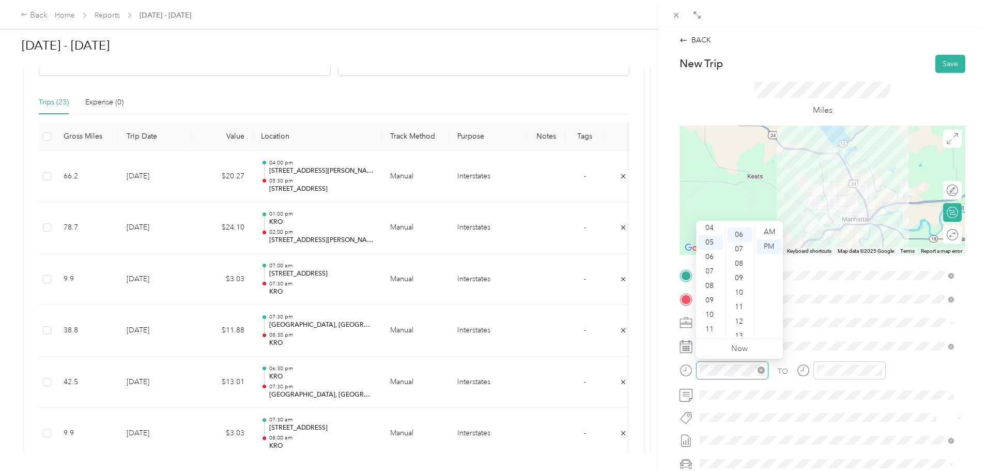
scroll to position [87, 0]
click at [805, 195] on div at bounding box center [822, 190] width 286 height 129
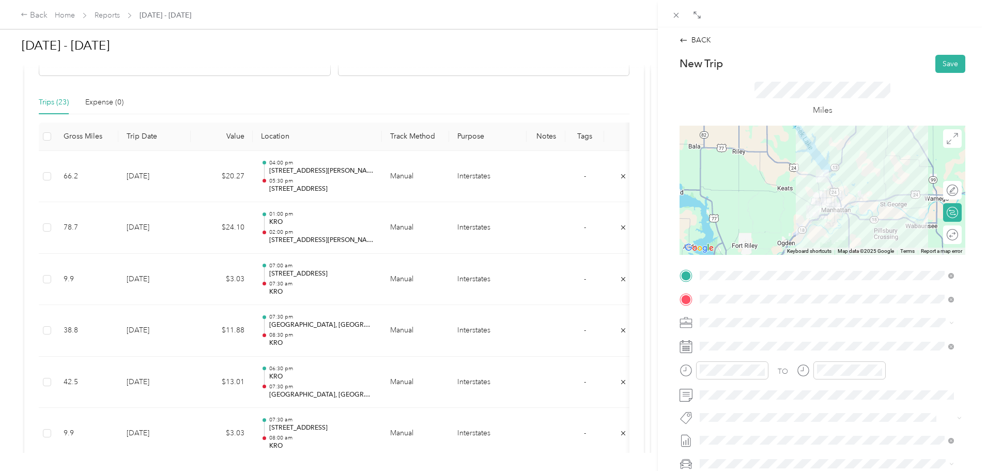
click at [816, 192] on div at bounding box center [822, 190] width 286 height 129
click at [808, 196] on div at bounding box center [822, 190] width 286 height 129
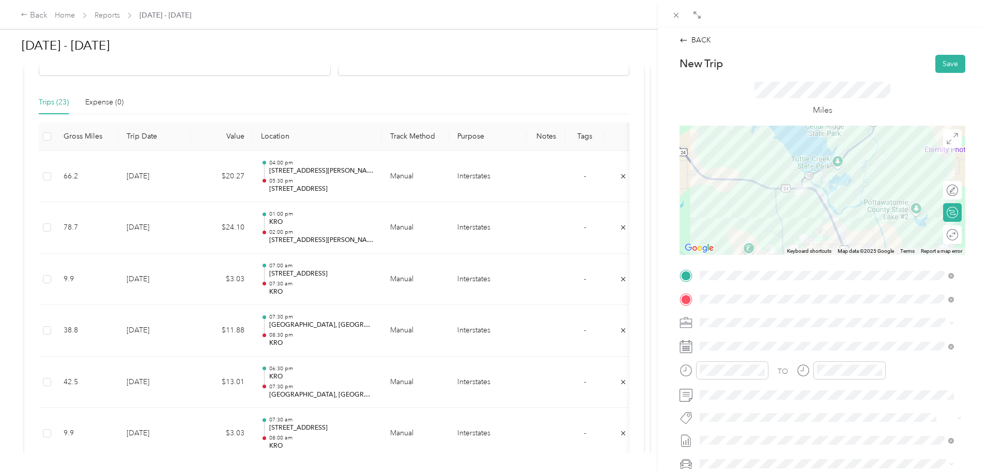
drag, startPoint x: 887, startPoint y: 168, endPoint x: 880, endPoint y: 243, distance: 75.3
click at [880, 243] on div at bounding box center [822, 190] width 286 height 129
drag, startPoint x: 844, startPoint y: 151, endPoint x: 847, endPoint y: 145, distance: 7.6
click at [847, 145] on div at bounding box center [822, 190] width 286 height 129
click at [937, 190] on div at bounding box center [941, 189] width 9 height 9
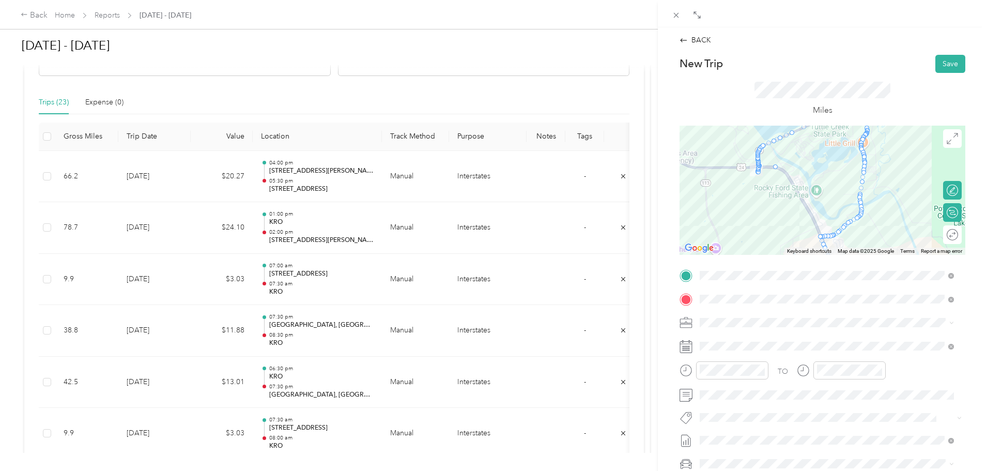
drag, startPoint x: 760, startPoint y: 144, endPoint x: 772, endPoint y: 166, distance: 25.2
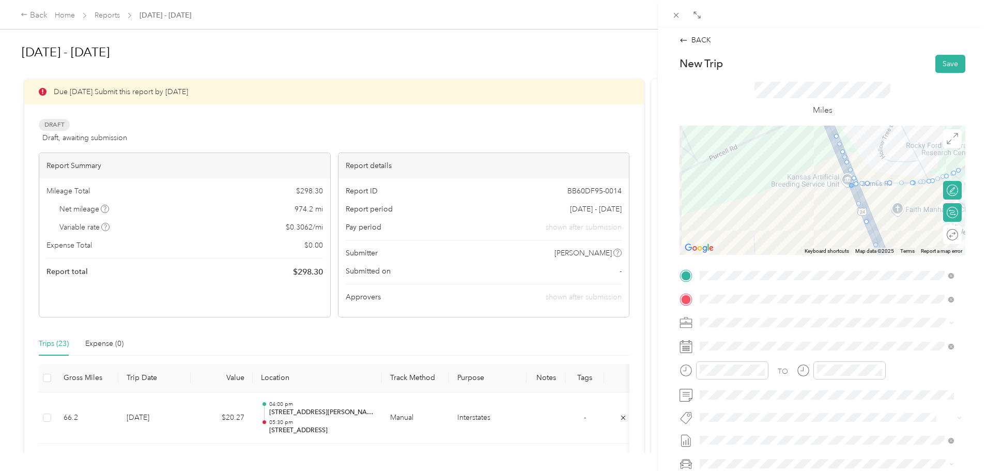
scroll to position [241, 0]
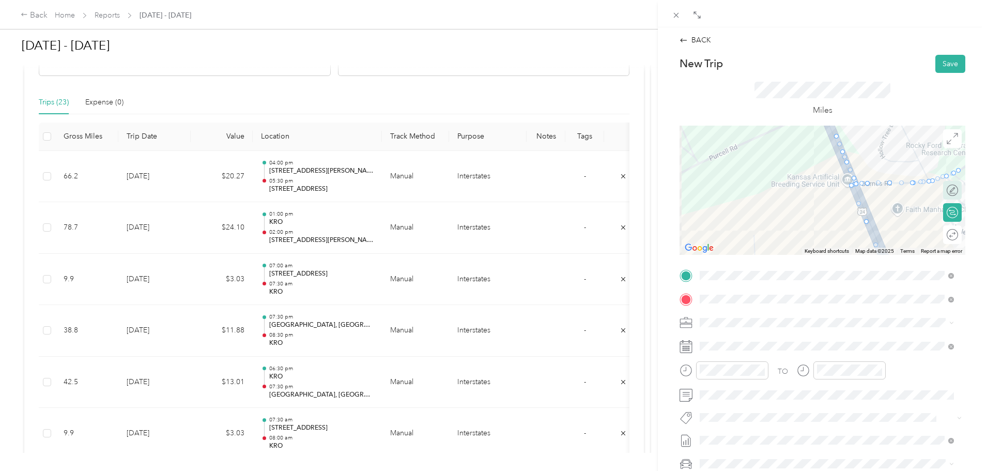
drag, startPoint x: 942, startPoint y: 186, endPoint x: 947, endPoint y: 190, distance: 5.9
click at [943, 187] on div "Edit route" at bounding box center [952, 190] width 19 height 19
click at [948, 191] on div at bounding box center [952, 189] width 9 height 9
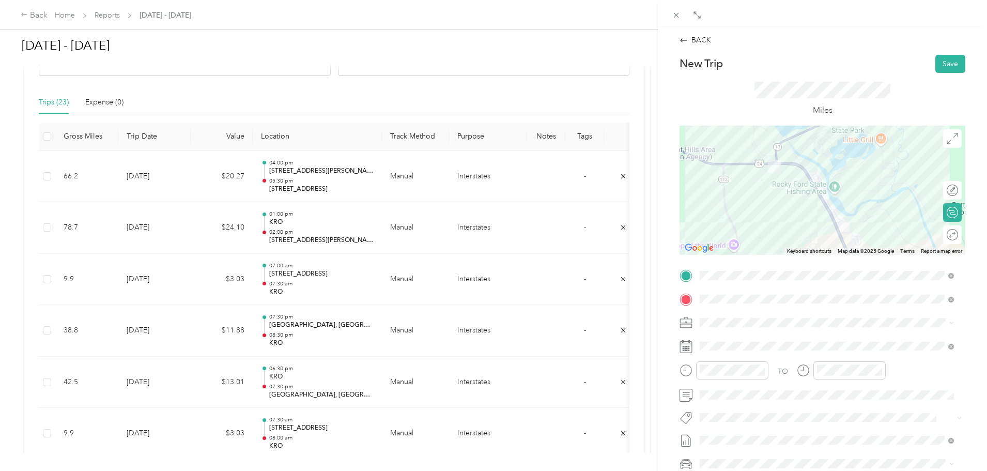
drag, startPoint x: 816, startPoint y: 167, endPoint x: 806, endPoint y: 217, distance: 50.6
click at [806, 217] on div at bounding box center [822, 190] width 286 height 129
click at [822, 204] on div at bounding box center [822, 190] width 286 height 129
click at [821, 206] on div at bounding box center [822, 190] width 286 height 129
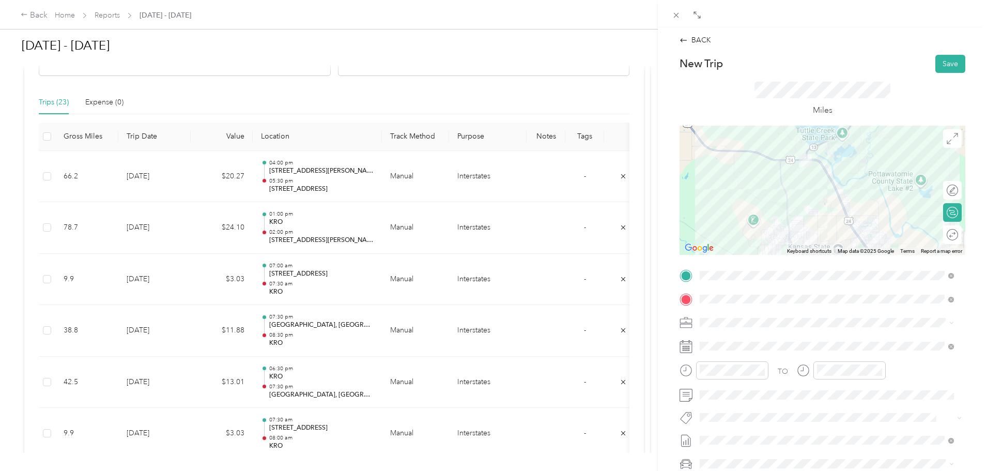
drag, startPoint x: 812, startPoint y: 218, endPoint x: 811, endPoint y: 212, distance: 5.9
click at [819, 193] on div at bounding box center [822, 190] width 286 height 129
click at [801, 234] on div at bounding box center [822, 190] width 286 height 129
click at [800, 233] on div at bounding box center [822, 190] width 286 height 129
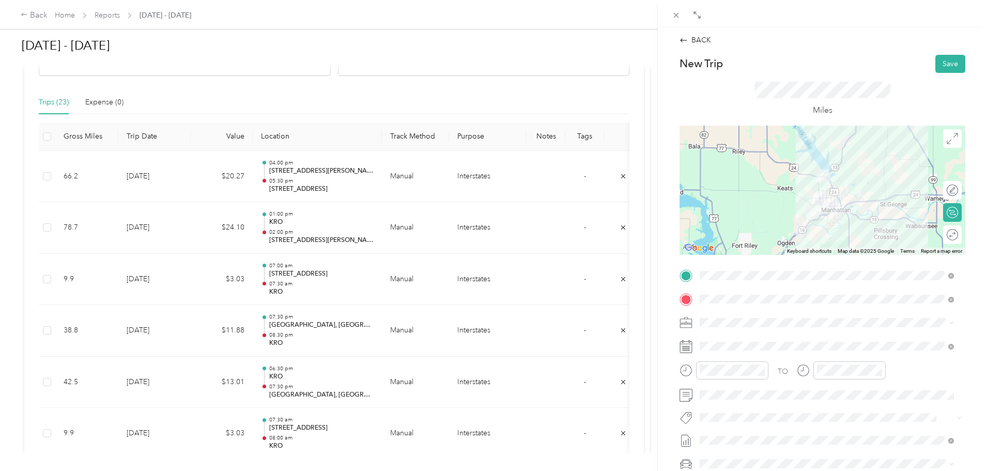
click at [815, 191] on div at bounding box center [822, 190] width 286 height 129
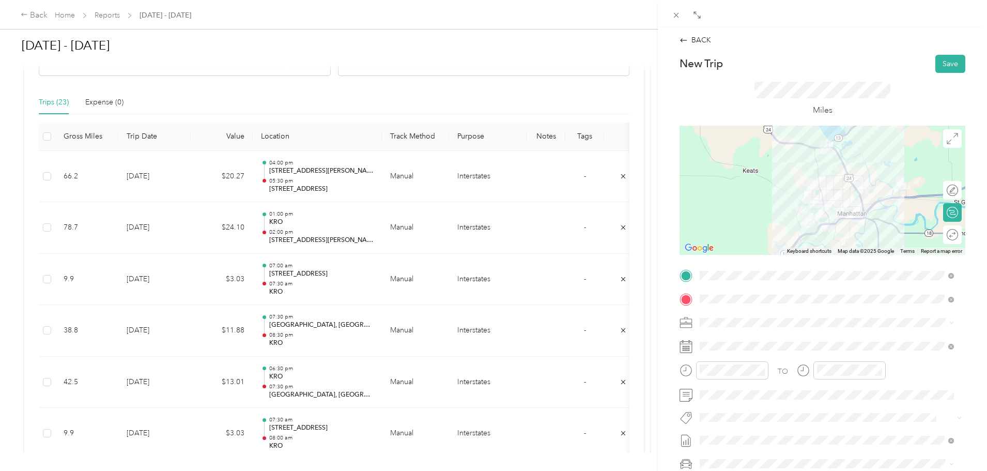
click at [806, 190] on div at bounding box center [822, 190] width 286 height 129
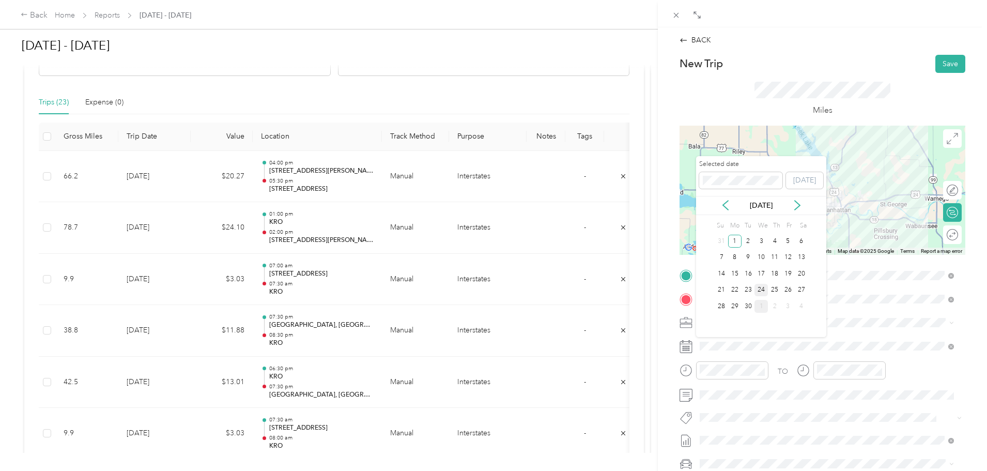
click at [761, 288] on div "24" at bounding box center [760, 290] width 13 height 13
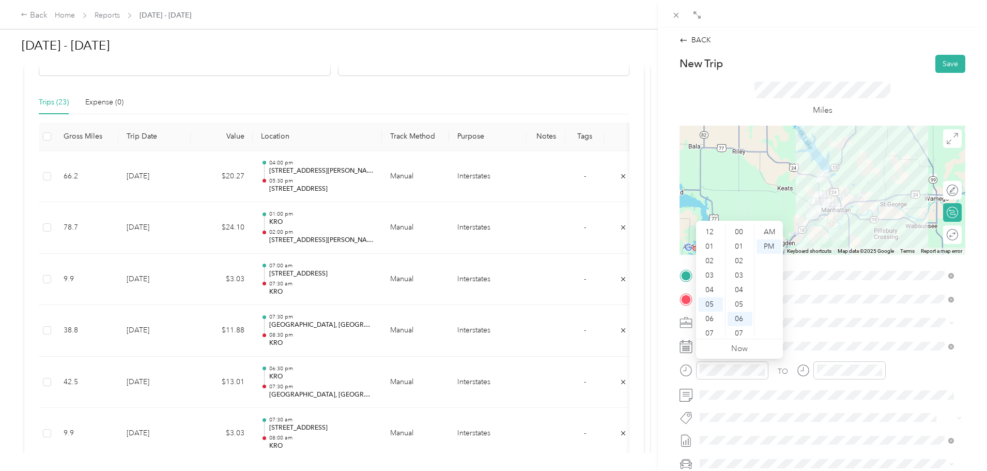
click at [712, 341] on div "08" at bounding box center [710, 348] width 25 height 14
click at [738, 250] on div "30" at bounding box center [740, 252] width 25 height 14
click at [766, 243] on div "PM" at bounding box center [768, 246] width 25 height 14
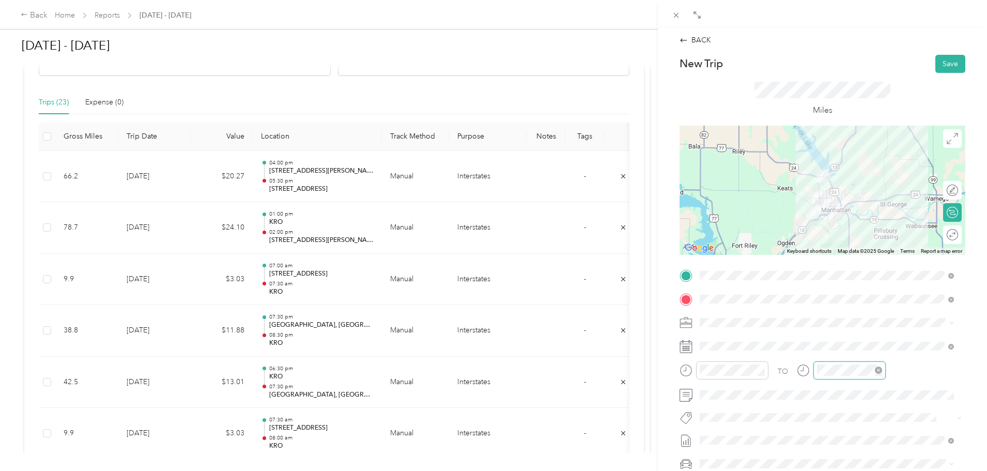
scroll to position [87, 0]
click at [825, 300] on div "09" at bounding box center [827, 300] width 25 height 14
click at [858, 229] on div "00" at bounding box center [857, 232] width 25 height 14
click at [889, 247] on div "PM" at bounding box center [886, 246] width 25 height 14
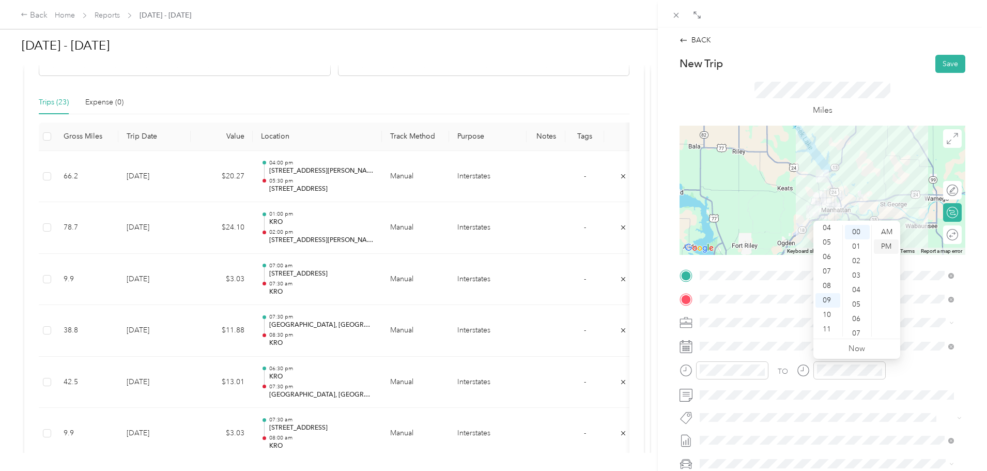
click at [884, 243] on div "PM" at bounding box center [886, 246] width 25 height 14
click at [886, 244] on div "PM" at bounding box center [886, 246] width 25 height 14
click at [944, 65] on button "Save" at bounding box center [950, 64] width 30 height 18
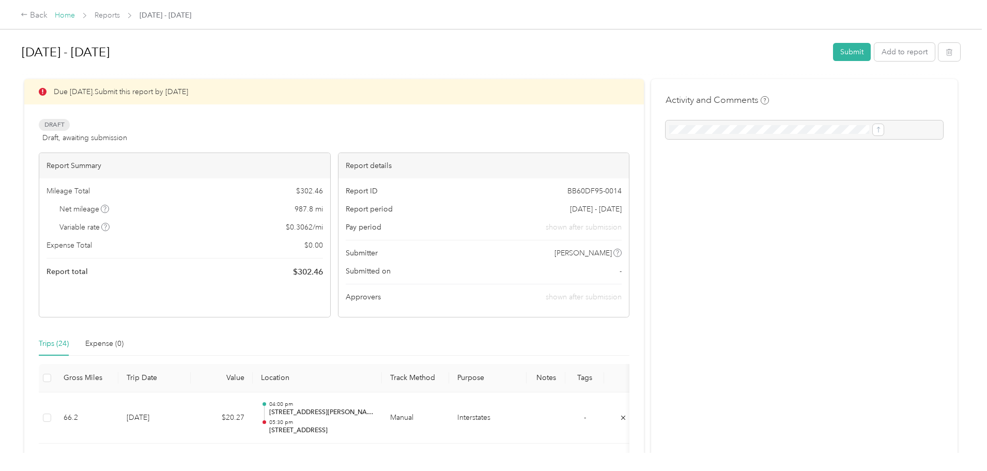
click at [75, 14] on link "Home" at bounding box center [65, 15] width 20 height 9
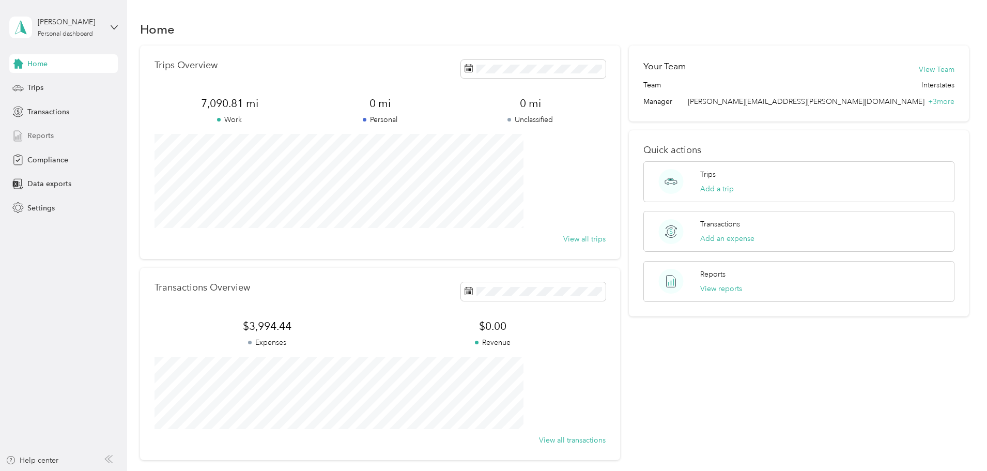
click at [47, 136] on span "Reports" at bounding box center [40, 135] width 26 height 11
